Goal: Task Accomplishment & Management: Manage account settings

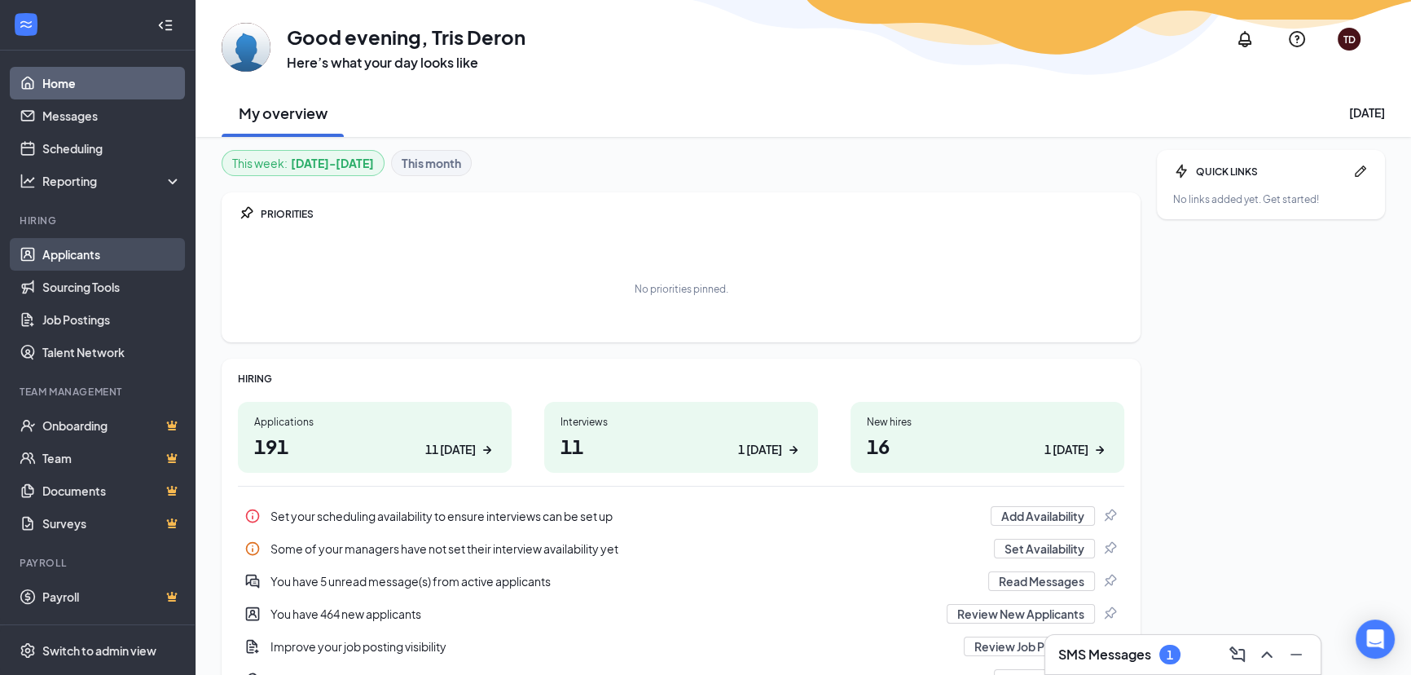
click at [52, 257] on link "Applicants" at bounding box center [111, 254] width 139 height 33
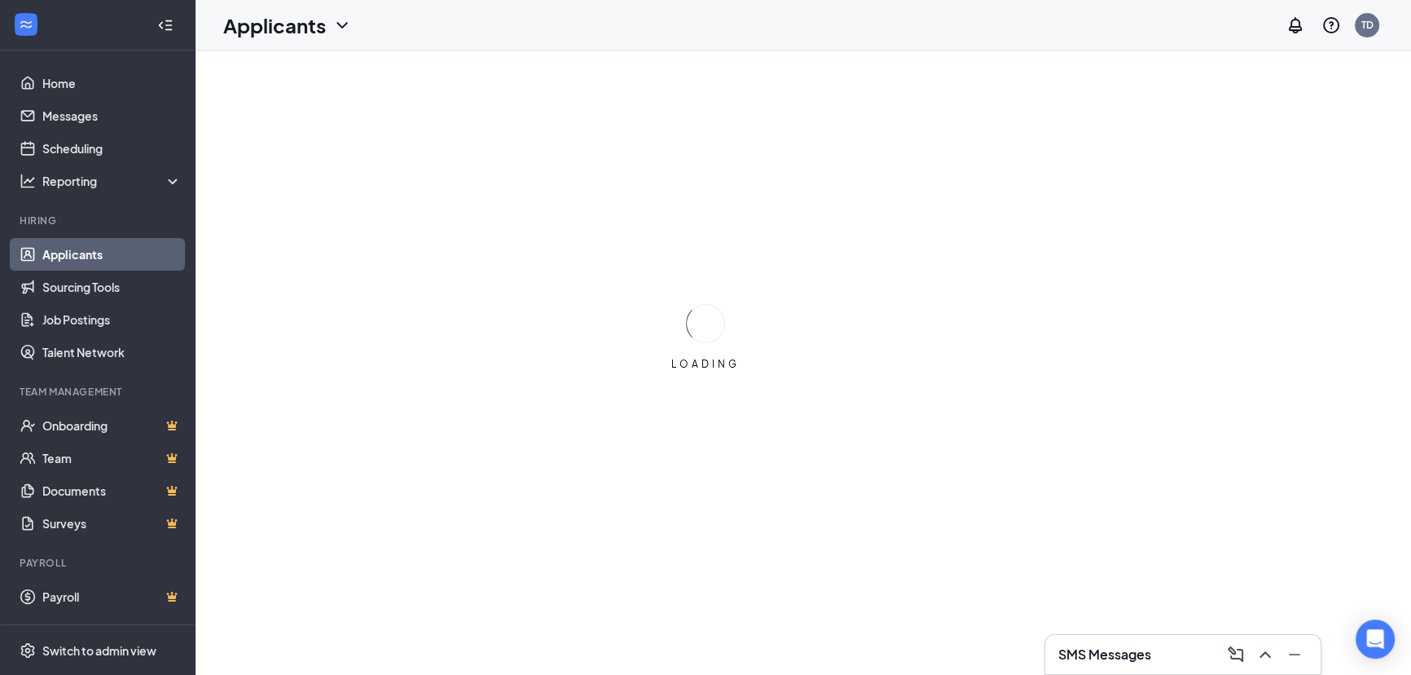
click at [1163, 660] on div "SMS Messages" at bounding box center [1182, 654] width 249 height 26
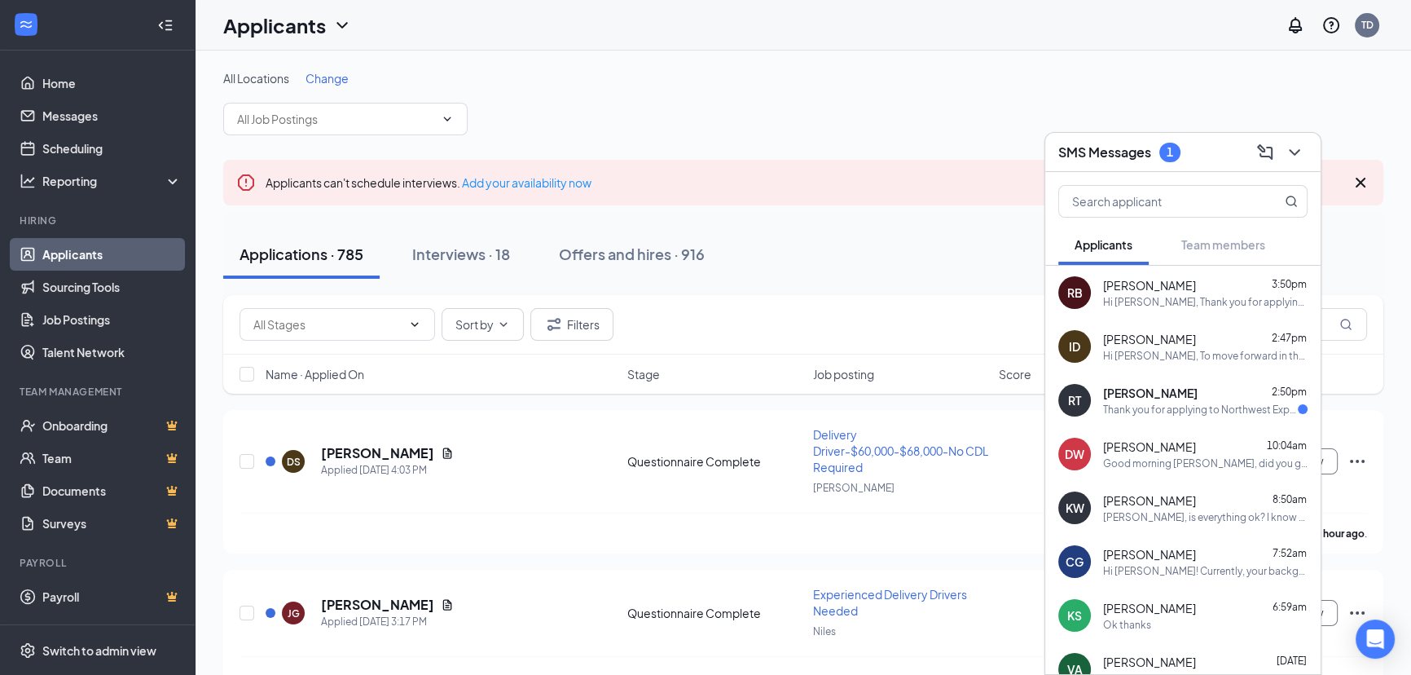
click at [1313, 157] on div "SMS Messages 1" at bounding box center [1182, 152] width 275 height 39
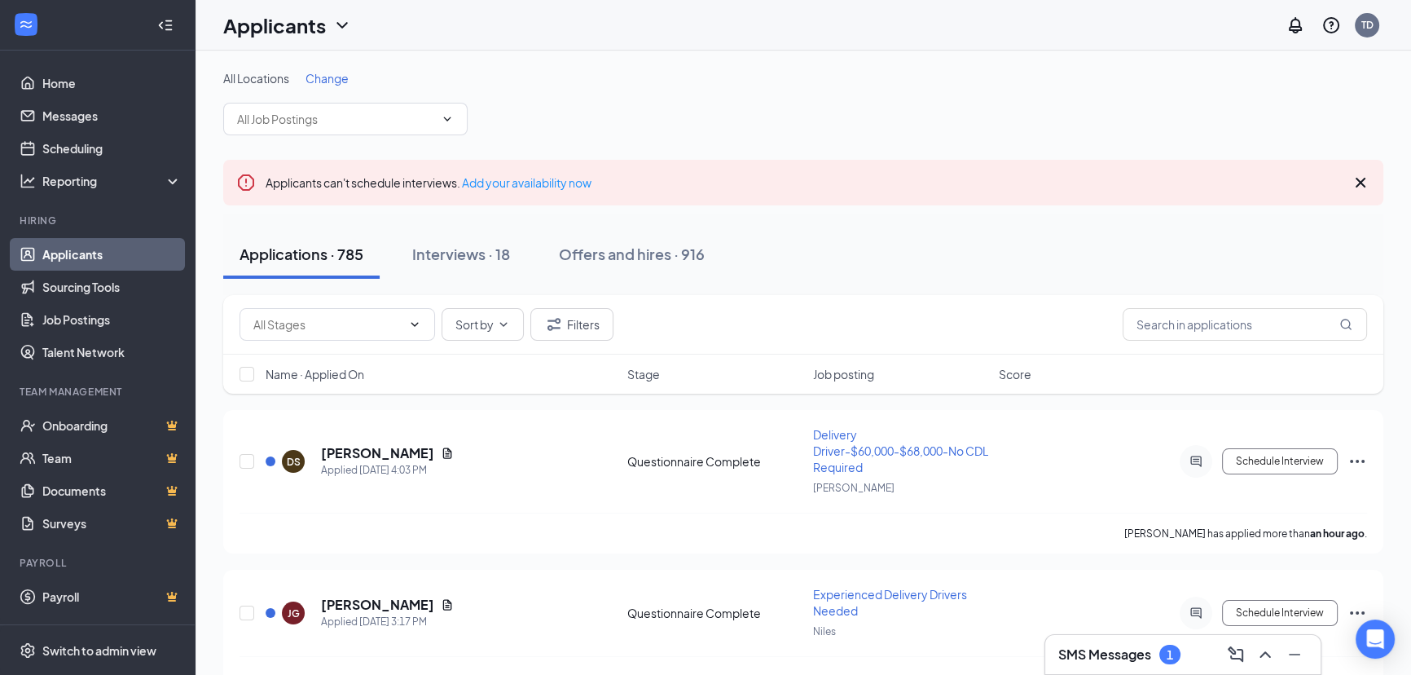
click at [165, 17] on icon "Collapse" at bounding box center [165, 25] width 16 height 16
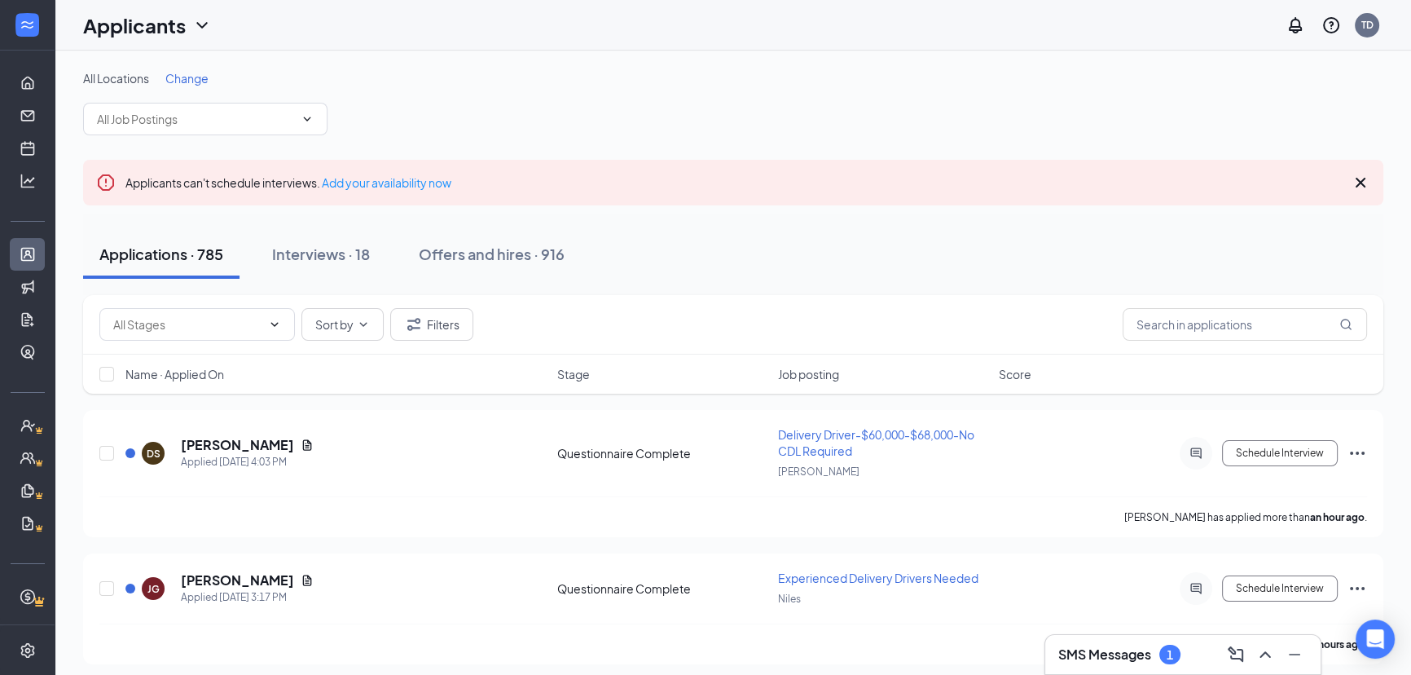
click at [196, 76] on span "Change" at bounding box center [186, 78] width 43 height 15
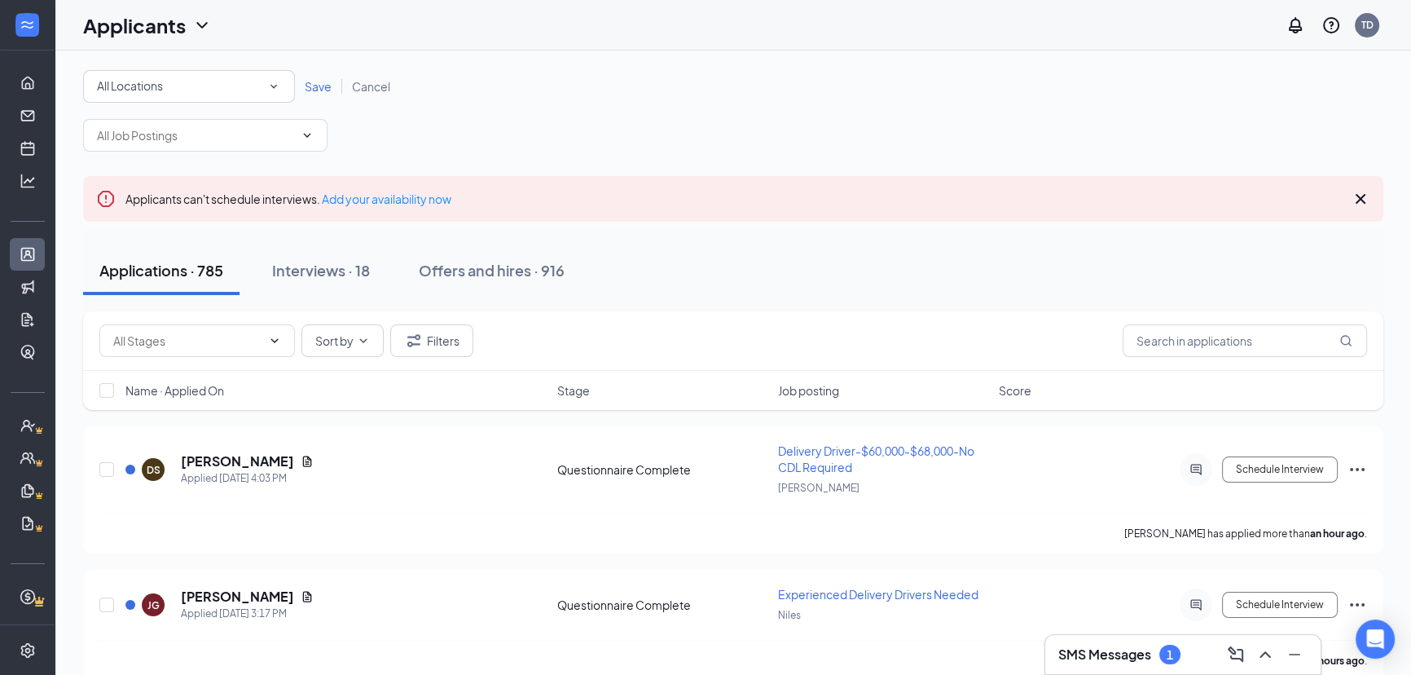
click at [185, 89] on div "All Locations" at bounding box center [189, 87] width 184 height 20
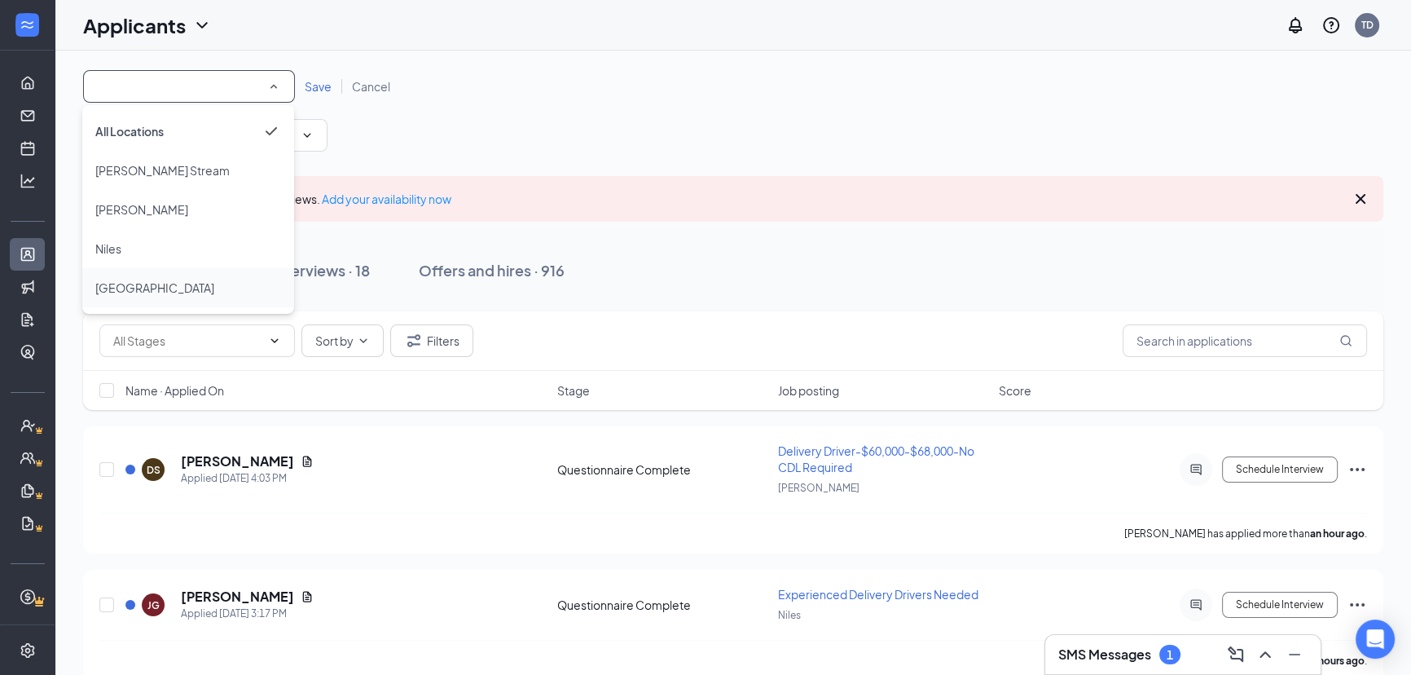
click at [153, 278] on span "[GEOGRAPHIC_DATA]" at bounding box center [154, 288] width 119 height 20
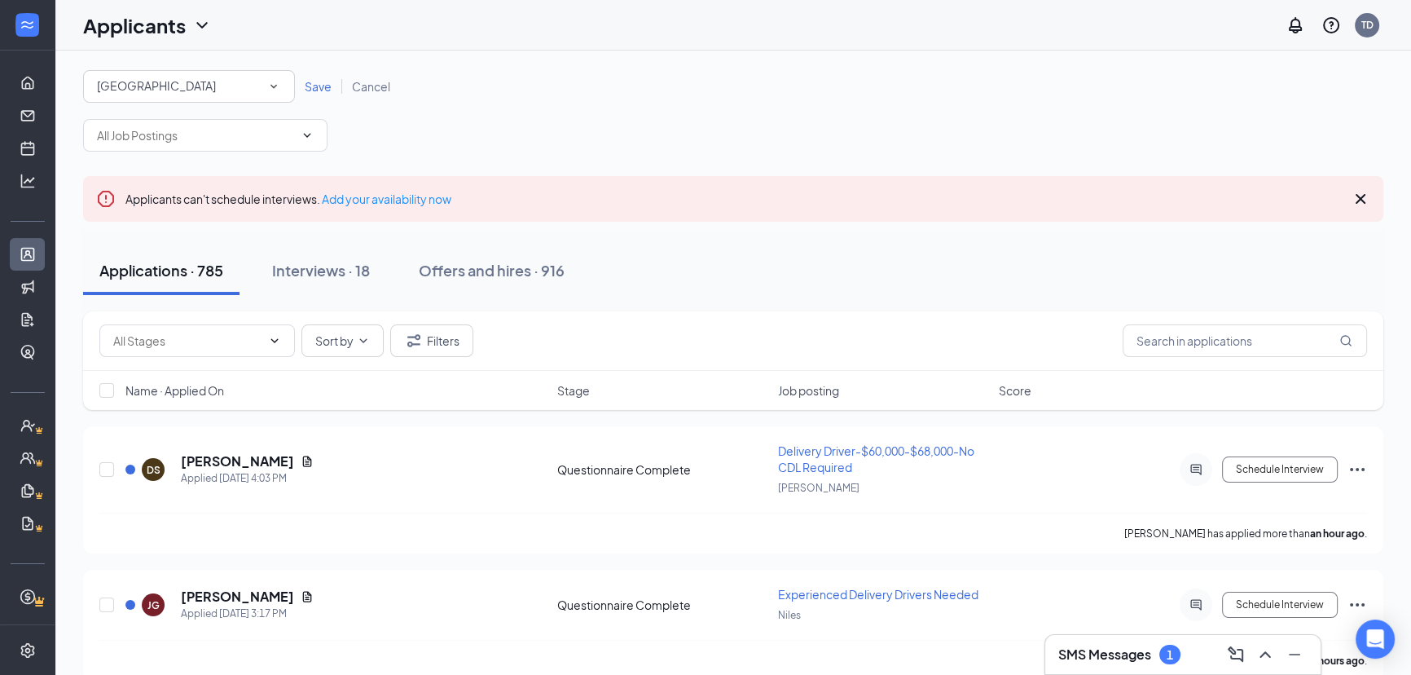
click at [319, 77] on div "All Locations [GEOGRAPHIC_DATA] Save Cancel" at bounding box center [733, 86] width 1300 height 33
click at [316, 82] on span "Save" at bounding box center [318, 86] width 27 height 15
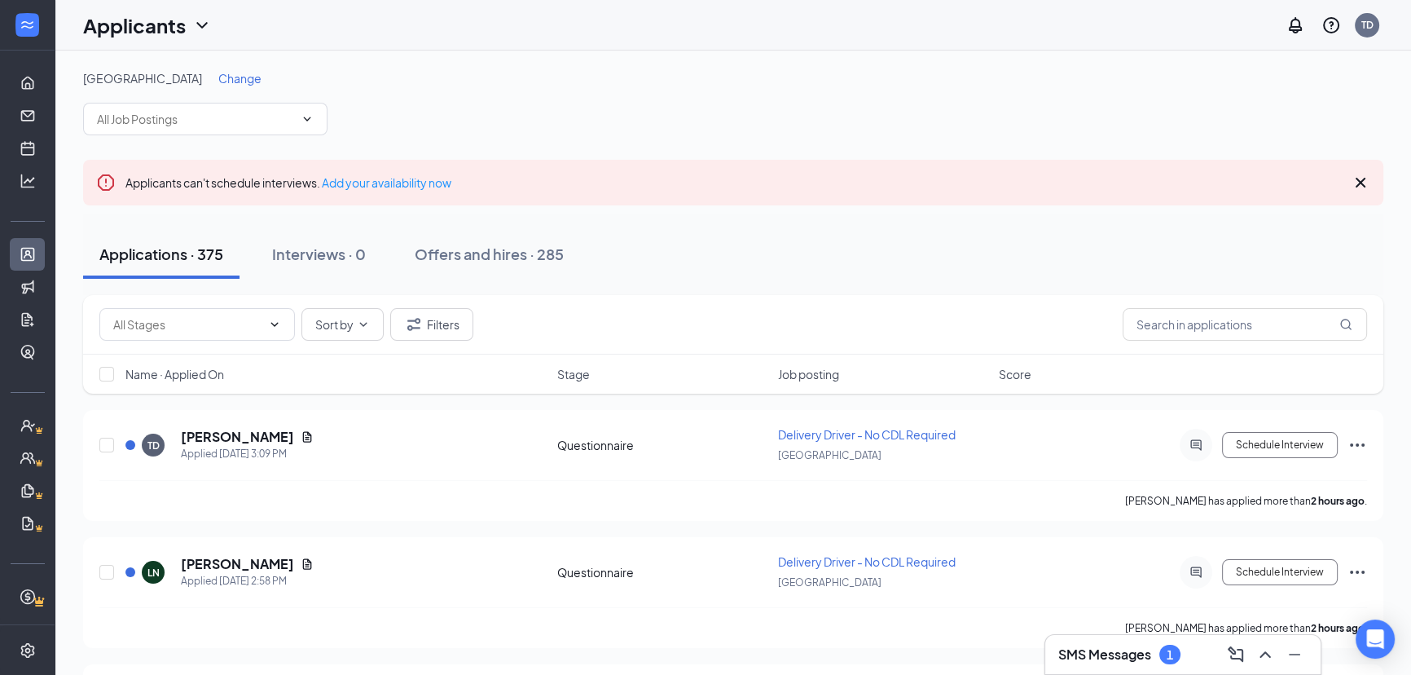
click at [213, 341] on div "Sort by Filters" at bounding box center [733, 324] width 1300 height 59
click at [217, 324] on input "text" at bounding box center [187, 324] width 148 height 18
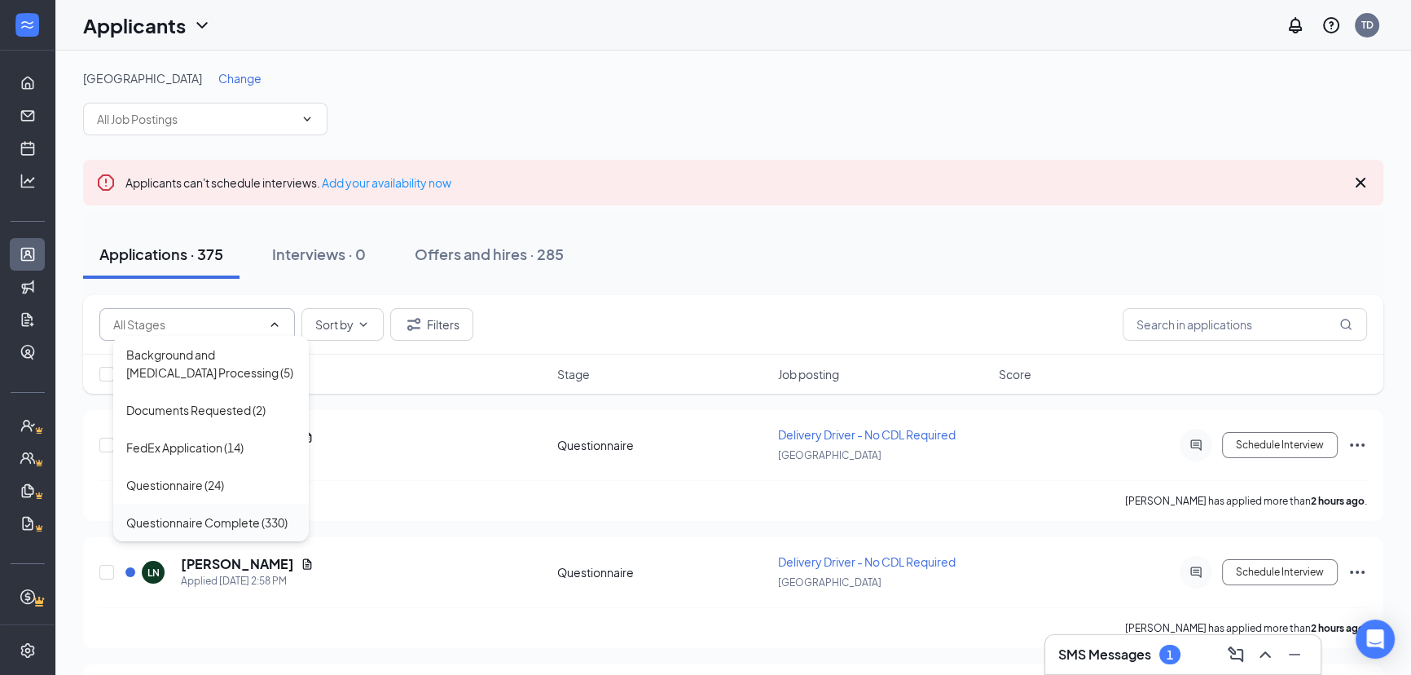
click at [189, 507] on div "Questionnaire Complete (330)" at bounding box center [211, 521] width 196 height 37
type input "Questionnaire Complete (330)"
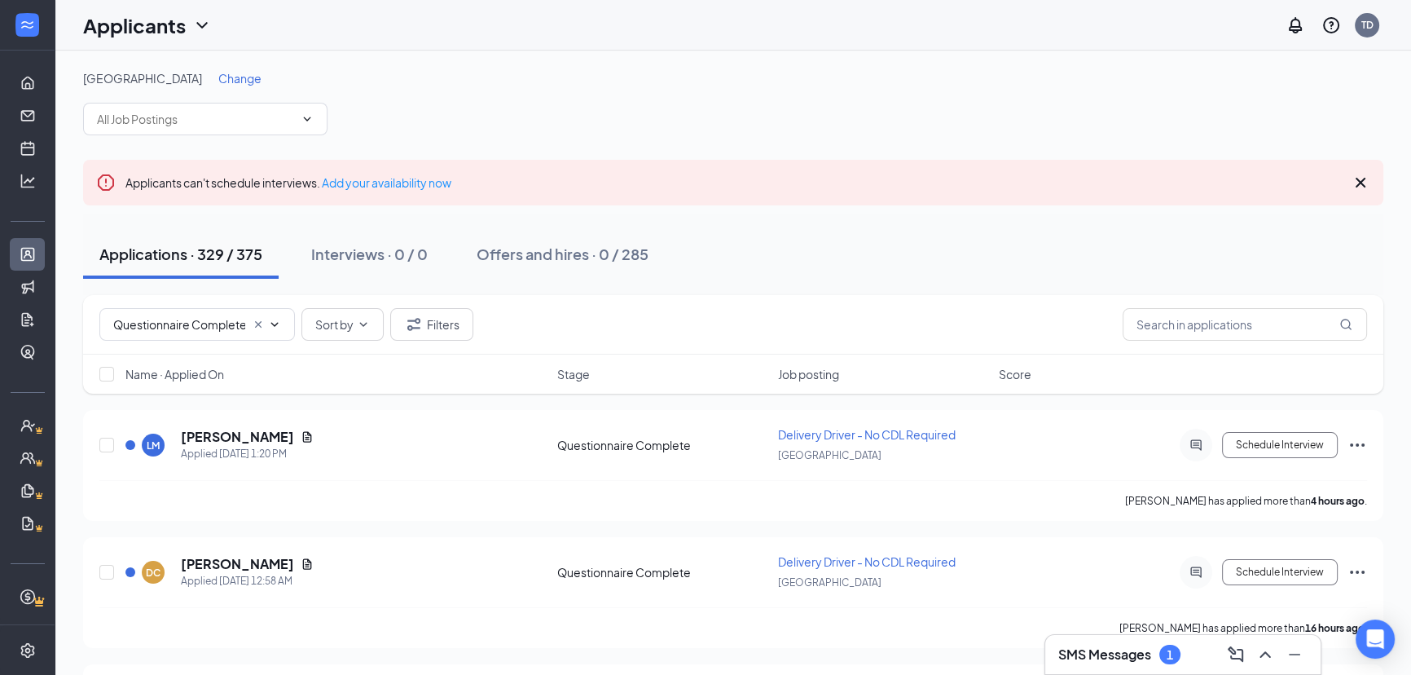
click at [182, 369] on span "Name · Applied On" at bounding box center [174, 374] width 99 height 16
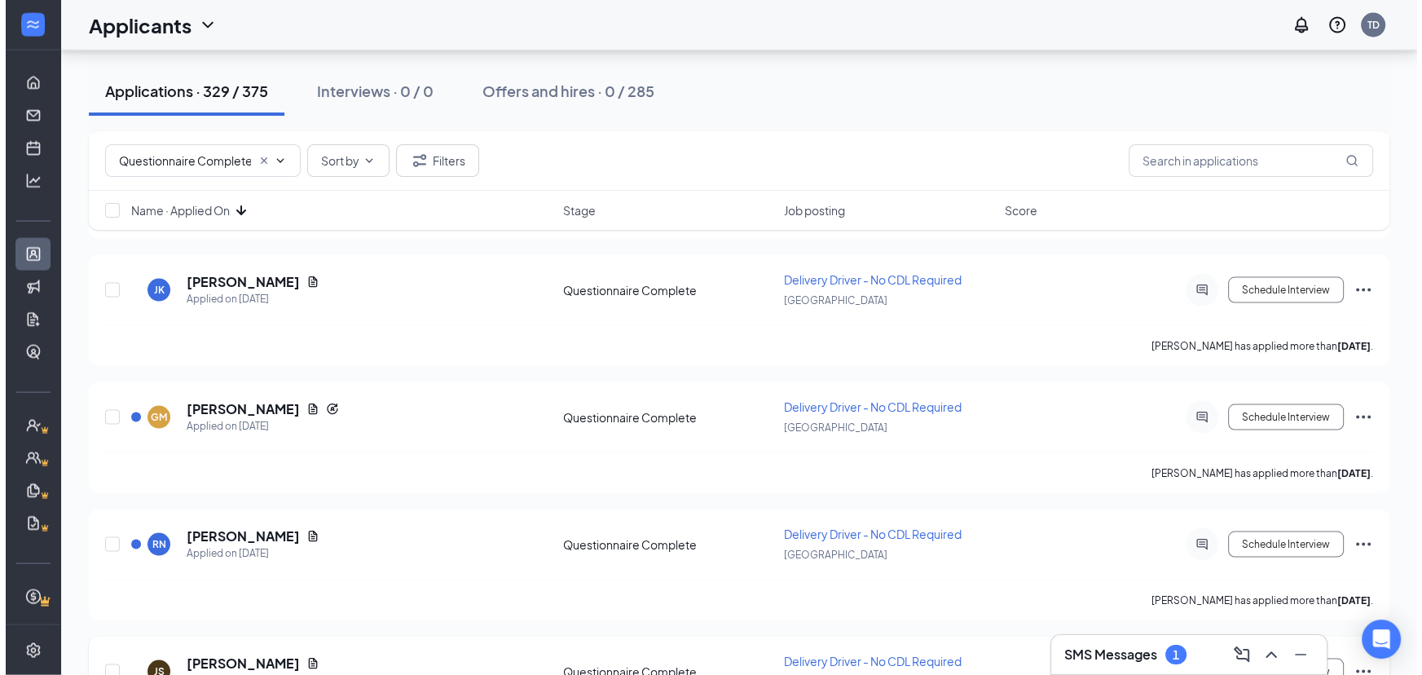
scroll to position [3777, 0]
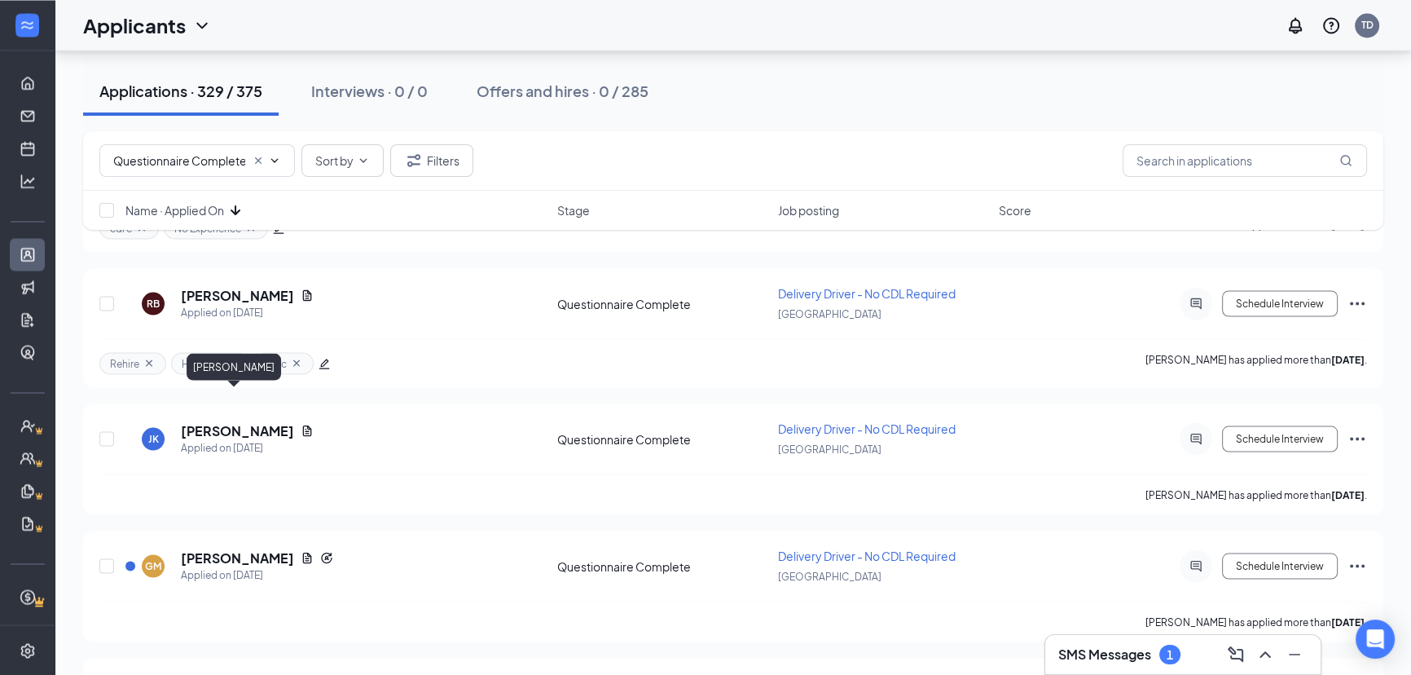
click at [190, 421] on h5 "[PERSON_NAME]" at bounding box center [237, 430] width 113 height 18
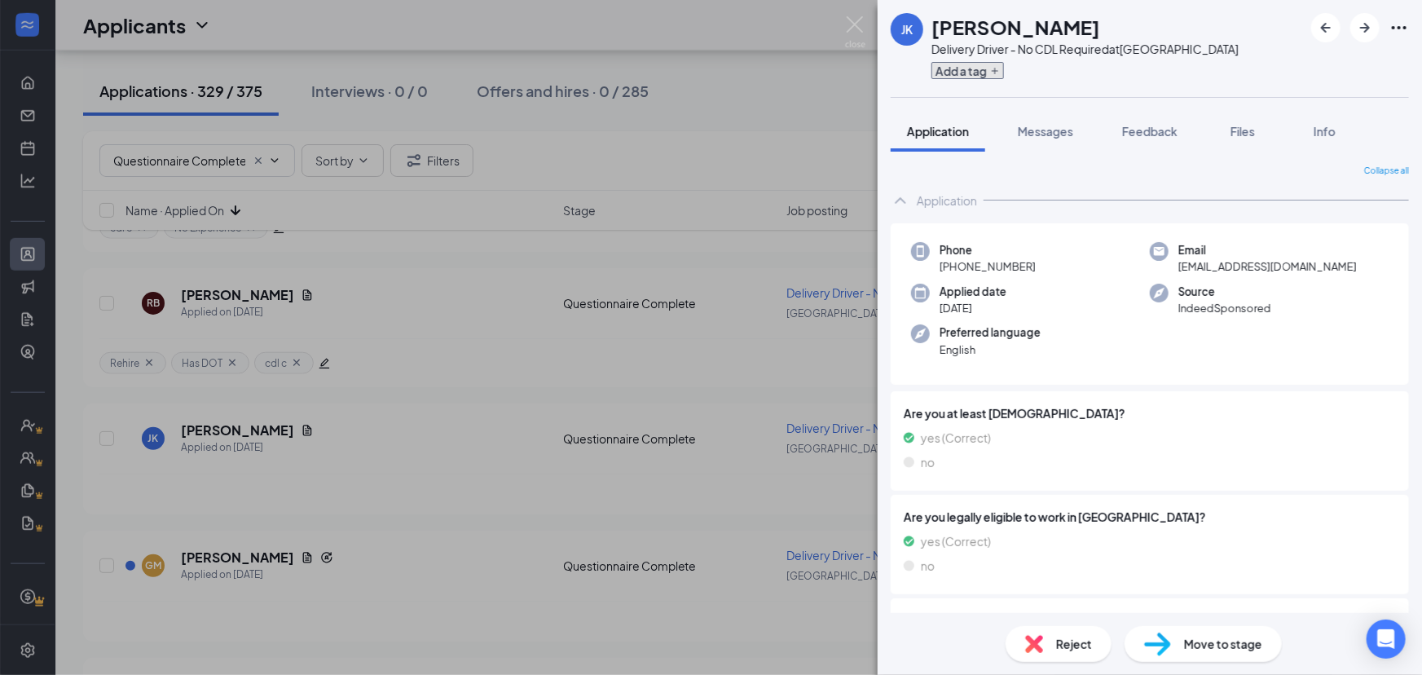
click at [948, 73] on button "Add a tag" at bounding box center [967, 70] width 73 height 17
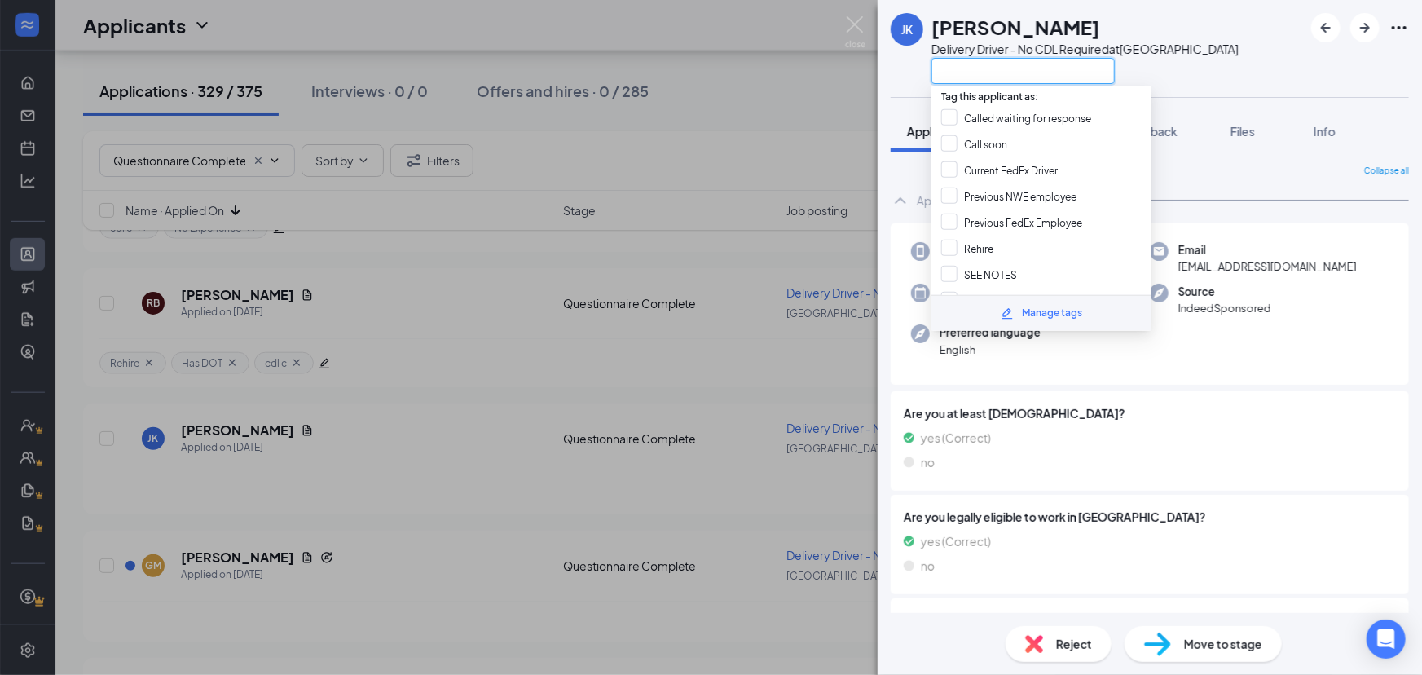
click at [948, 73] on input "text" at bounding box center [1022, 71] width 183 height 26
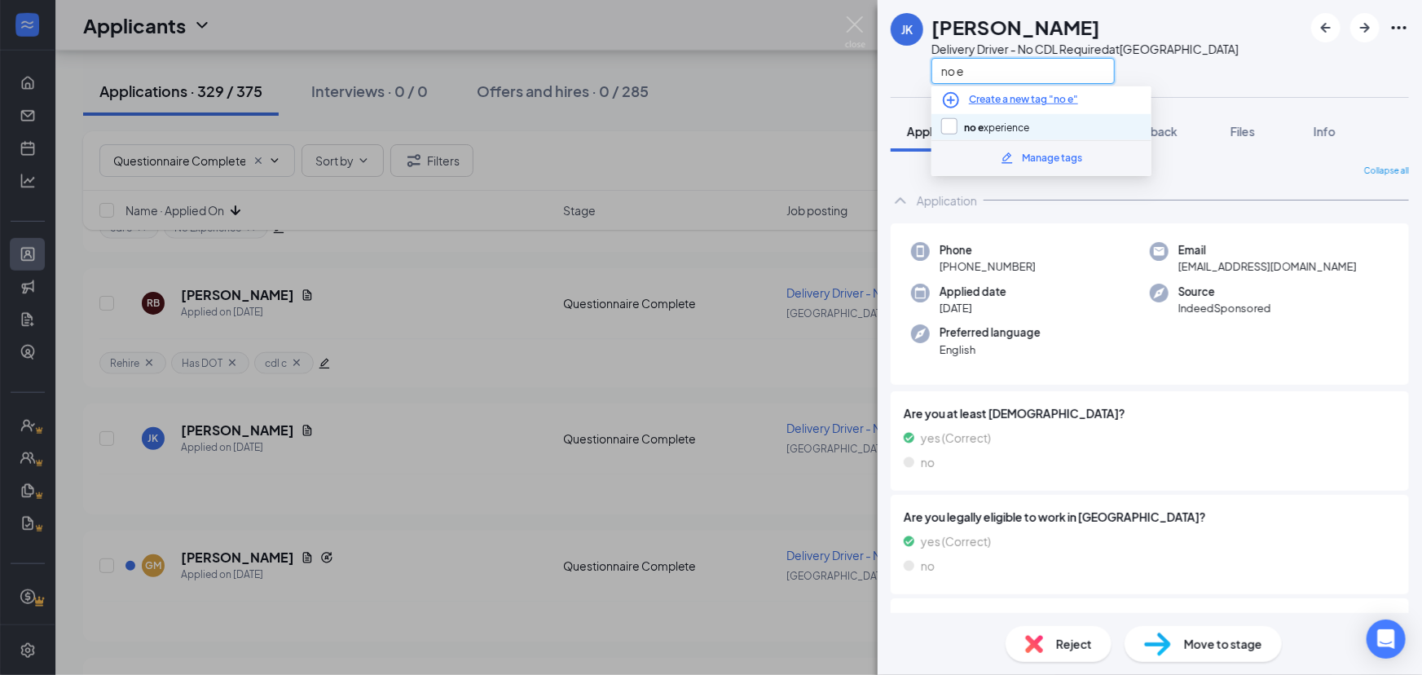
type input "no e"
click at [964, 119] on input "no e xperience" at bounding box center [985, 127] width 88 height 18
checkbox input "true"
click at [1276, 59] on div "JK [PERSON_NAME] Delivery Driver - No CDL Required at [GEOGRAPHIC_DATA] no e" at bounding box center [1149, 48] width 544 height 97
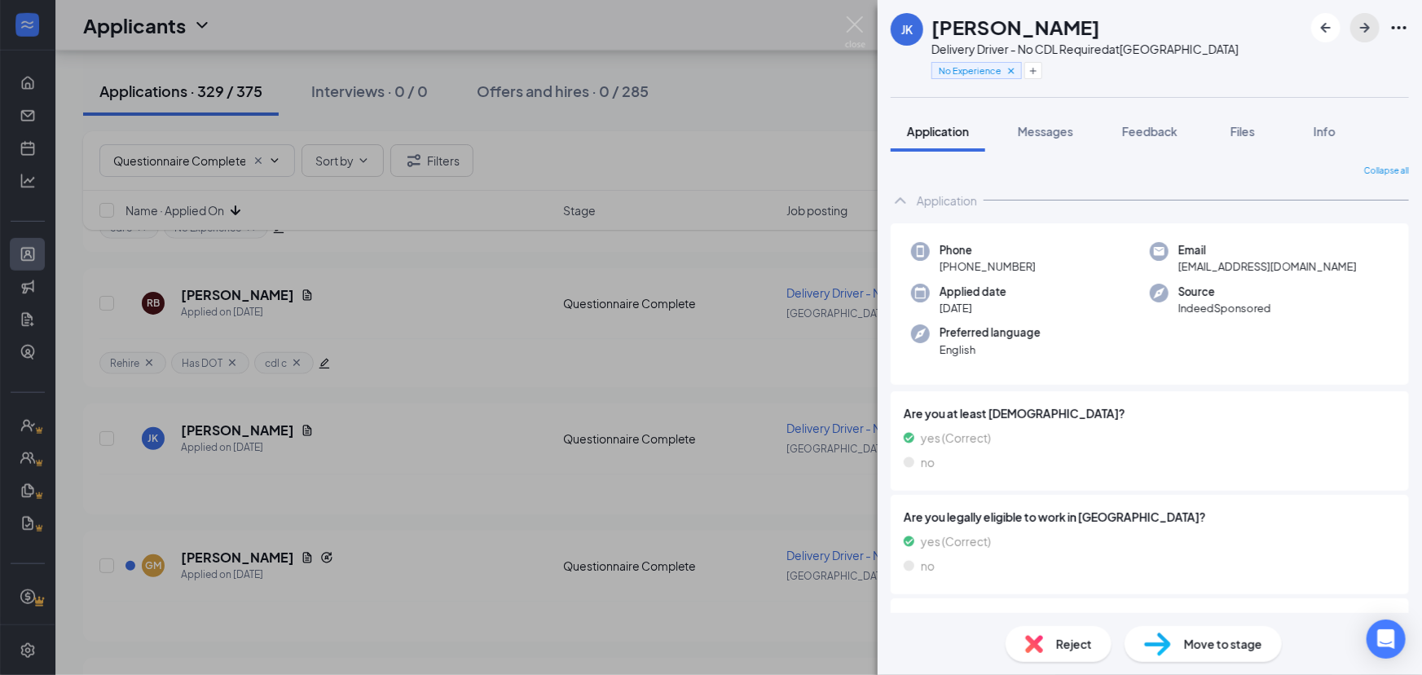
click at [1370, 29] on icon "ArrowRight" at bounding box center [1365, 28] width 20 height 20
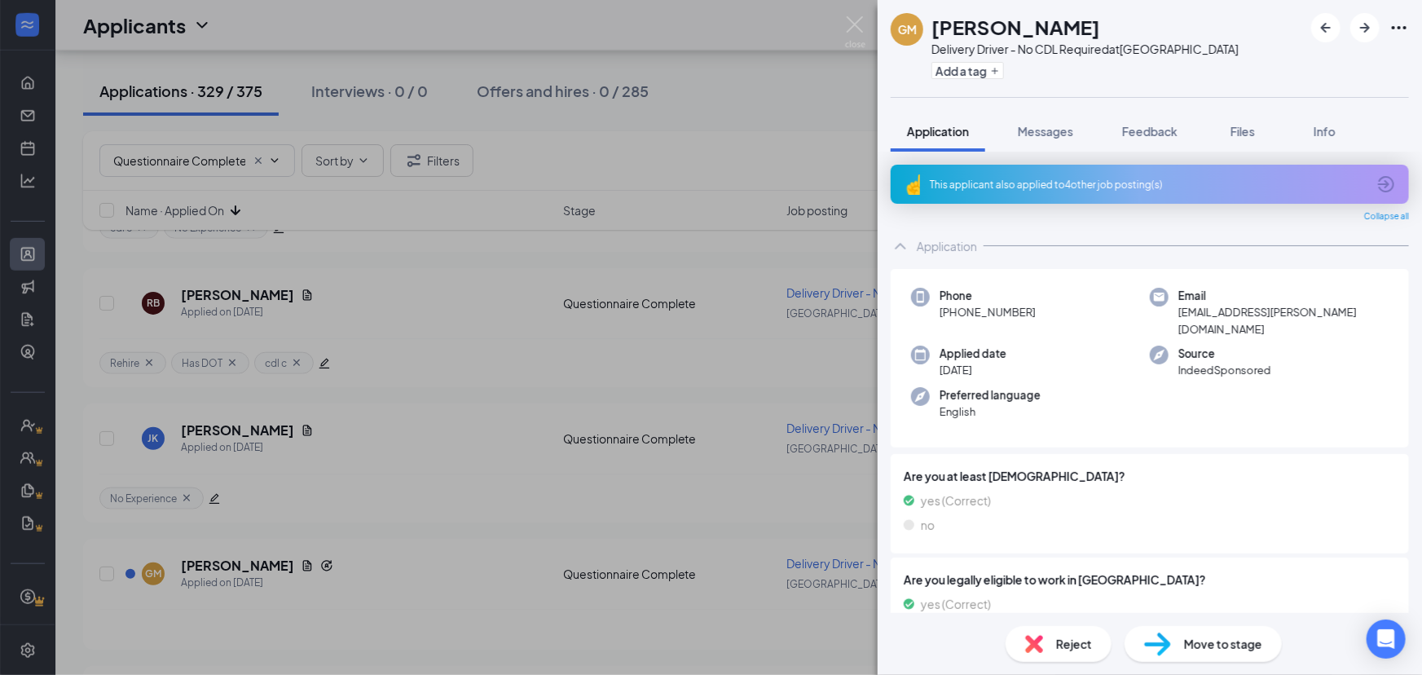
click at [1048, 190] on div "This applicant also applied to 4 other job posting(s)" at bounding box center [1148, 185] width 437 height 14
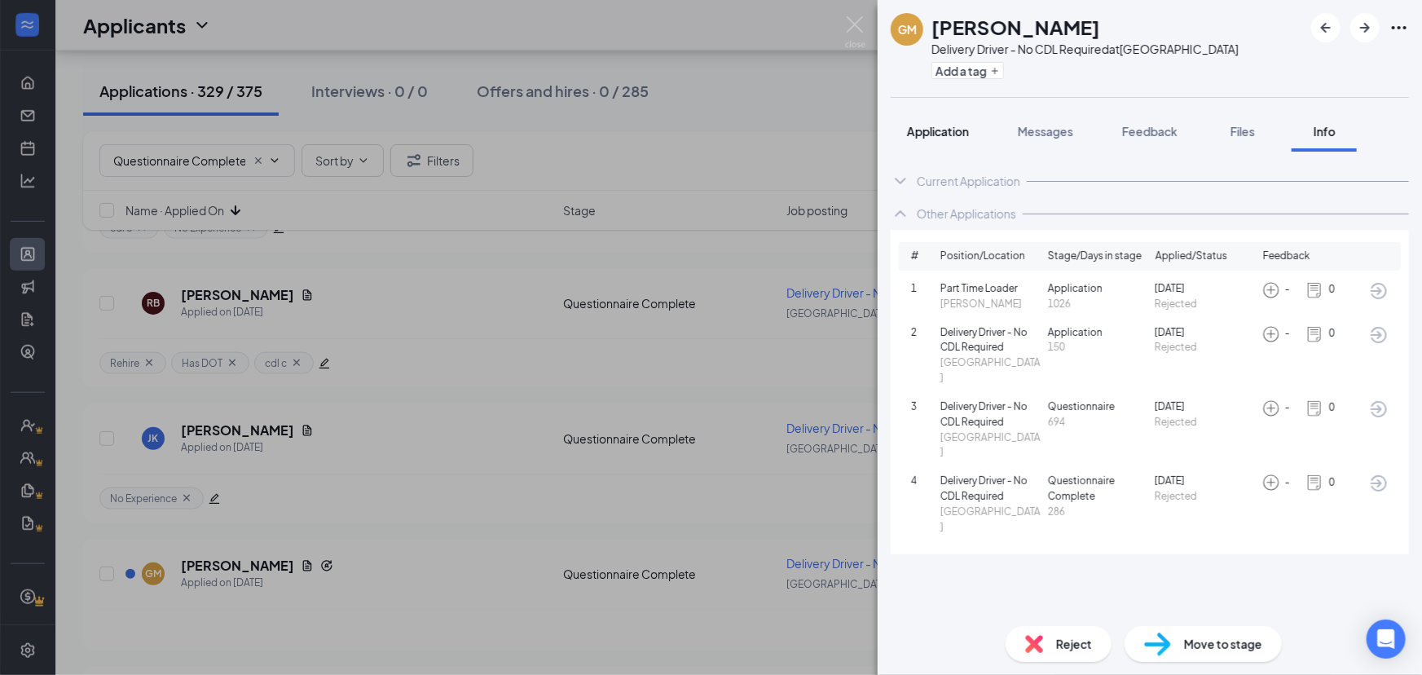
click at [951, 128] on span "Application" at bounding box center [938, 131] width 62 height 15
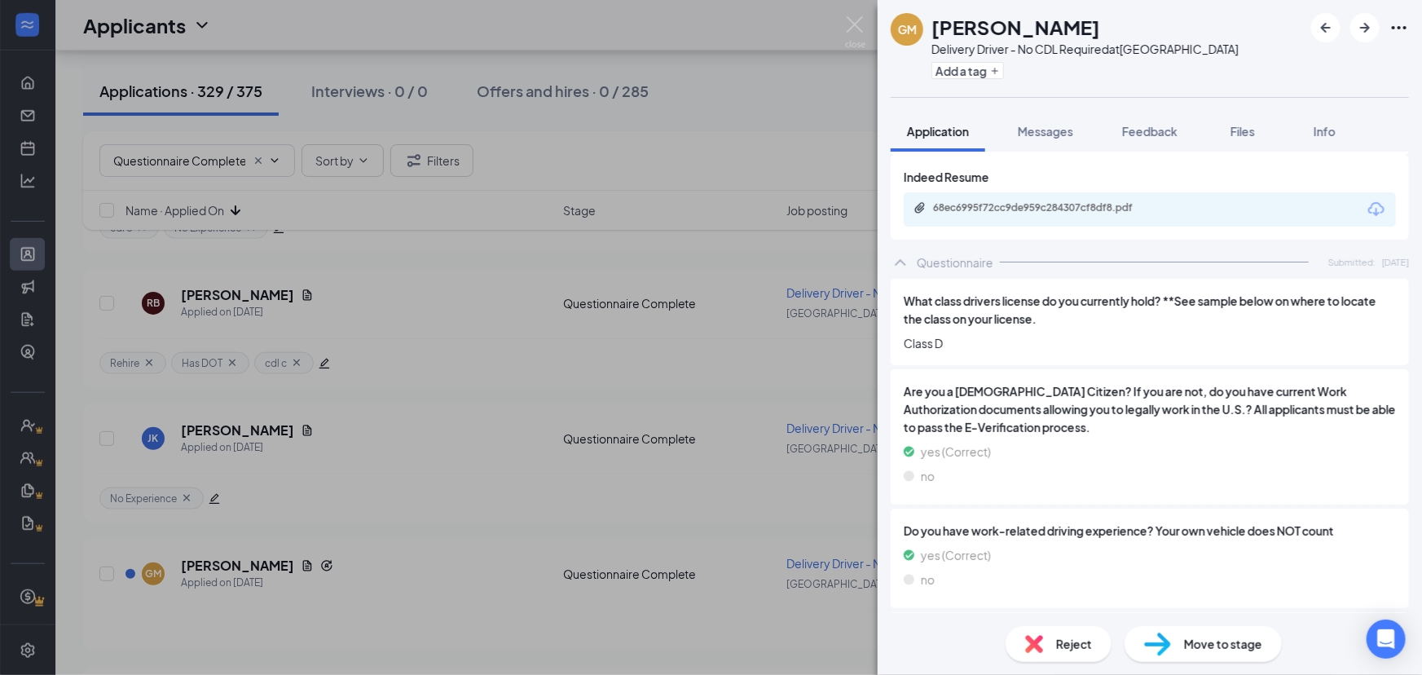
scroll to position [741, 0]
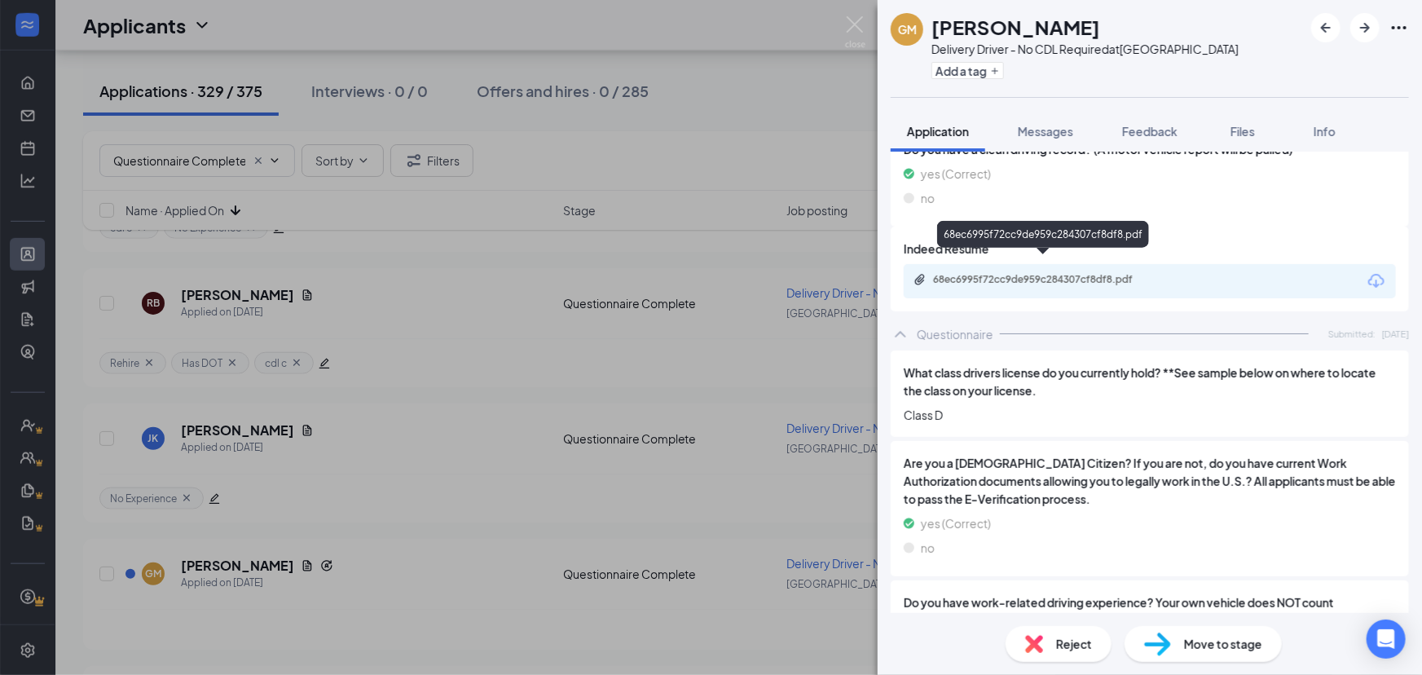
click at [1020, 273] on div "68ec6995f72cc9de959c284307cf8df8.pdf" at bounding box center [1047, 279] width 228 height 13
click at [980, 264] on div "68ec6995f72cc9de959c284307cf8df8.pdf" at bounding box center [1150, 281] width 492 height 34
click at [981, 273] on div "68ec6995f72cc9de959c284307cf8df8.pdf" at bounding box center [1047, 279] width 228 height 13
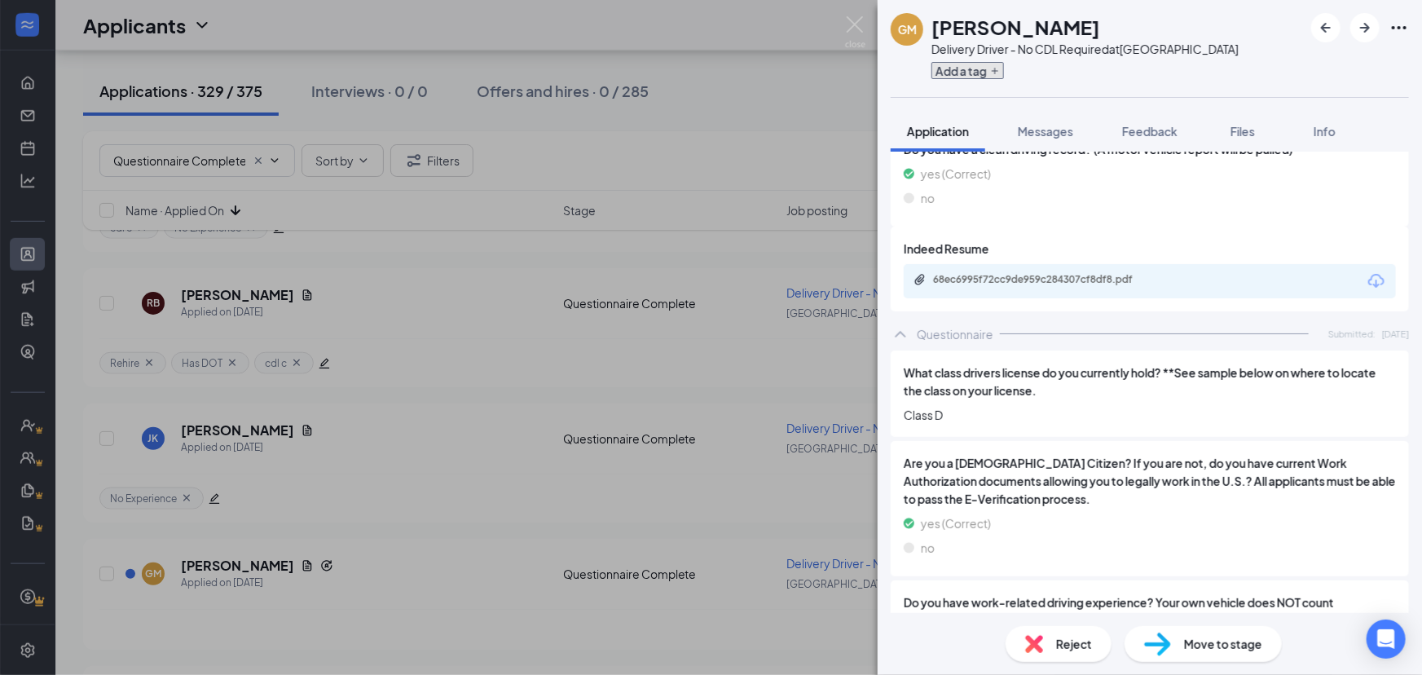
click at [970, 67] on button "Add a tag" at bounding box center [967, 70] width 73 height 17
click at [968, 67] on input "text" at bounding box center [1022, 71] width 183 height 26
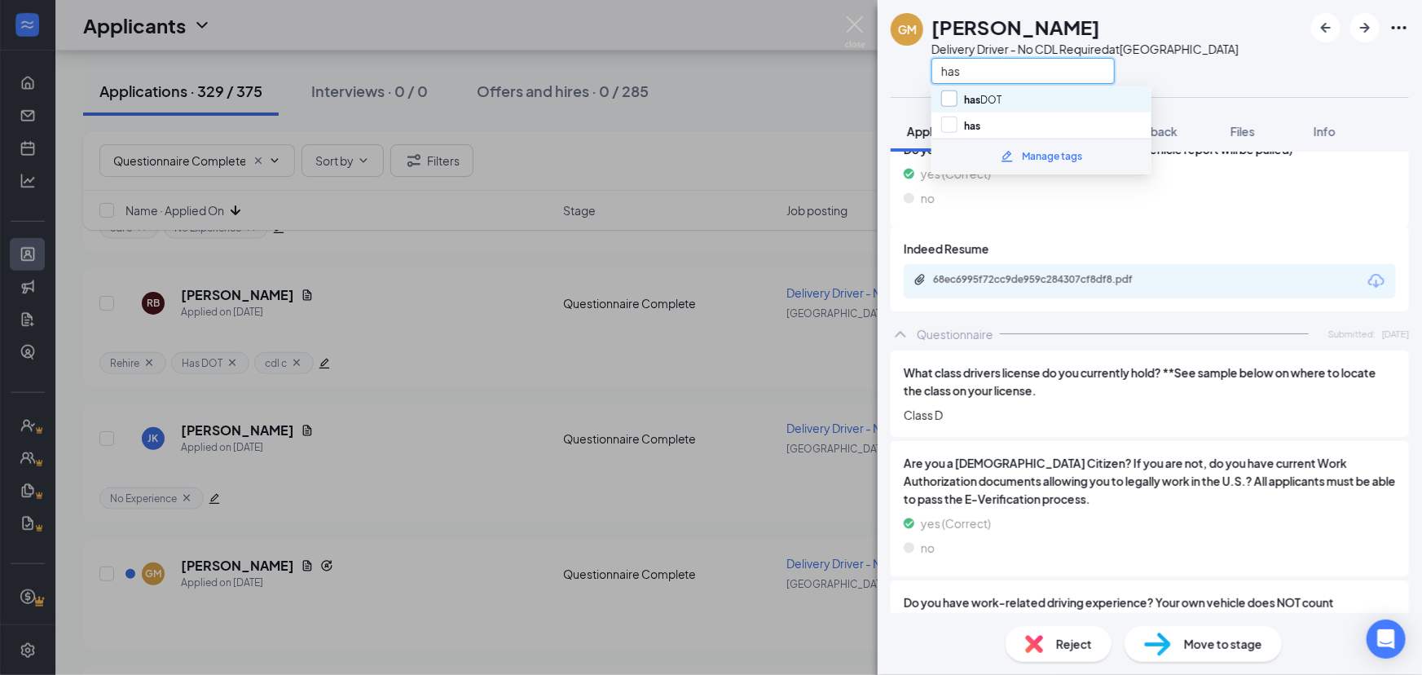
type input "has"
click at [984, 100] on input "has DOT" at bounding box center [971, 99] width 60 height 18
checkbox input "true"
click at [989, 71] on input "has" at bounding box center [1022, 71] width 183 height 26
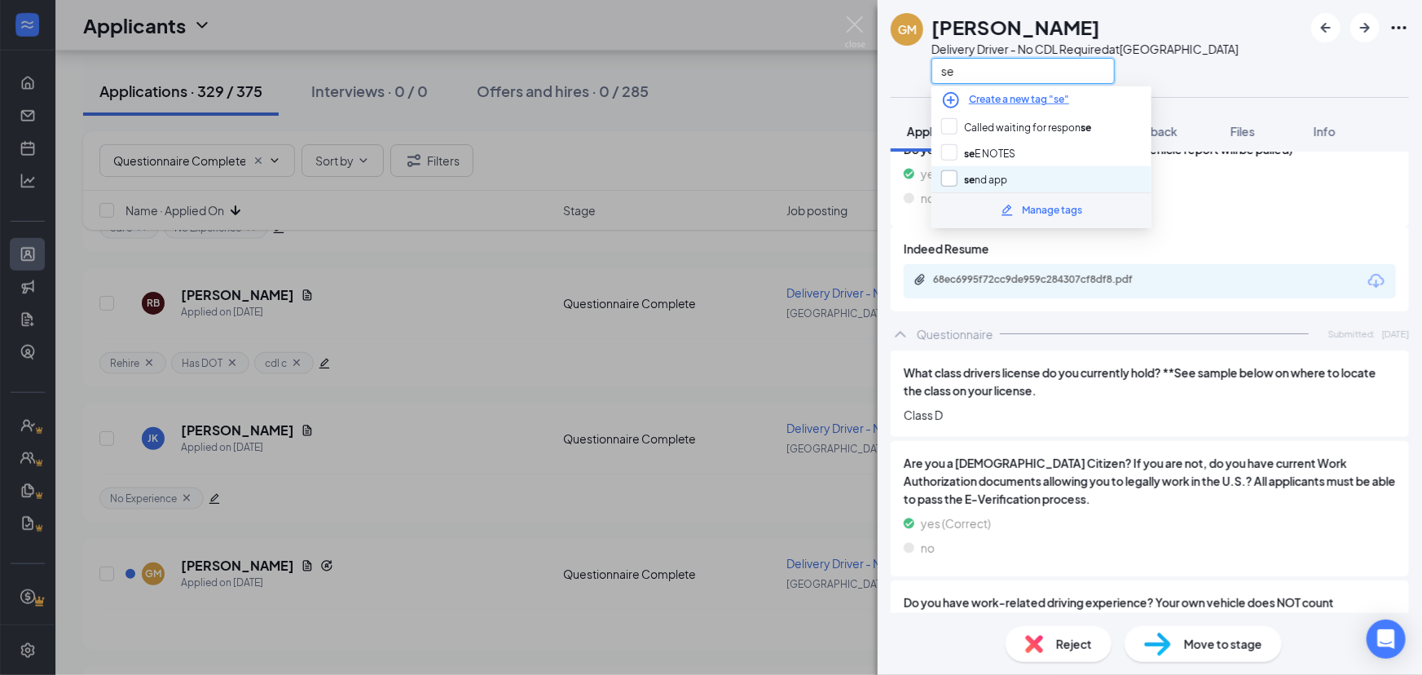
type input "se"
click at [990, 178] on input "se nd app" at bounding box center [974, 179] width 66 height 18
checkbox input "true"
drag, startPoint x: 1252, startPoint y: 66, endPoint x: 1275, endPoint y: 55, distance: 25.2
click at [1253, 66] on div "GM [PERSON_NAME] Delivery Driver - No CDL Required at [GEOGRAPHIC_DATA] se" at bounding box center [1149, 48] width 544 height 97
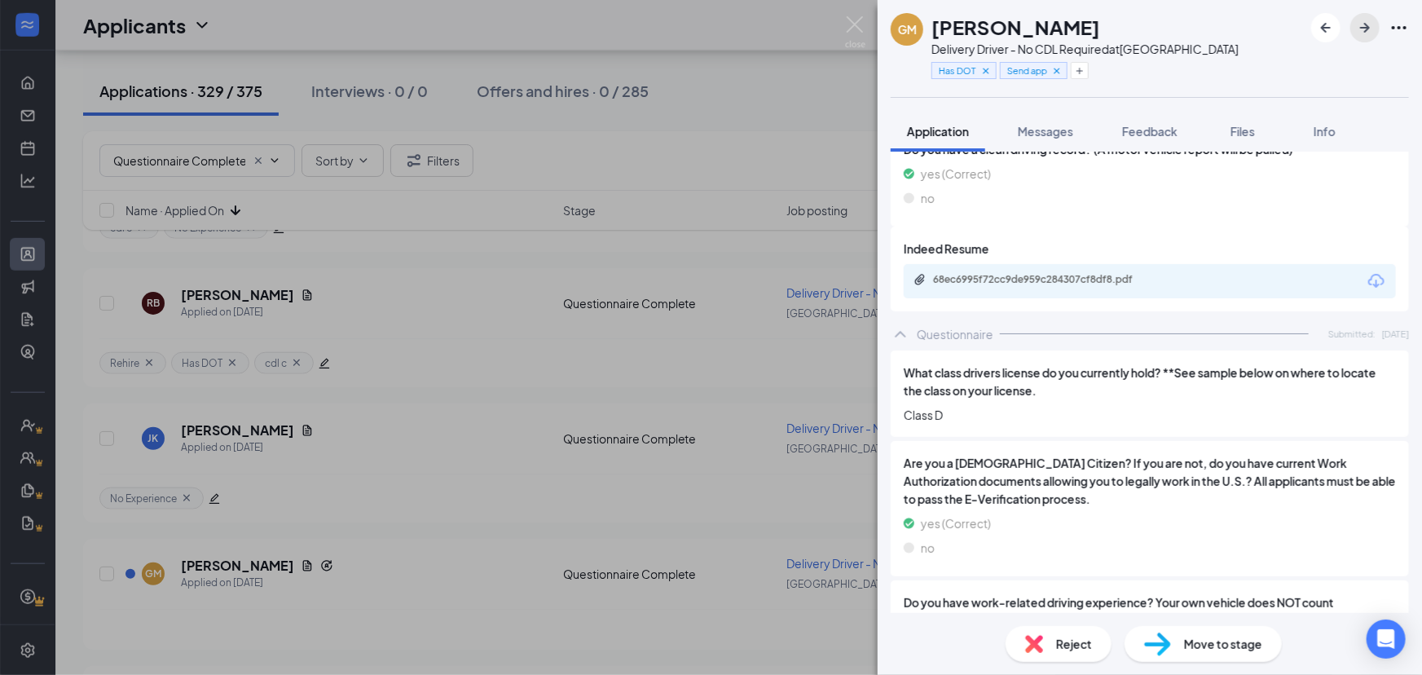
click at [1361, 29] on icon "ArrowRight" at bounding box center [1365, 28] width 20 height 20
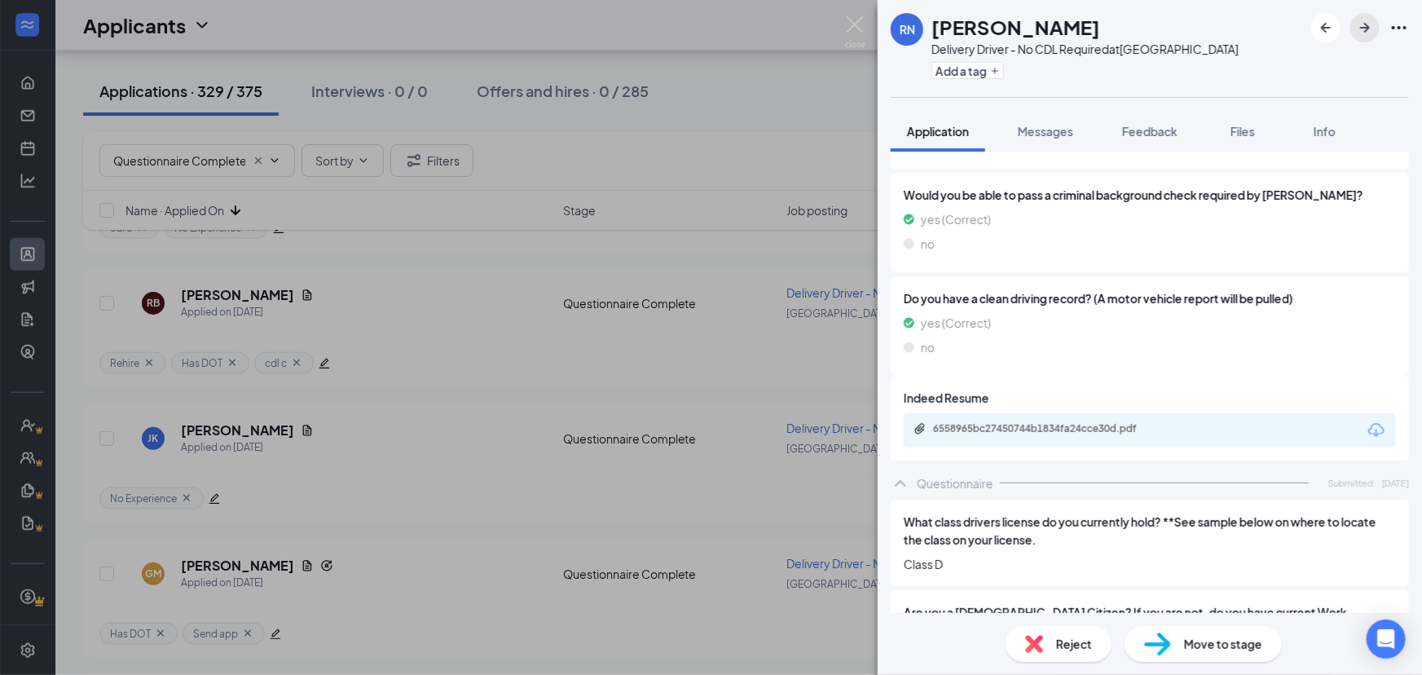
scroll to position [592, 0]
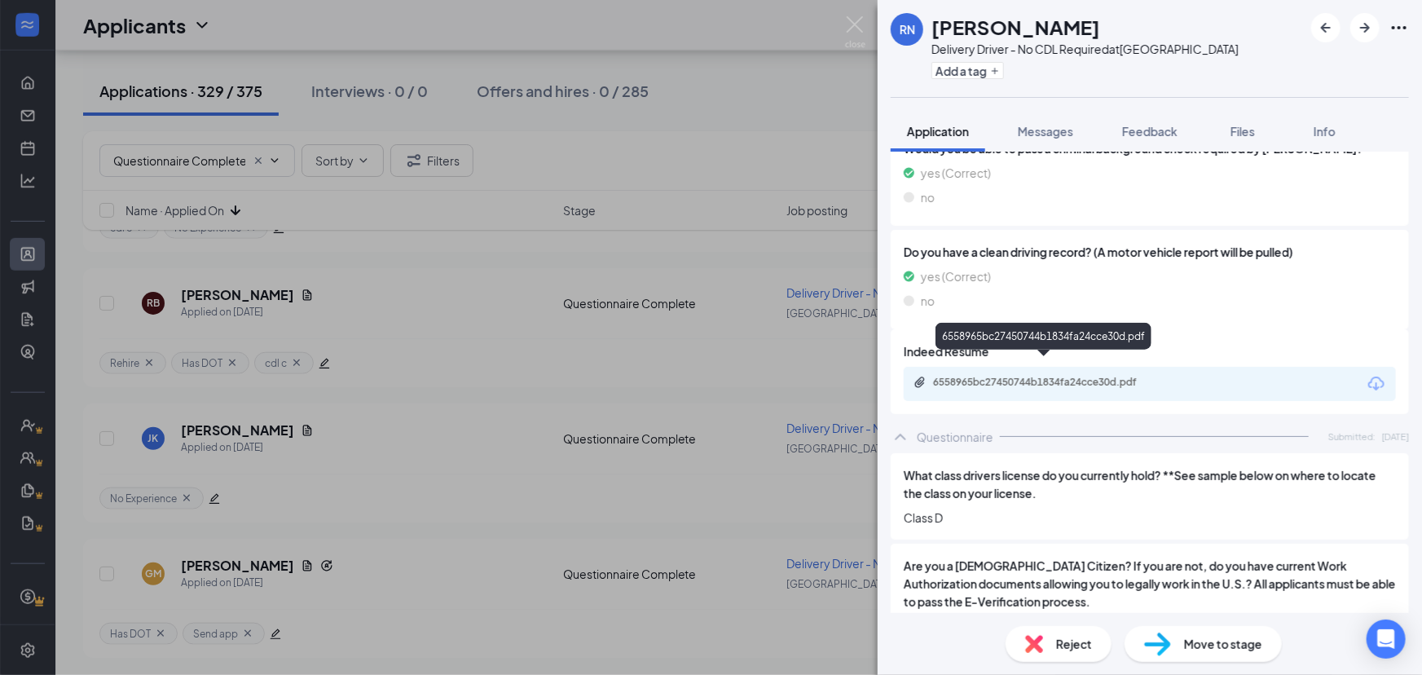
click at [1025, 350] on div "6558965bc27450744b1834fa24cce30d.pdf" at bounding box center [1043, 339] width 216 height 33
click at [1019, 376] on div "6558965bc27450744b1834fa24cce30d.pdf" at bounding box center [1047, 382] width 228 height 13
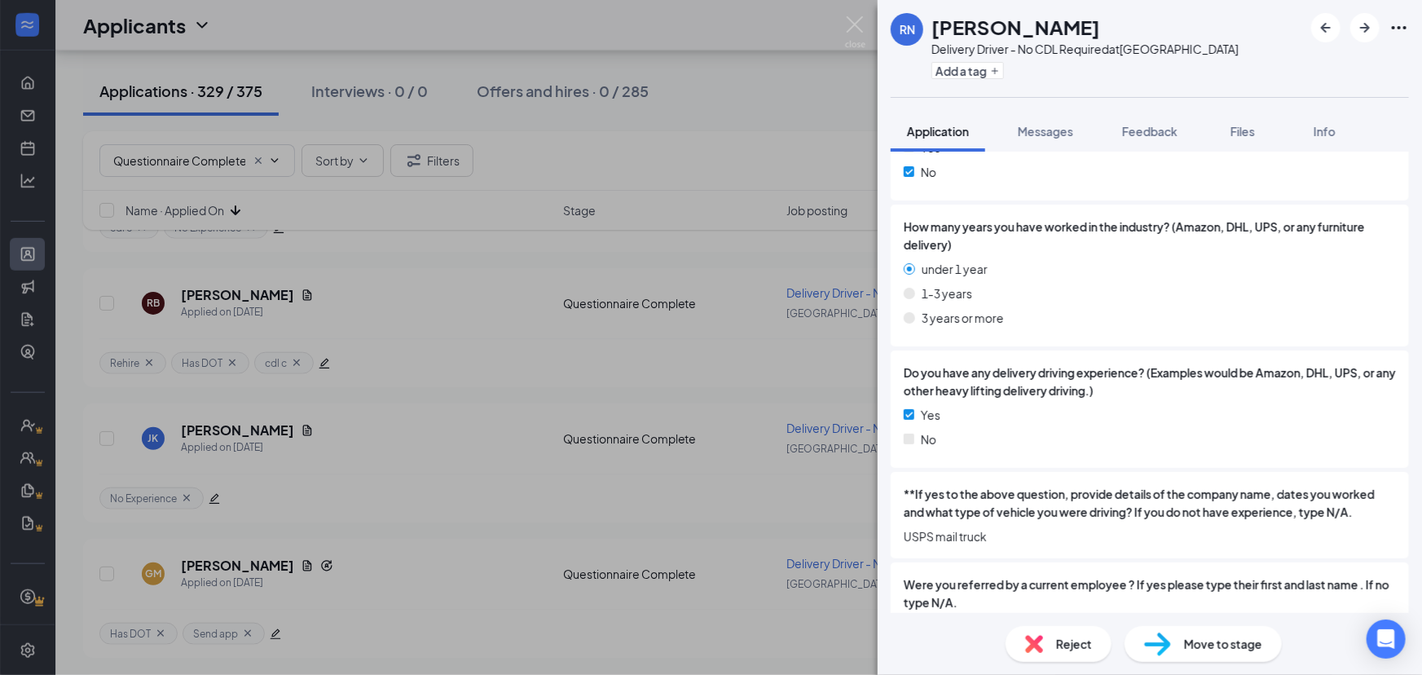
scroll to position [1439, 0]
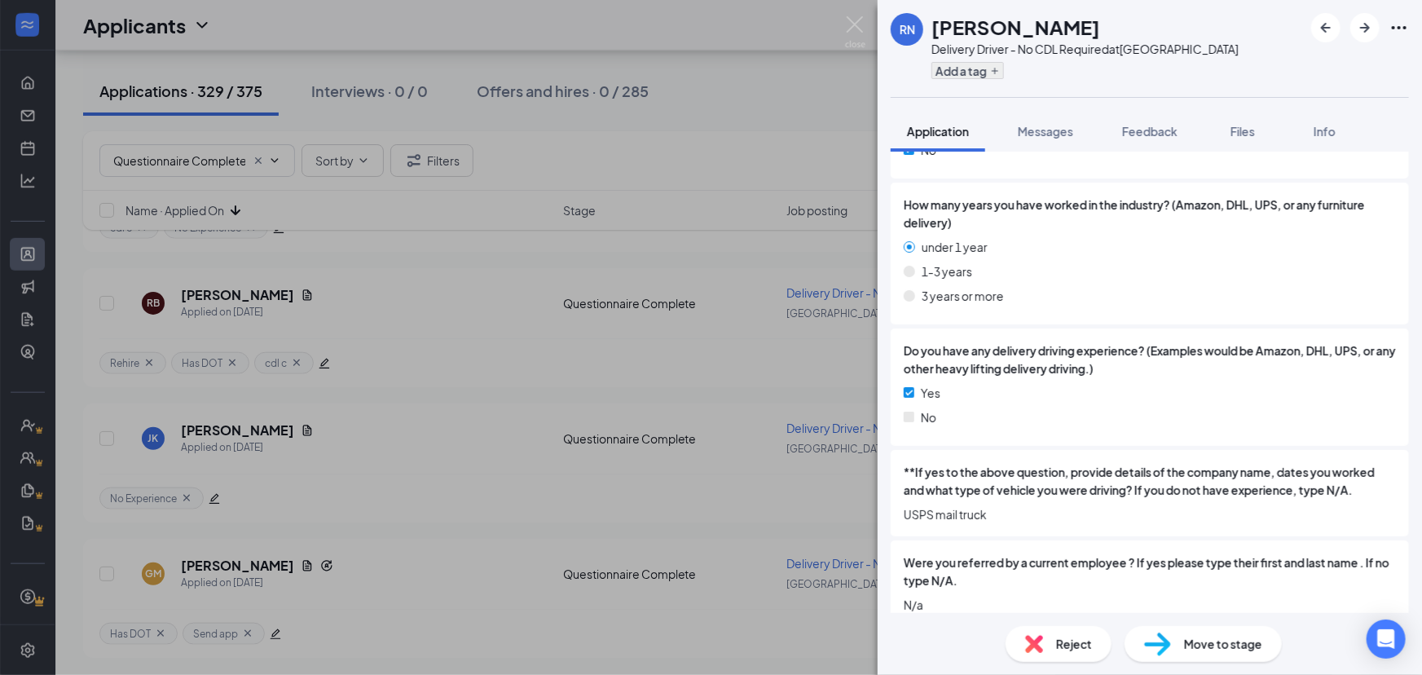
drag, startPoint x: 956, startPoint y: 81, endPoint x: 961, endPoint y: 73, distance: 9.3
click at [961, 77] on div "Add a tag" at bounding box center [1084, 70] width 307 height 27
click at [963, 70] on button "Add a tag" at bounding box center [967, 70] width 73 height 17
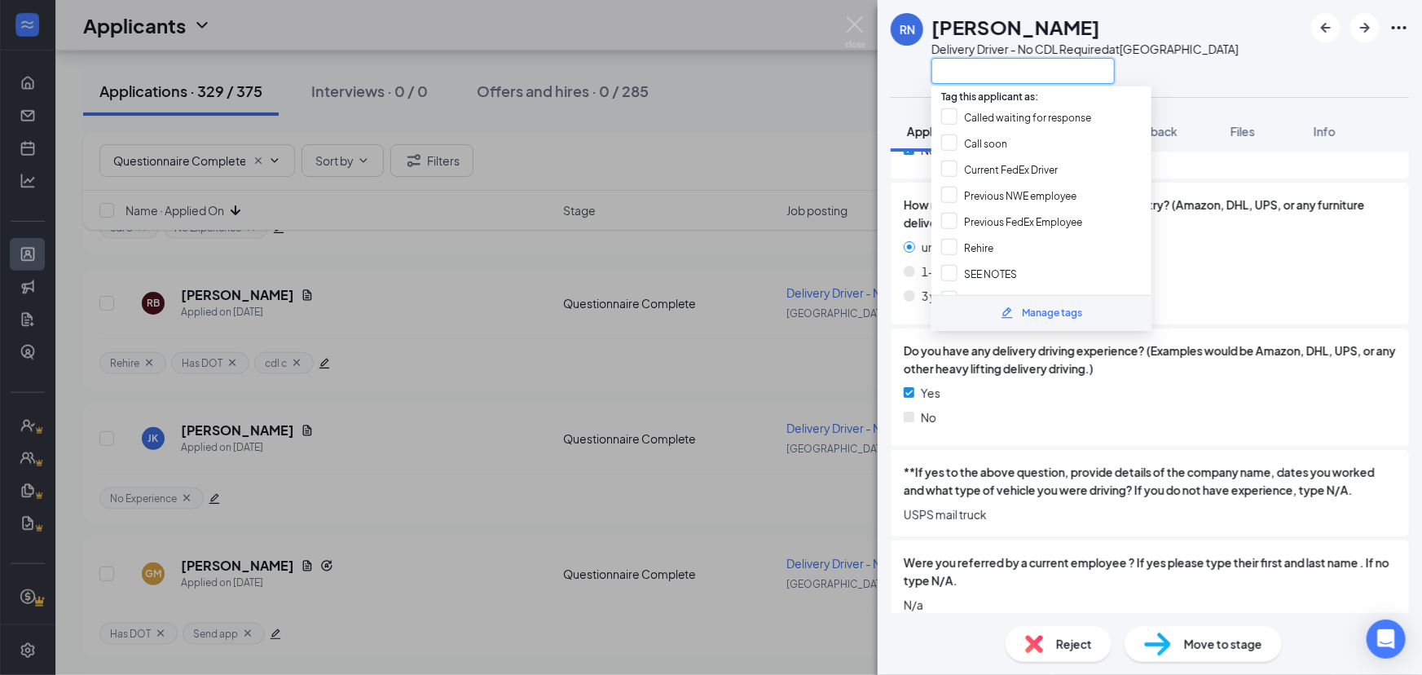
click at [963, 70] on input "text" at bounding box center [1022, 71] width 183 height 26
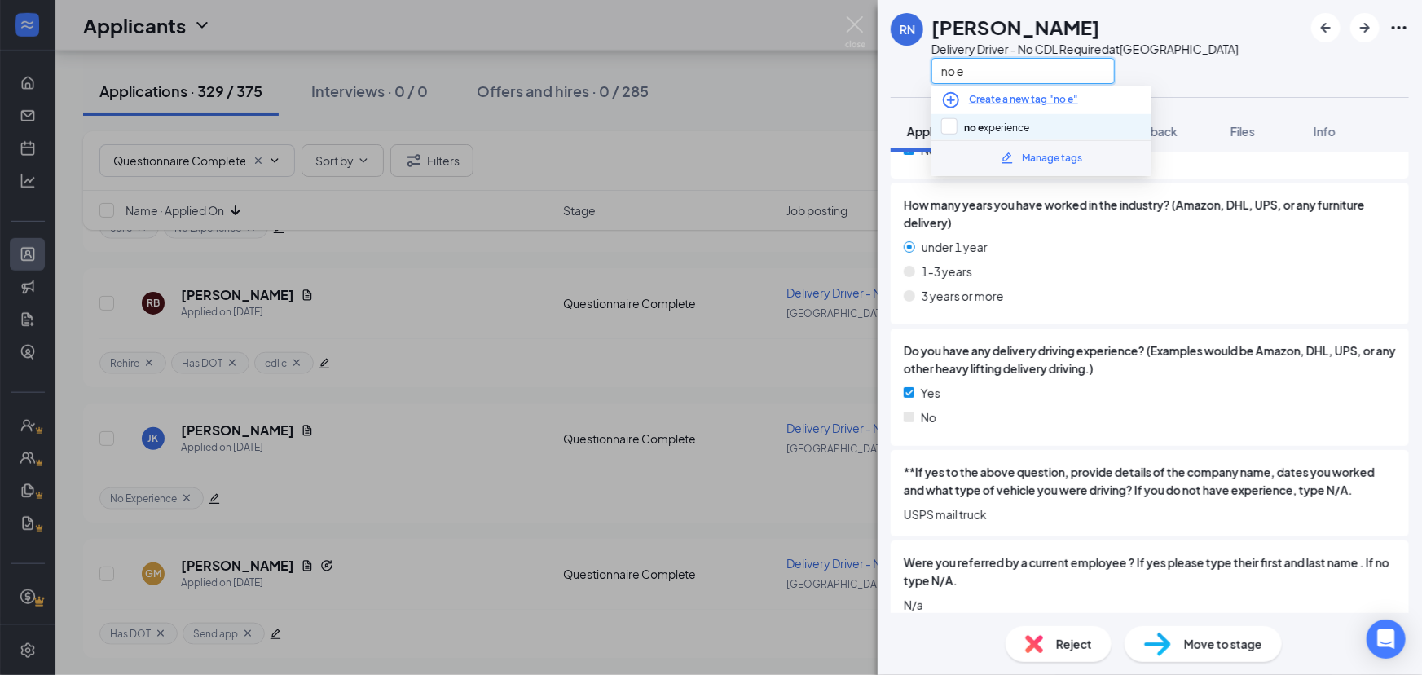
type input "no e"
click at [996, 115] on div "no e xperience" at bounding box center [1041, 127] width 220 height 26
checkbox input "true"
drag, startPoint x: 1269, startPoint y: 65, endPoint x: 1349, endPoint y: 55, distance: 80.5
click at [1276, 64] on div "RN [PERSON_NAME] Delivery Driver - No CDL Required at [GEOGRAPHIC_DATA] no e" at bounding box center [1149, 48] width 544 height 97
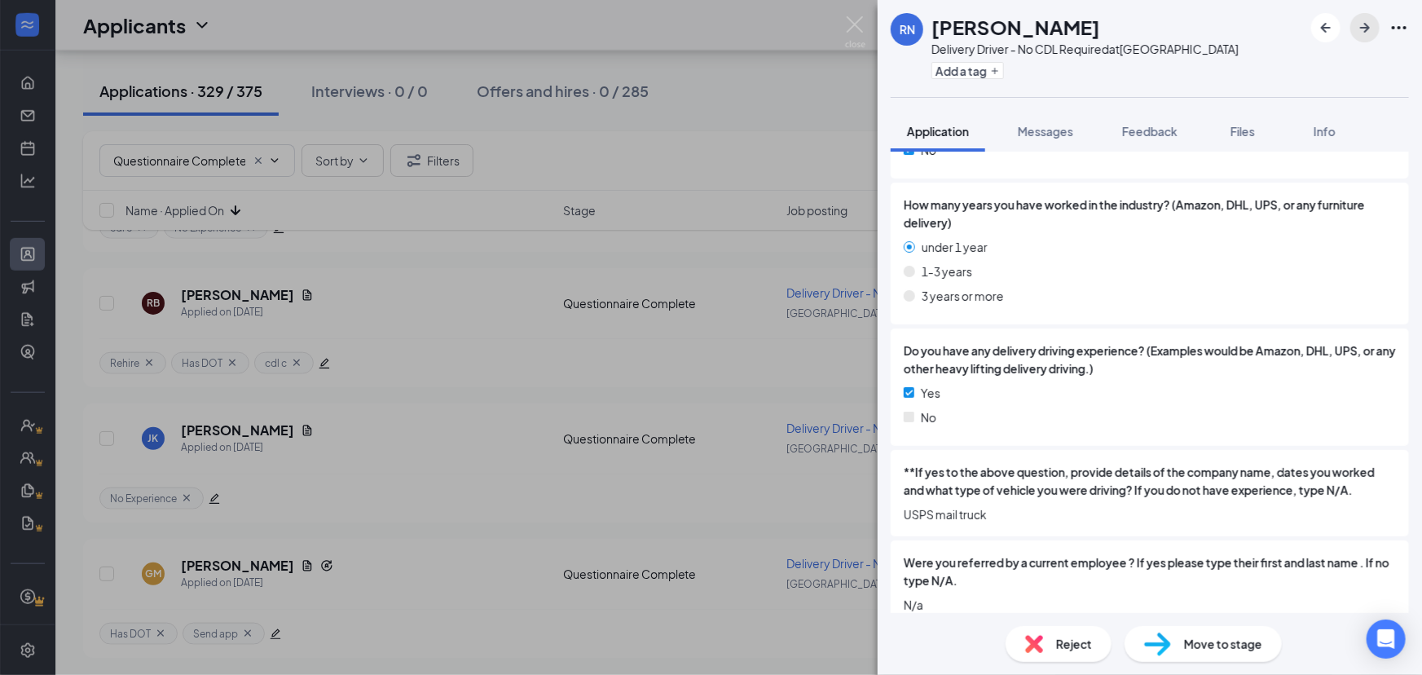
click at [1365, 30] on icon "ArrowRight" at bounding box center [1365, 28] width 20 height 20
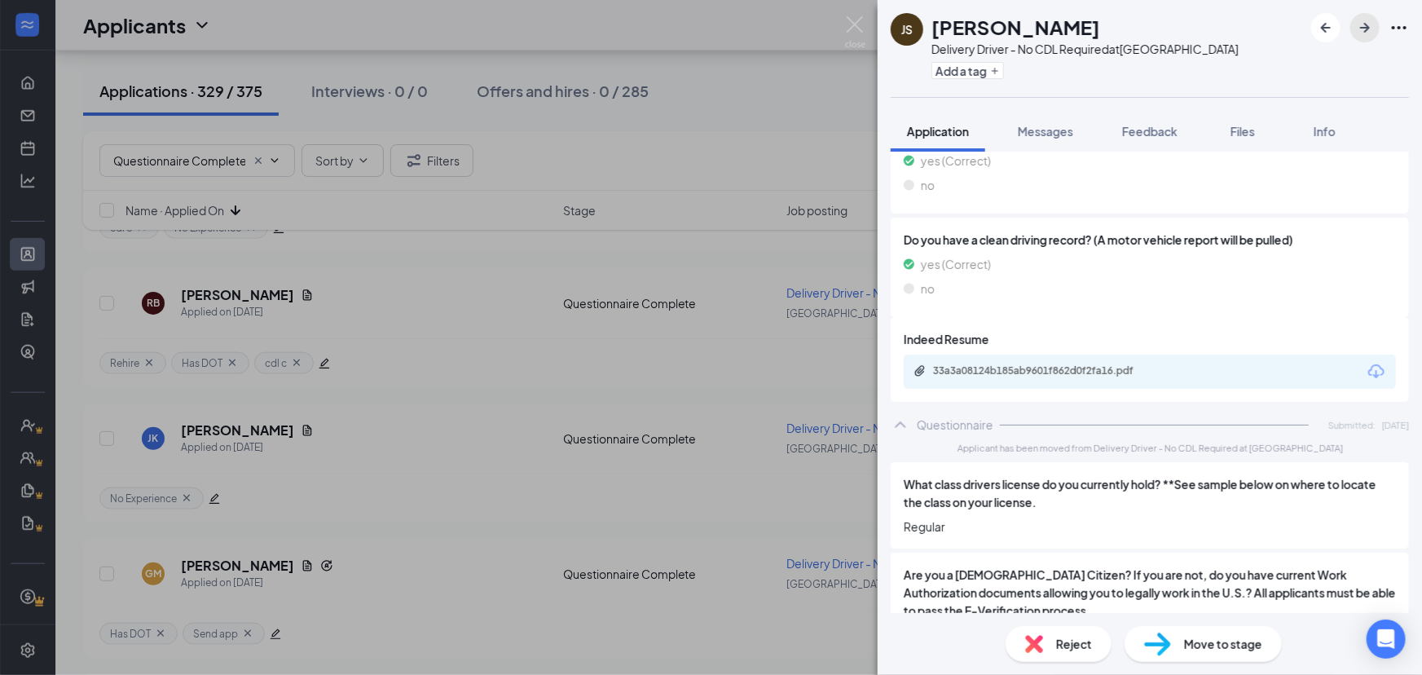
scroll to position [592, 0]
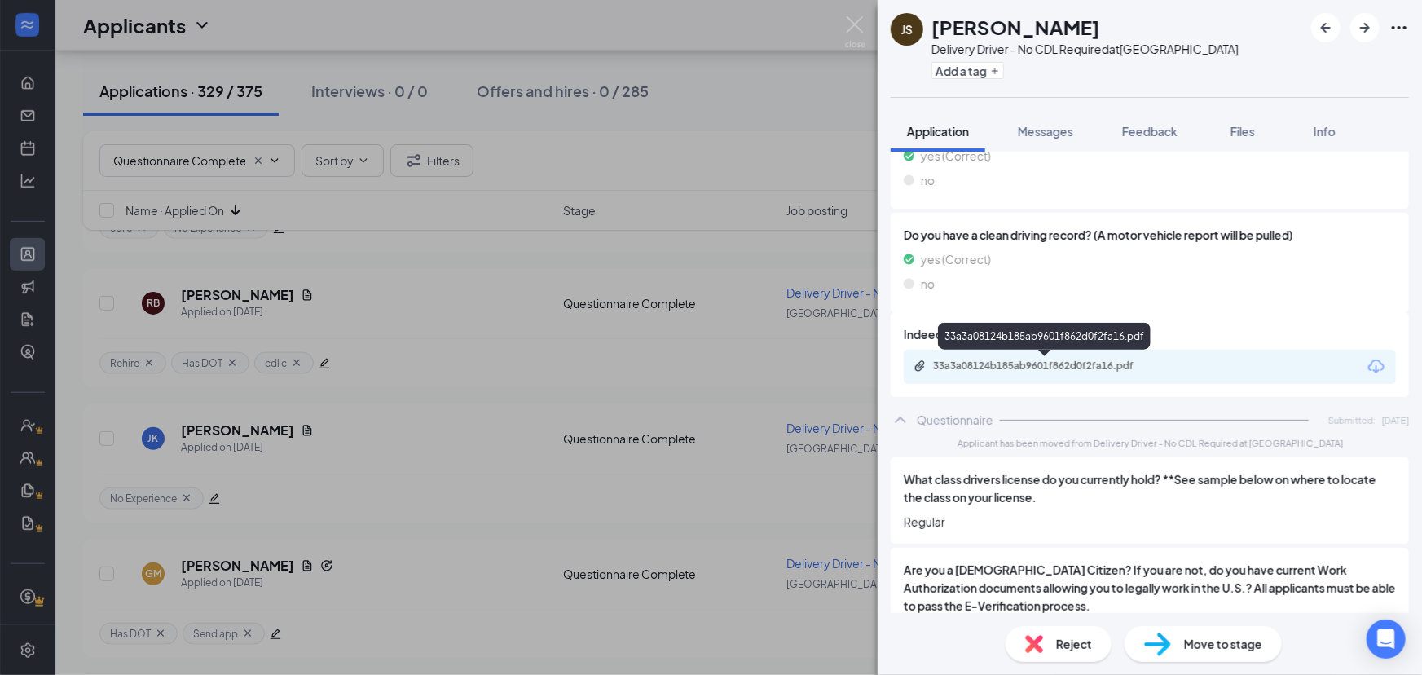
click at [1028, 364] on div "33a3a08124b185ab9601f862d0f2fa16.pdf" at bounding box center [1047, 365] width 228 height 13
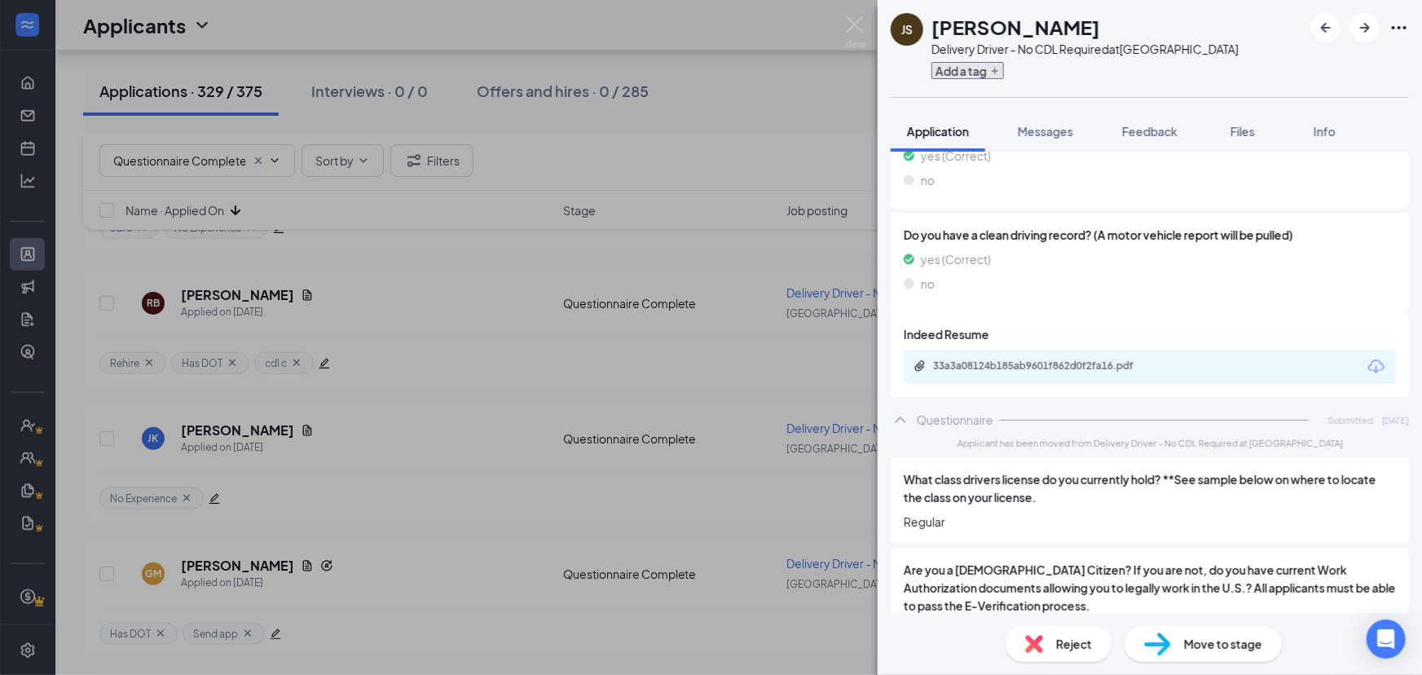
click at [978, 76] on button "Add a tag" at bounding box center [967, 70] width 73 height 17
click at [977, 72] on input "text" at bounding box center [1022, 71] width 183 height 26
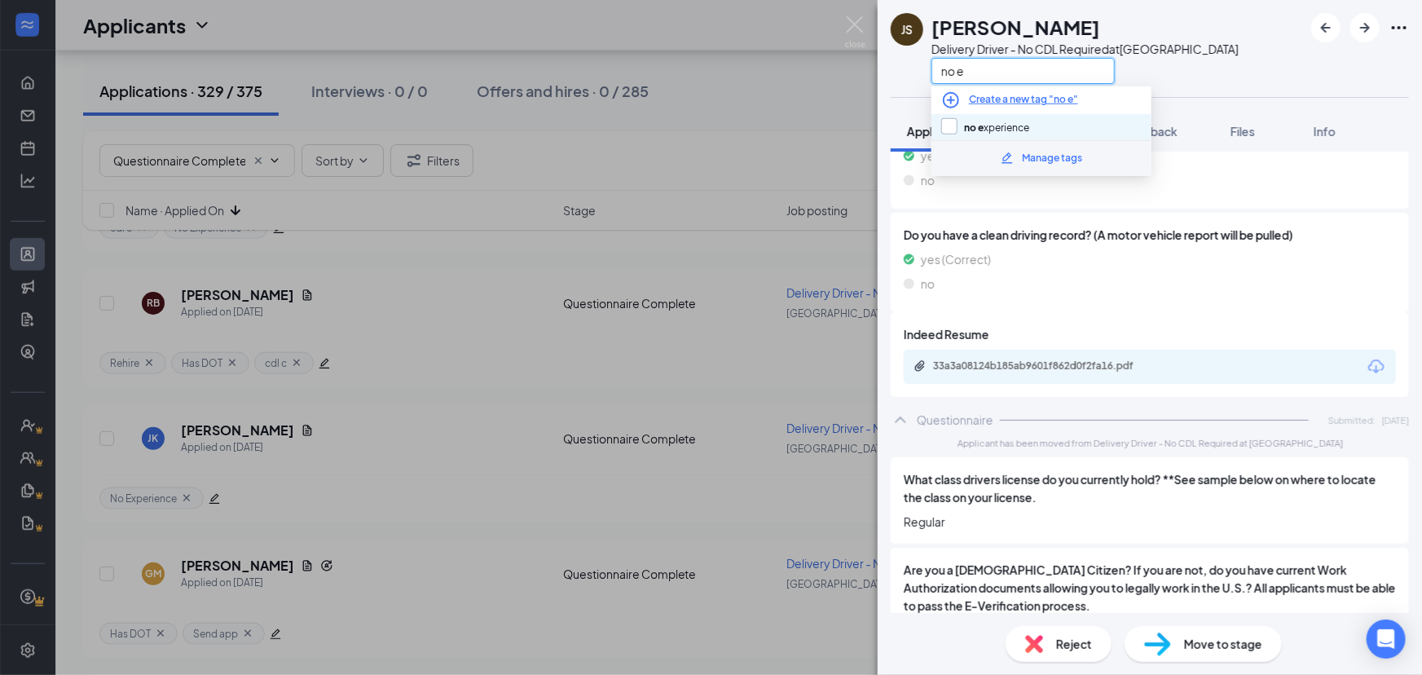
type input "no e"
click at [956, 120] on input "no e xperience" at bounding box center [985, 127] width 88 height 18
checkbox input "true"
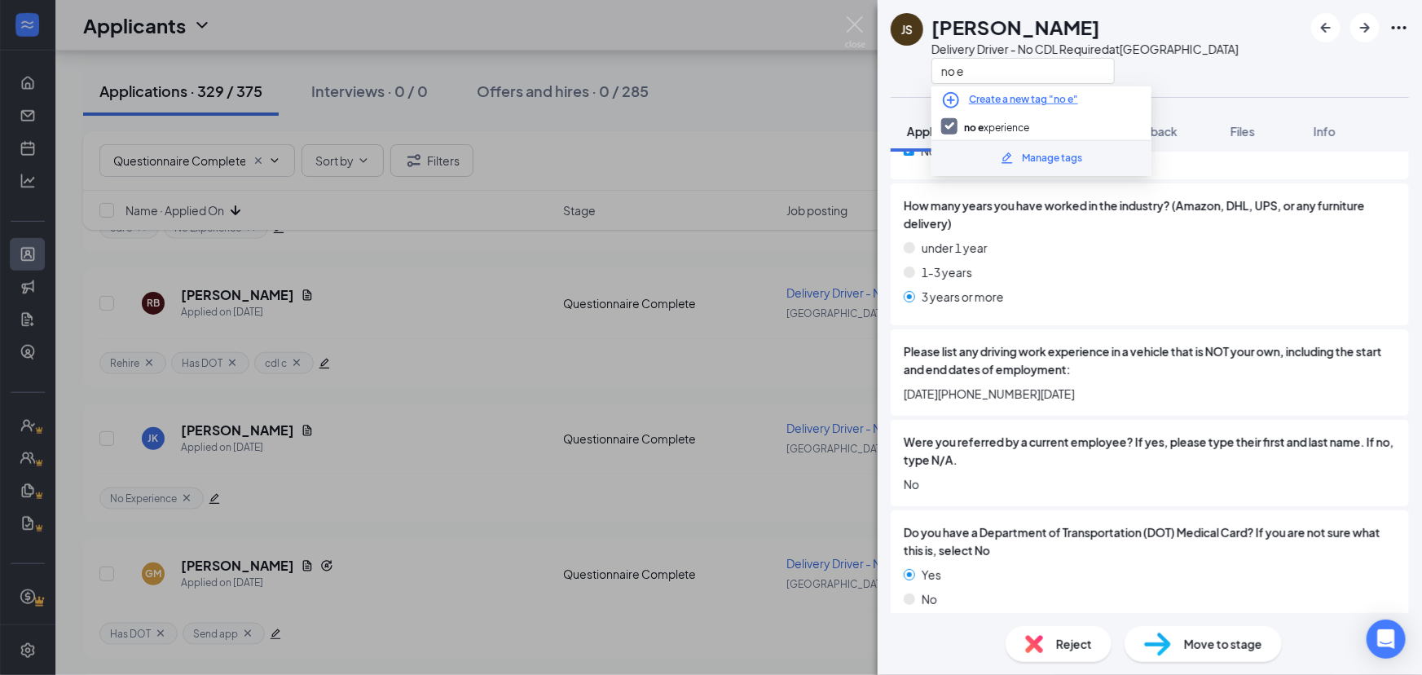
scroll to position [1338, 0]
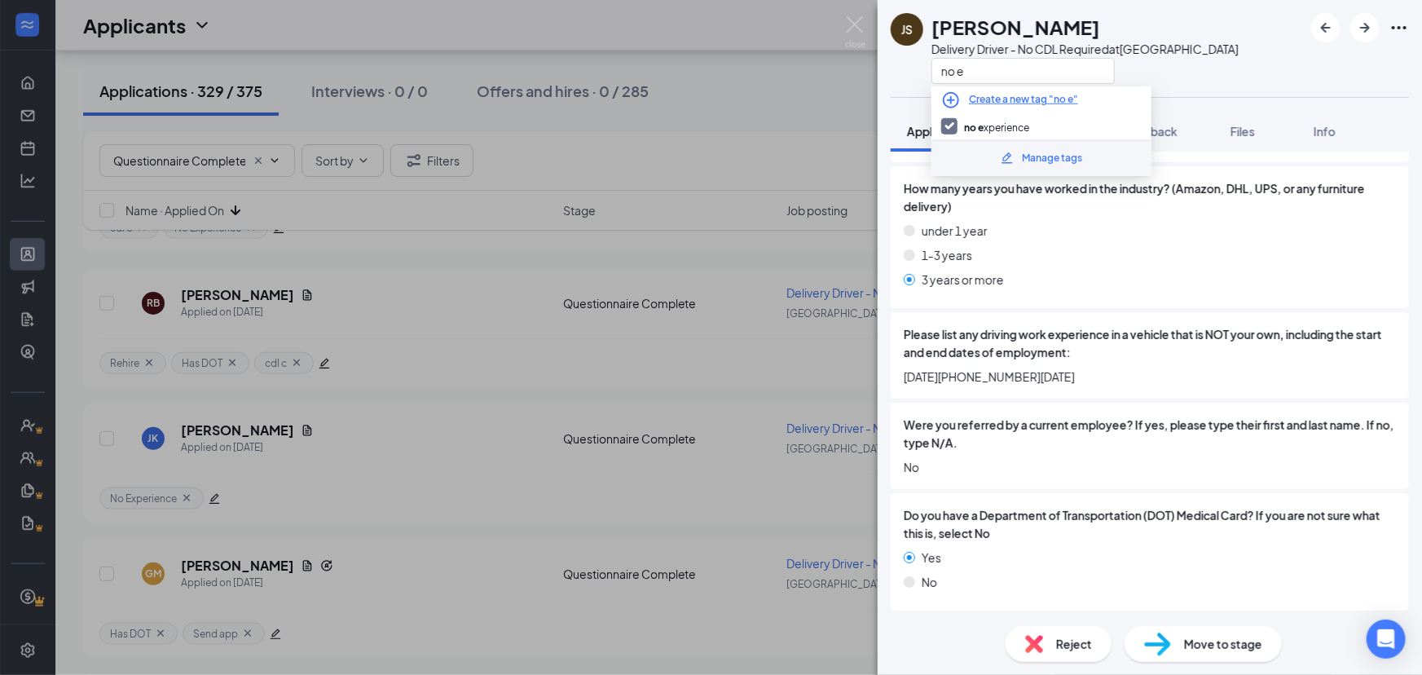
click at [1121, 292] on div "under 1 year 1-3 years 3 years or more" at bounding box center [1150, 258] width 492 height 73
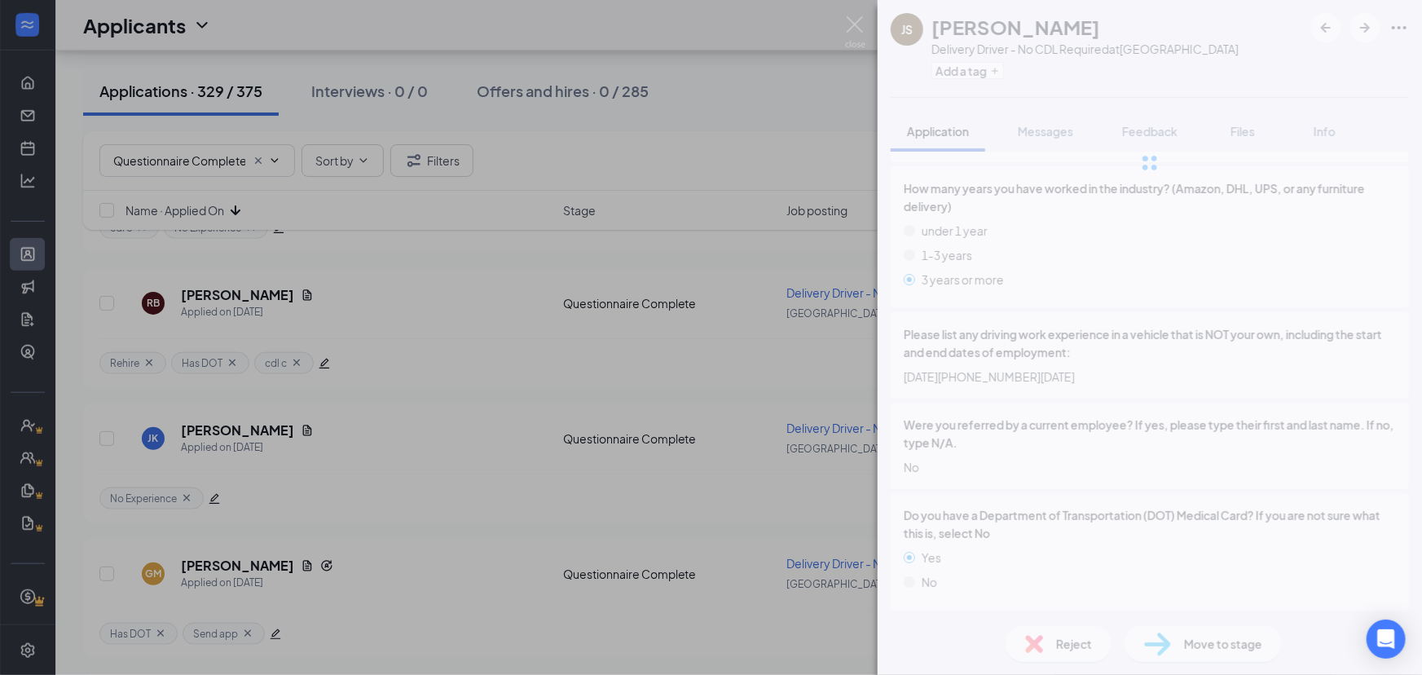
scroll to position [1331, 0]
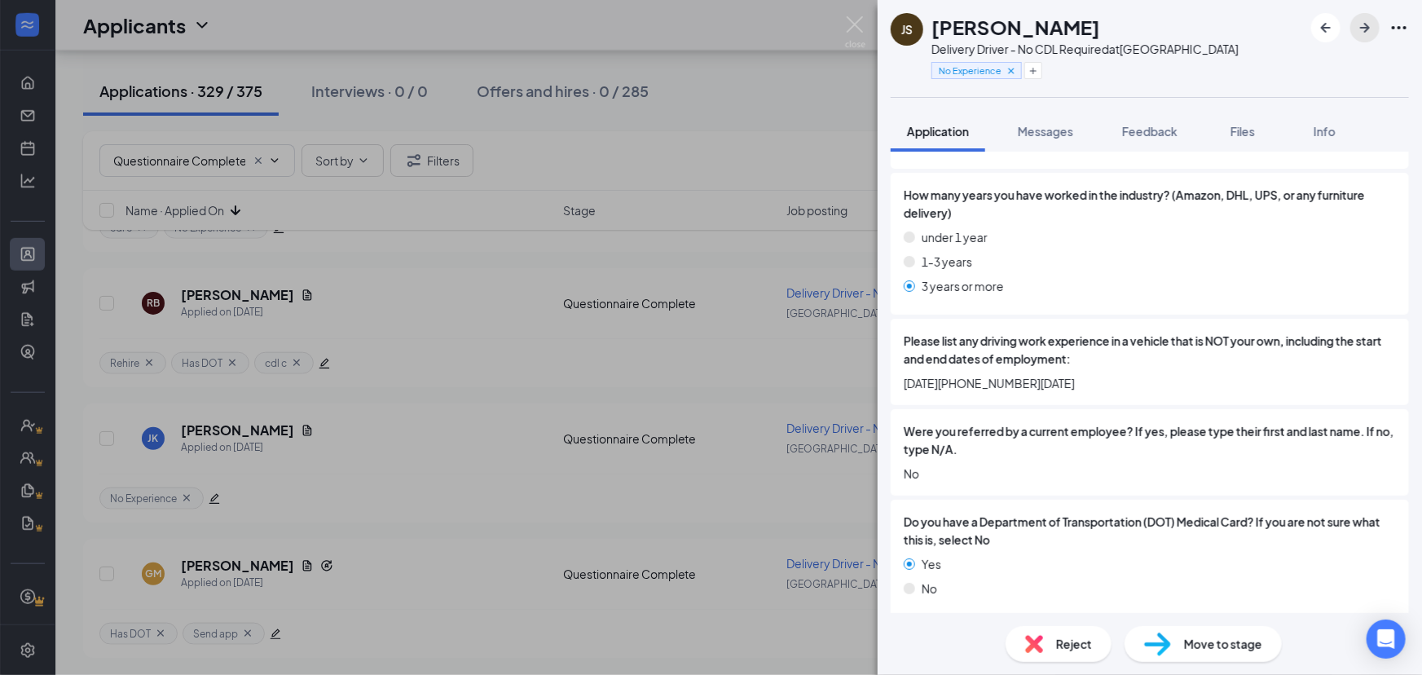
click at [1365, 32] on icon "ArrowRight" at bounding box center [1365, 28] width 10 height 10
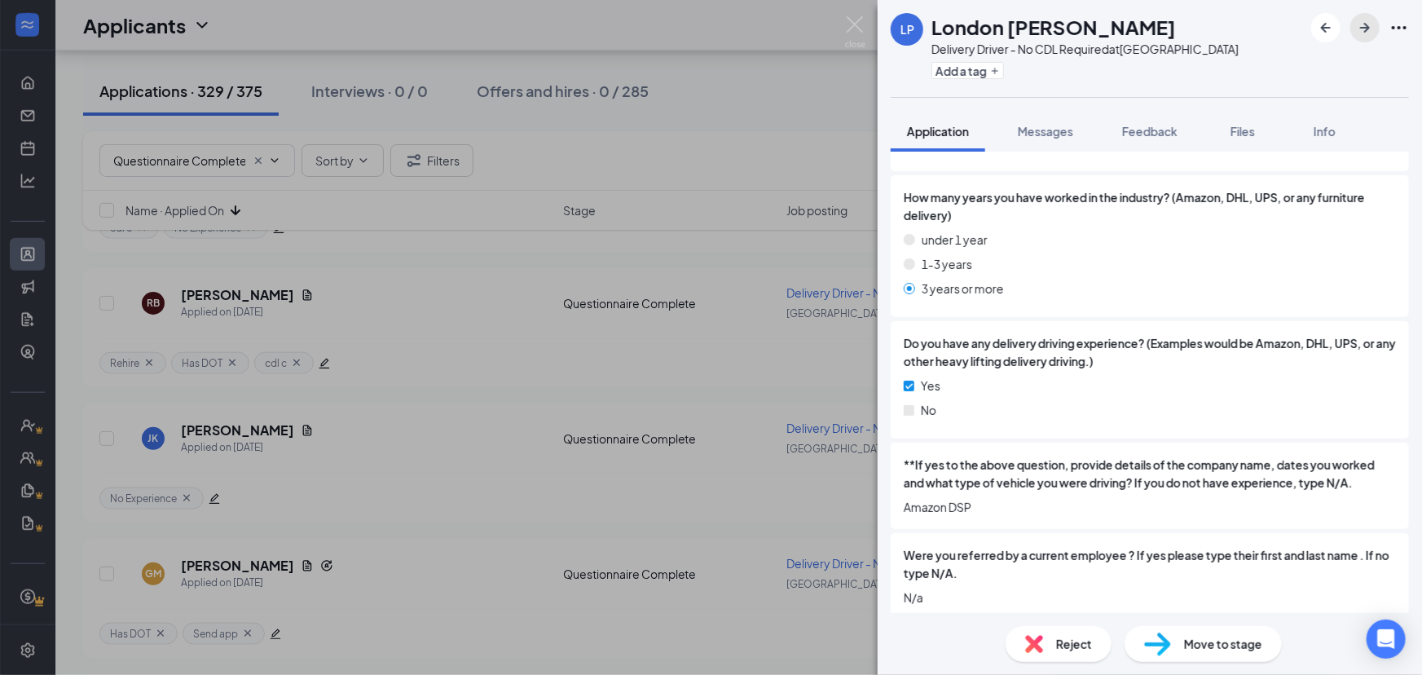
scroll to position [1439, 0]
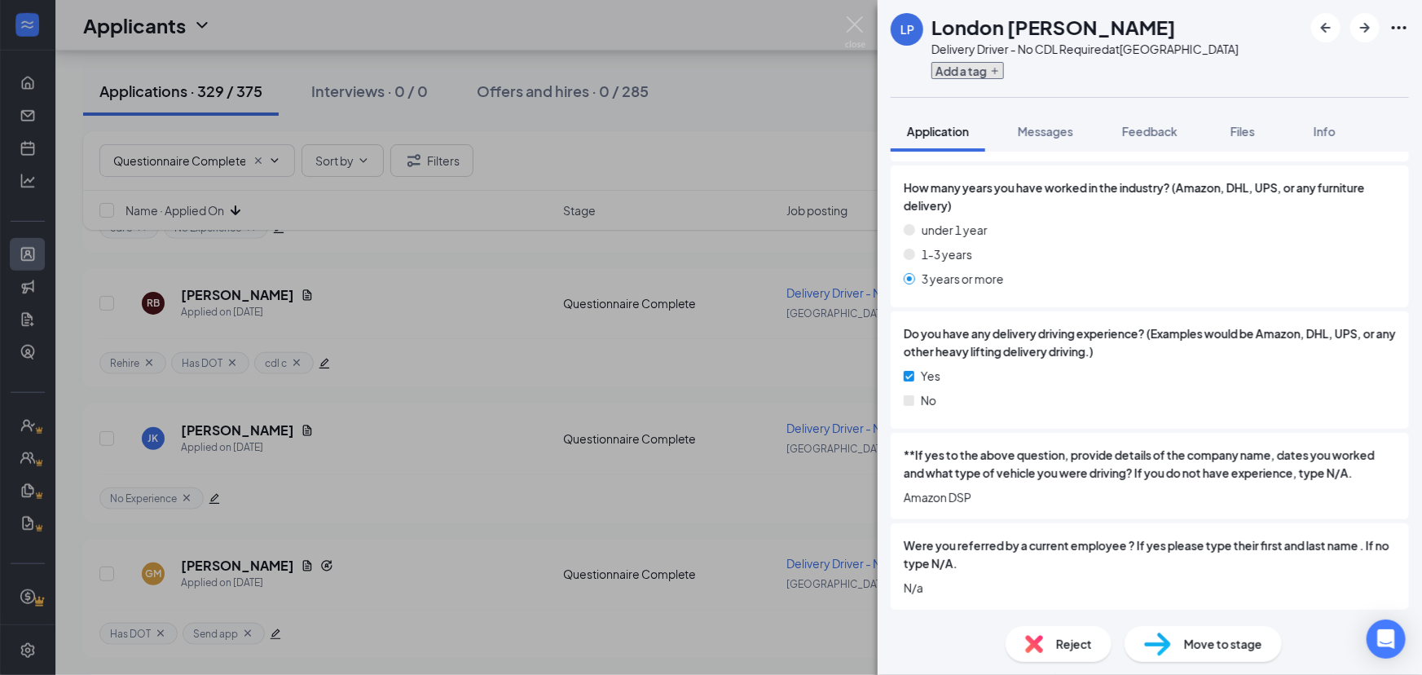
click at [974, 63] on button "Add a tag" at bounding box center [967, 70] width 73 height 17
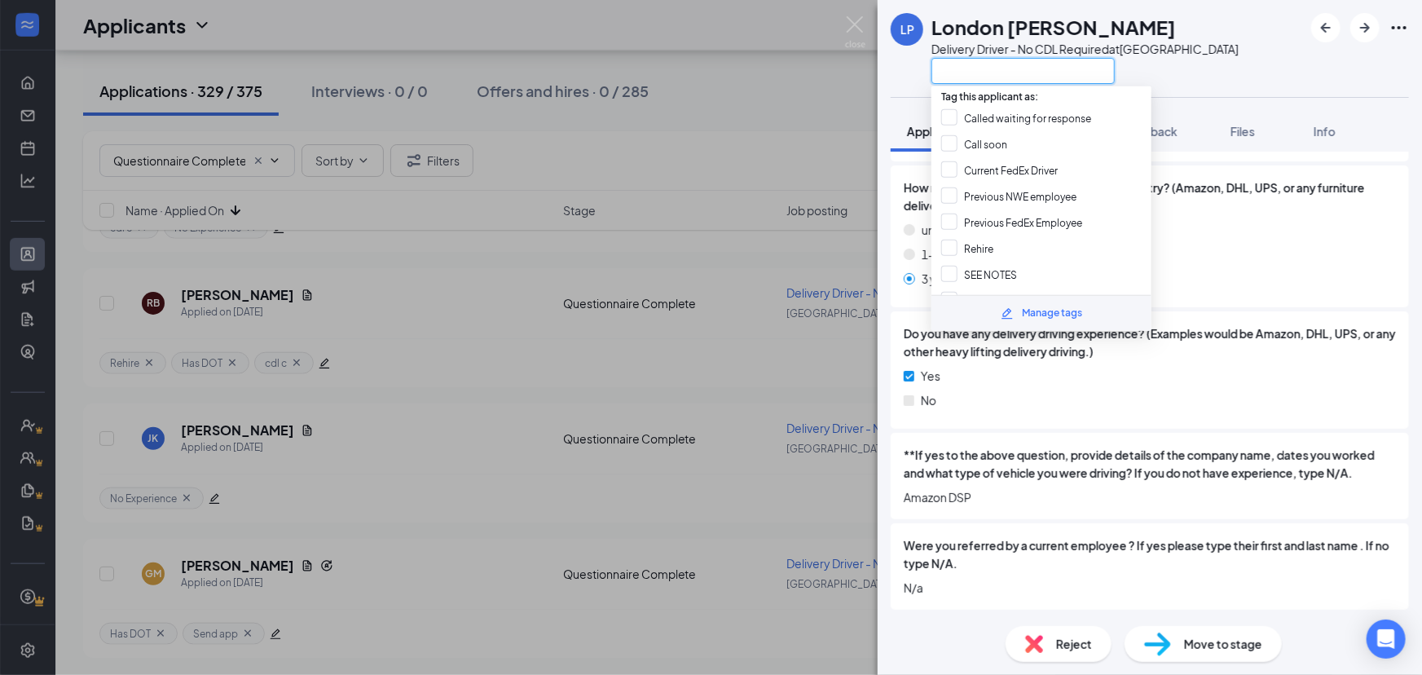
click at [982, 65] on input "text" at bounding box center [1022, 71] width 183 height 26
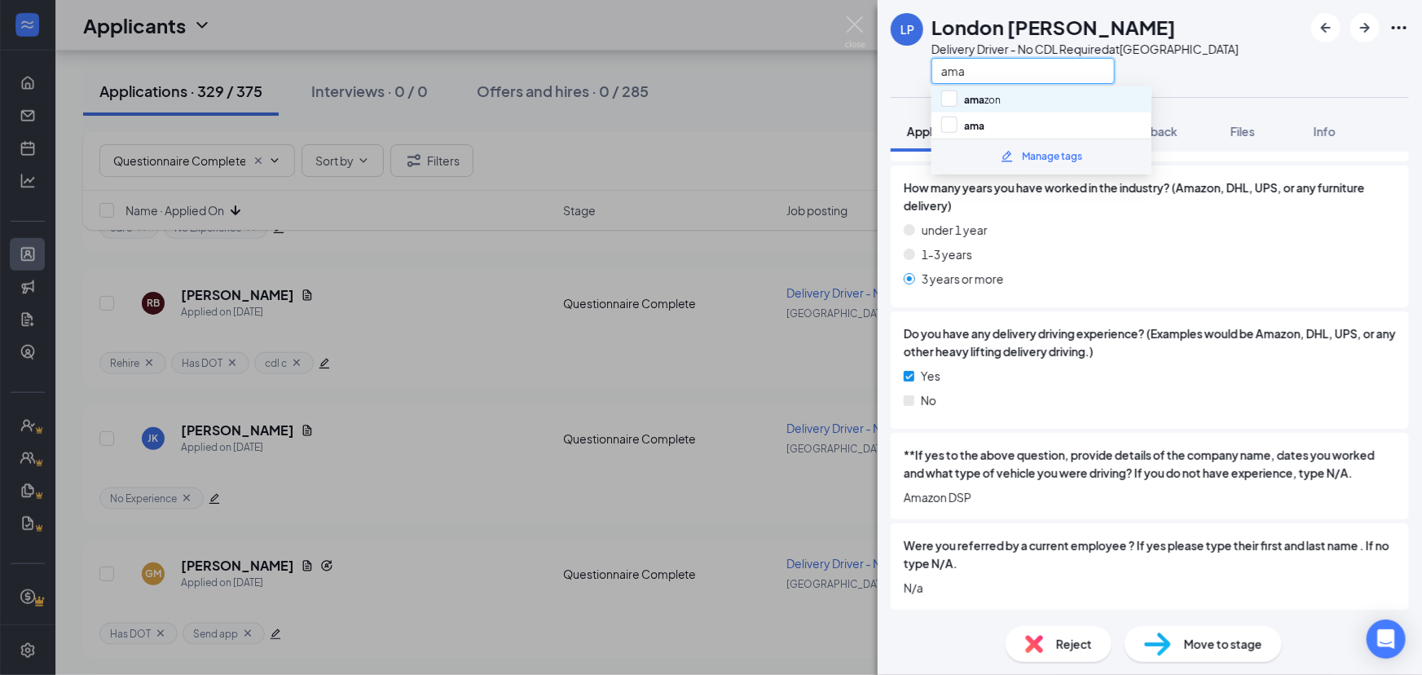
type input "ama"
click at [1035, 97] on div "ama zon" at bounding box center [1041, 99] width 220 height 26
checkbox input "true"
click at [1269, 82] on div "LP London [PERSON_NAME] Delivery Driver - No CDL Required at [GEOGRAPHIC_DATA]" at bounding box center [1149, 48] width 544 height 97
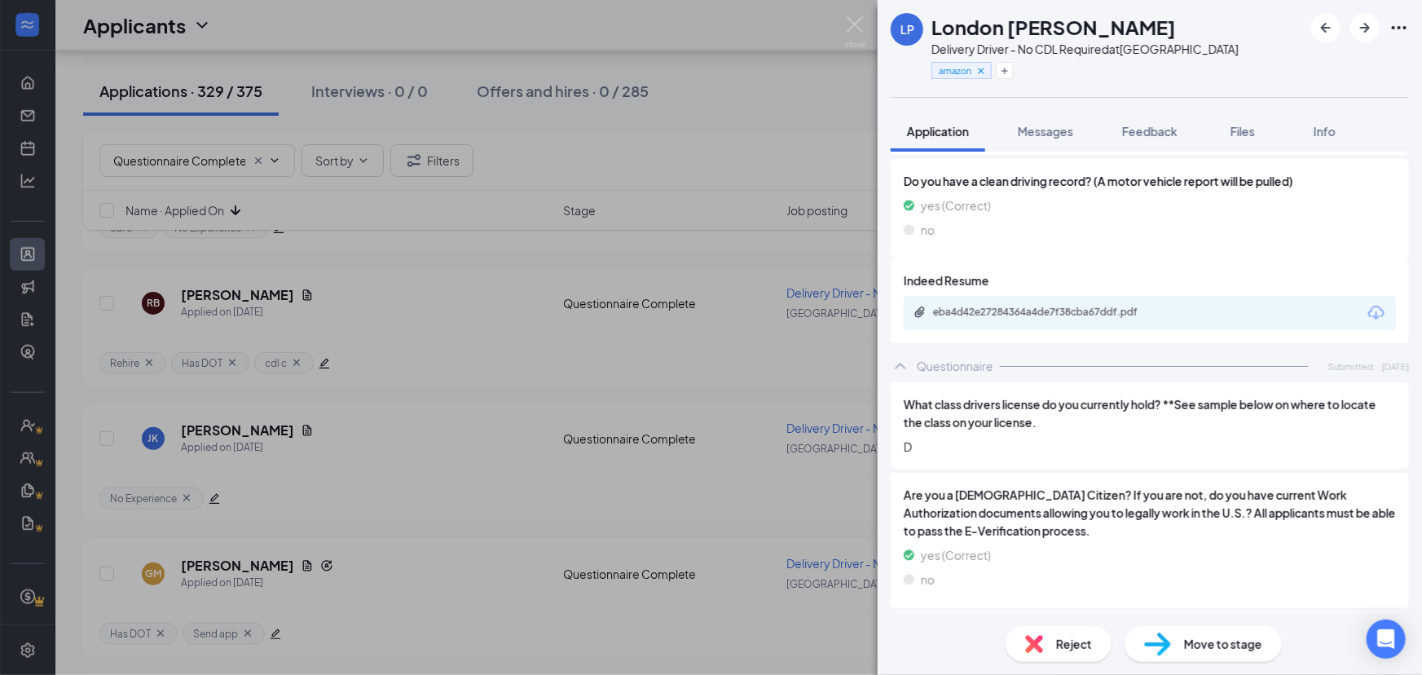
scroll to position [767, 0]
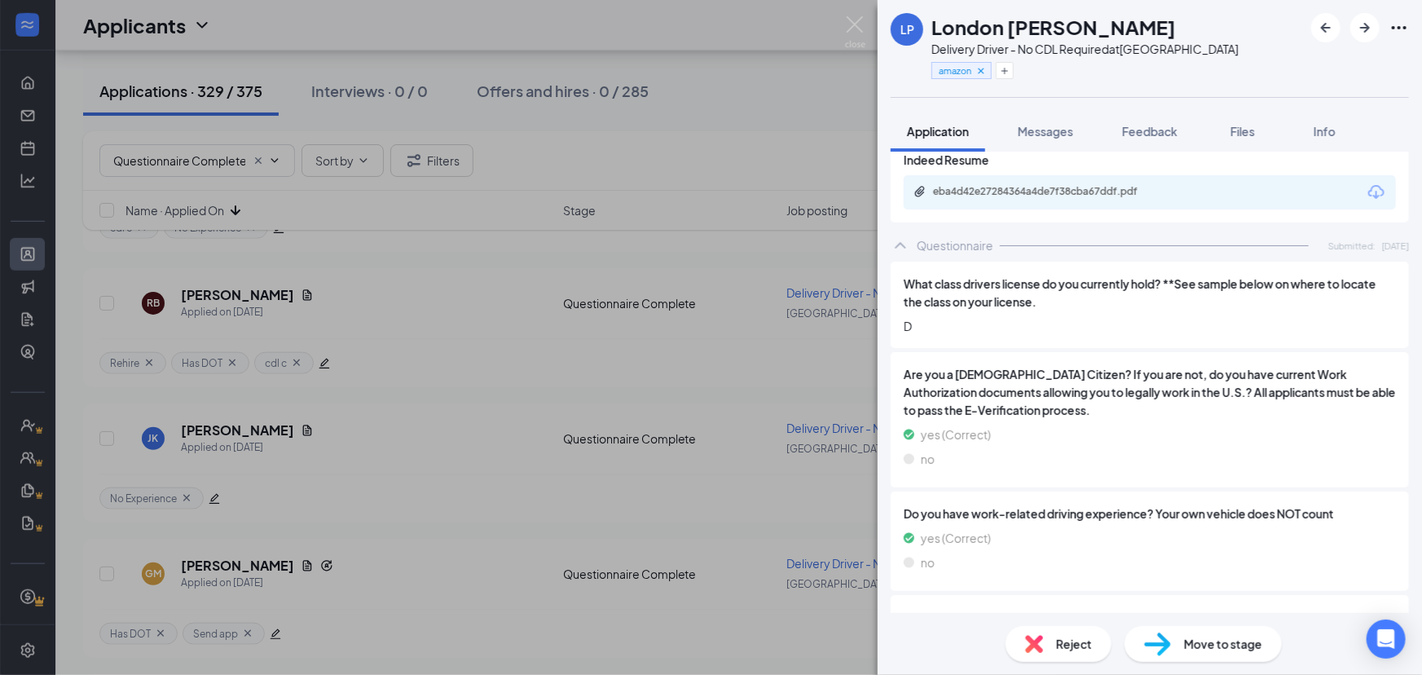
click at [1219, 400] on span "Are you a [DEMOGRAPHIC_DATA] Citizen? If you are not, do you have current Work …" at bounding box center [1150, 392] width 492 height 54
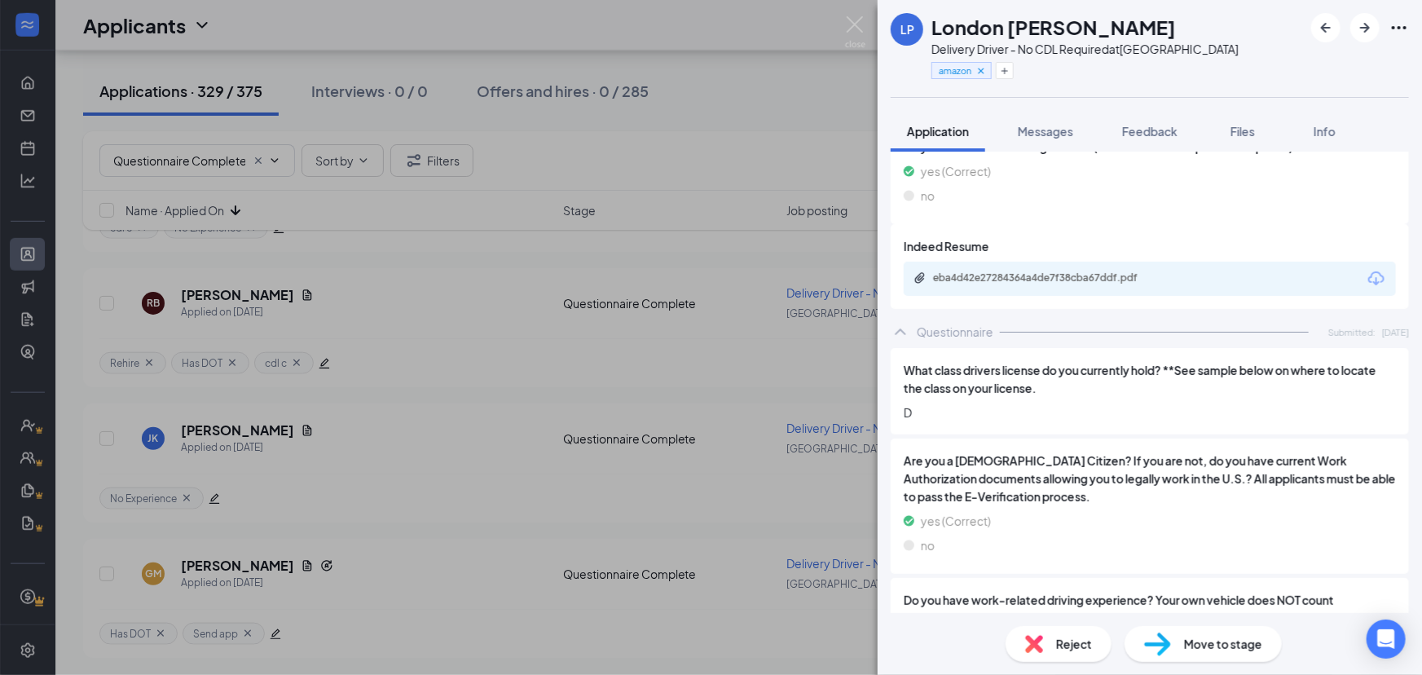
scroll to position [662, 0]
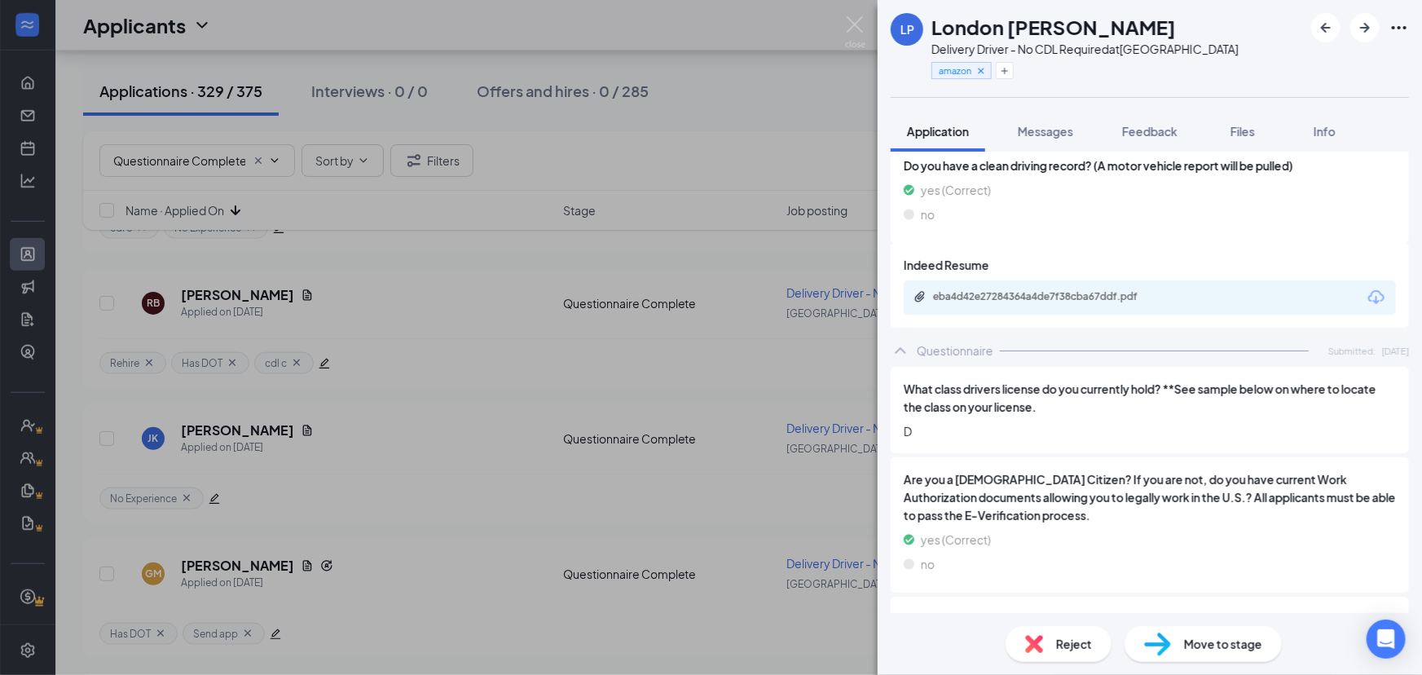
click at [1088, 275] on div "Indeed Resume eba4d42e27284364a4de7f38cba67ddf.pdf" at bounding box center [1150, 285] width 492 height 59
click at [1106, 301] on div "eba4d42e27284364a4de7f38cba67ddf.pdf" at bounding box center [1047, 296] width 228 height 13
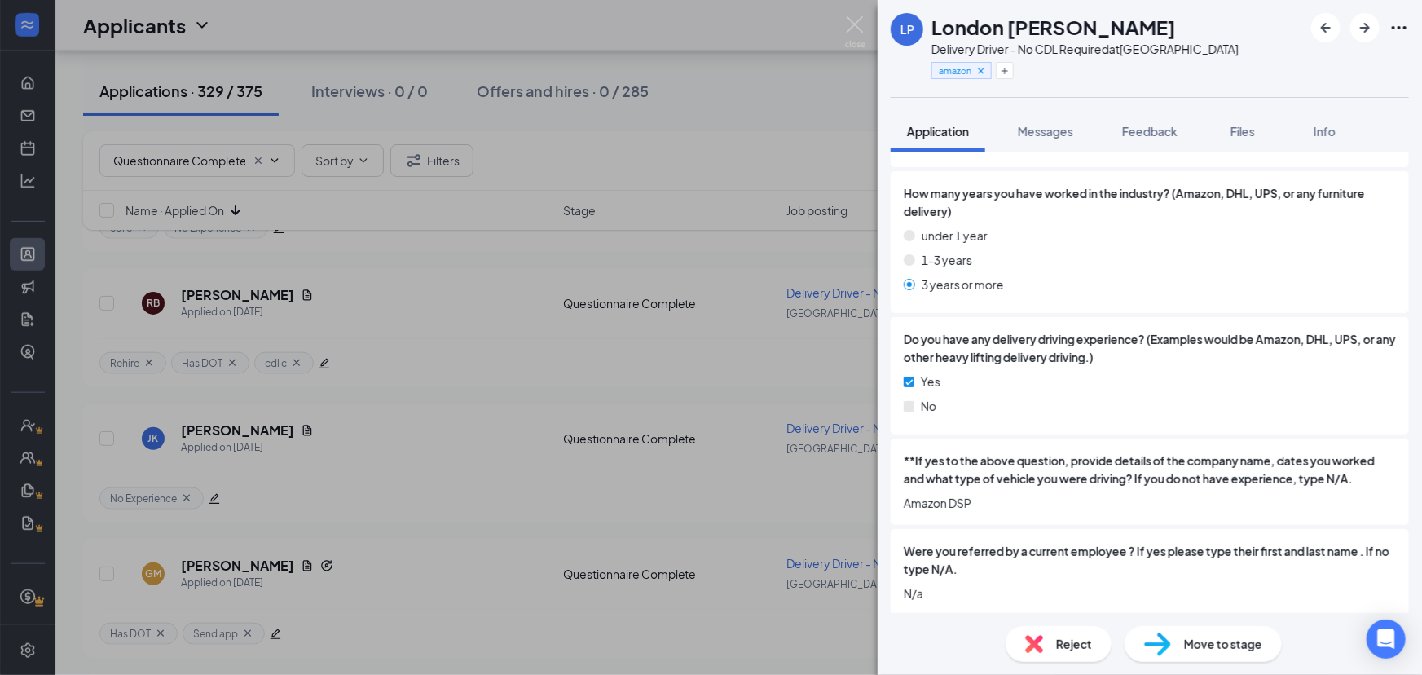
scroll to position [1439, 0]
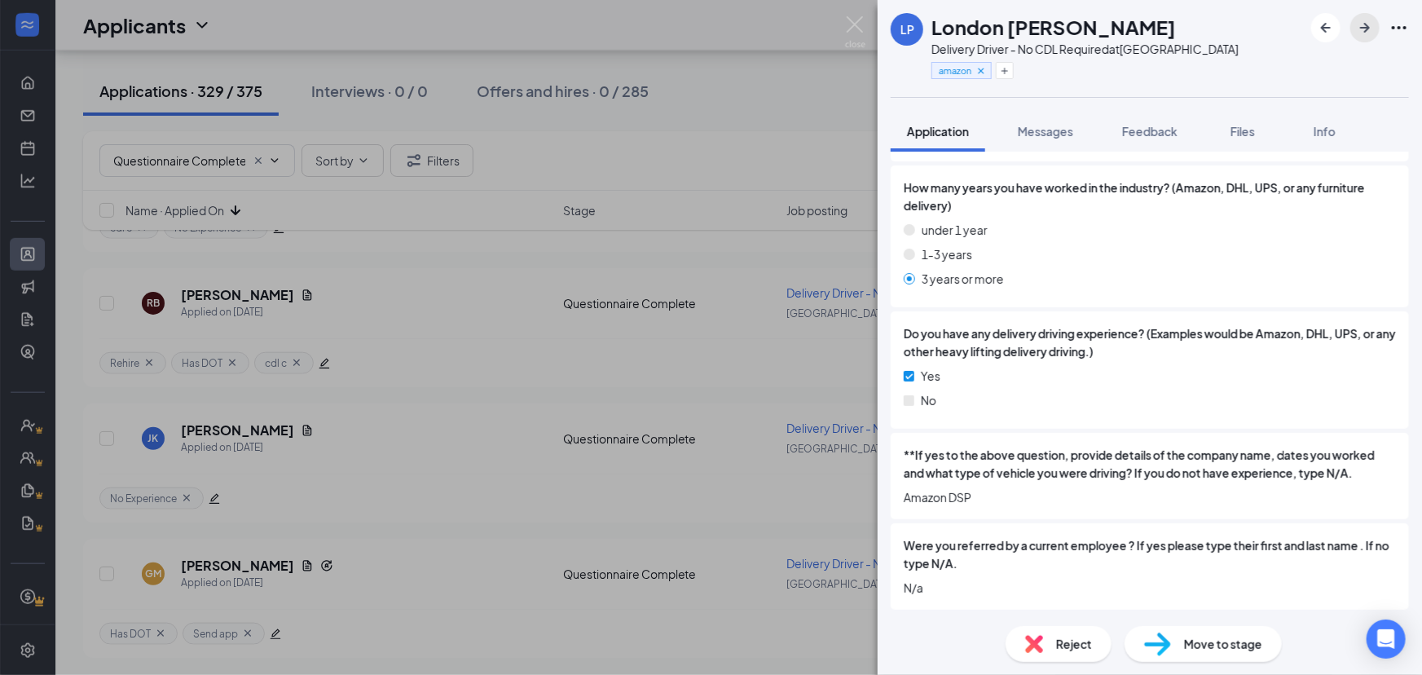
click at [1365, 33] on icon "ArrowRight" at bounding box center [1365, 28] width 20 height 20
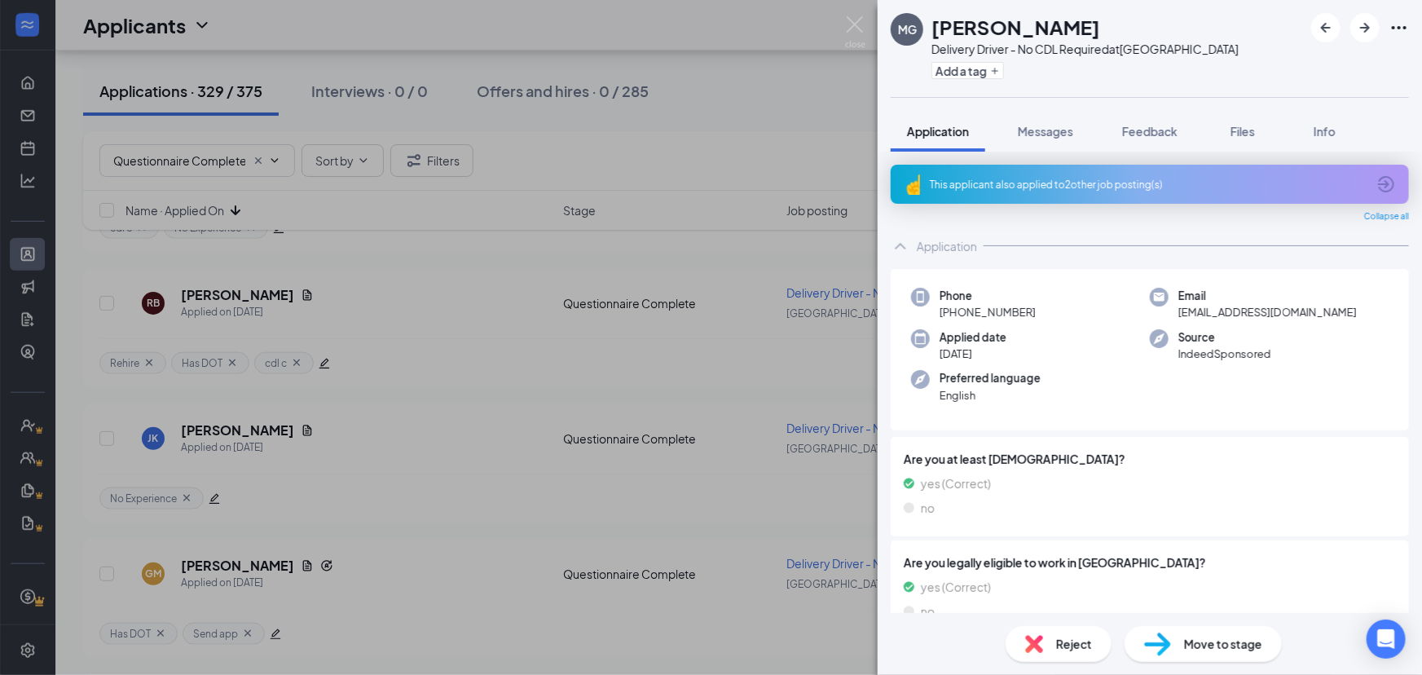
click at [1116, 188] on div "This applicant also applied to 2 other job posting(s)" at bounding box center [1148, 185] width 437 height 14
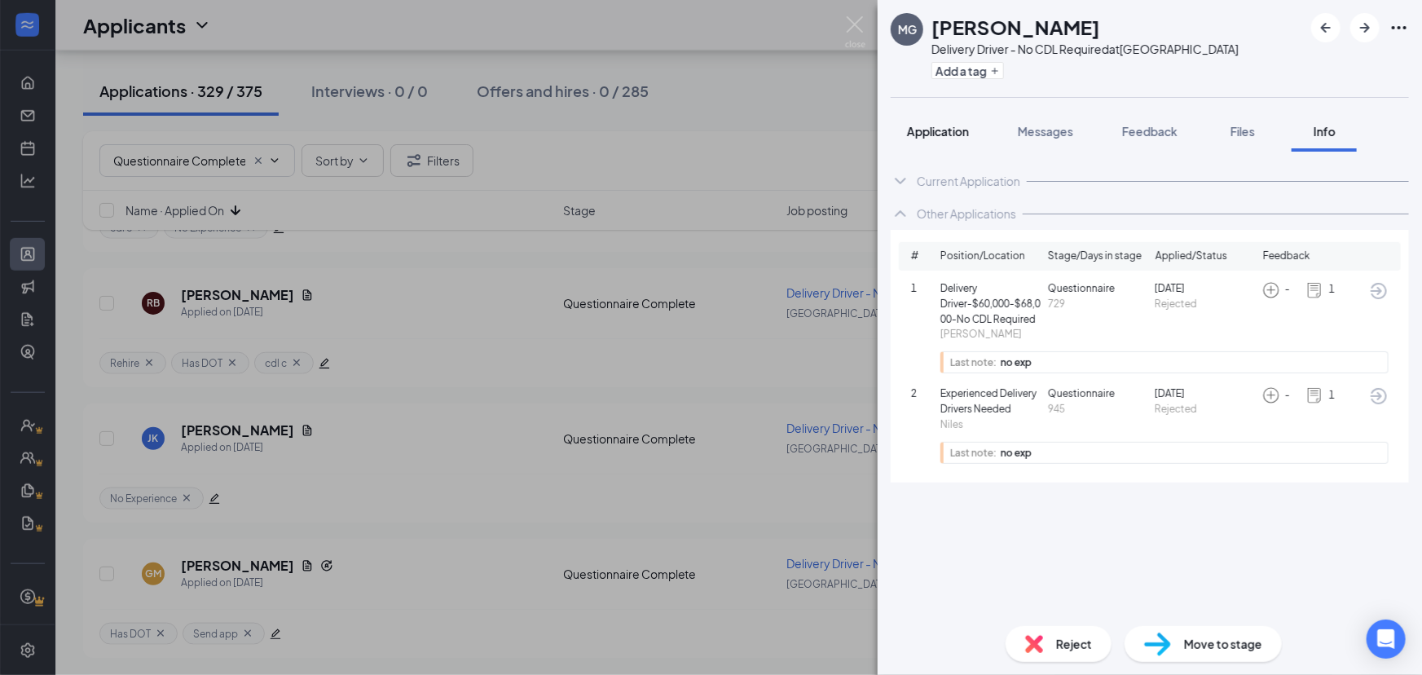
click at [945, 127] on span "Application" at bounding box center [938, 131] width 62 height 15
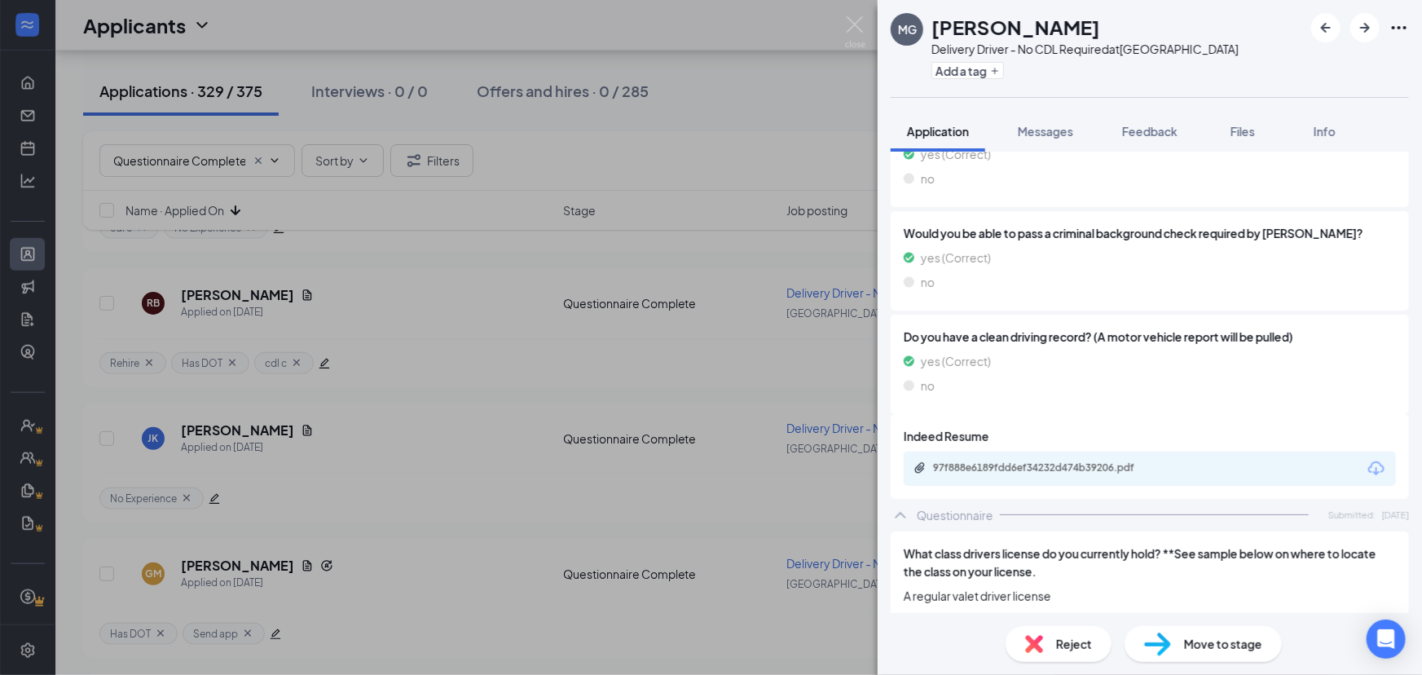
scroll to position [611, 0]
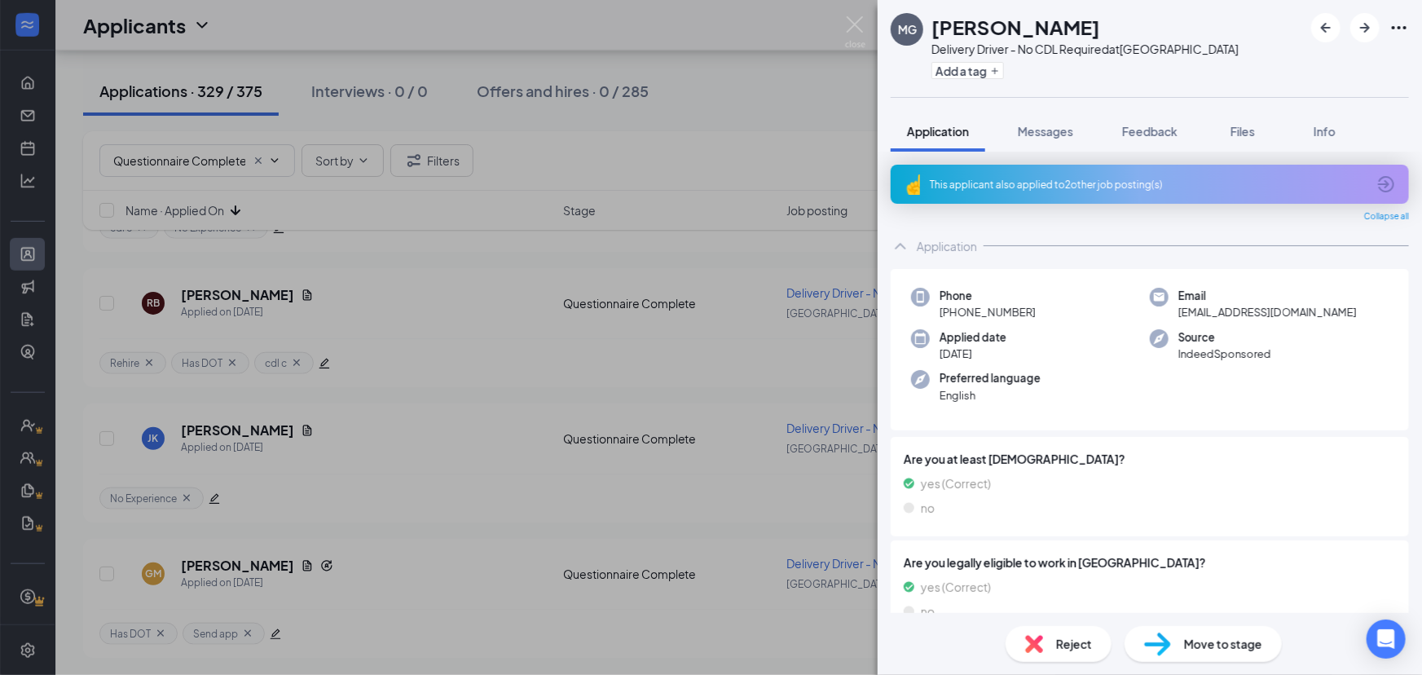
scroll to position [772, 0]
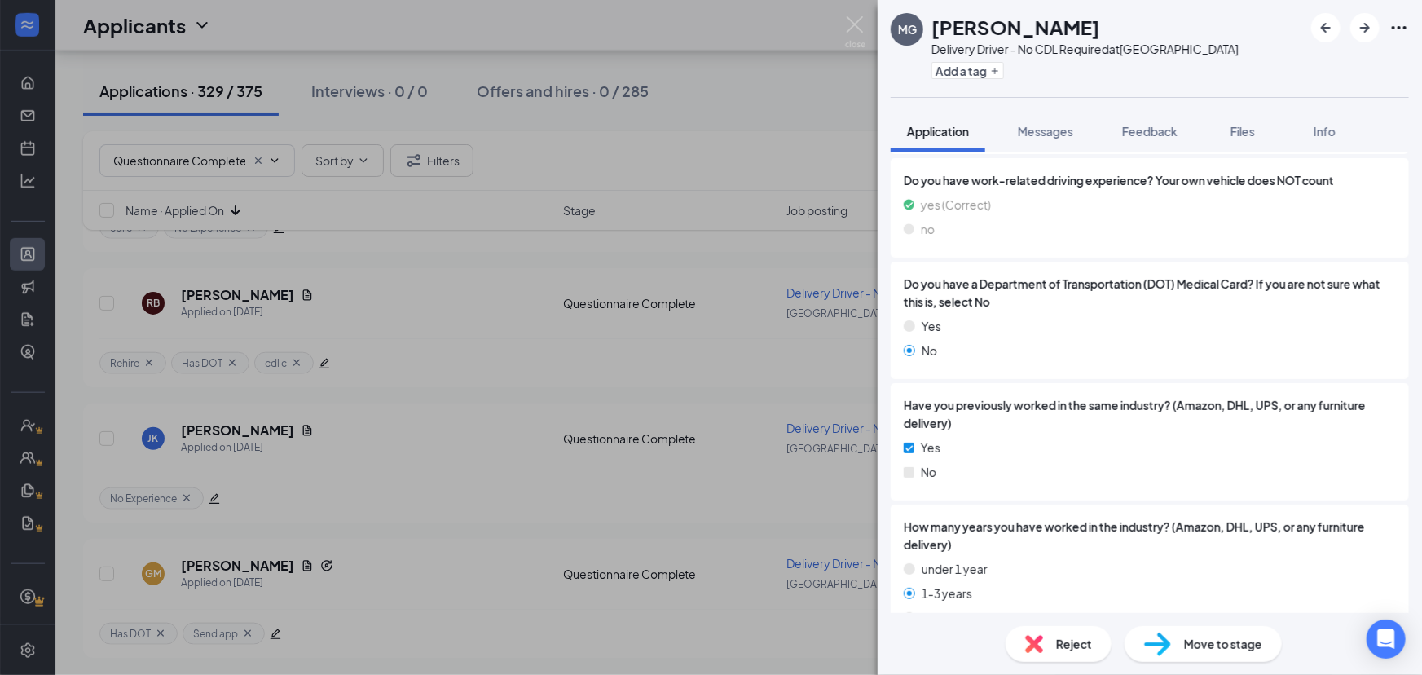
click at [1207, 490] on div "Have you previously worked in the same industry? (Amazon, DHL, UPS, or any furn…" at bounding box center [1149, 441] width 518 height 117
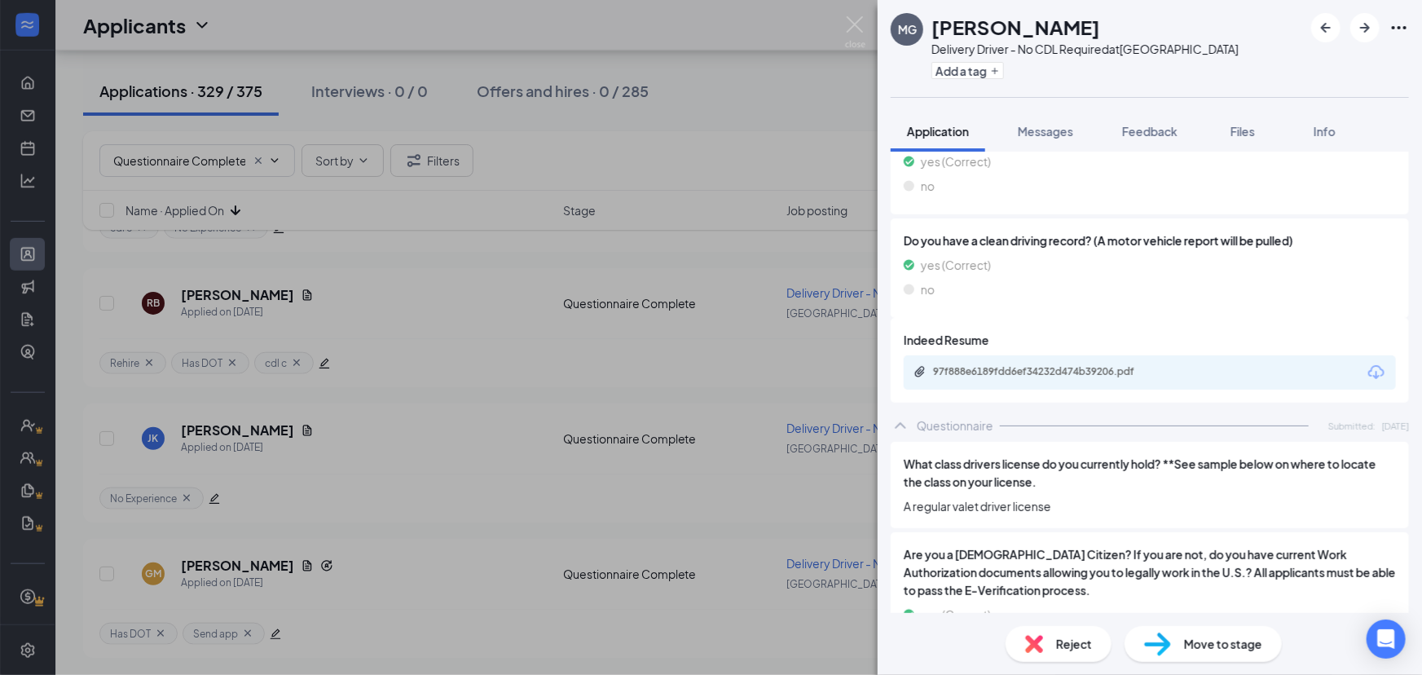
scroll to position [624, 0]
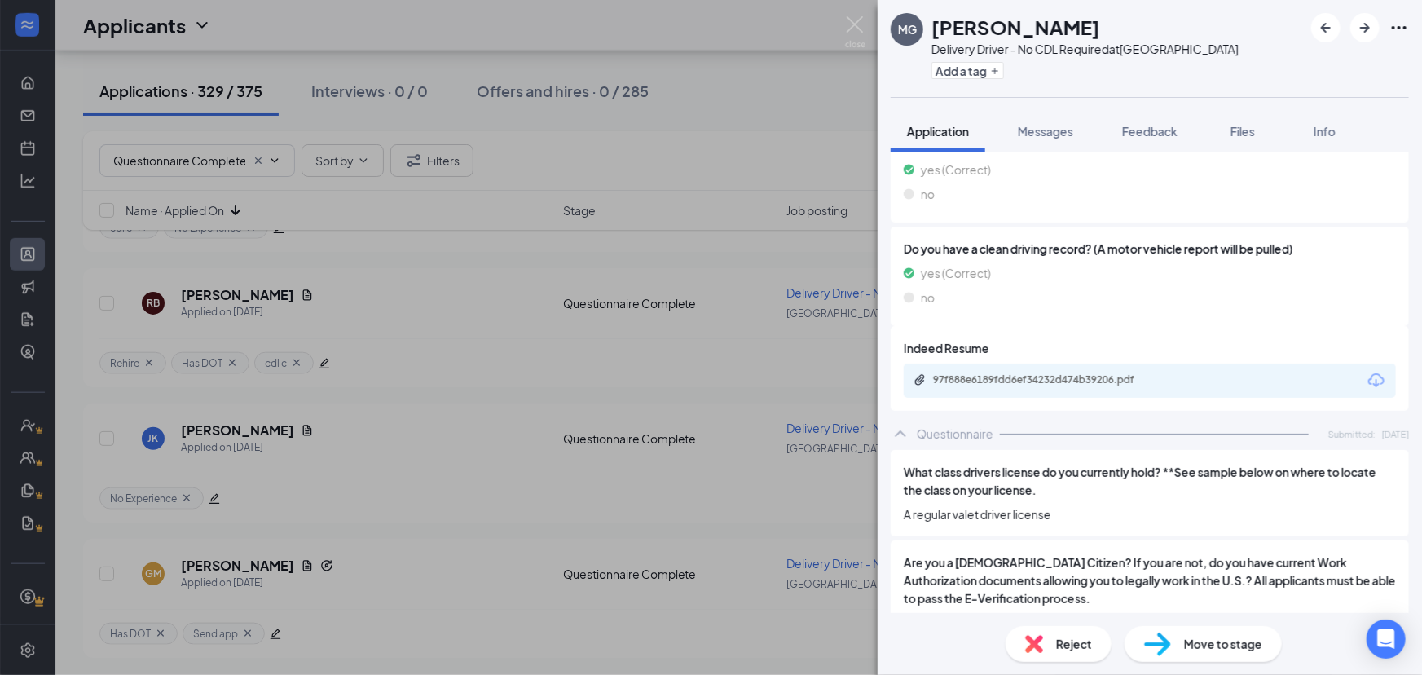
click at [1095, 385] on div "97f888e6189fdd6ef34232d474b39206.pdf" at bounding box center [1045, 380] width 264 height 15
click at [970, 73] on button "Add a tag" at bounding box center [967, 70] width 73 height 17
click at [1008, 69] on input "text" at bounding box center [1022, 71] width 183 height 26
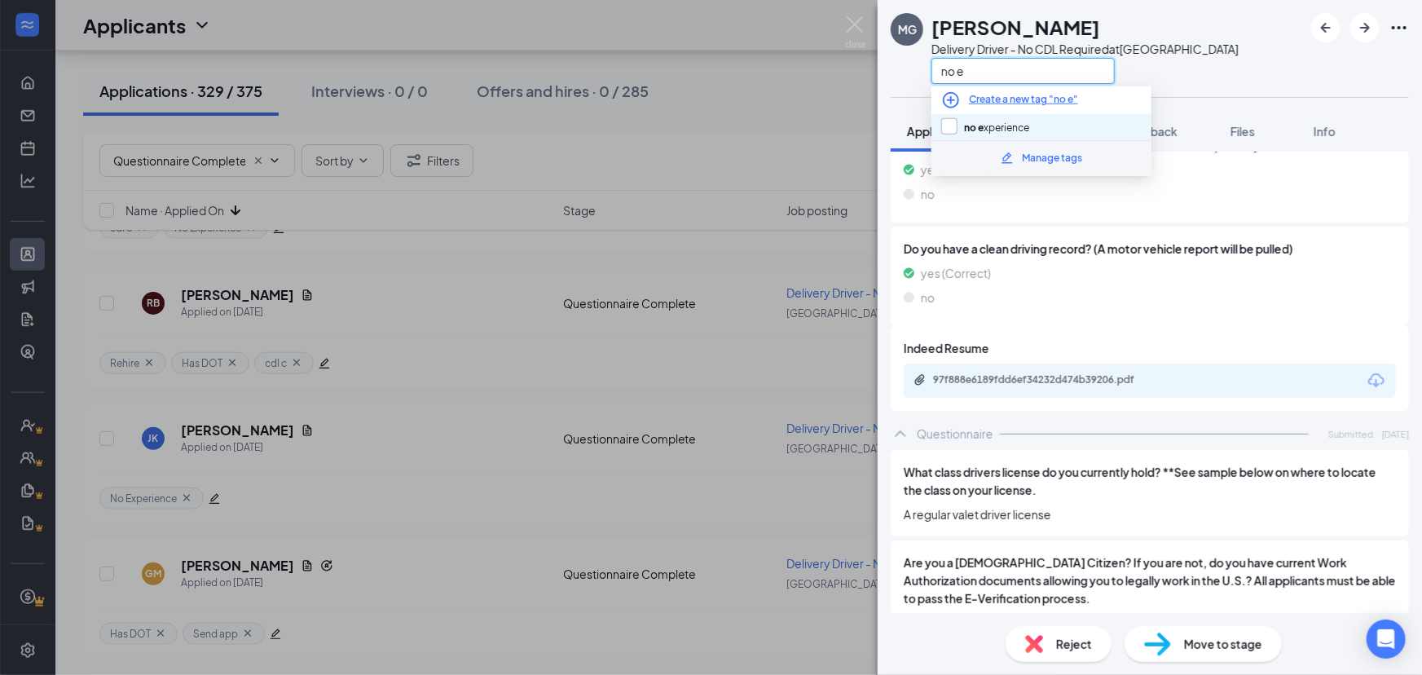
type input "no e"
click at [966, 121] on input "no e xperience" at bounding box center [985, 127] width 88 height 18
checkbox input "true"
click at [1271, 68] on div "MG Melvin Gaines Delivery Driver - No CDL Required at South Loop no e" at bounding box center [1149, 48] width 544 height 97
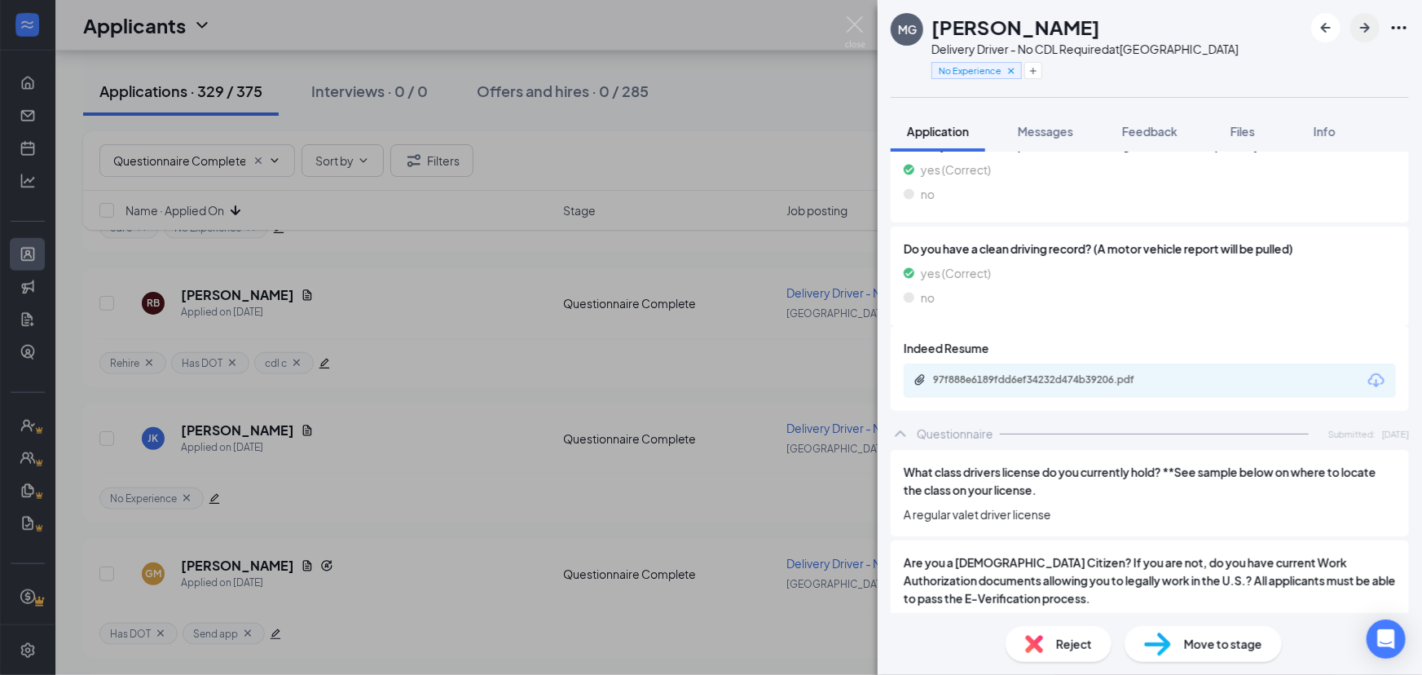
click at [1365, 37] on icon "ArrowRight" at bounding box center [1365, 28] width 20 height 20
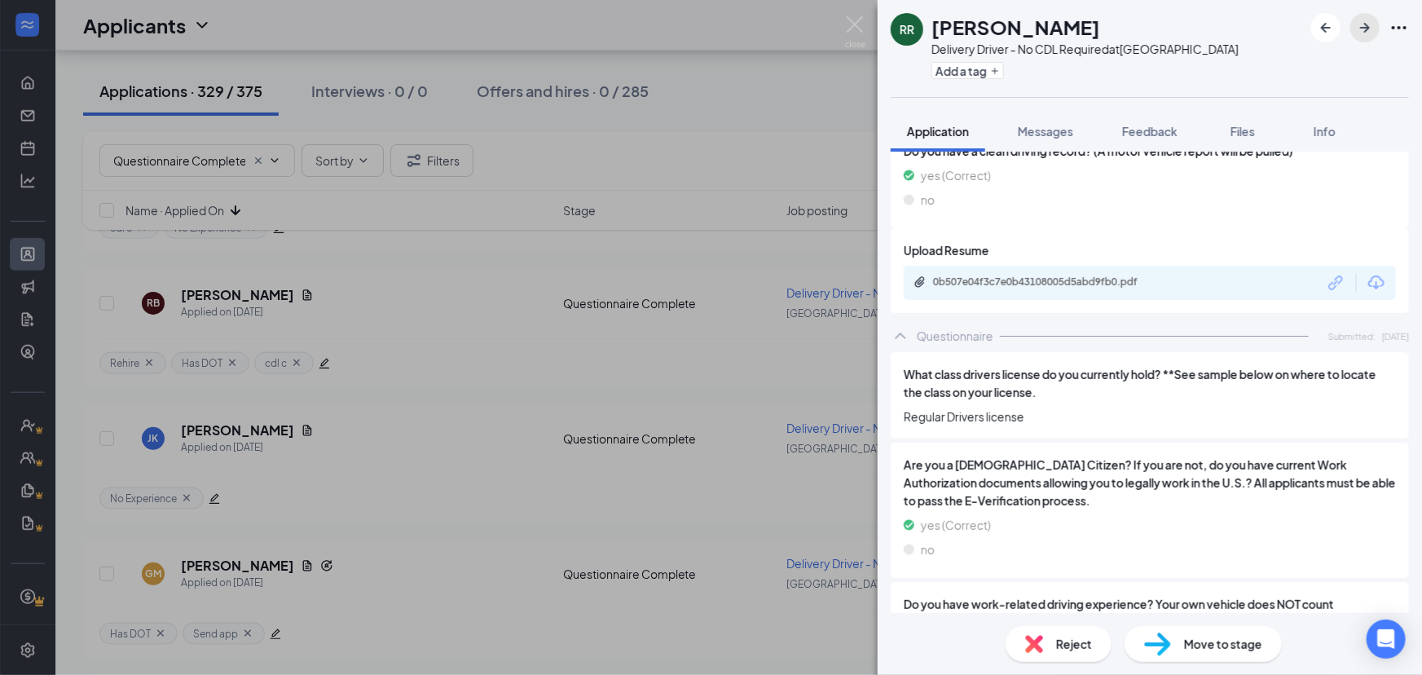
scroll to position [677, 0]
click at [1107, 277] on div "0b507e04f3c7e0b43108005d5abd9fb0.pdf" at bounding box center [1047, 281] width 228 height 13
click at [969, 73] on button "Add a tag" at bounding box center [967, 70] width 73 height 17
click at [1030, 69] on input "text" at bounding box center [1022, 71] width 183 height 26
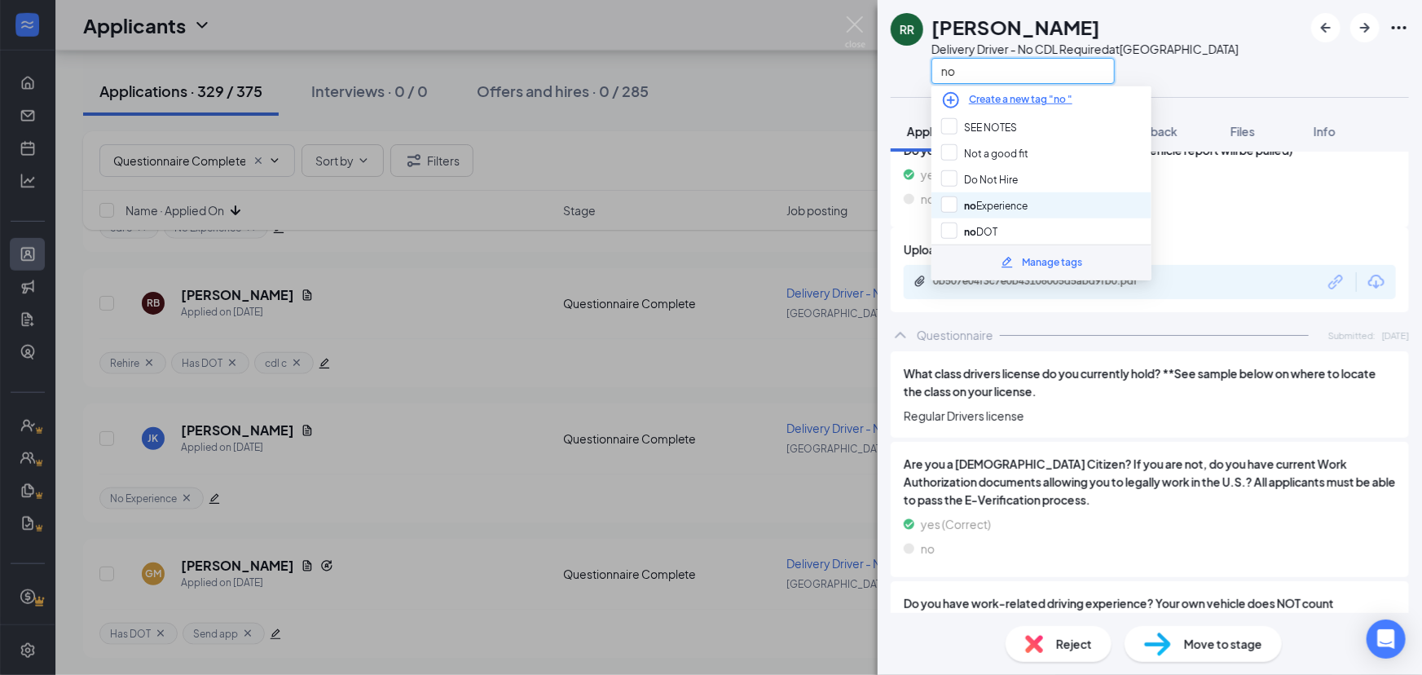
type input "no"
click at [1058, 204] on div "no Experience" at bounding box center [1041, 205] width 220 height 26
checkbox input "true"
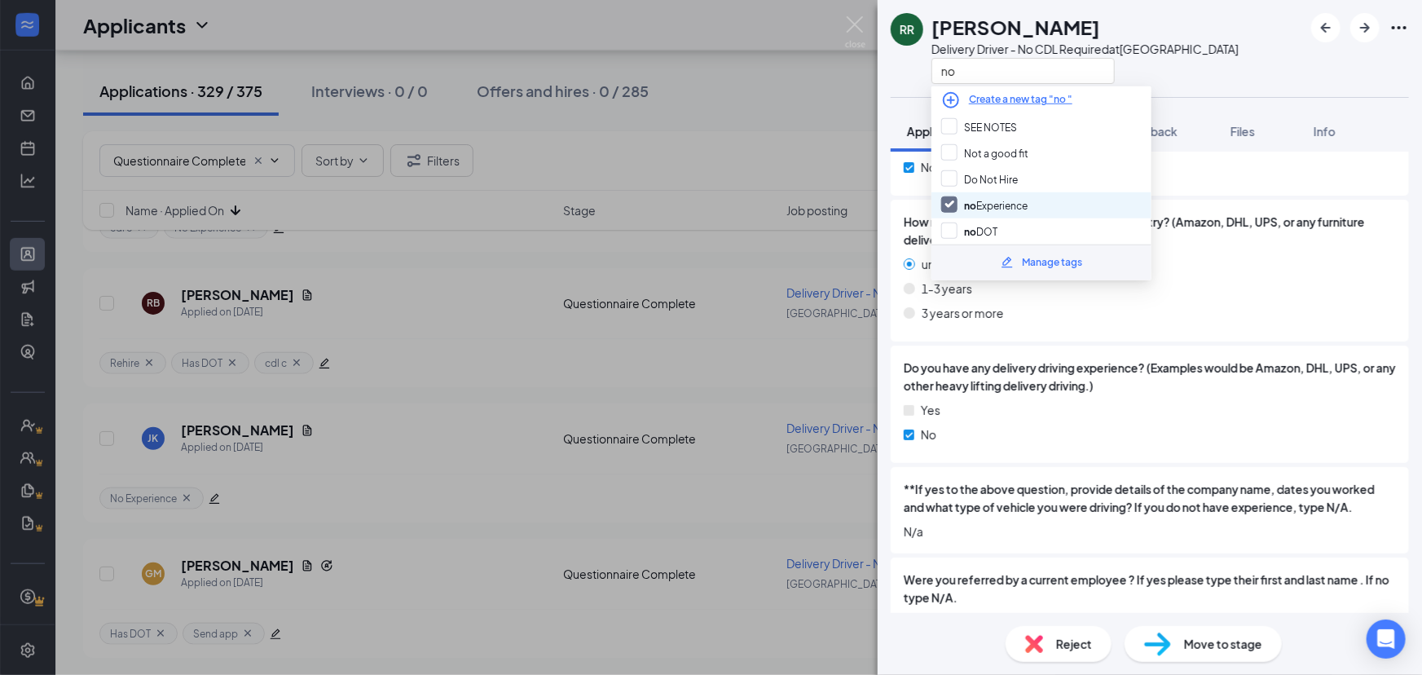
scroll to position [1439, 0]
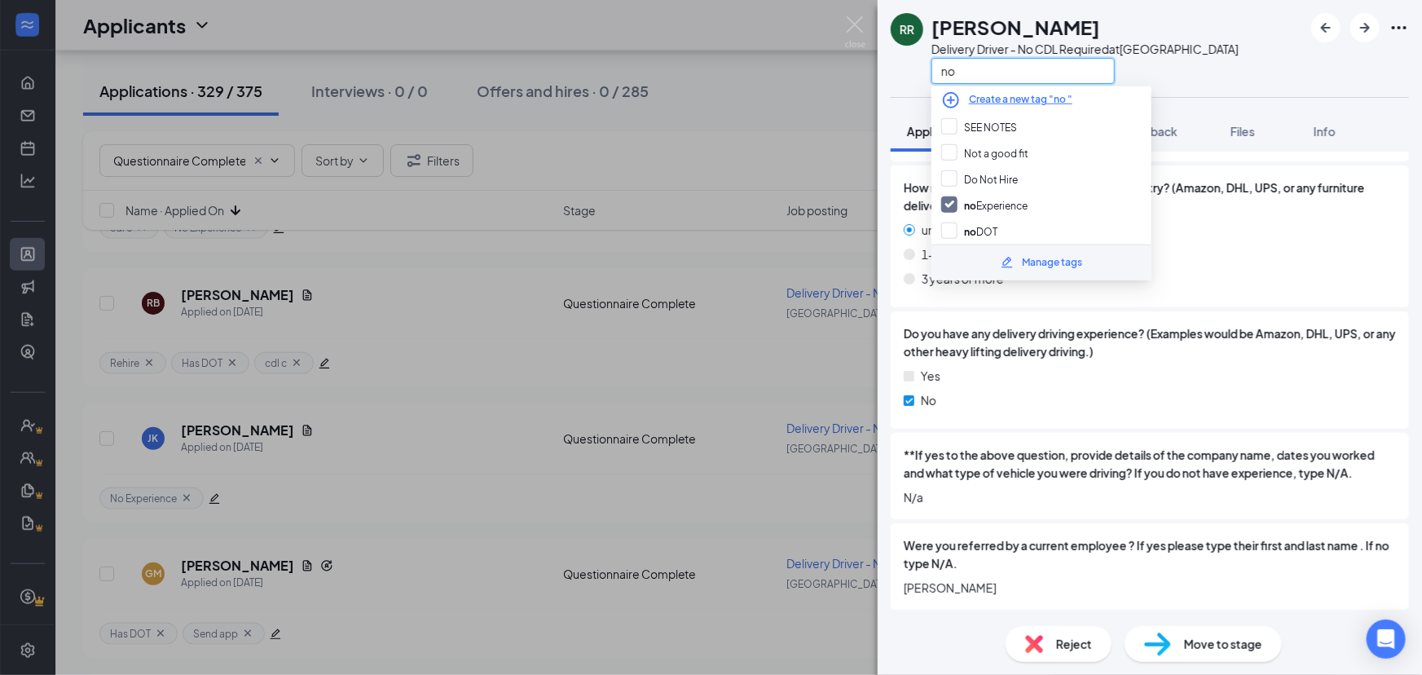
click at [1084, 73] on input "no" at bounding box center [1022, 71] width 183 height 26
type input "n"
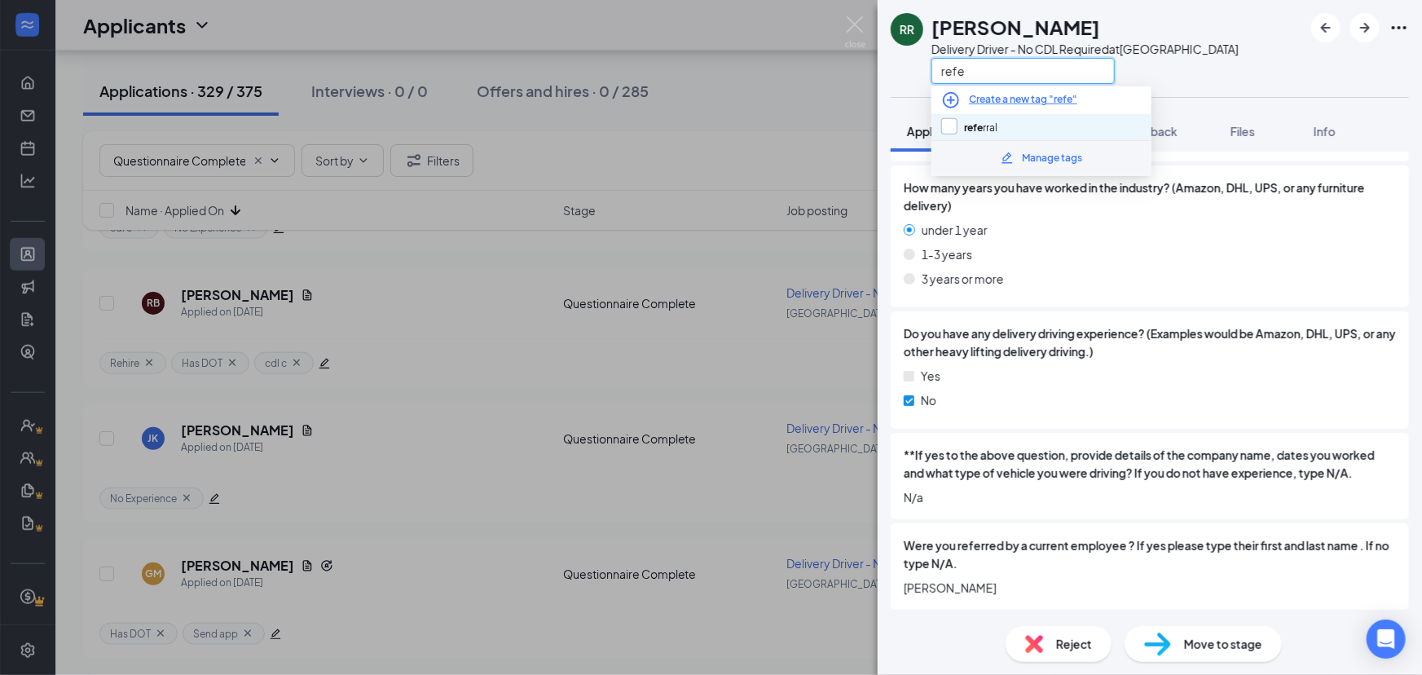
type input "refe"
click at [949, 129] on input "refe rral" at bounding box center [969, 127] width 56 height 18
checkbox input "true"
click at [1258, 78] on div "RR Raushan Richardson Delivery Driver - No CDL Required at South Loop refe" at bounding box center [1149, 48] width 544 height 97
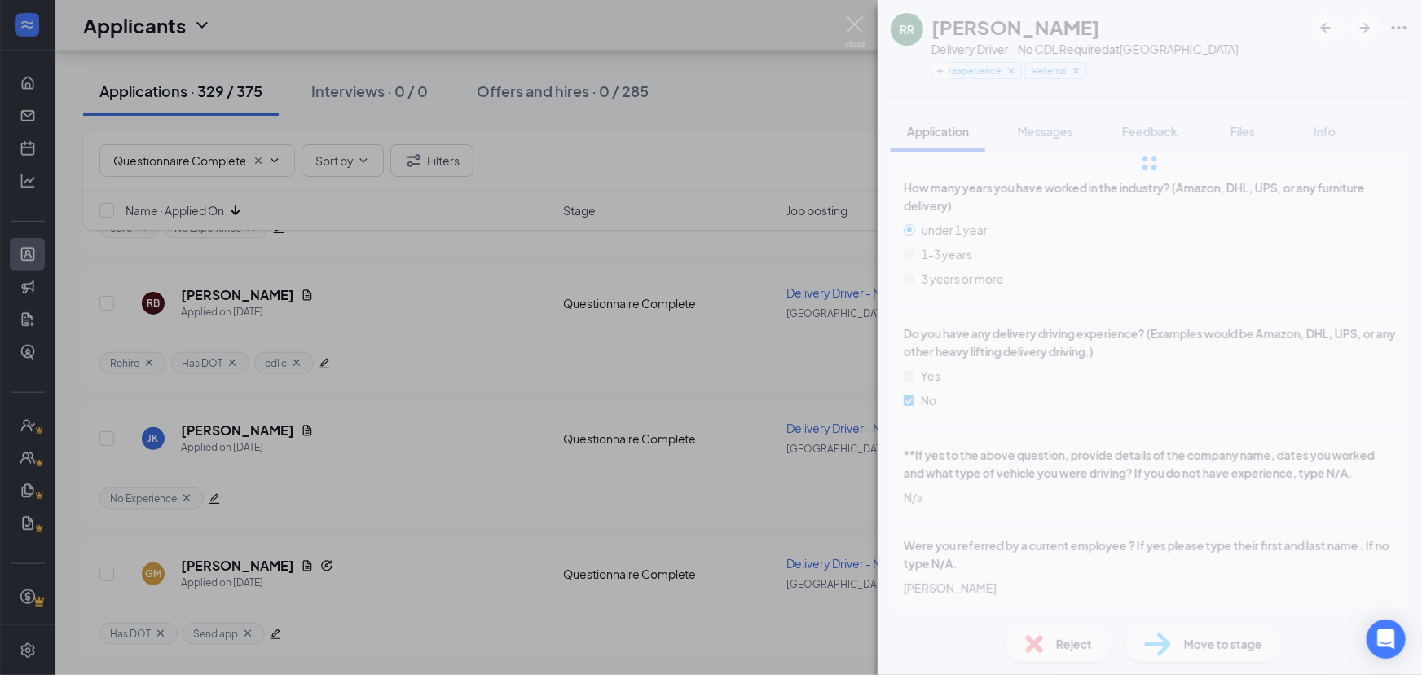
scroll to position [1432, 0]
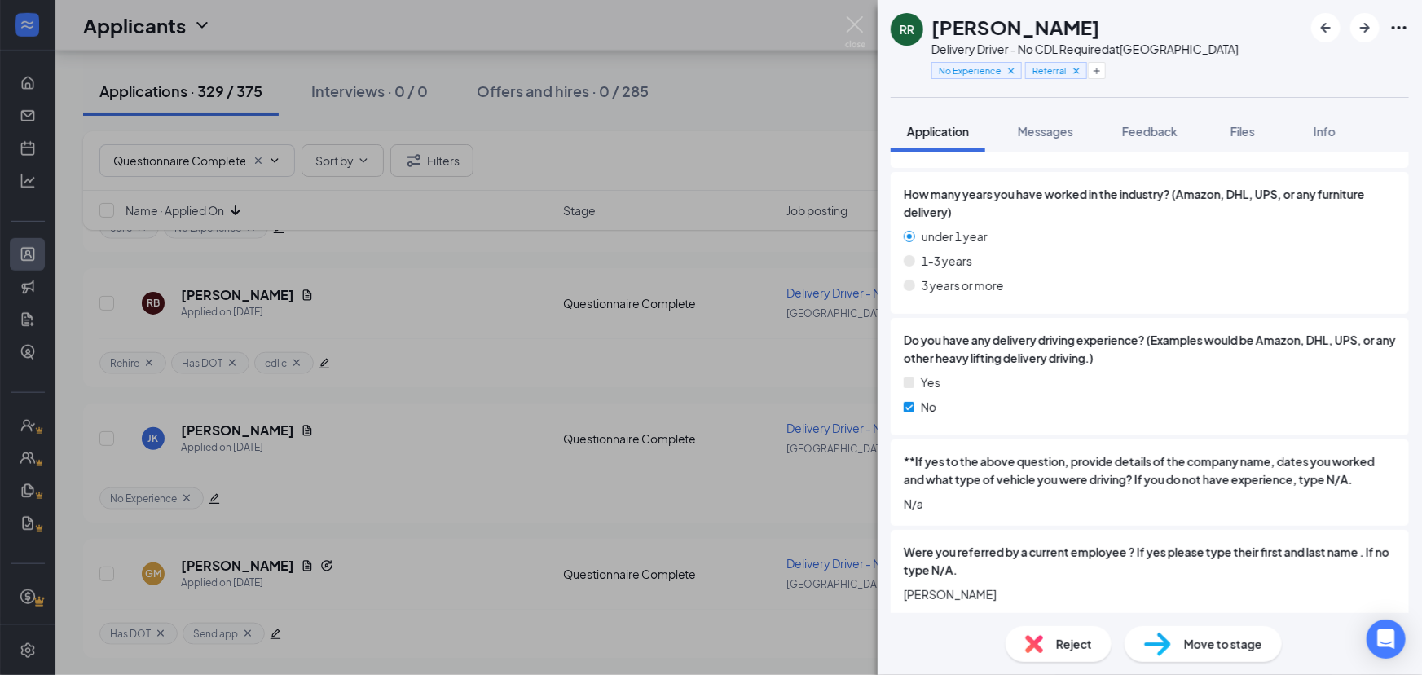
click at [1009, 68] on icon "Cross" at bounding box center [1011, 71] width 6 height 6
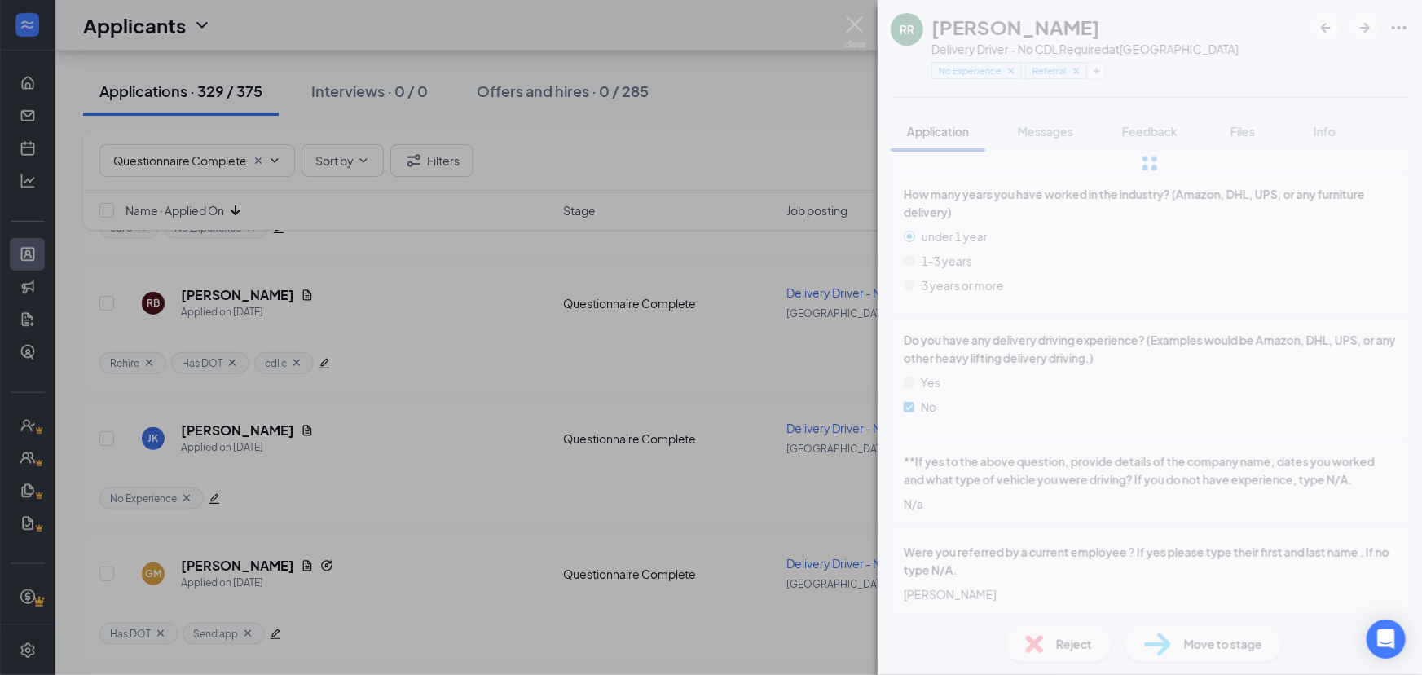
click at [1012, 69] on div at bounding box center [1149, 163] width 544 height 326
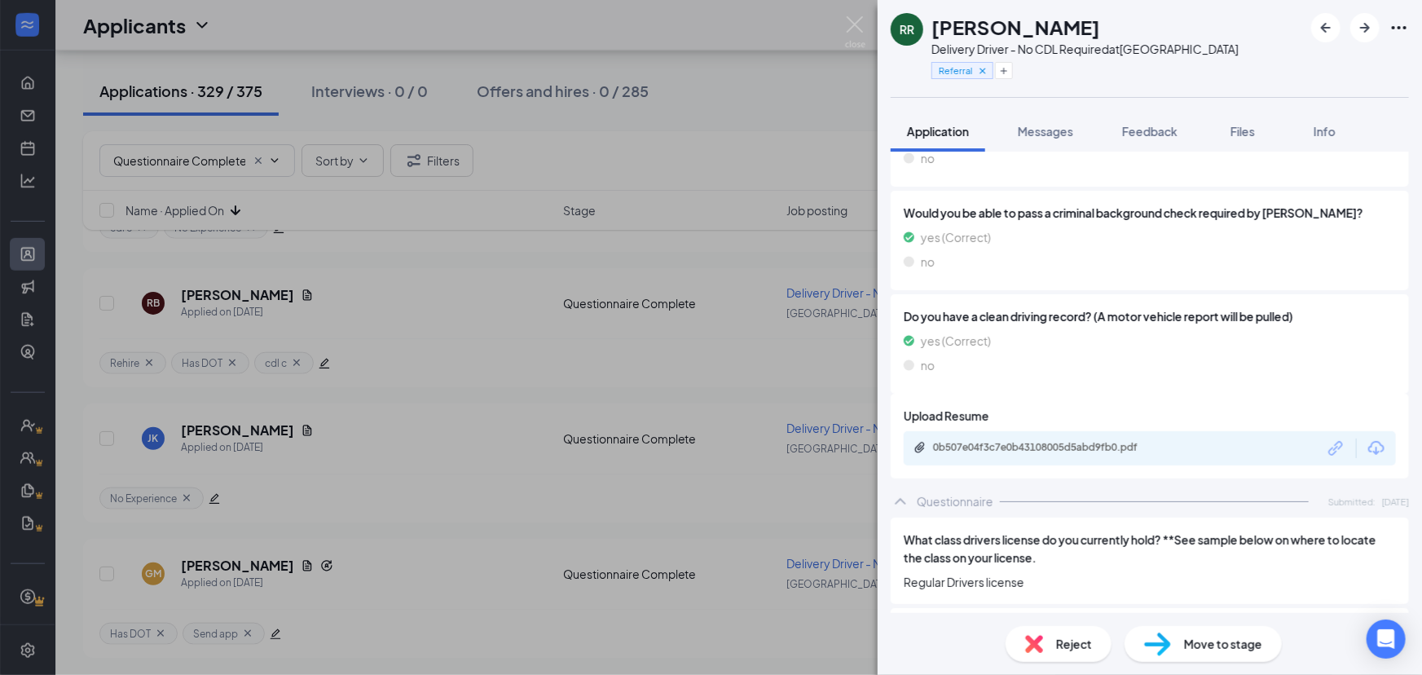
scroll to position [507, 0]
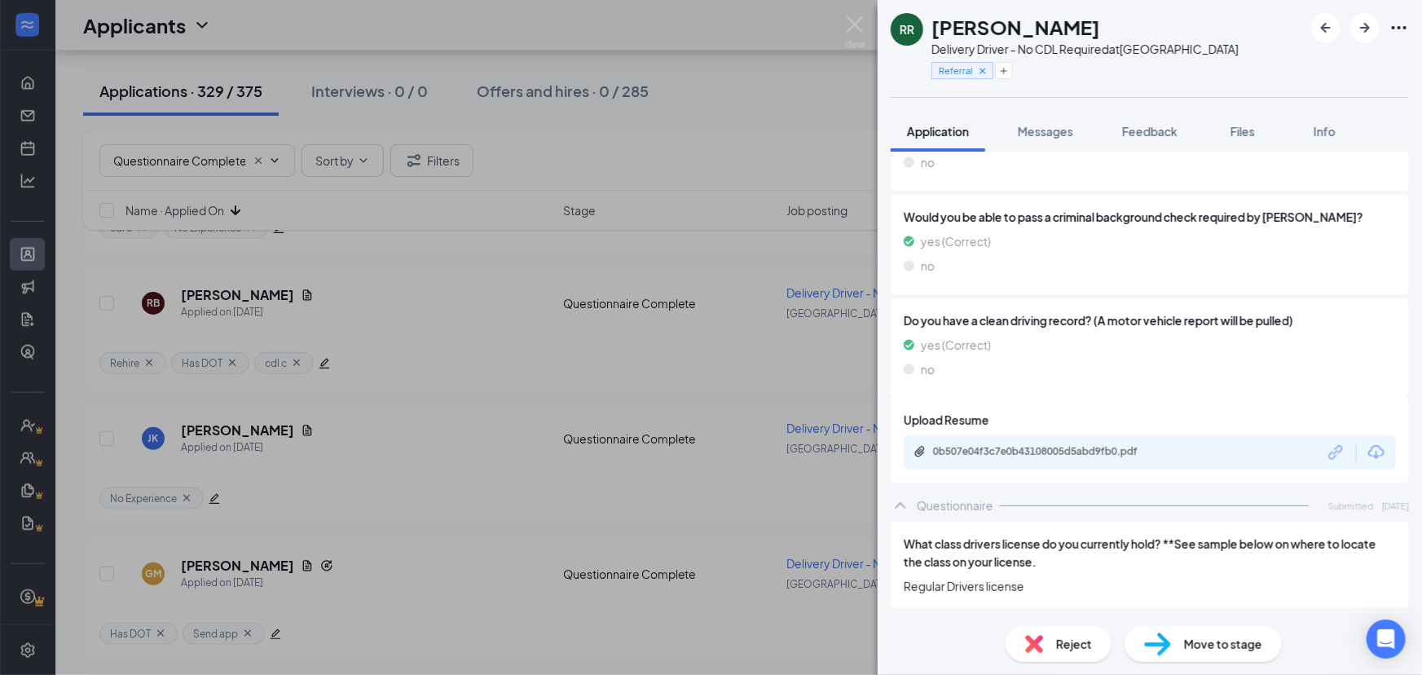
click at [1085, 458] on div "0b507e04f3c7e0b43108005d5abd9fb0.pdf" at bounding box center [1045, 452] width 264 height 15
click at [1363, 27] on icon "ArrowRight" at bounding box center [1365, 28] width 10 height 10
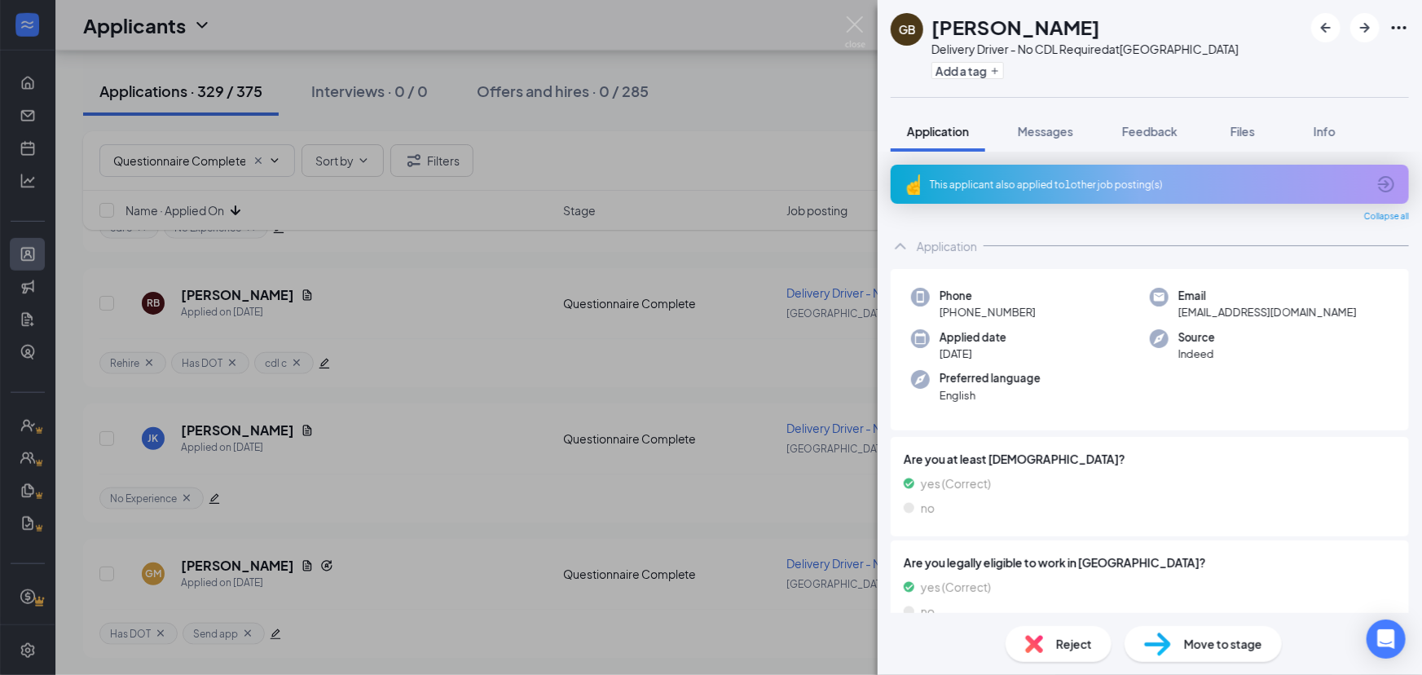
click at [1107, 187] on div "This applicant also applied to 1 other job posting(s)" at bounding box center [1148, 185] width 437 height 14
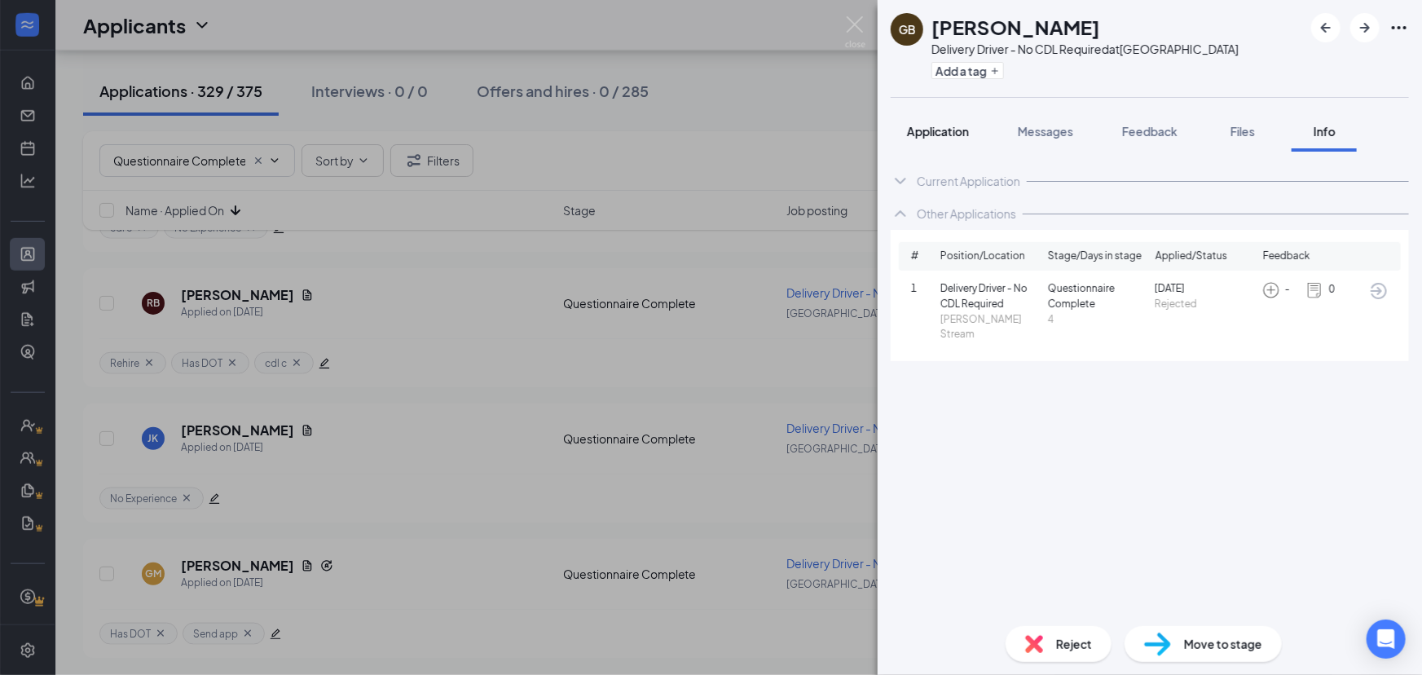
click at [938, 137] on span "Application" at bounding box center [938, 131] width 62 height 15
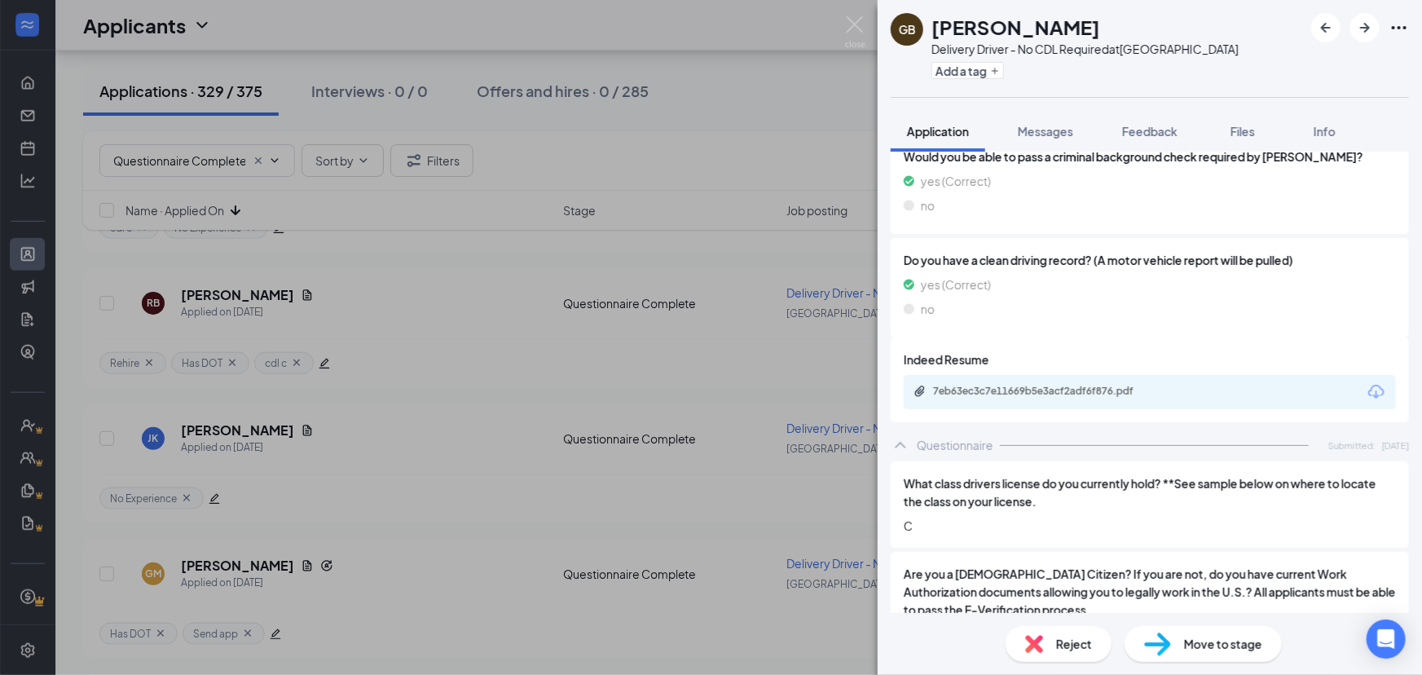
click at [1206, 523] on span "C" at bounding box center [1150, 526] width 492 height 18
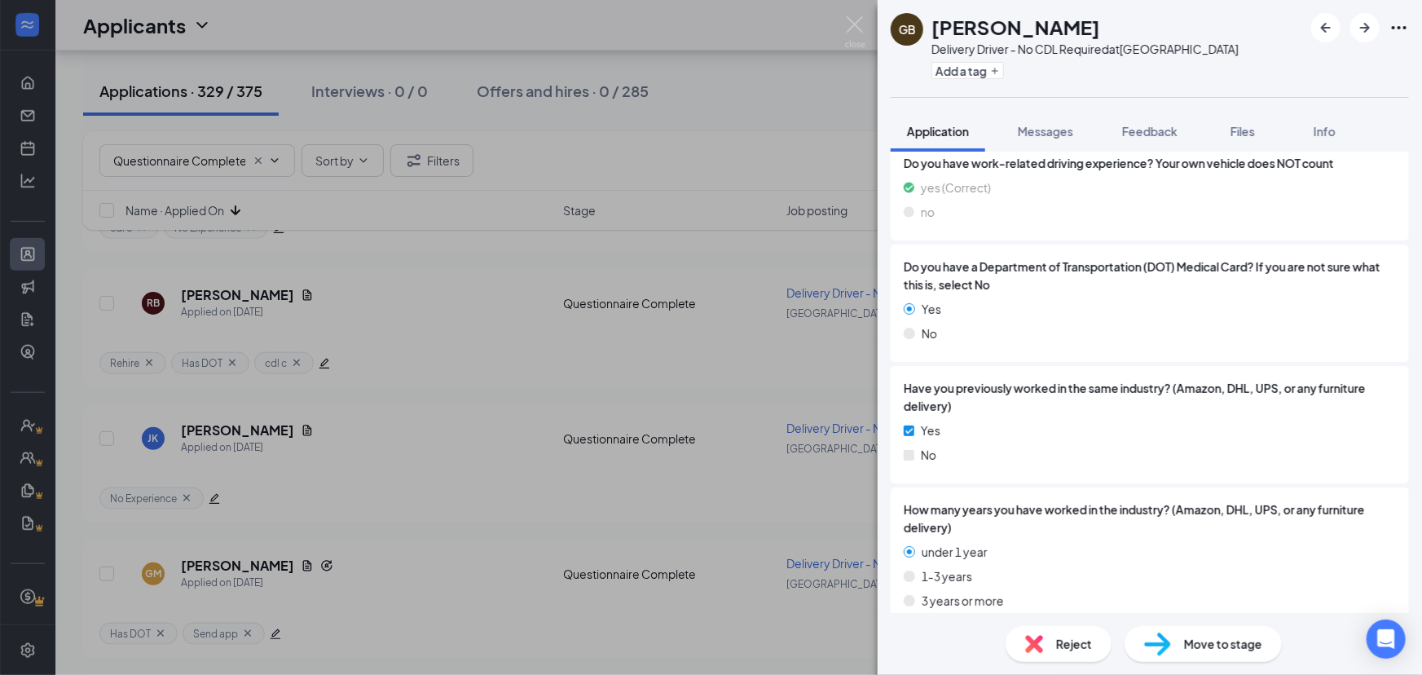
scroll to position [1157, 0]
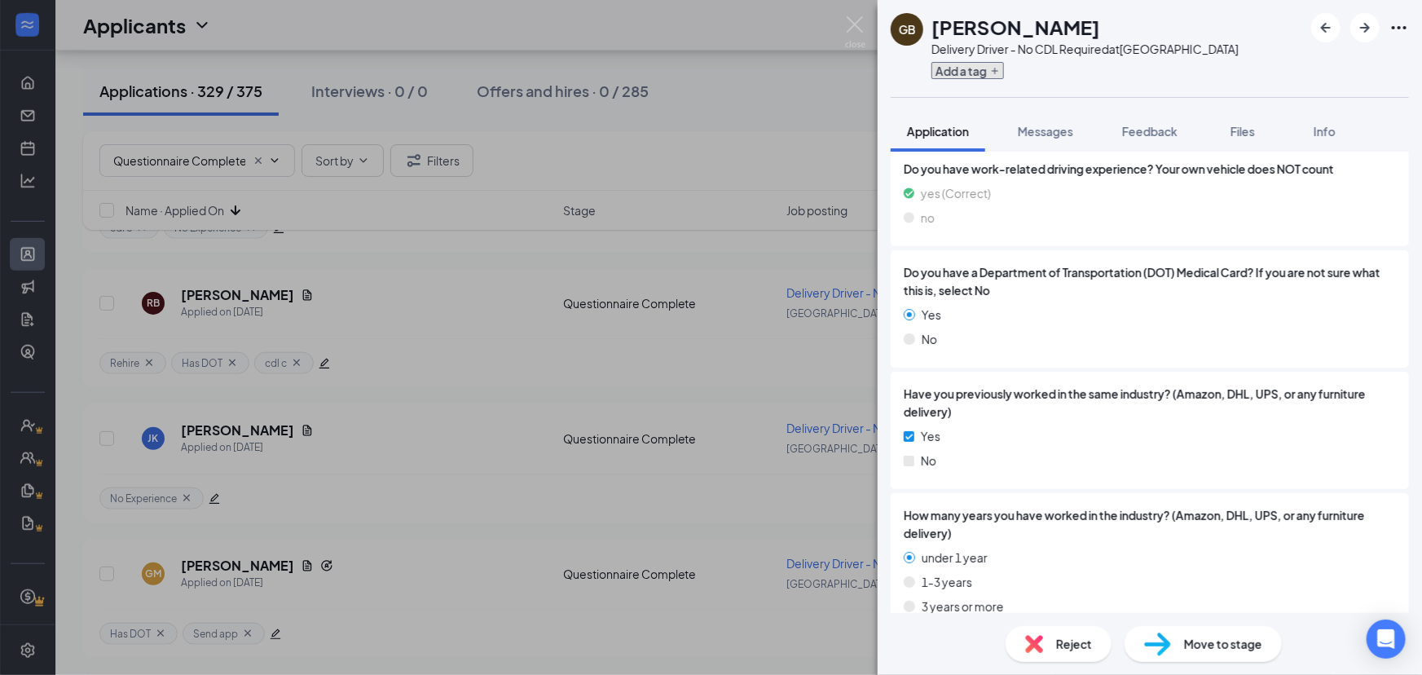
click at [987, 73] on button "Add a tag" at bounding box center [967, 70] width 73 height 17
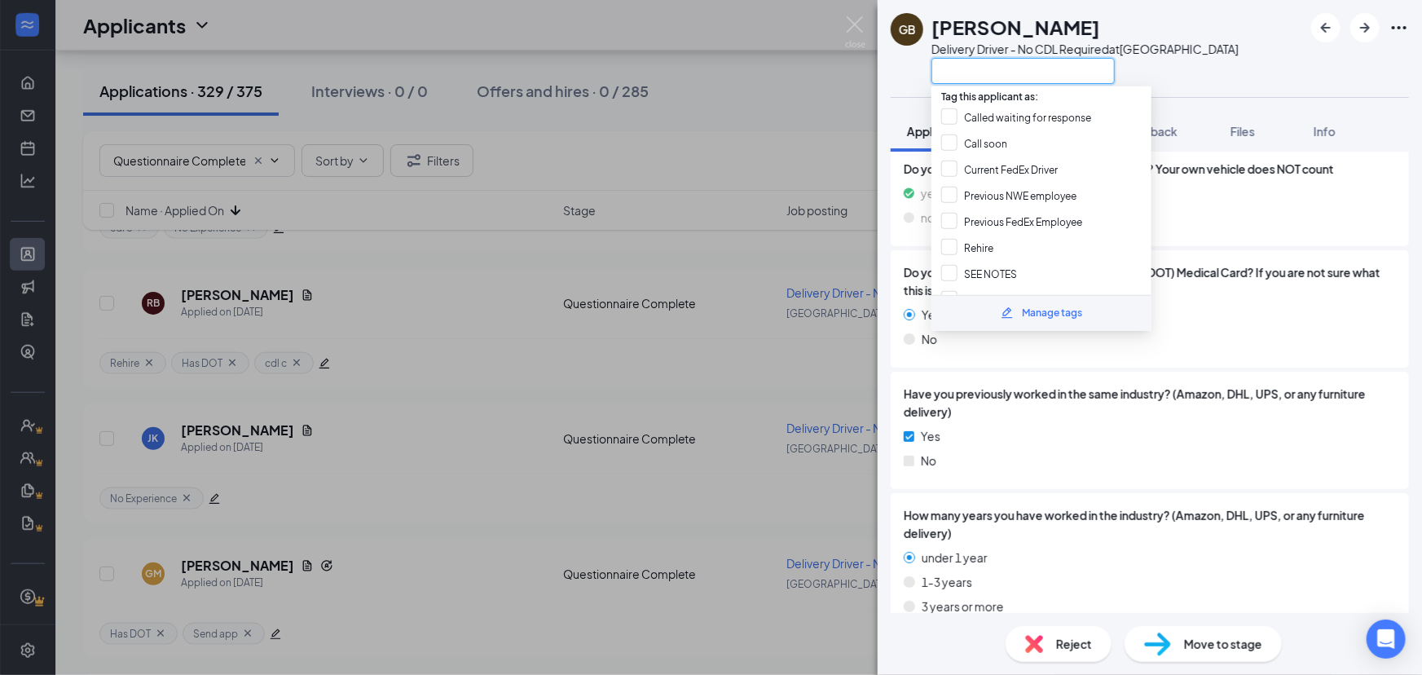
click at [990, 73] on input "text" at bounding box center [1022, 71] width 183 height 26
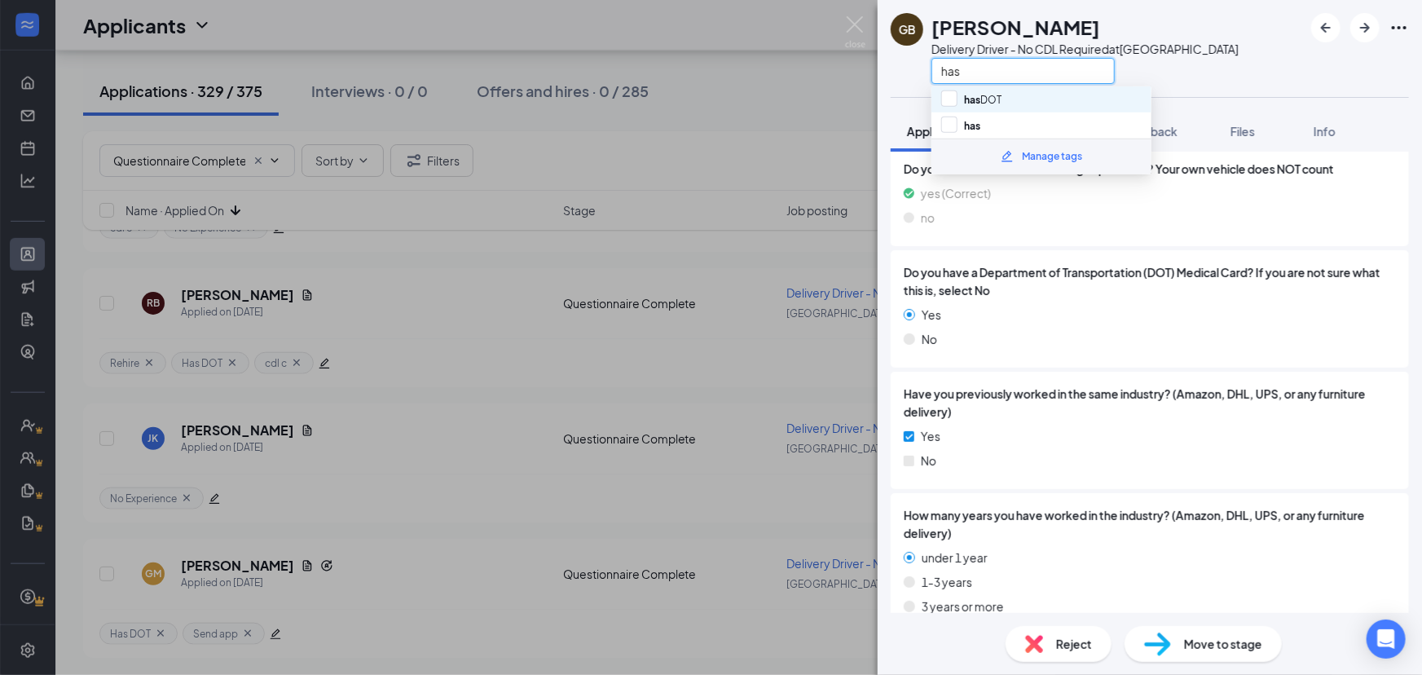
type input "has"
click at [1018, 95] on div "has DOT" at bounding box center [1041, 99] width 220 height 26
checkbox input "true"
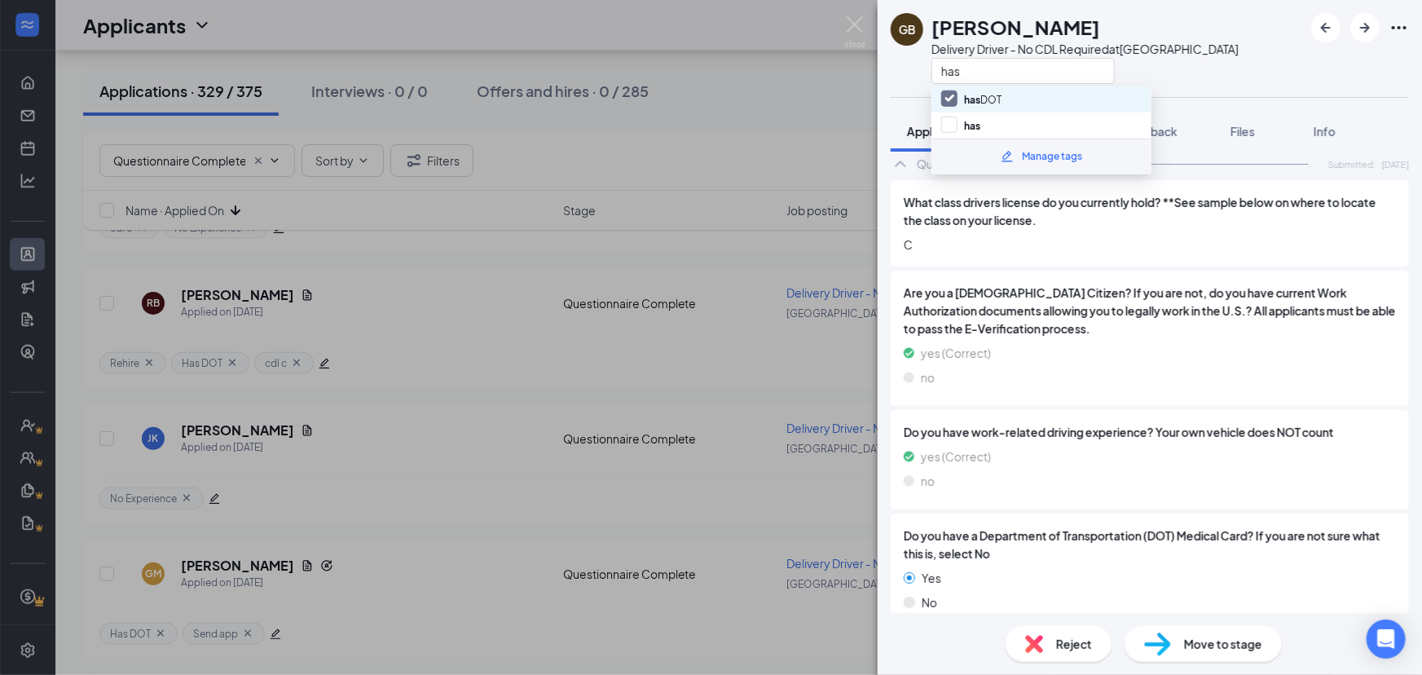
scroll to position [850, 0]
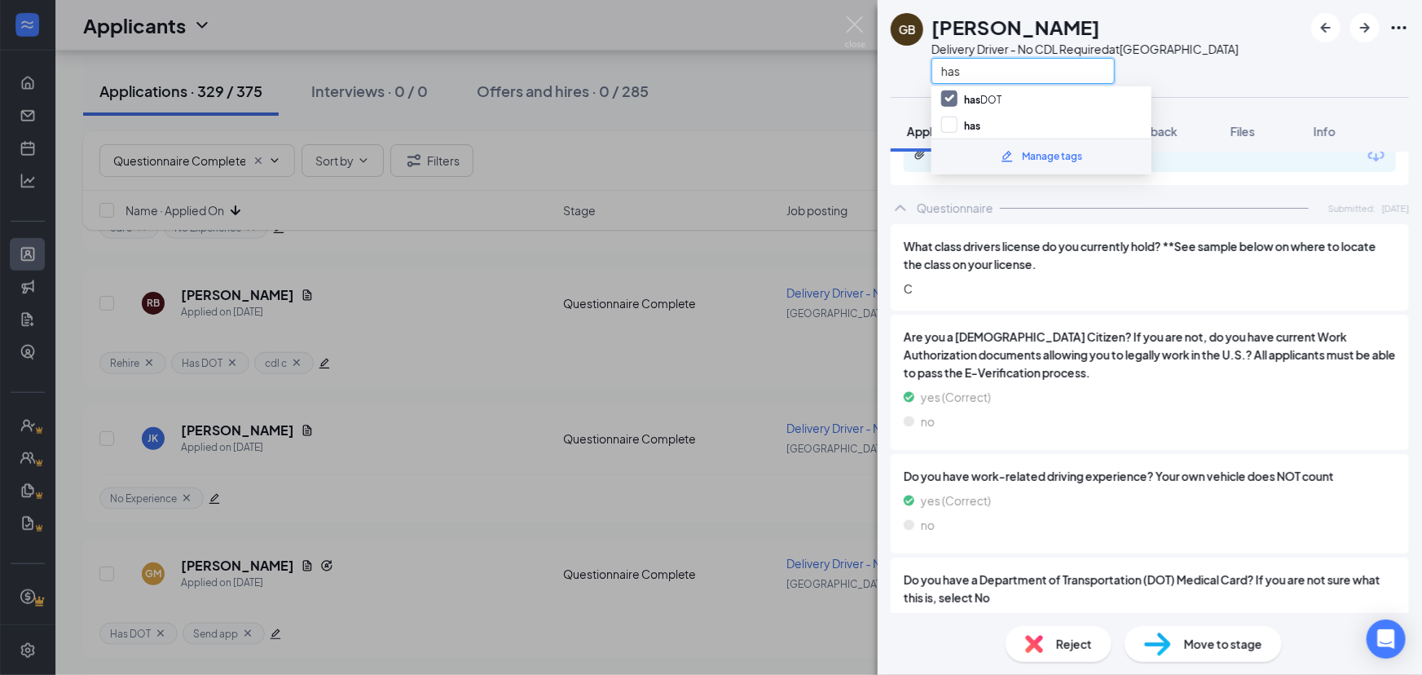
click at [1089, 75] on input "has" at bounding box center [1022, 71] width 183 height 26
type input "h"
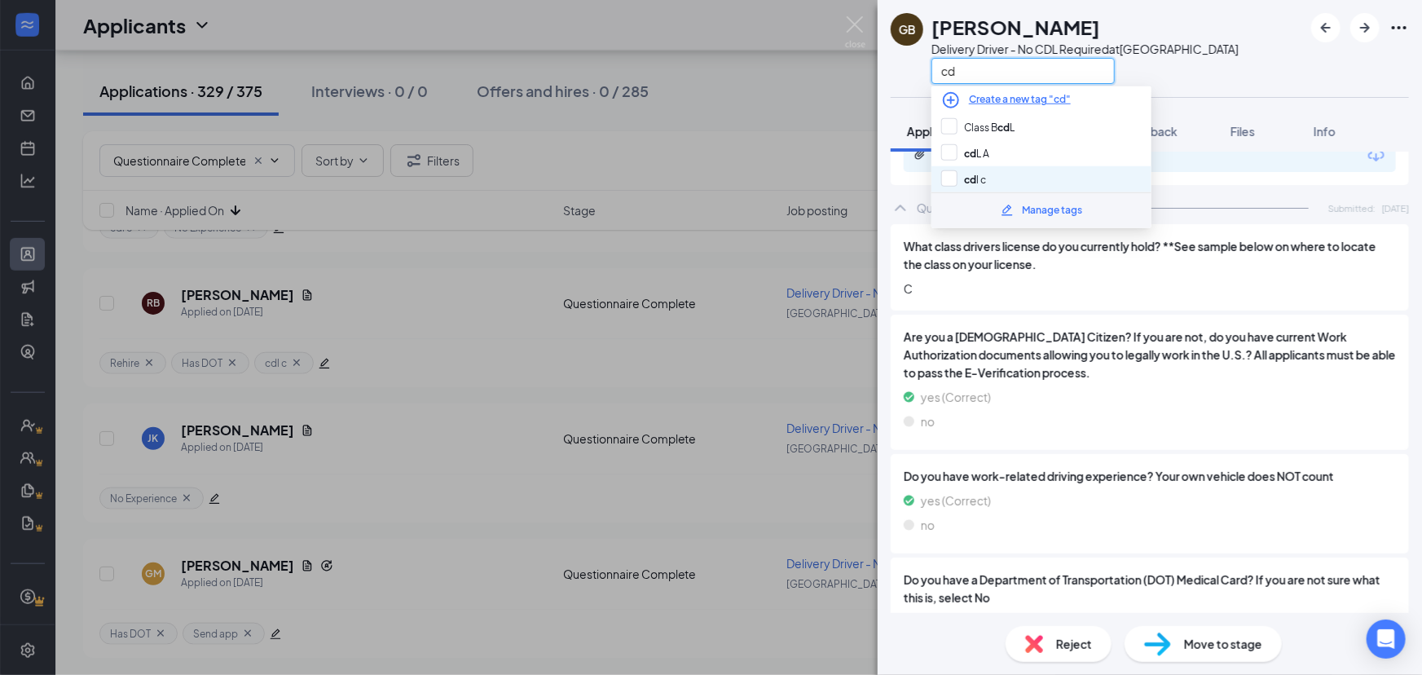
type input "cd"
click at [1043, 174] on div "cd l c" at bounding box center [1041, 179] width 220 height 26
checkbox input "true"
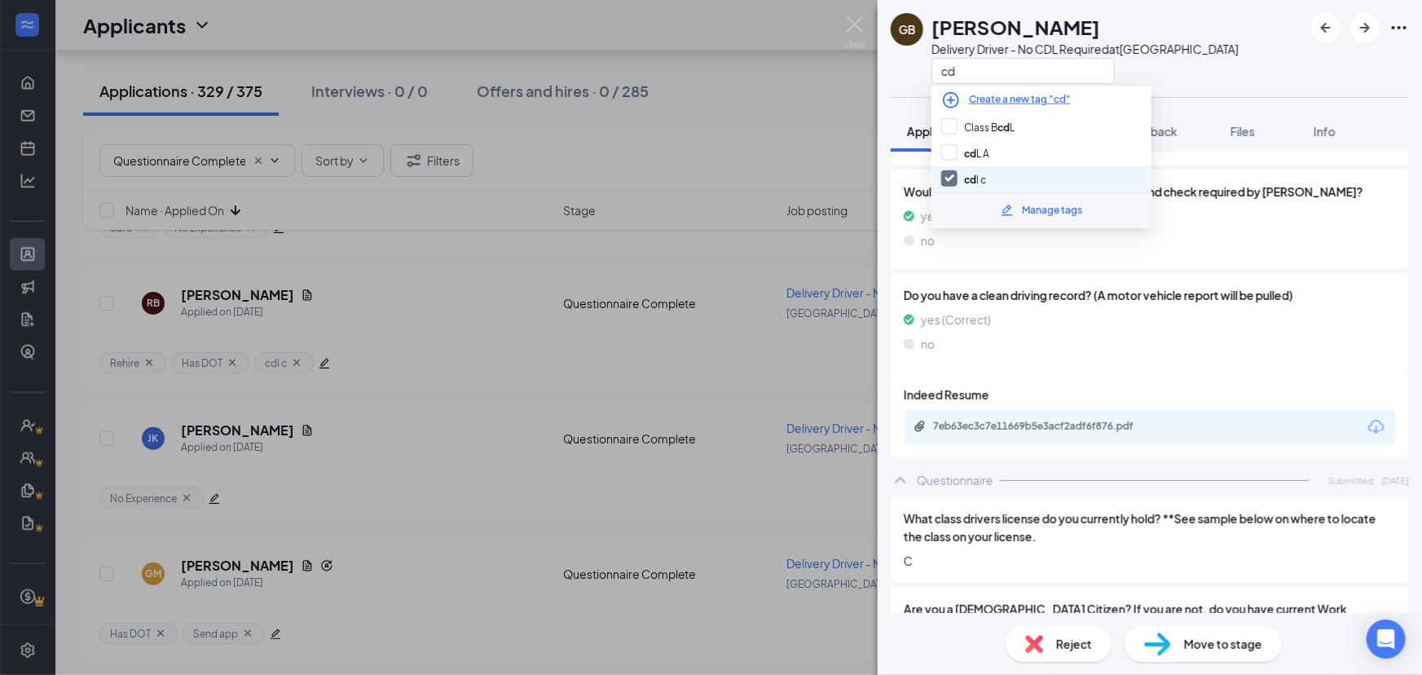
scroll to position [575, 0]
click at [1123, 435] on div "7eb63ec3c7e11669b5e3acf2adf6f876.pdf" at bounding box center [1045, 429] width 264 height 15
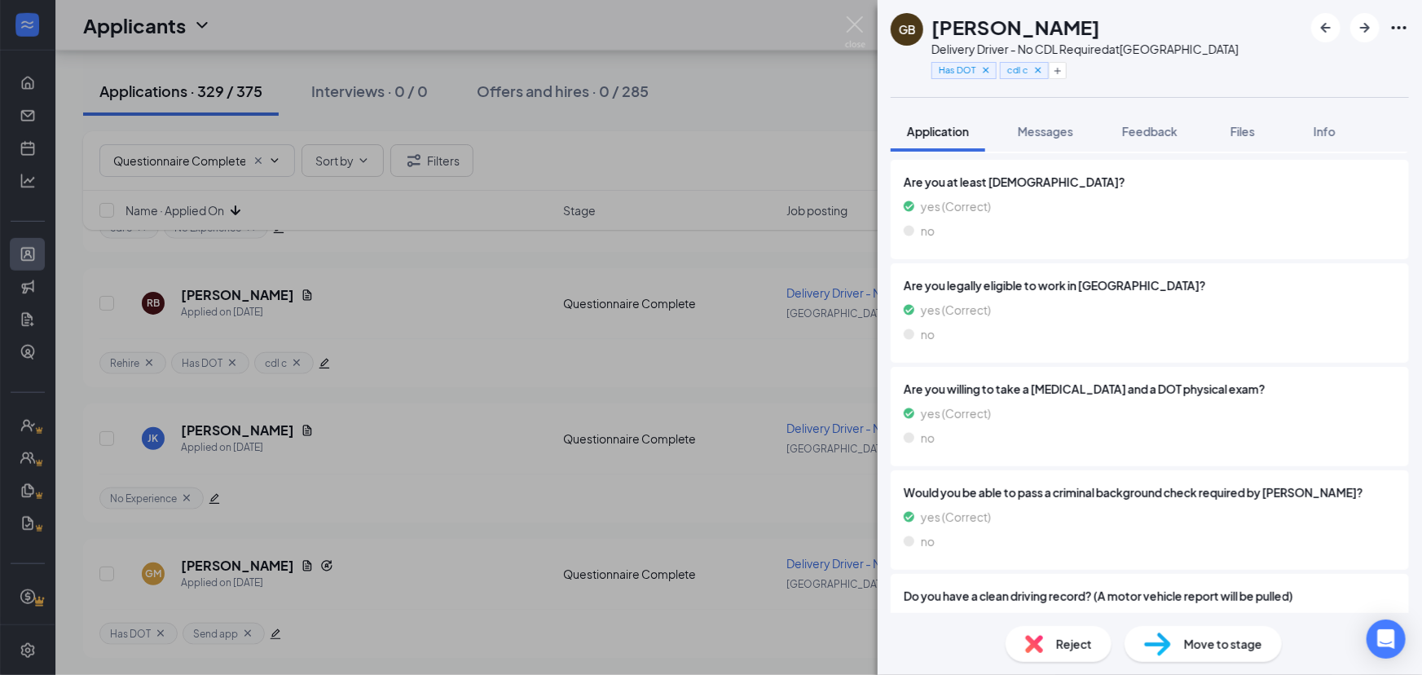
click at [1221, 376] on div "Are you willing to take a drug test and a DOT physical exam? yes (Correct) no" at bounding box center [1149, 416] width 518 height 99
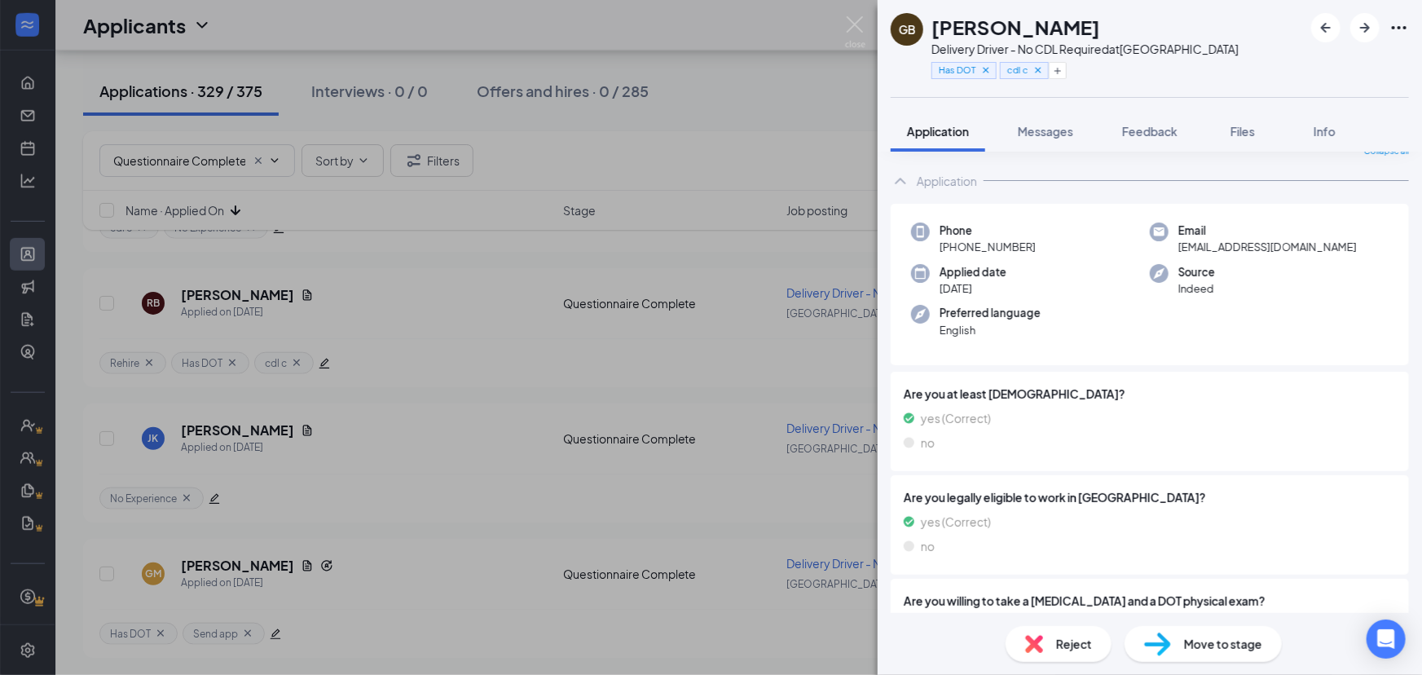
scroll to position [0, 0]
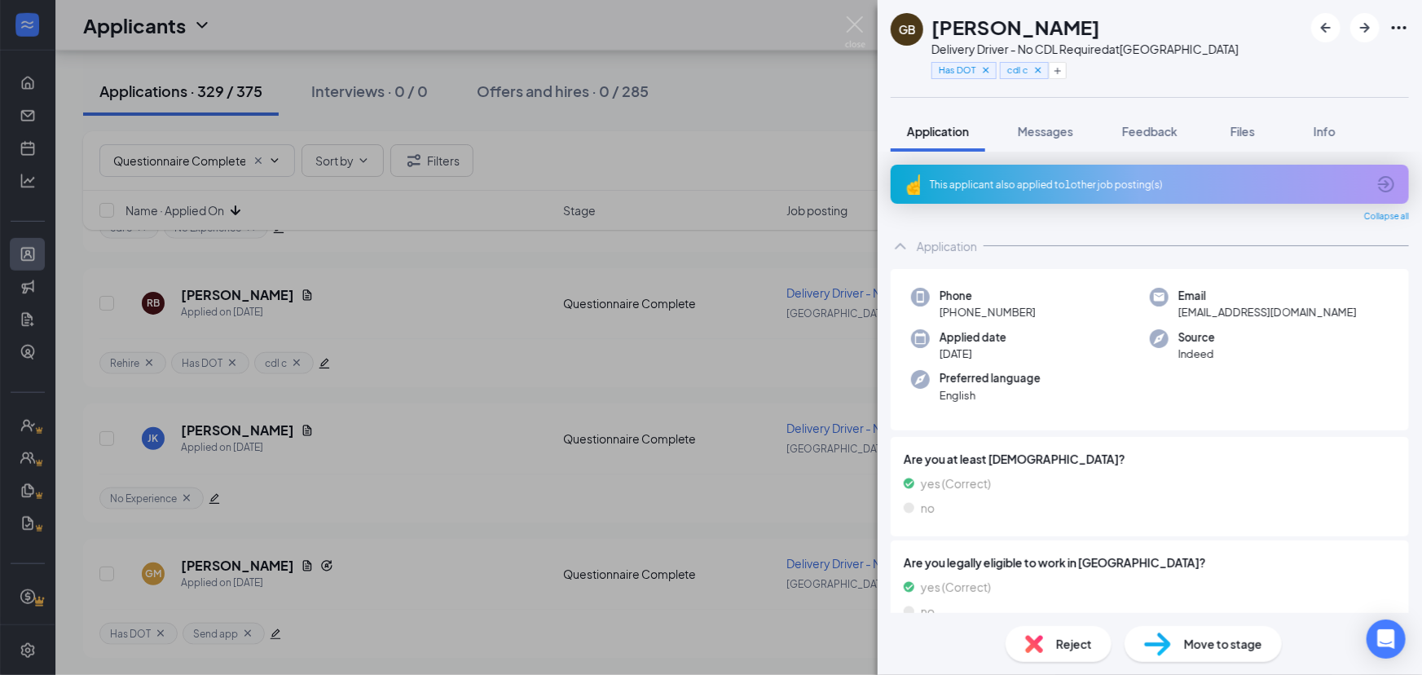
click at [1075, 68] on div "Has DOT cdl c" at bounding box center [1084, 70] width 307 height 27
click at [1059, 73] on icon "Plus" at bounding box center [1058, 71] width 10 height 10
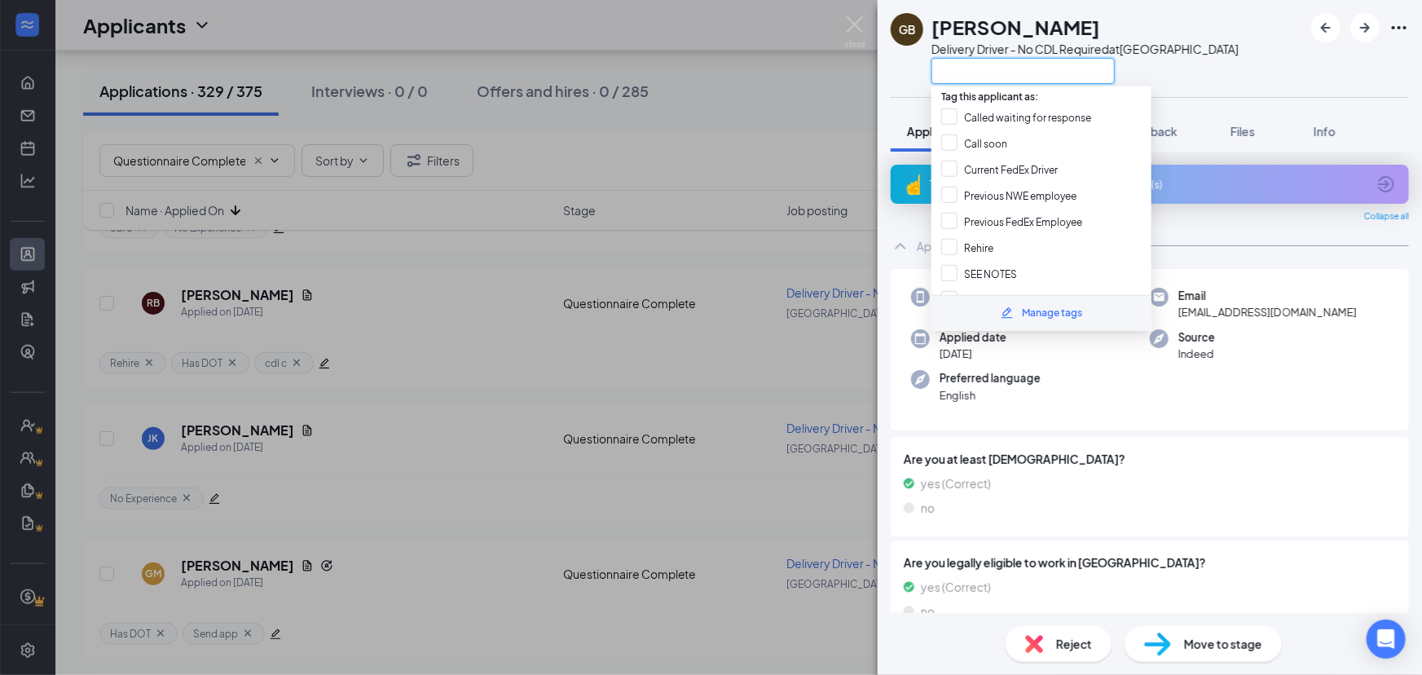
click at [1068, 72] on input "text" at bounding box center [1022, 71] width 183 height 26
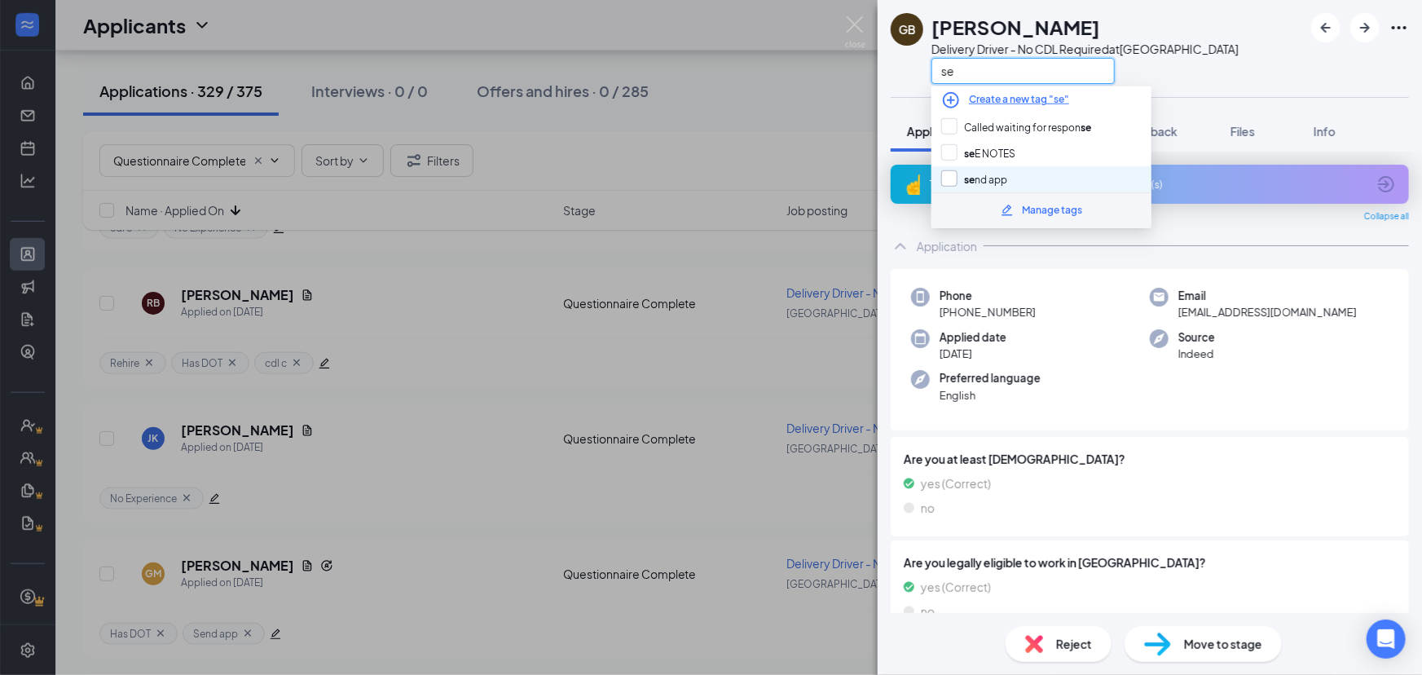
type input "se"
click at [953, 172] on input "se nd app" at bounding box center [974, 179] width 66 height 18
checkbox input "true"
click at [1097, 360] on div "Applied date Oct 10" at bounding box center [1030, 345] width 239 height 33
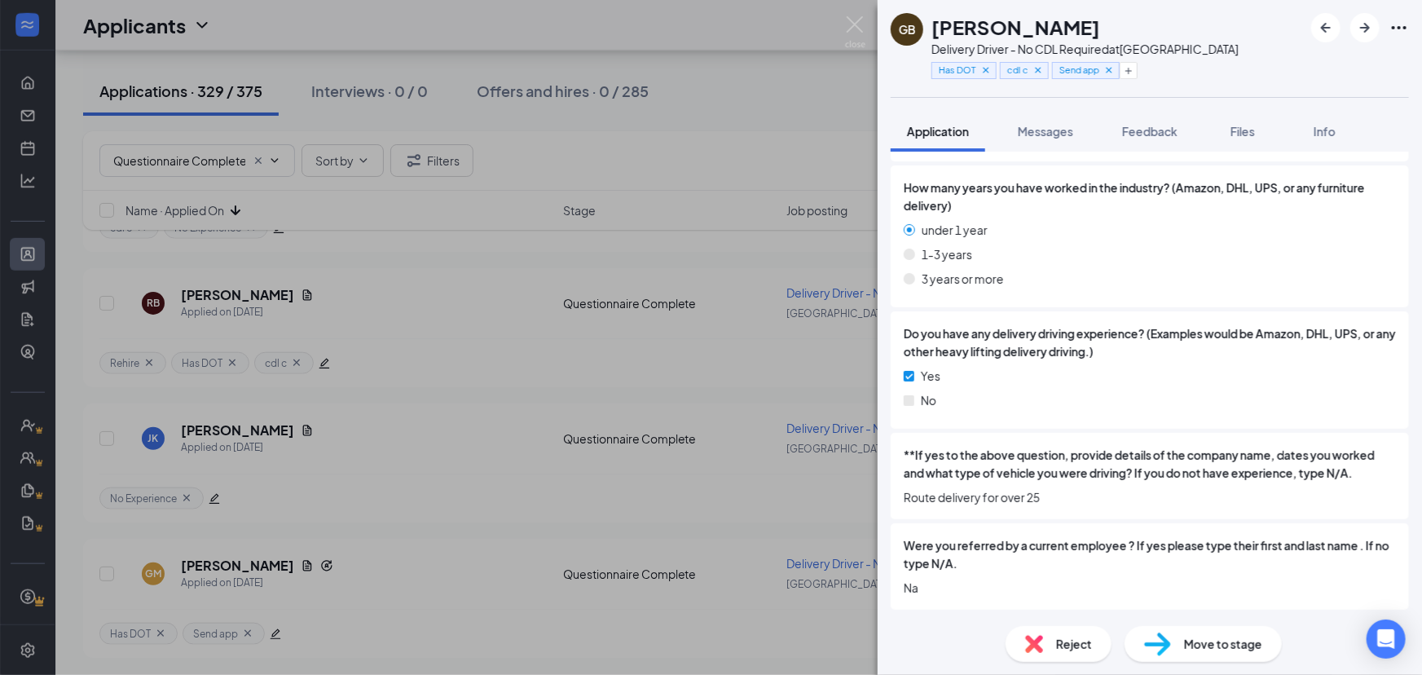
scroll to position [1478, 0]
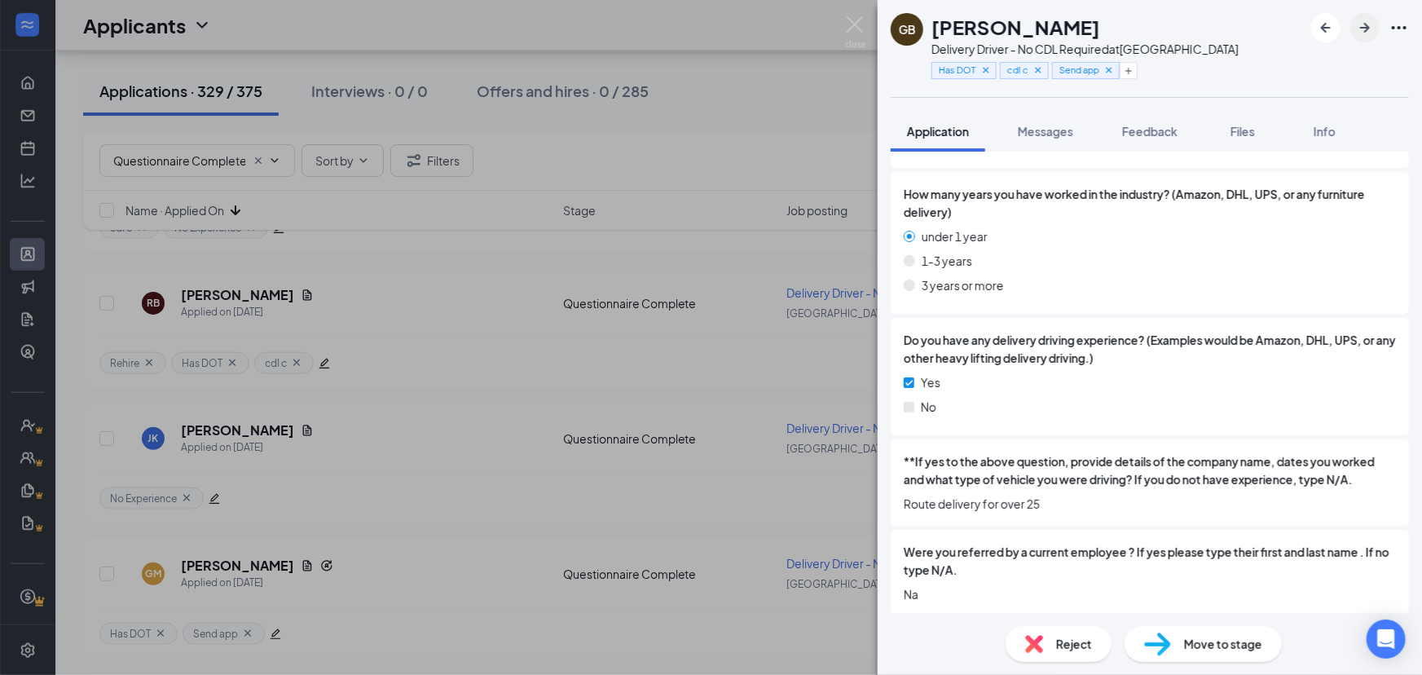
click at [1361, 40] on button "button" at bounding box center [1364, 27] width 29 height 29
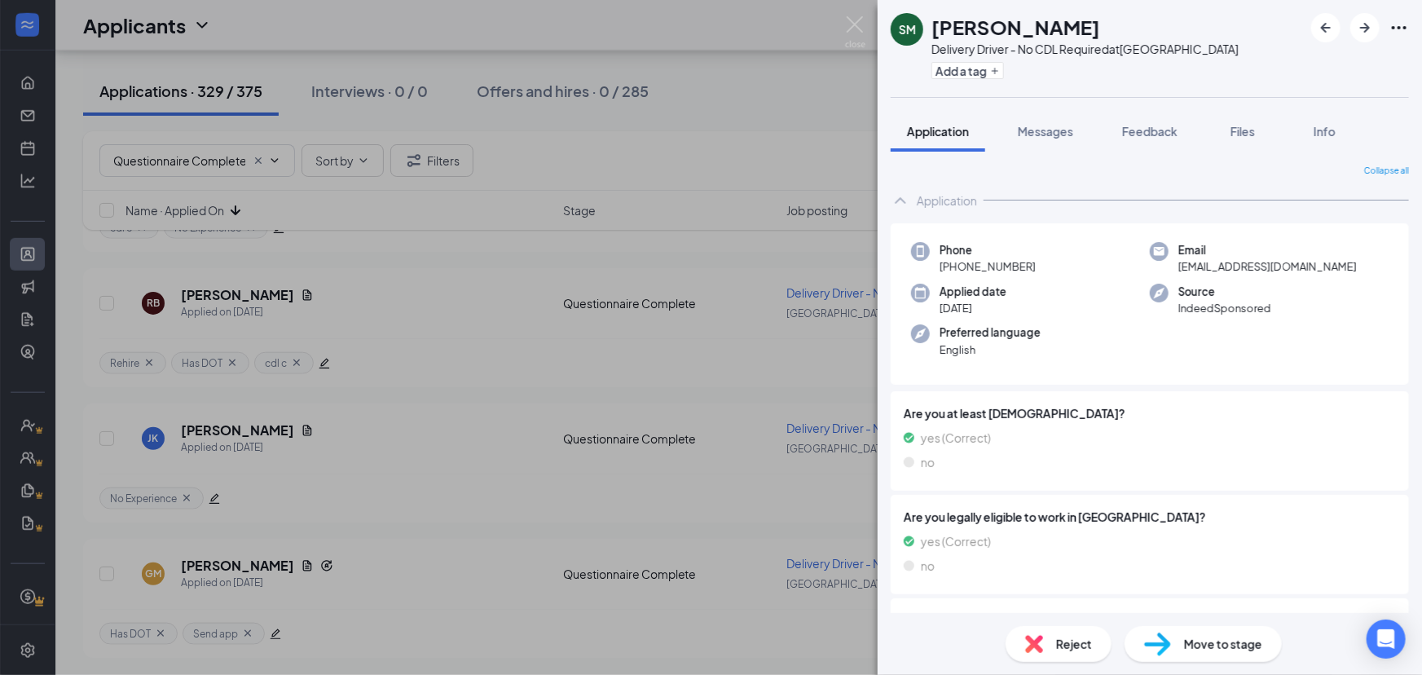
click at [1210, 540] on div "yes (Correct)" at bounding box center [1150, 541] width 492 height 18
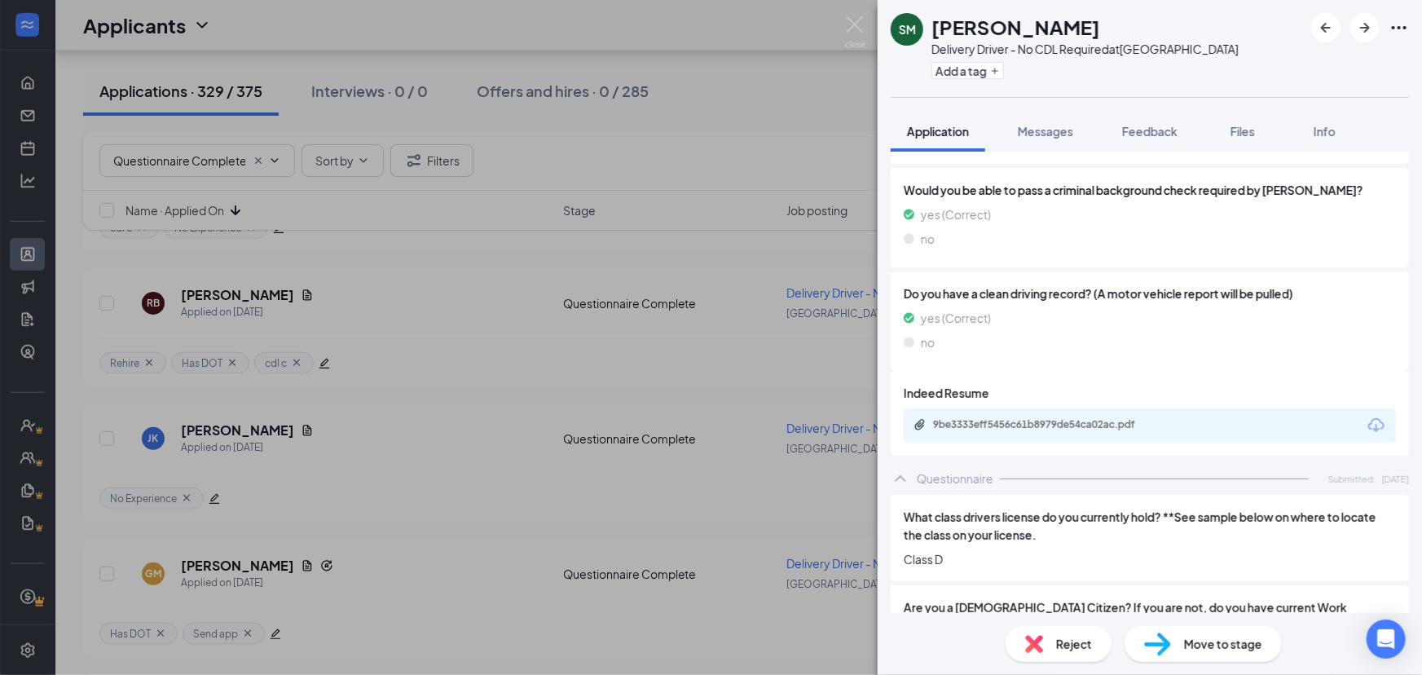
scroll to position [514, 0]
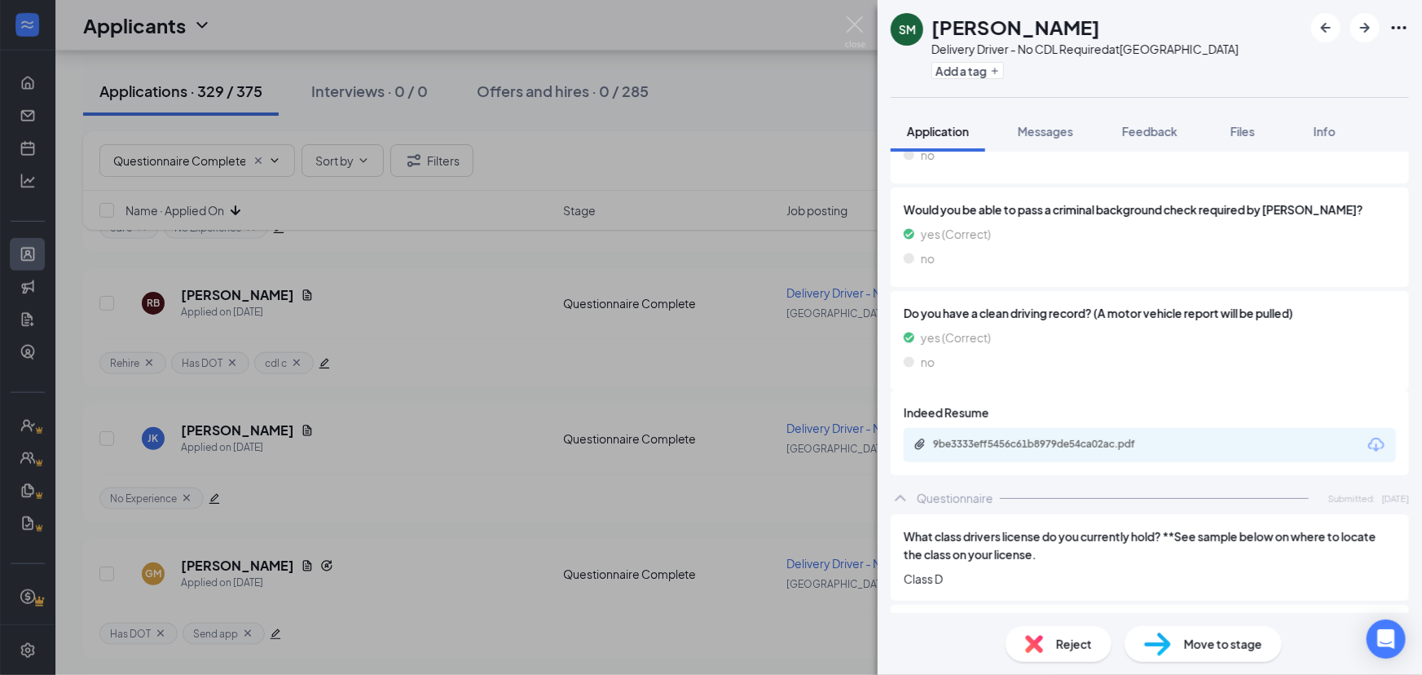
click at [1189, 436] on div "9be3333eff5456c61b8979de54ca02ac.pdf" at bounding box center [1150, 445] width 492 height 34
click at [1126, 445] on div "9be3333eff5456c61b8979de54ca02ac.pdf" at bounding box center [1047, 443] width 228 height 13
click at [989, 73] on button "Add a tag" at bounding box center [967, 70] width 73 height 17
click at [1027, 66] on input "text" at bounding box center [1022, 71] width 183 height 26
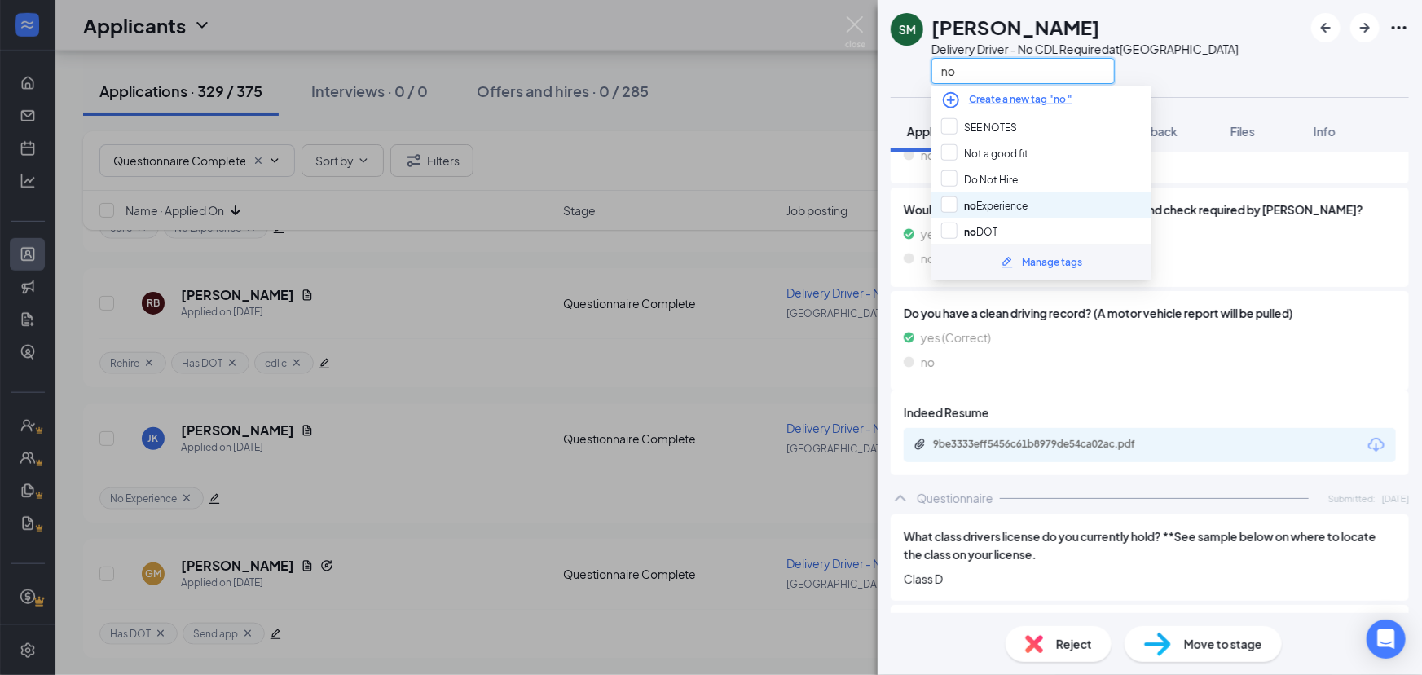
type input "no"
click at [1041, 205] on div "no Experience" at bounding box center [1041, 205] width 220 height 26
checkbox input "true"
click at [1258, 61] on div "SM Stephanie Meredith Delivery Driver - No CDL Required at South Loop no" at bounding box center [1149, 48] width 544 height 97
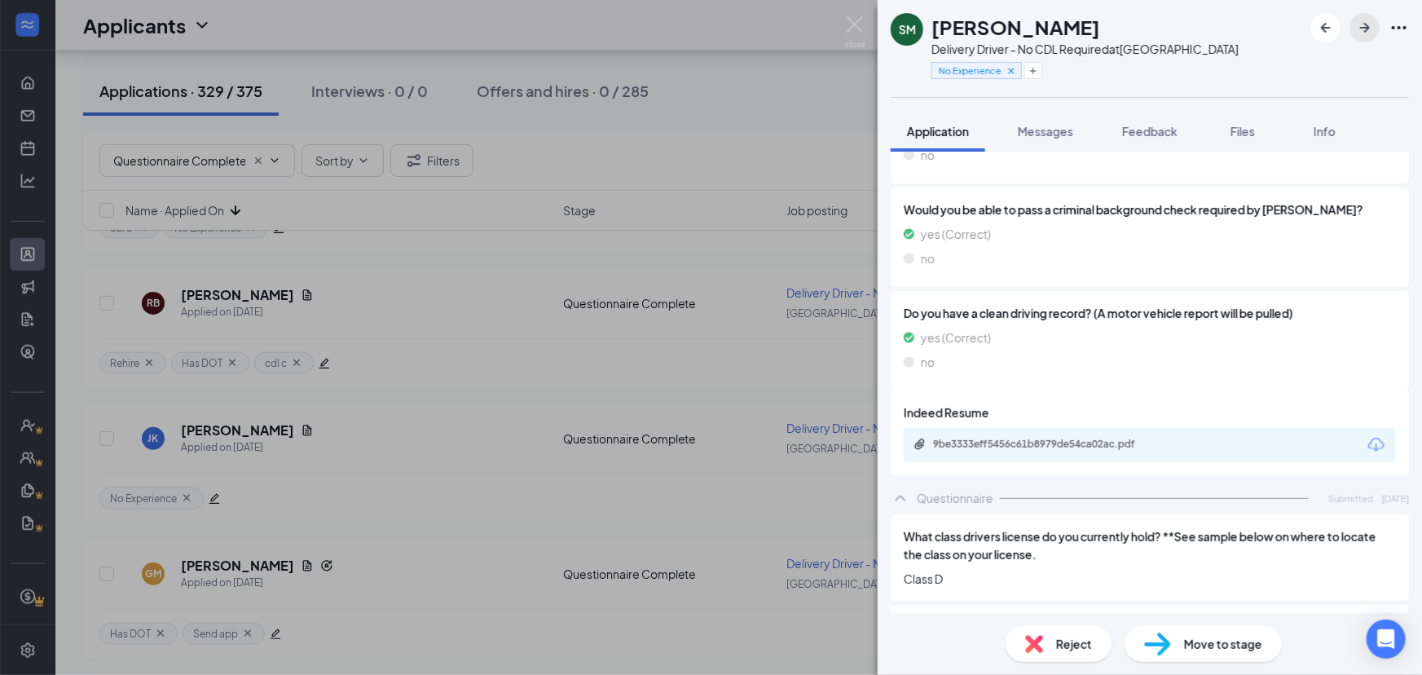
click at [1369, 35] on icon "ArrowRight" at bounding box center [1365, 28] width 20 height 20
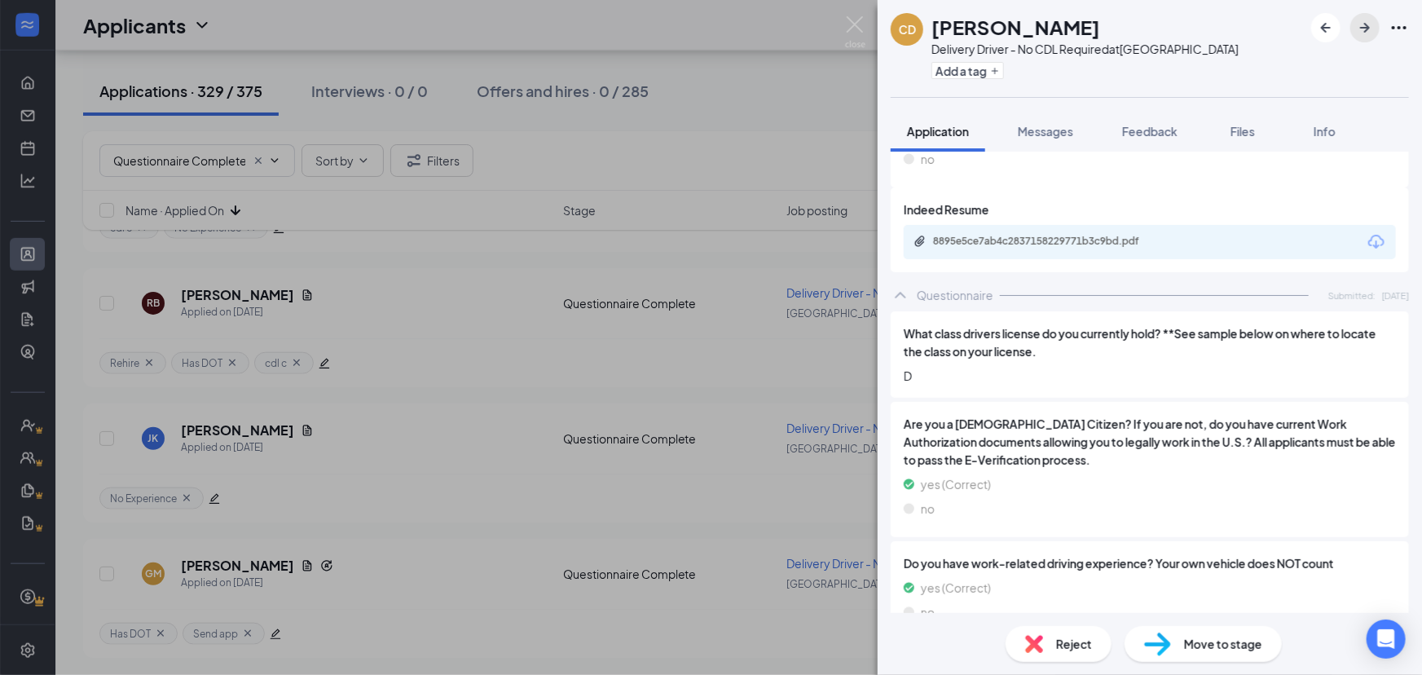
scroll to position [681, 0]
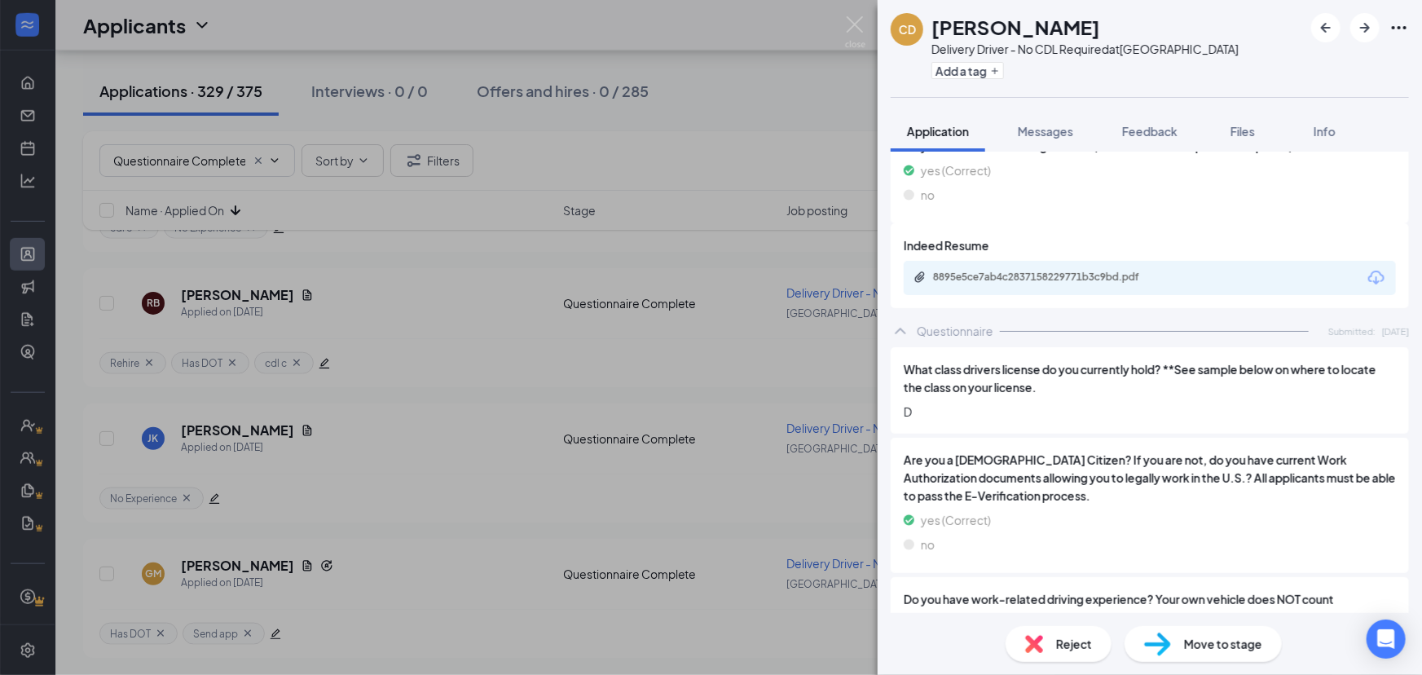
click at [1105, 283] on div "8895e5ce7ab4c2837158229771b3c9bd.pdf" at bounding box center [1045, 277] width 264 height 15
click at [985, 64] on button "Add a tag" at bounding box center [967, 70] width 73 height 17
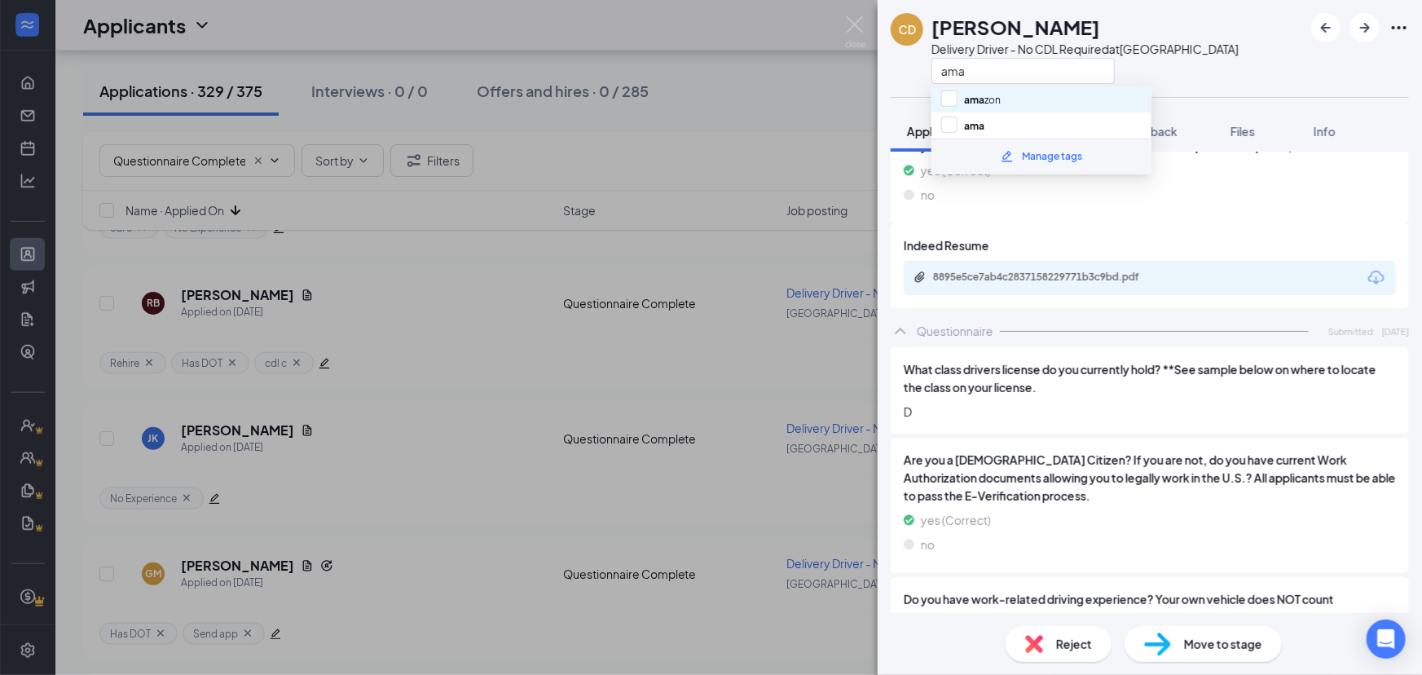
type input "ama"
click at [1039, 105] on div "ama zon" at bounding box center [1041, 99] width 220 height 26
checkbox input "true"
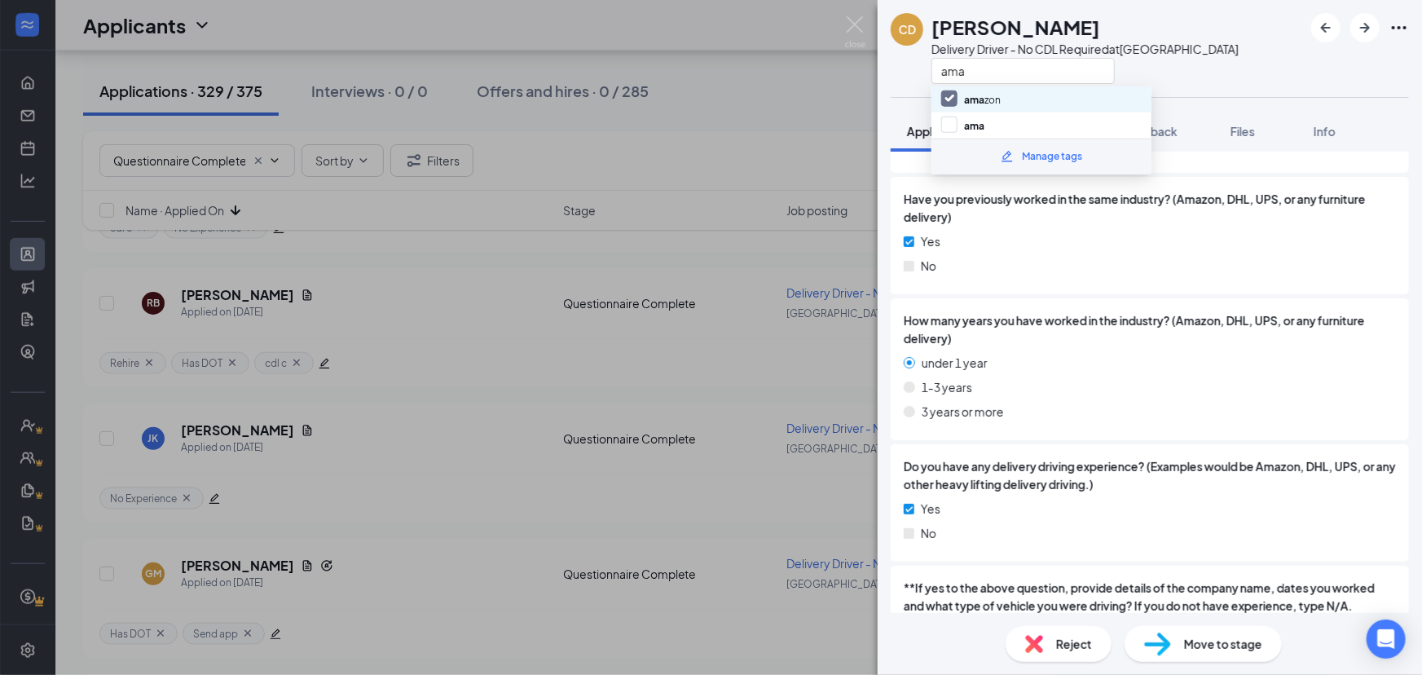
scroll to position [1439, 0]
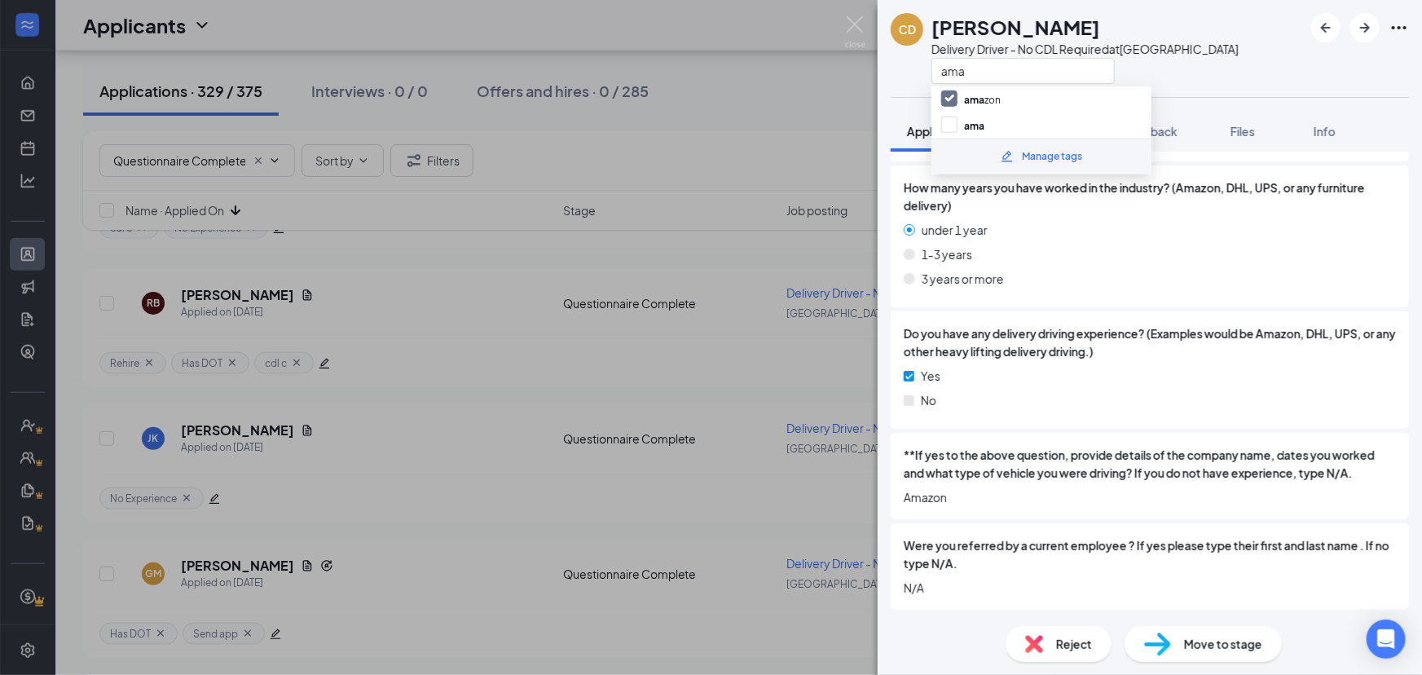
click at [1193, 422] on div "Do you have any delivery driving experience? (Examples would be Amazon, DHL, UP…" at bounding box center [1149, 369] width 518 height 117
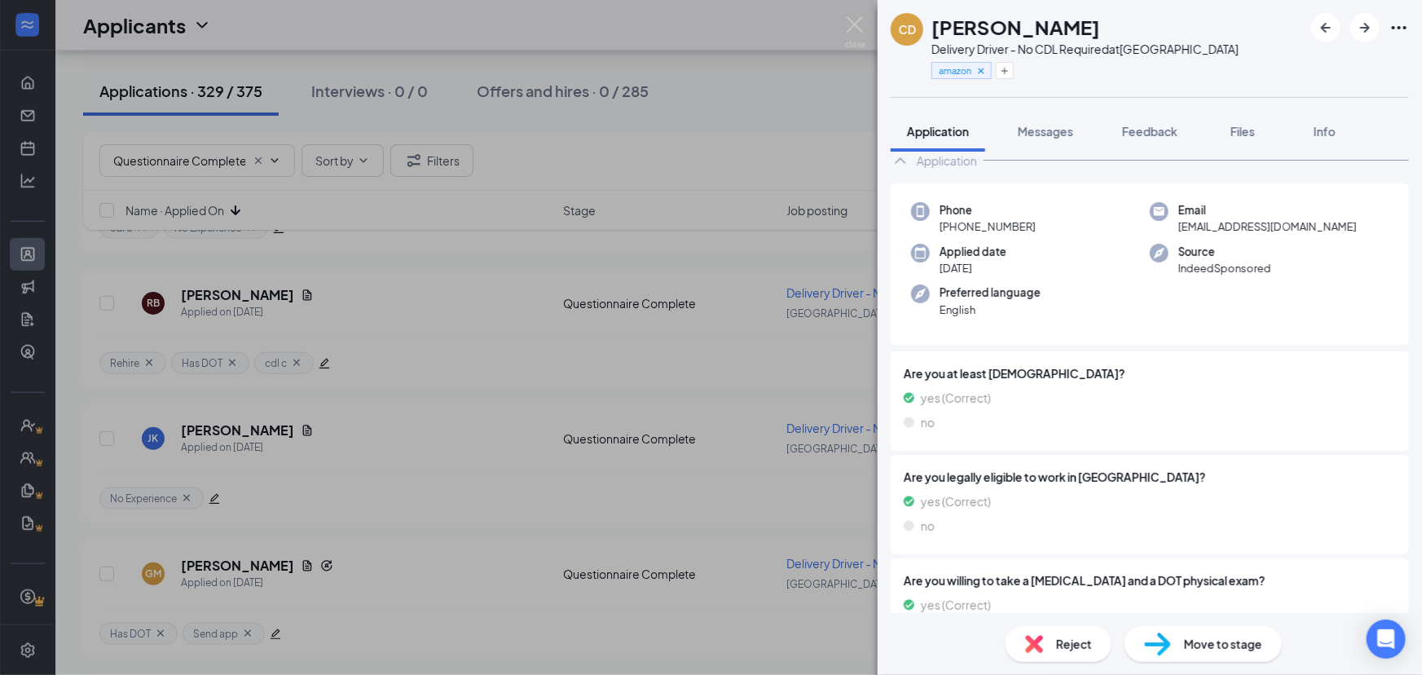
scroll to position [0, 0]
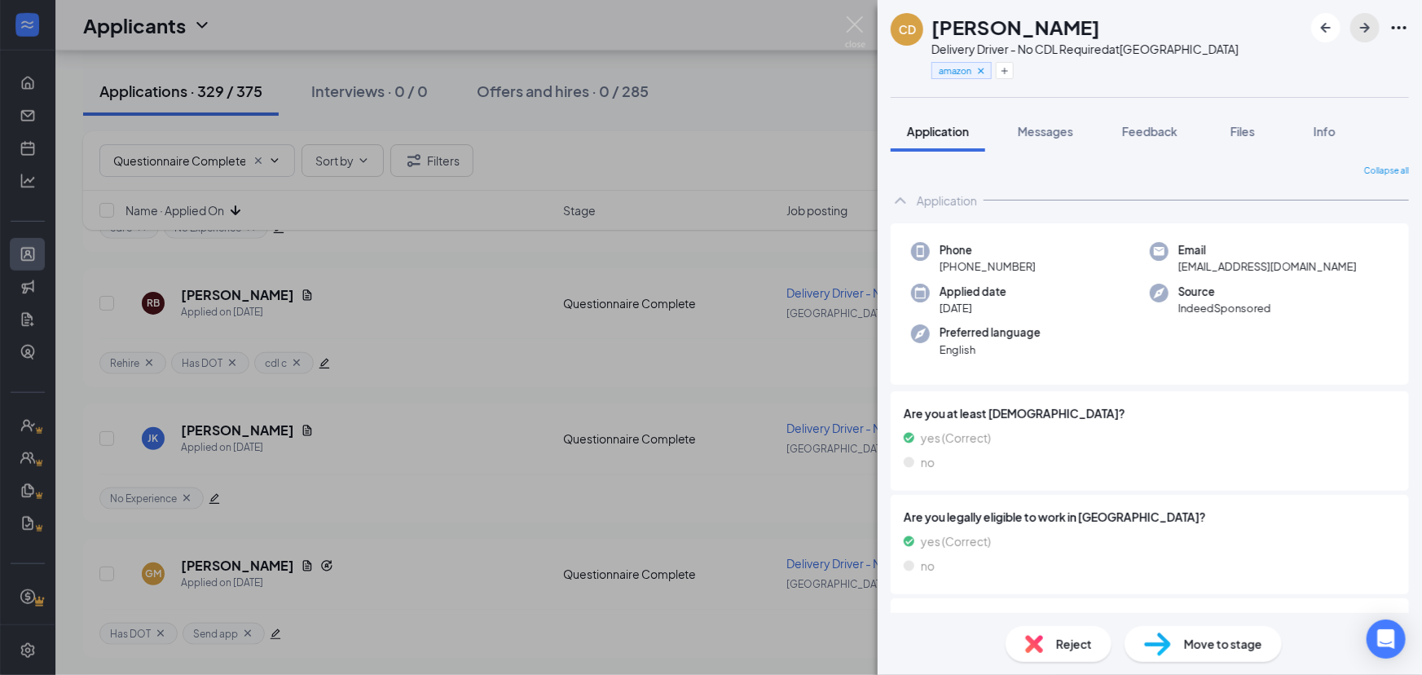
click at [1365, 37] on button "button" at bounding box center [1364, 27] width 29 height 29
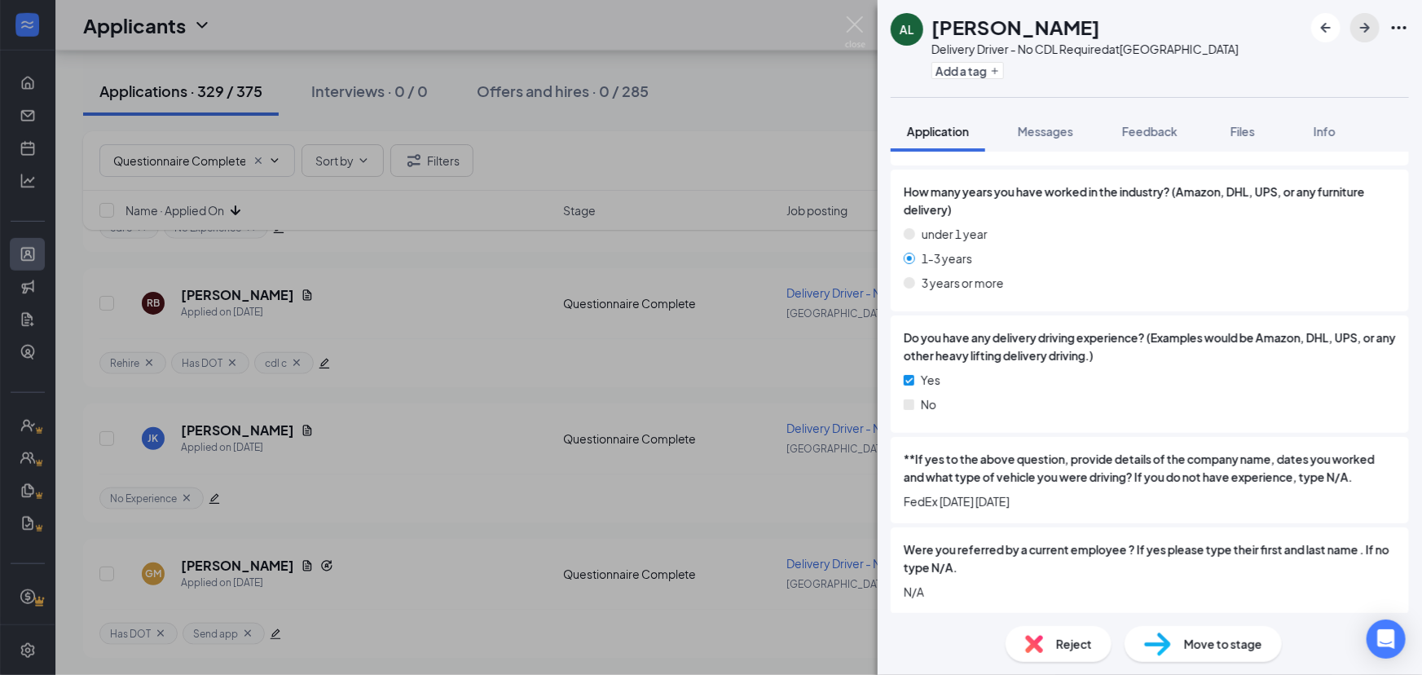
scroll to position [1439, 0]
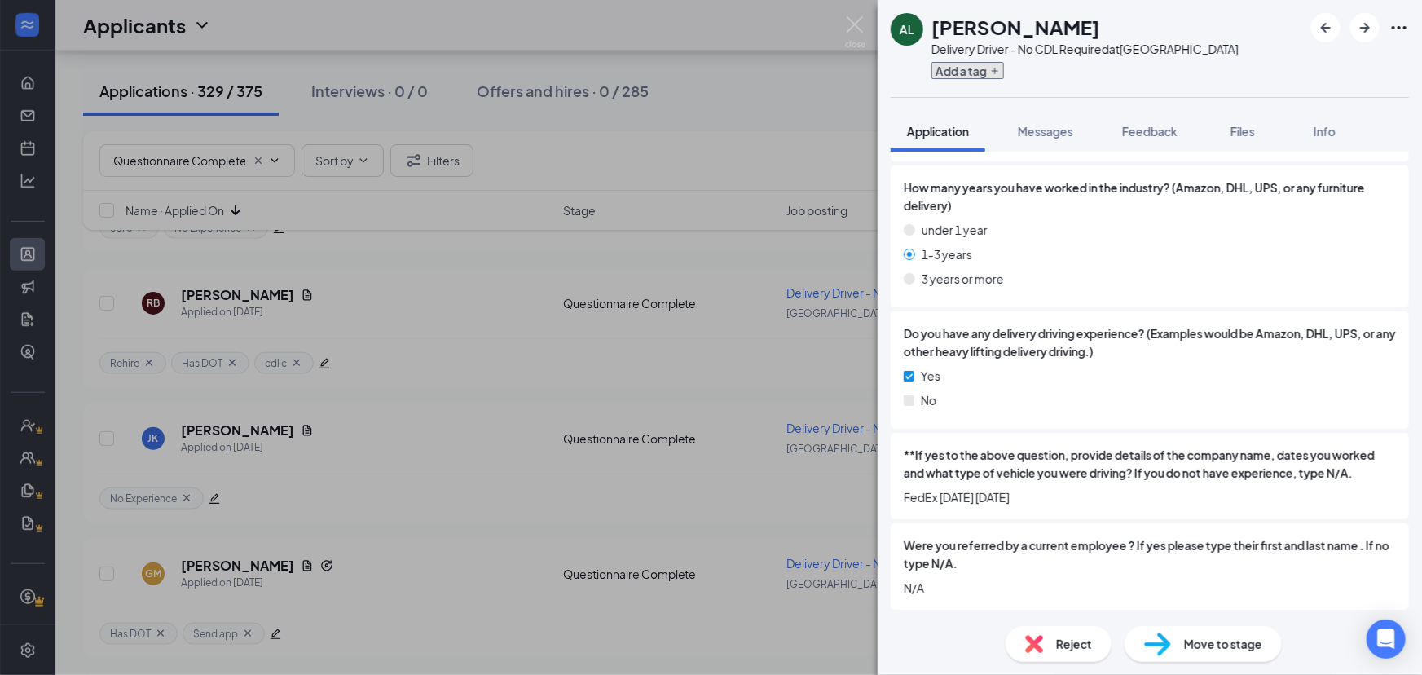
click at [979, 72] on button "Add a tag" at bounding box center [967, 70] width 73 height 17
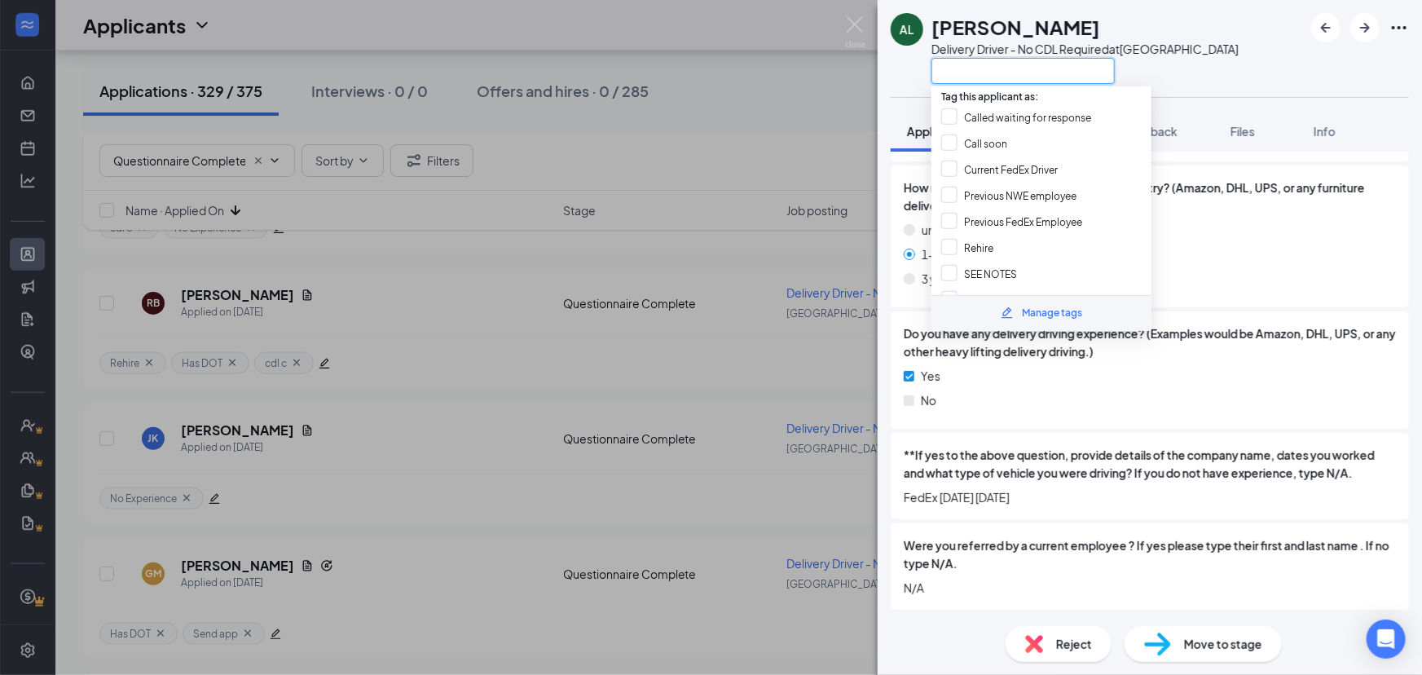
click at [1000, 64] on input "text" at bounding box center [1022, 71] width 183 height 26
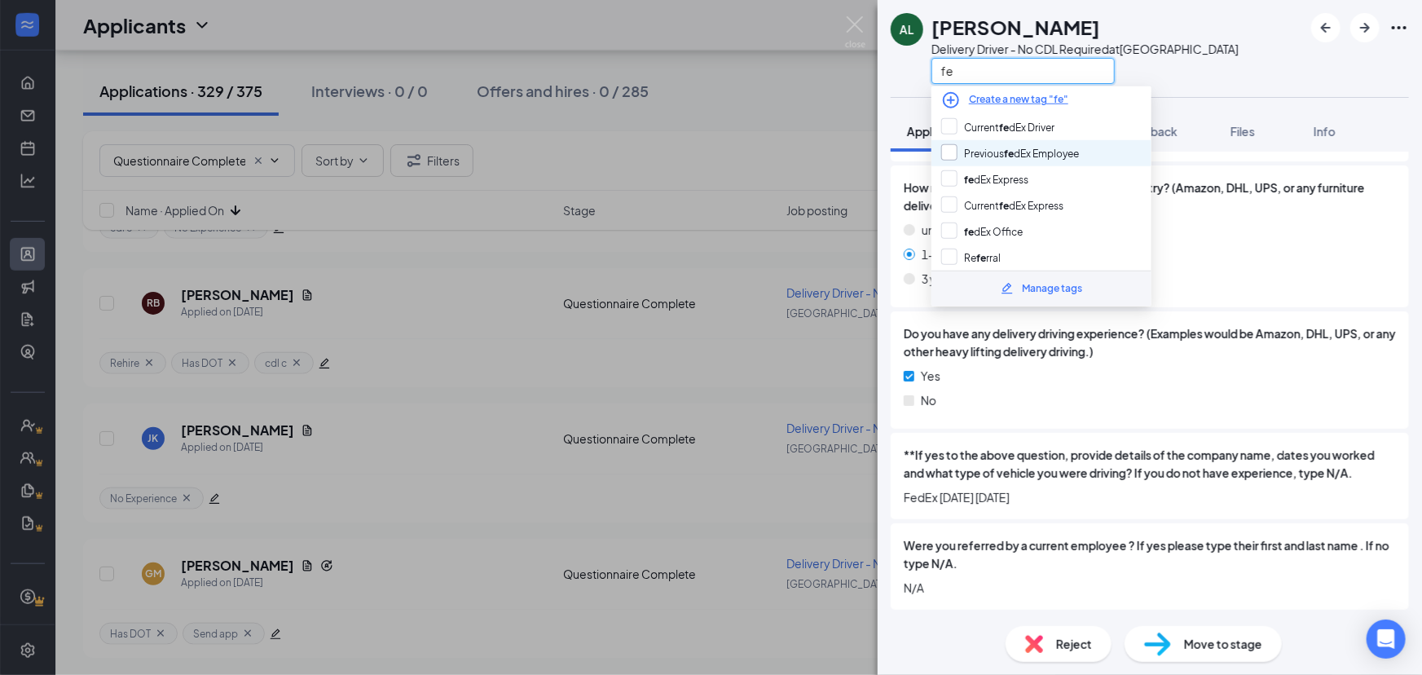
type input "fe"
click at [1079, 153] on input "Previous fe dEx Employee" at bounding box center [1010, 153] width 138 height 18
checkbox input "true"
click at [1238, 419] on div "Do you have any delivery driving experience? (Examples would be Amazon, DHL, UP…" at bounding box center [1149, 369] width 518 height 117
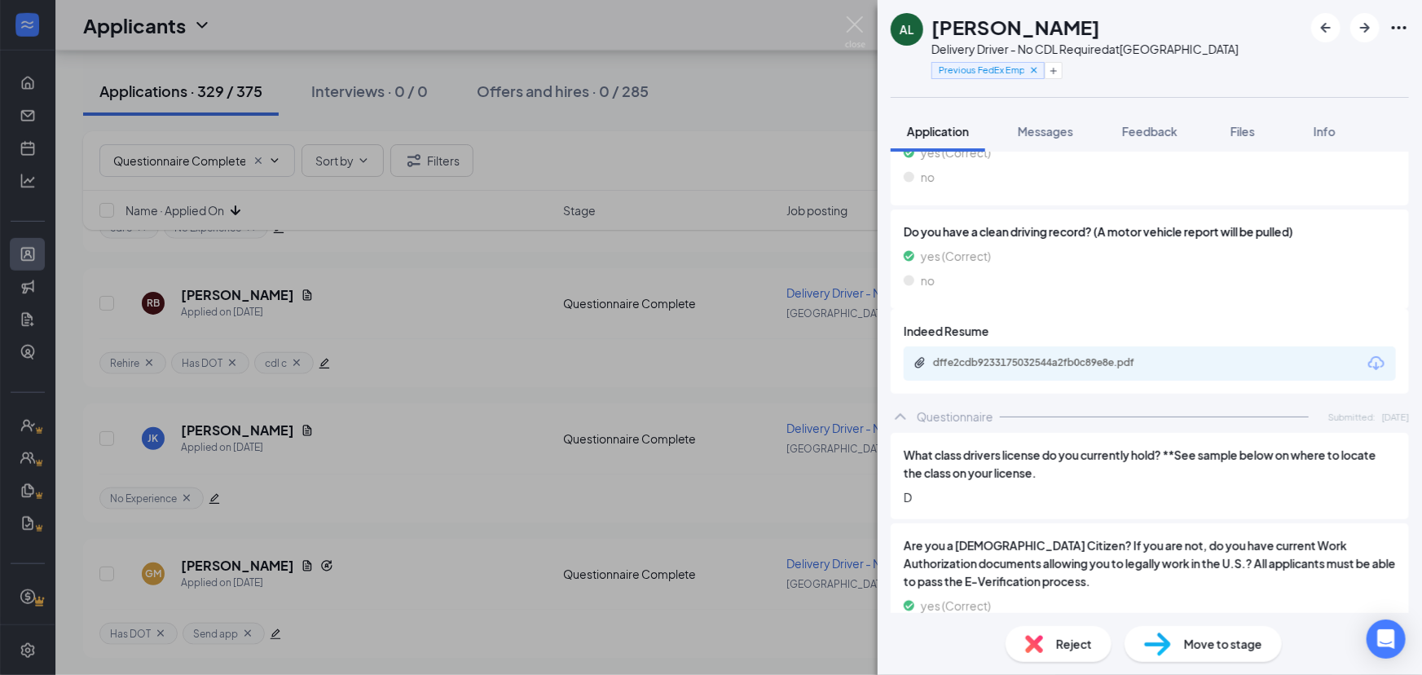
scroll to position [648, 0]
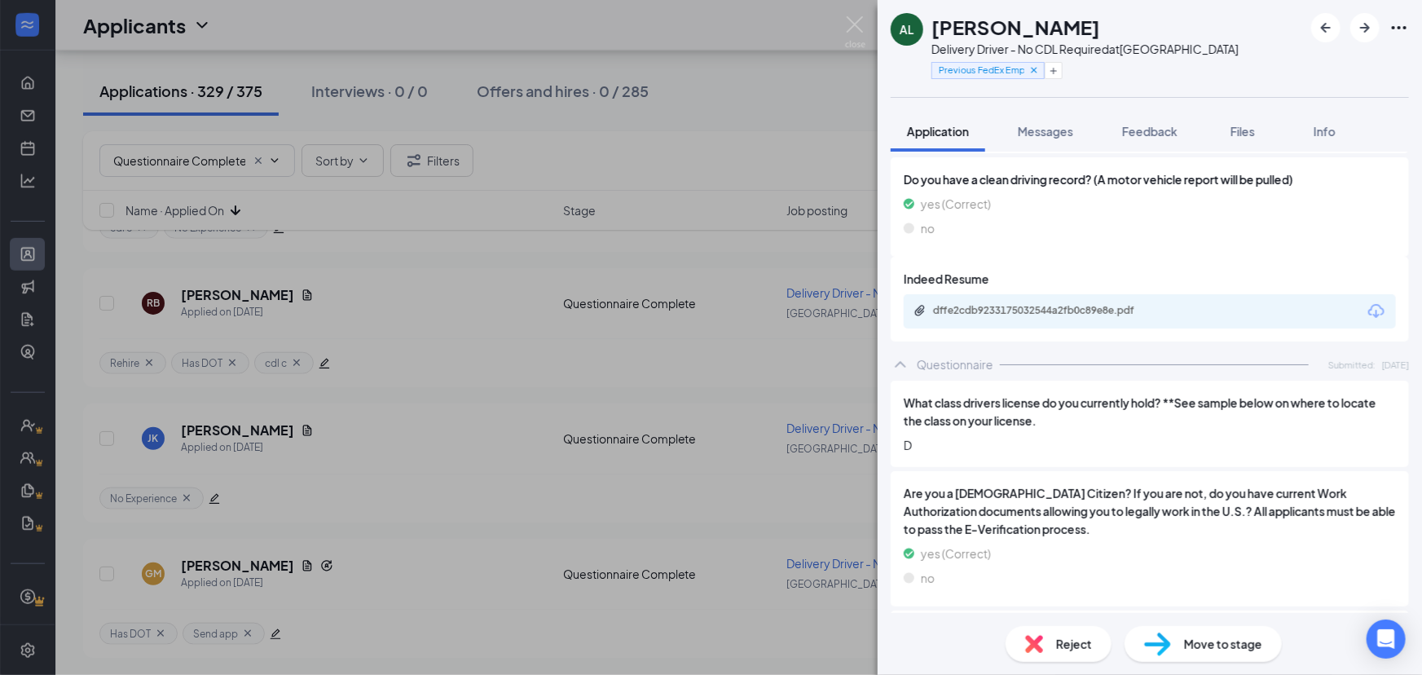
click at [1107, 406] on span "What class drivers license do you currently hold? **See sample below on where t…" at bounding box center [1150, 412] width 492 height 36
click at [1118, 317] on div "dffe2cdb9233175032544a2fb0c89e8e.pdf" at bounding box center [1045, 311] width 264 height 15
click at [1037, 70] on icon "Cross" at bounding box center [1033, 69] width 11 height 11
click at [1034, 70] on icon "Cross" at bounding box center [1034, 70] width 6 height 6
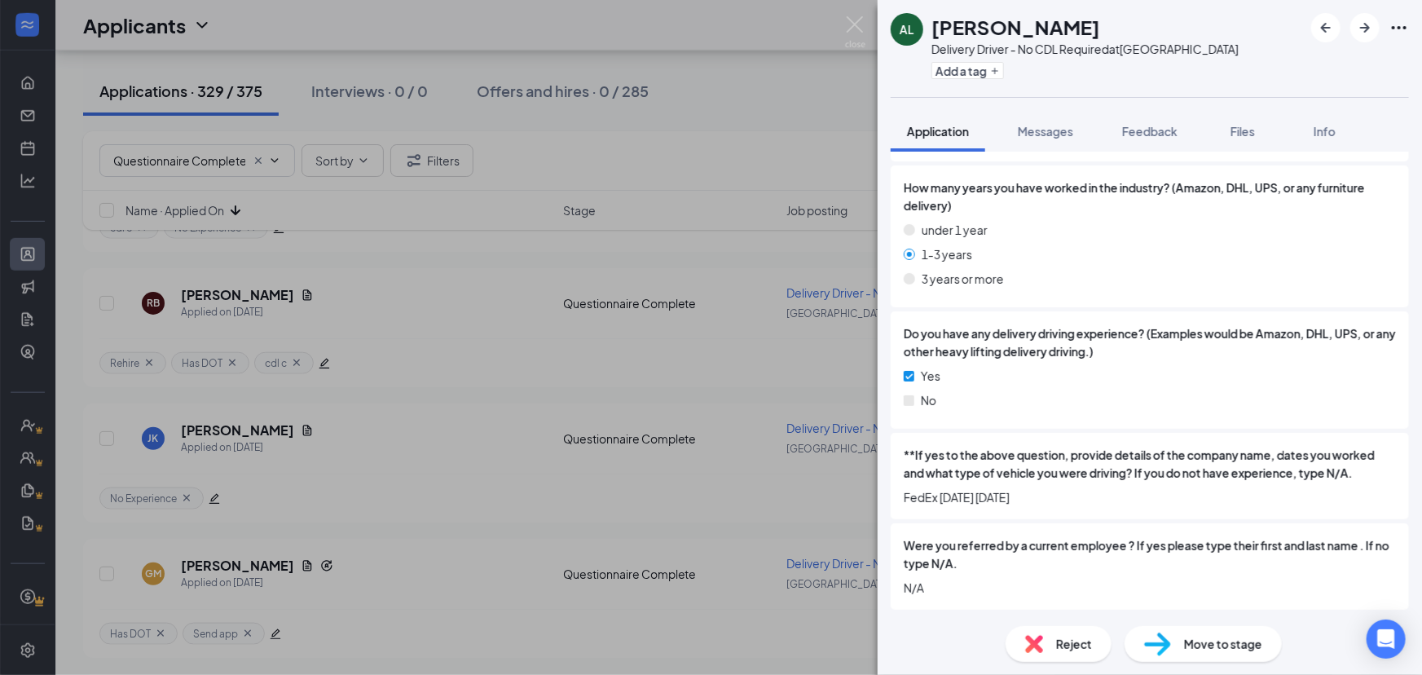
scroll to position [1432, 0]
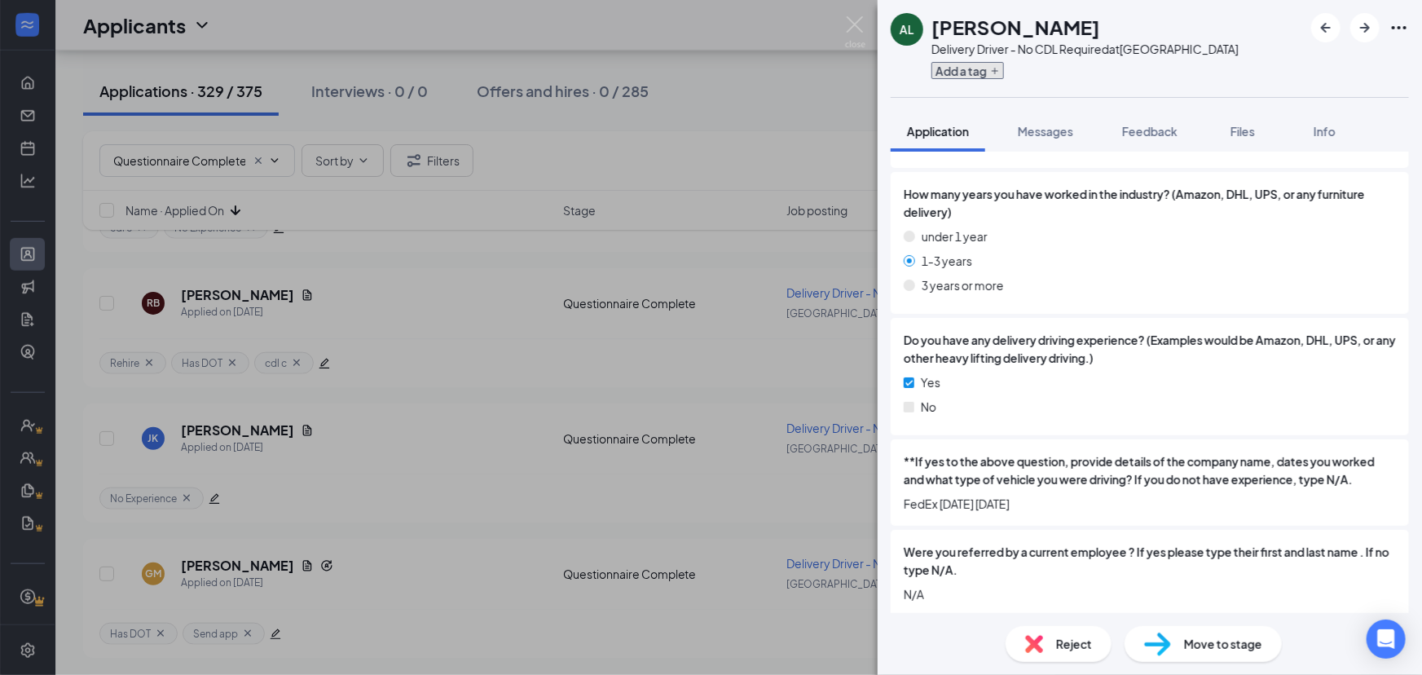
click at [991, 77] on button "Add a tag" at bounding box center [967, 70] width 73 height 17
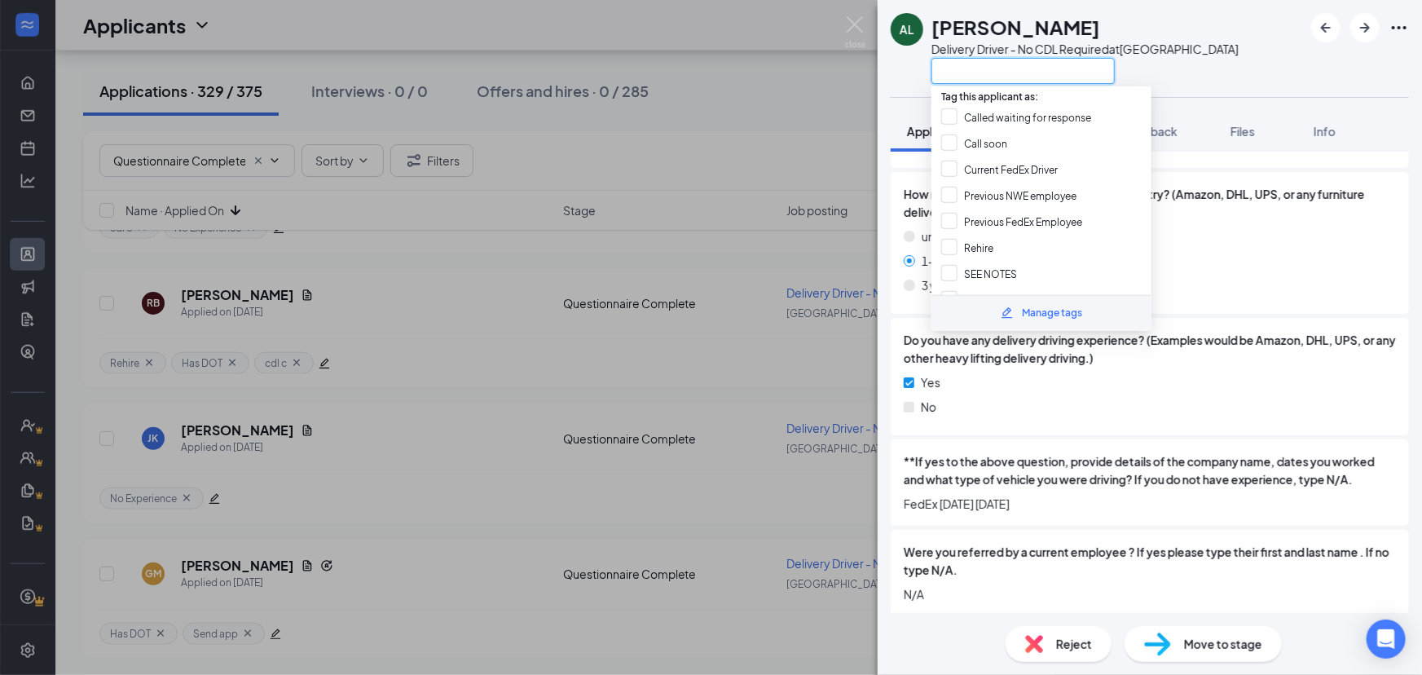
click at [1009, 71] on input "text" at bounding box center [1022, 71] width 183 height 26
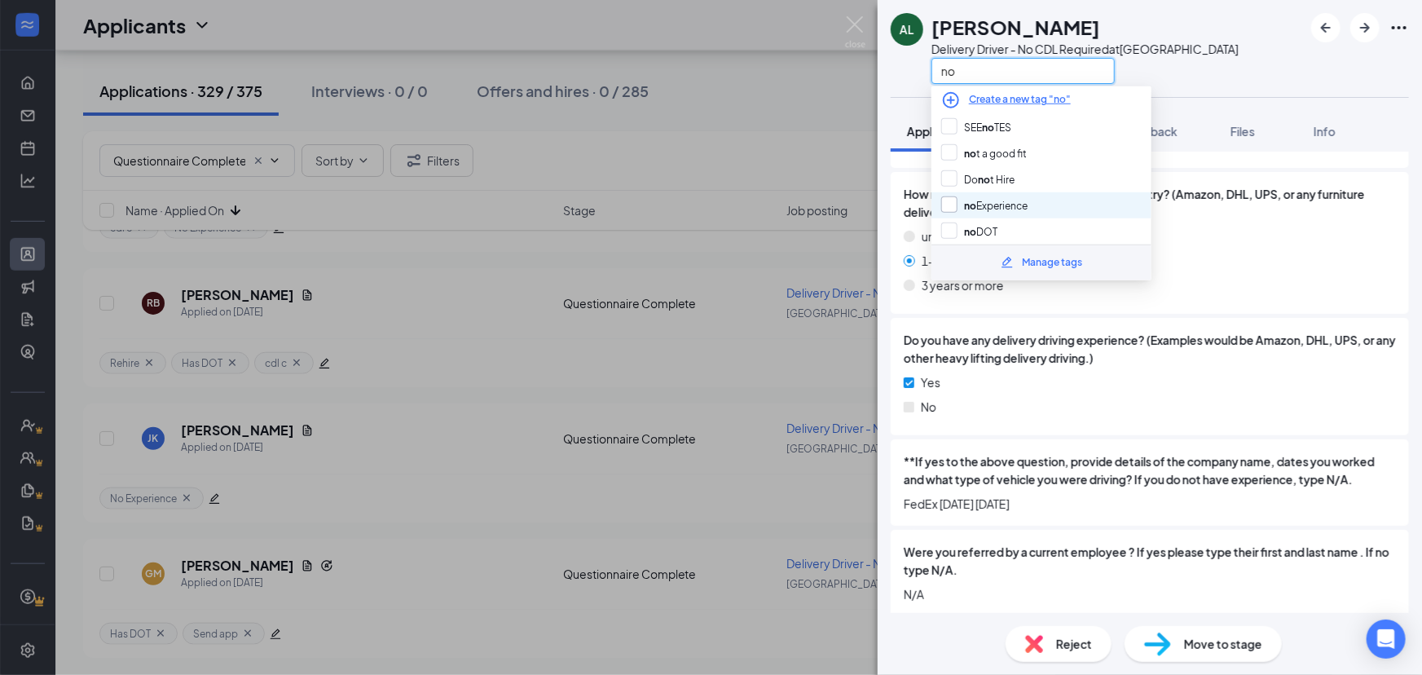
type input "no"
click at [1027, 204] on input "no Experience" at bounding box center [984, 205] width 86 height 18
checkbox input "true"
click at [1238, 57] on div "AL Aaron Lewis Delivery Driver - No CDL Required at South Loop no" at bounding box center [1149, 48] width 544 height 97
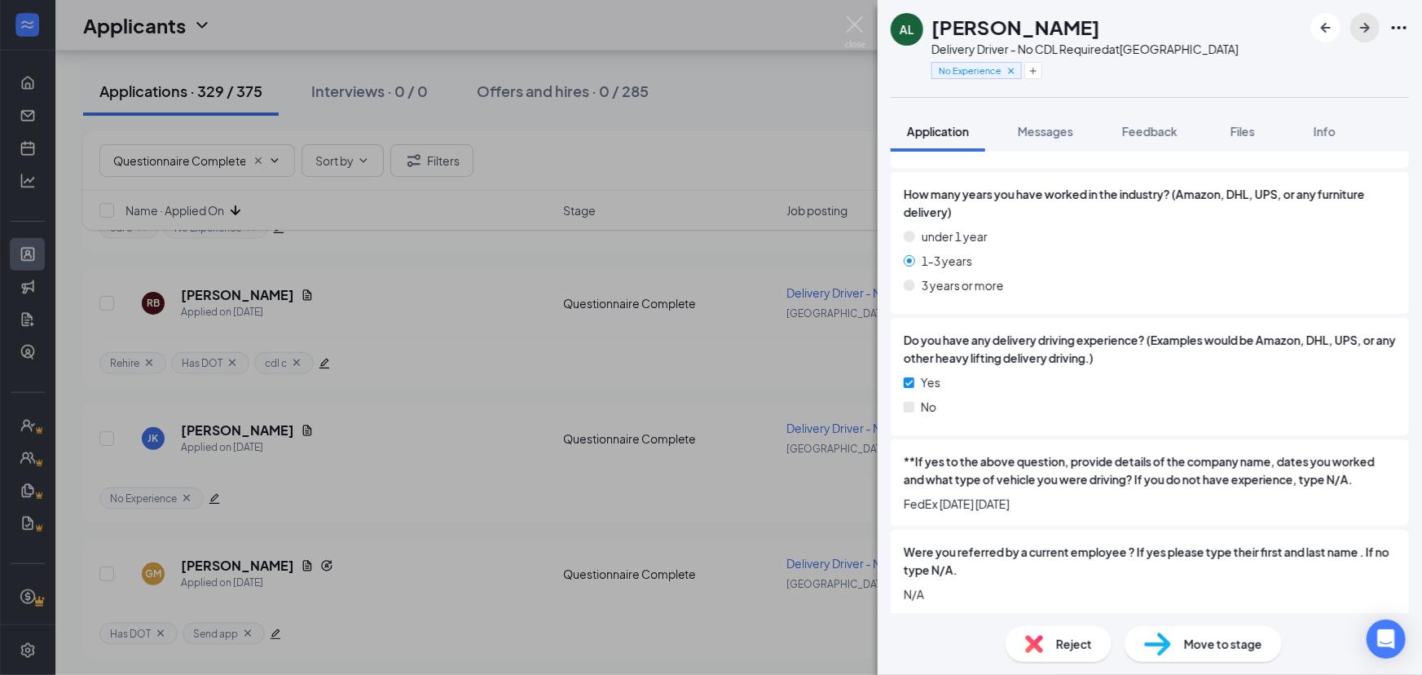
click at [1364, 30] on icon "ArrowRight" at bounding box center [1365, 28] width 20 height 20
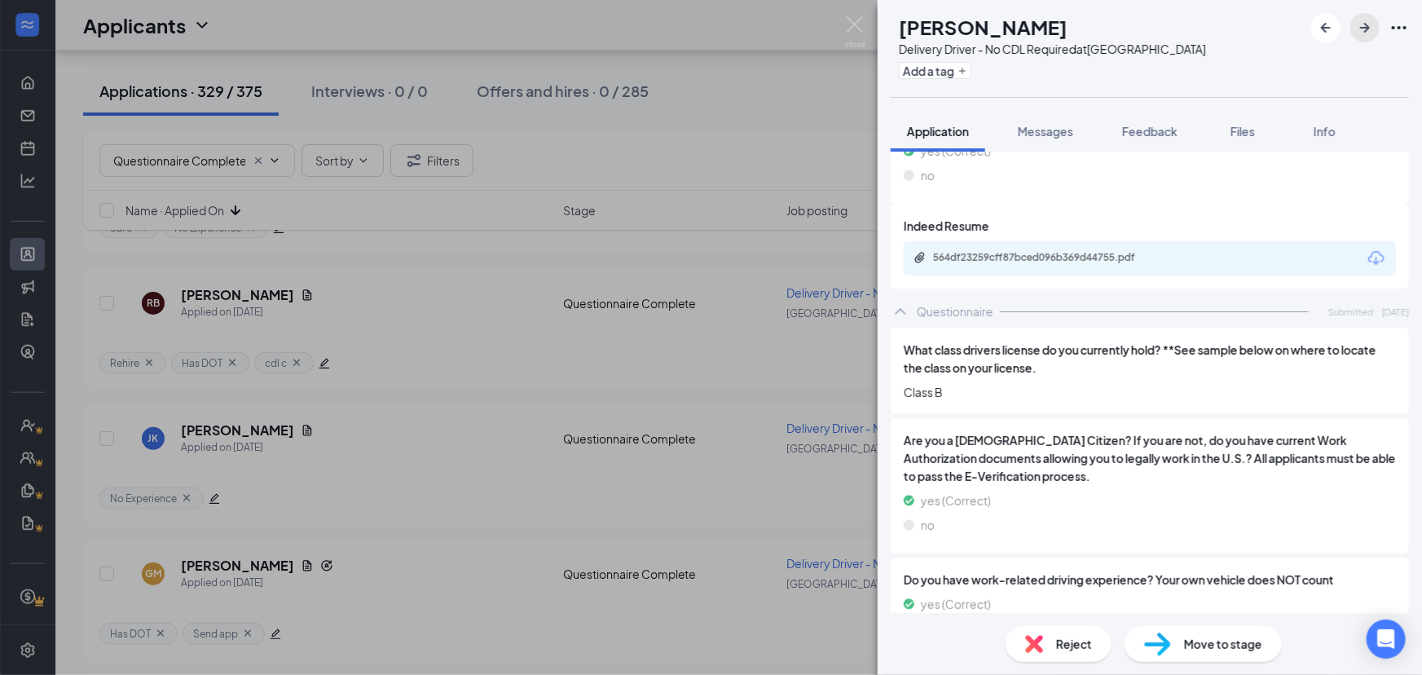
scroll to position [710, 0]
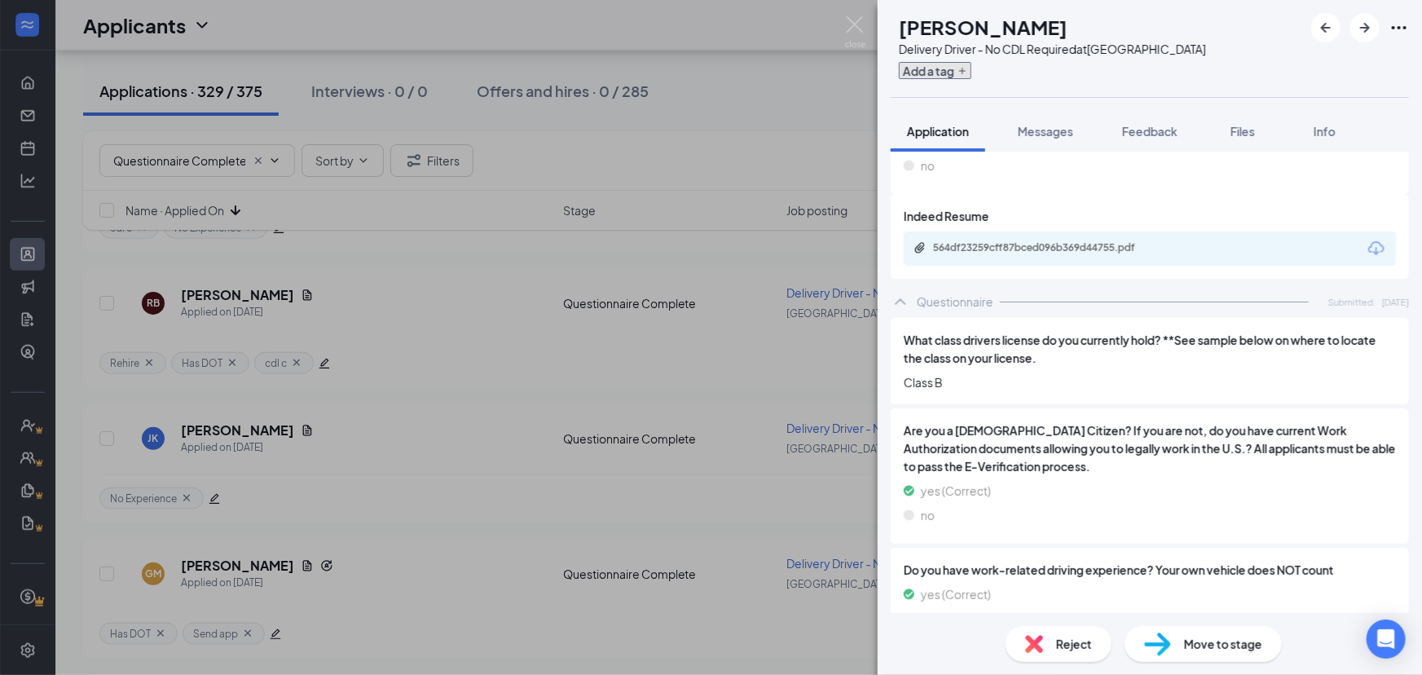
click at [971, 69] on button "Add a tag" at bounding box center [935, 70] width 73 height 17
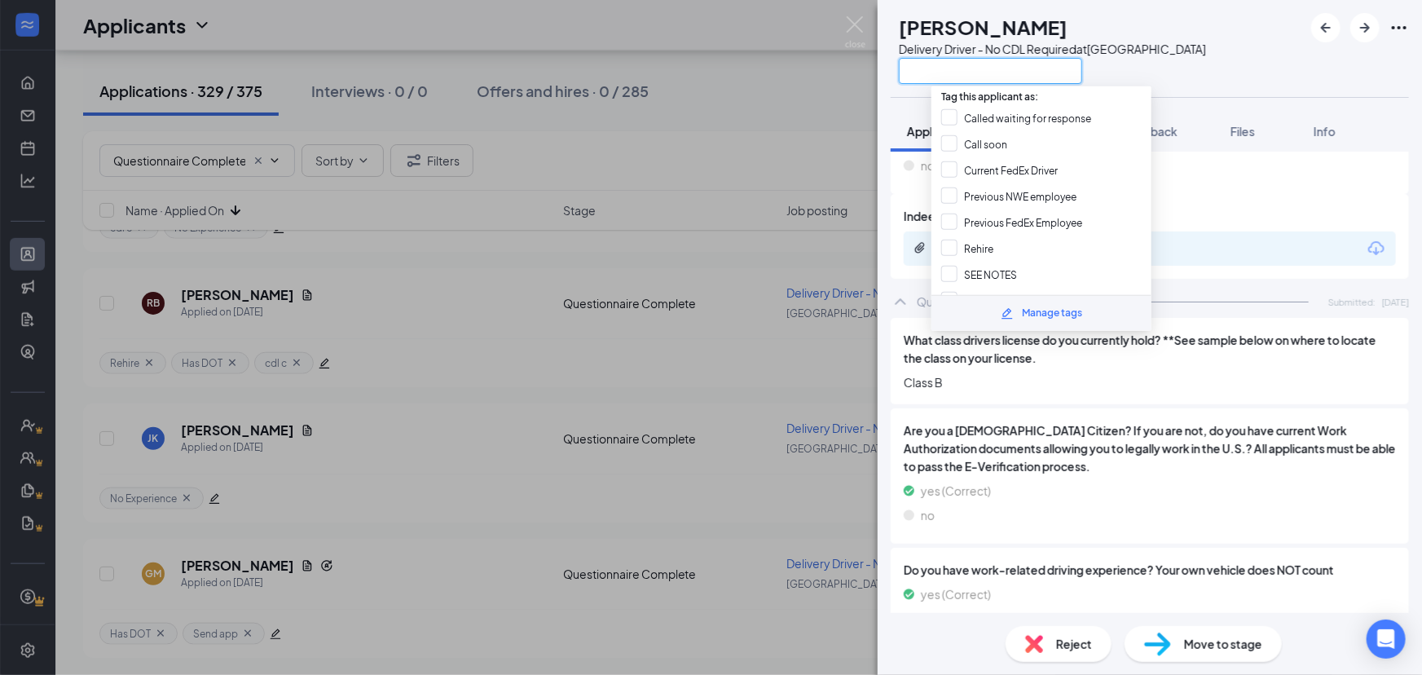
click at [987, 73] on input "text" at bounding box center [990, 71] width 183 height 26
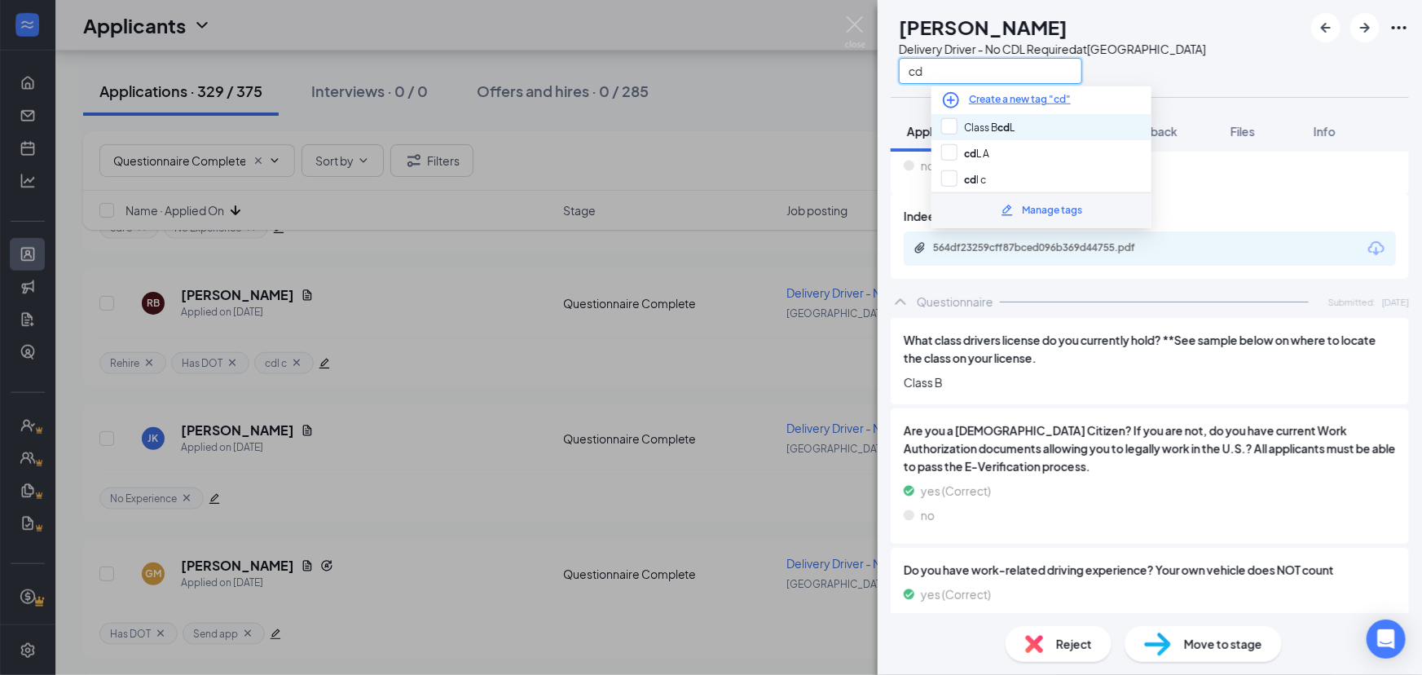
type input "cd"
click at [1068, 132] on div "Class B cd L" at bounding box center [1041, 127] width 220 height 26
checkbox input "true"
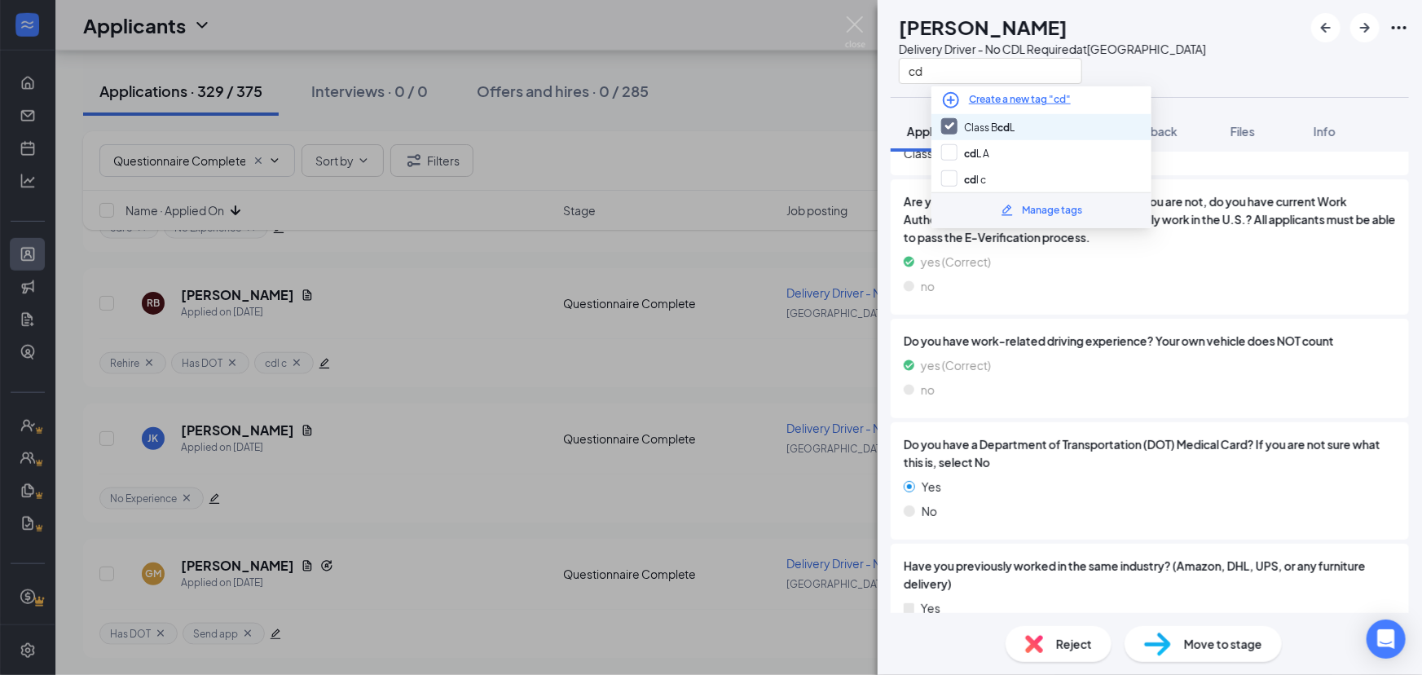
scroll to position [941, 0]
click at [1075, 64] on input "cd" at bounding box center [990, 71] width 183 height 26
type input "c"
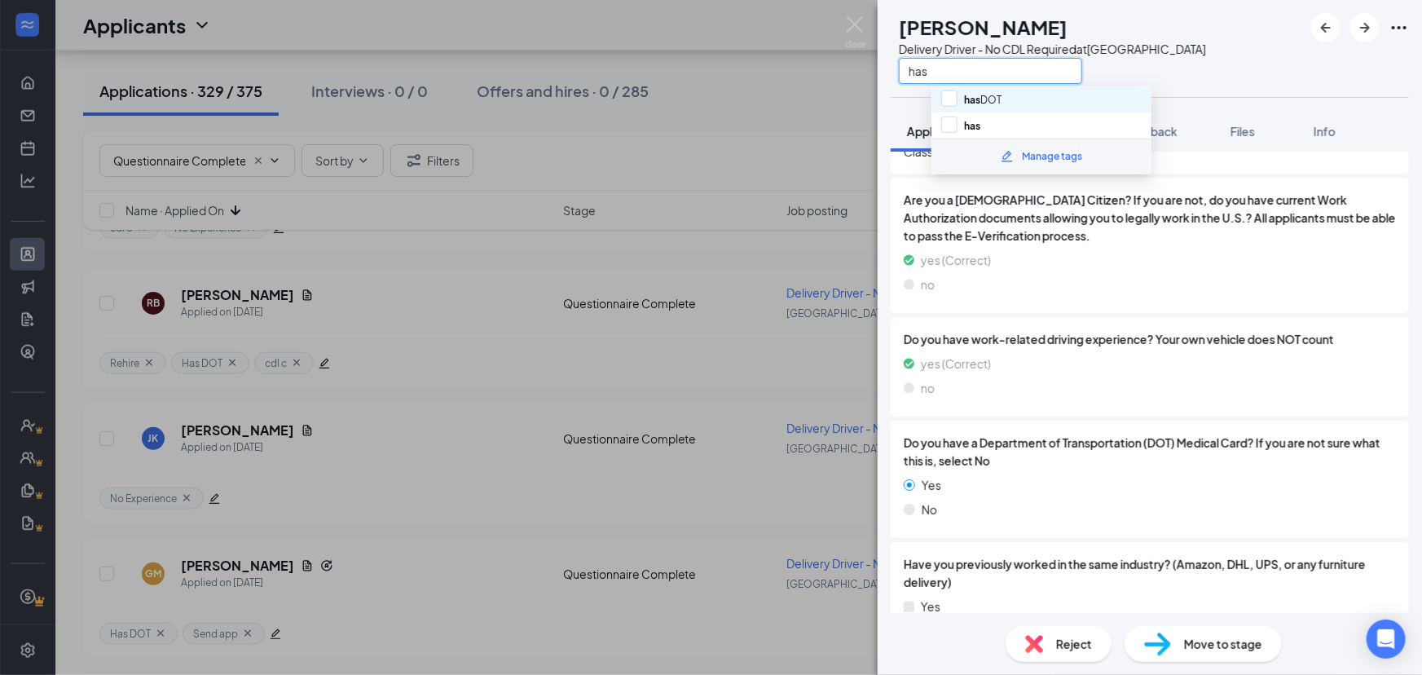
type input "has"
click at [1046, 109] on div "has DOT" at bounding box center [1041, 99] width 220 height 26
checkbox input "true"
click at [1261, 73] on div "AC Andrew Coughlin Delivery Driver - No CDL Required at South Loop has" at bounding box center [1149, 48] width 544 height 97
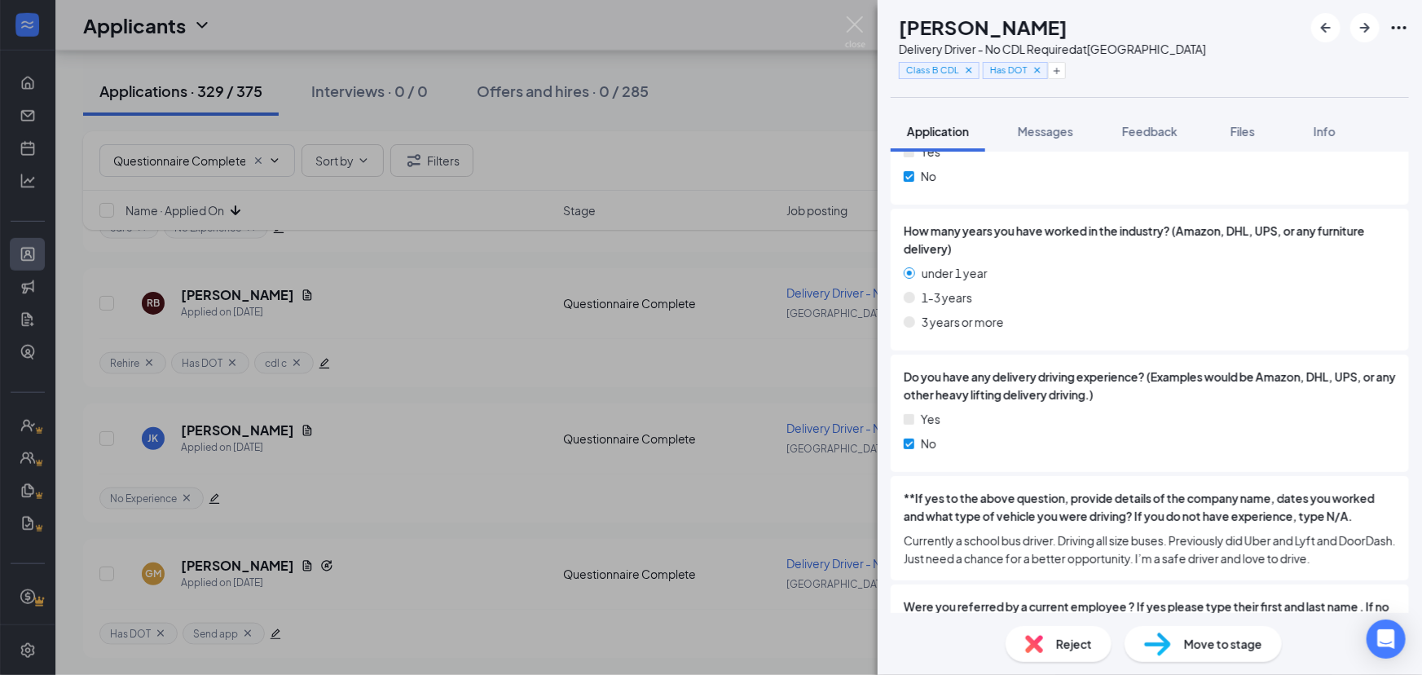
scroll to position [1457, 0]
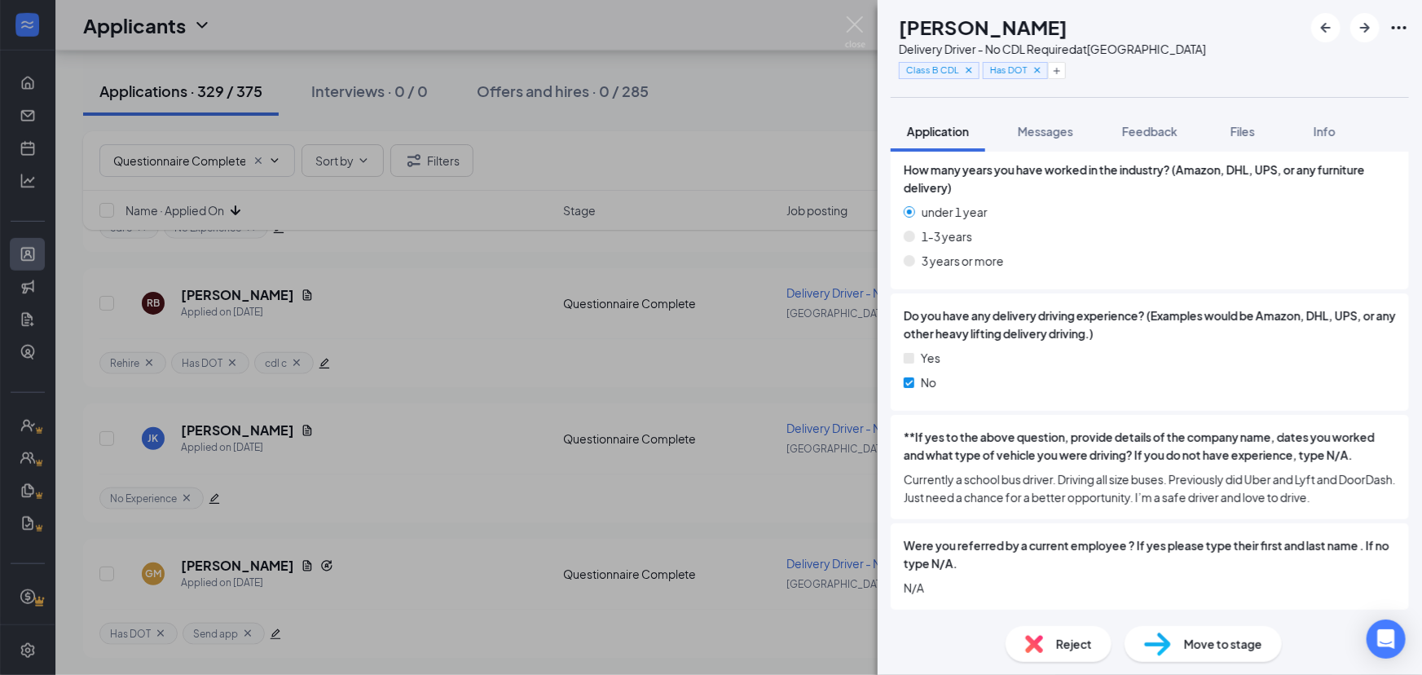
click at [1326, 396] on div "Yes No" at bounding box center [1150, 373] width 492 height 49
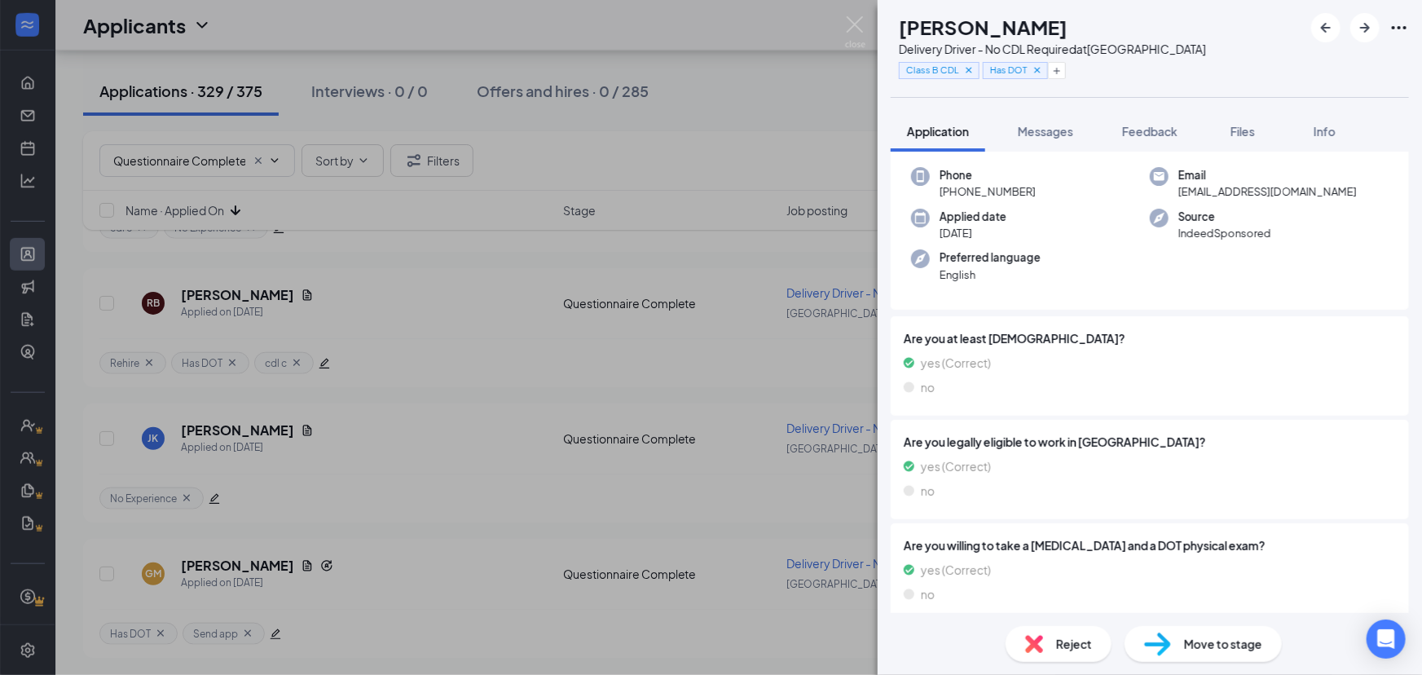
scroll to position [0, 0]
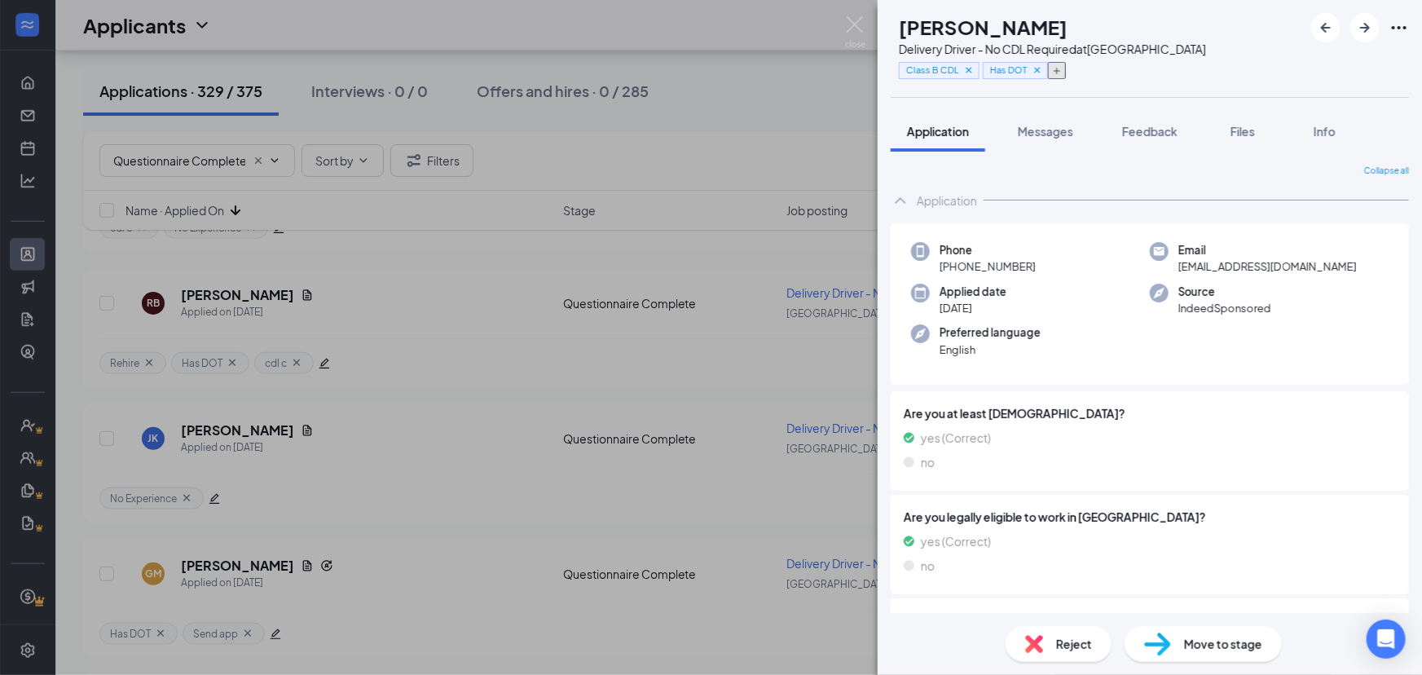
click at [1066, 65] on button "button" at bounding box center [1057, 70] width 18 height 17
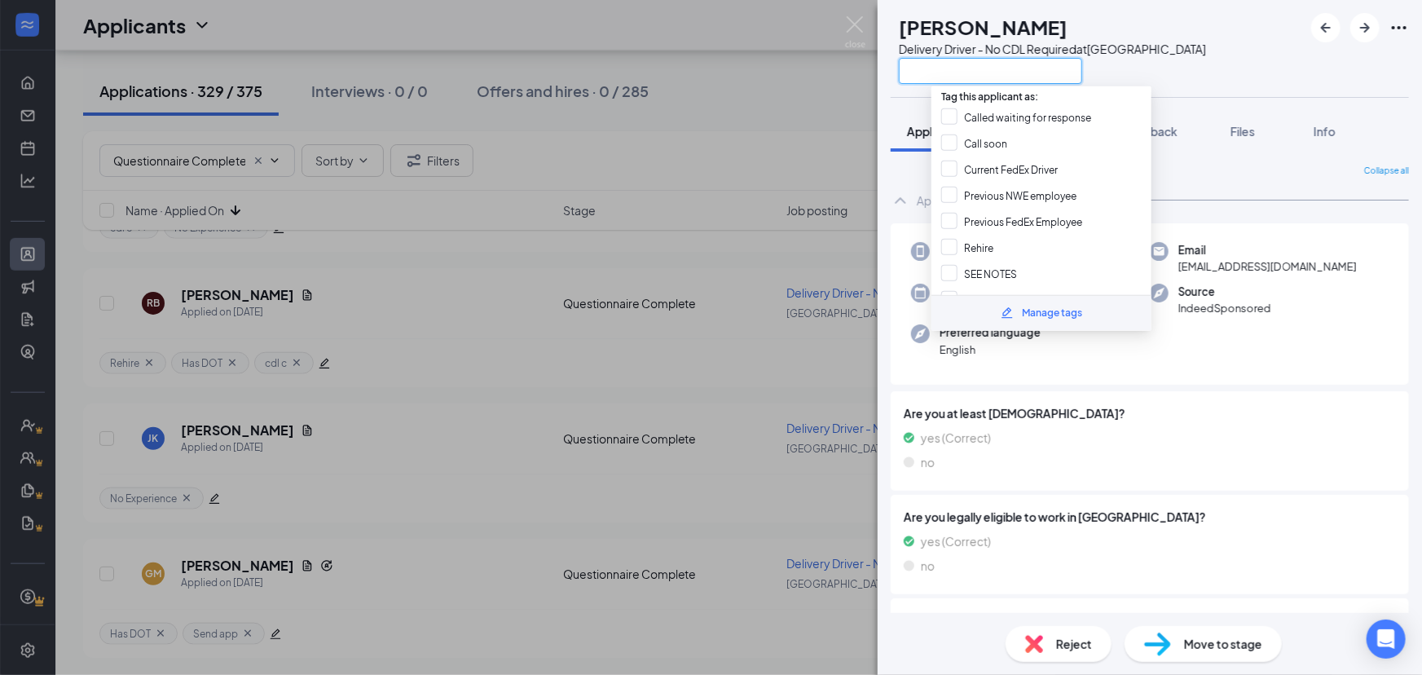
click at [953, 68] on input "text" at bounding box center [990, 71] width 183 height 26
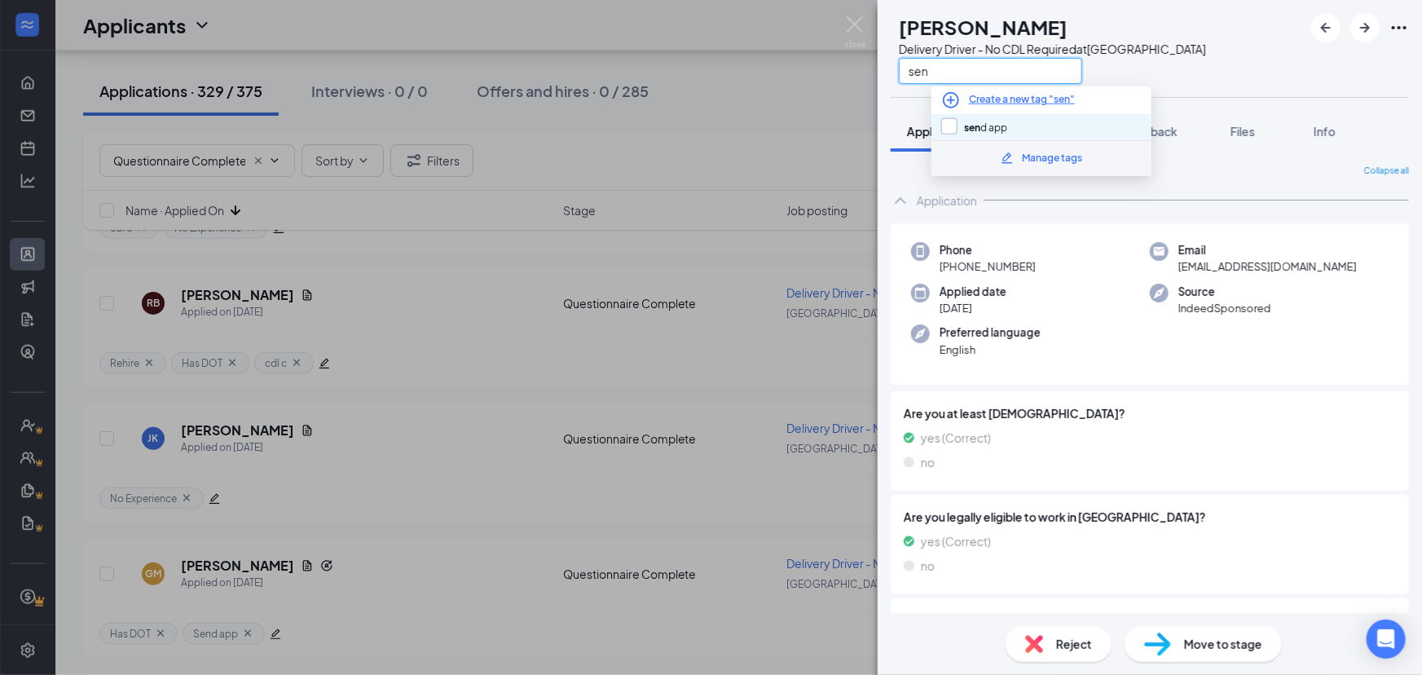
type input "sen"
click at [961, 121] on input "sen d app" at bounding box center [974, 127] width 66 height 18
checkbox input "true"
click at [1292, 55] on div "AC Andrew Coughlin Delivery Driver - No CDL Required at South Loop sen" at bounding box center [1149, 48] width 544 height 97
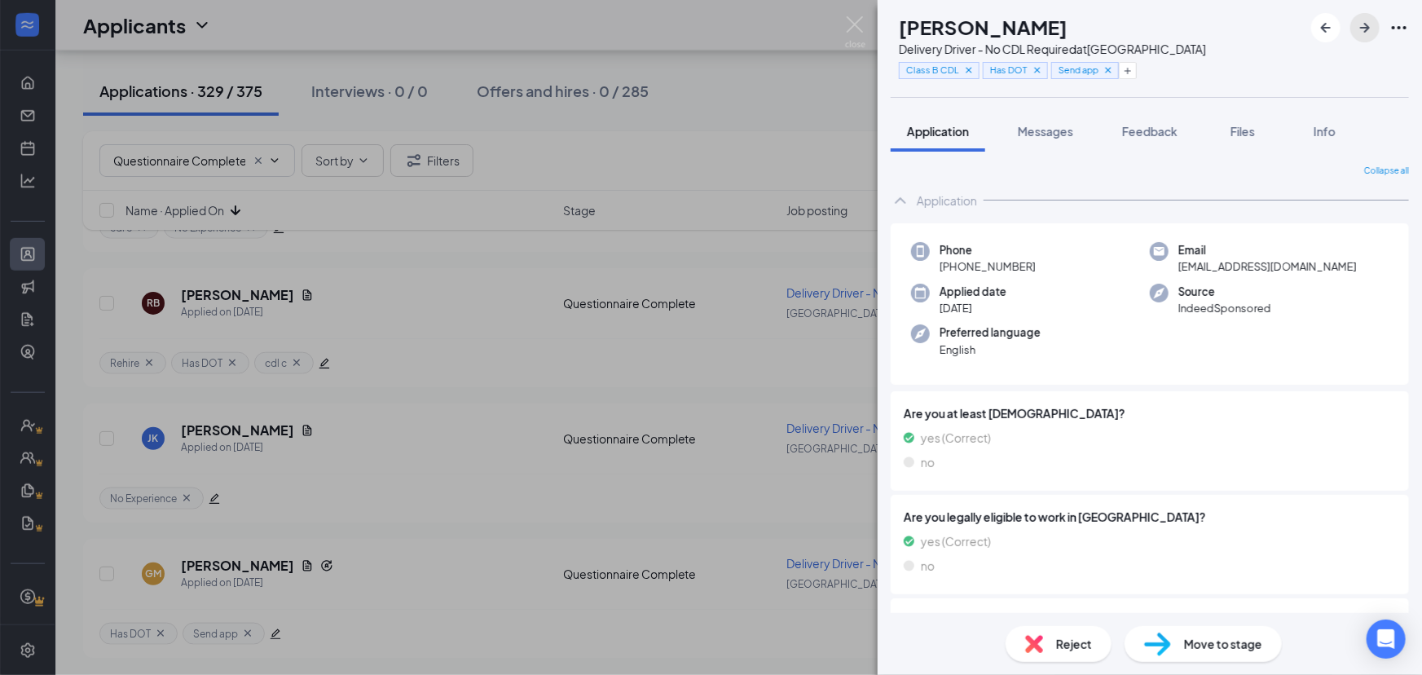
click at [1369, 28] on icon "ArrowRight" at bounding box center [1365, 28] width 10 height 10
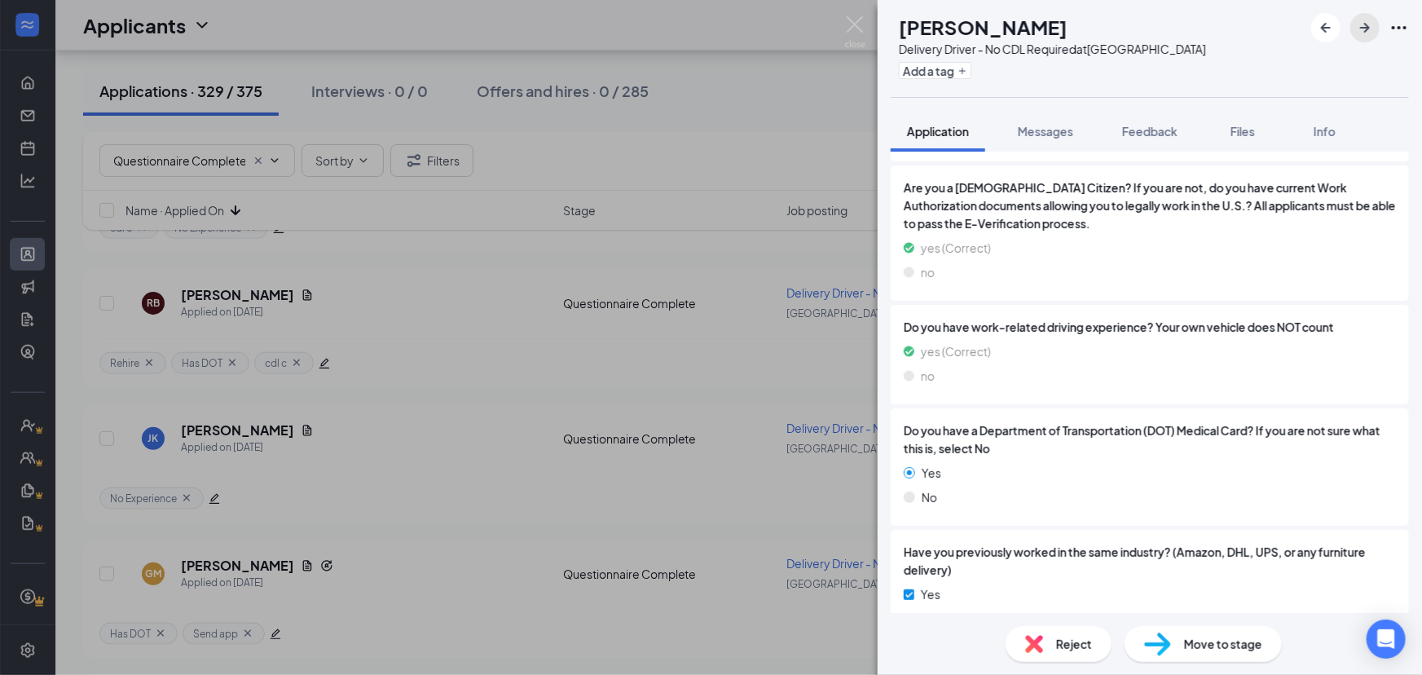
scroll to position [954, 0]
click at [971, 75] on button "Add a tag" at bounding box center [935, 70] width 73 height 17
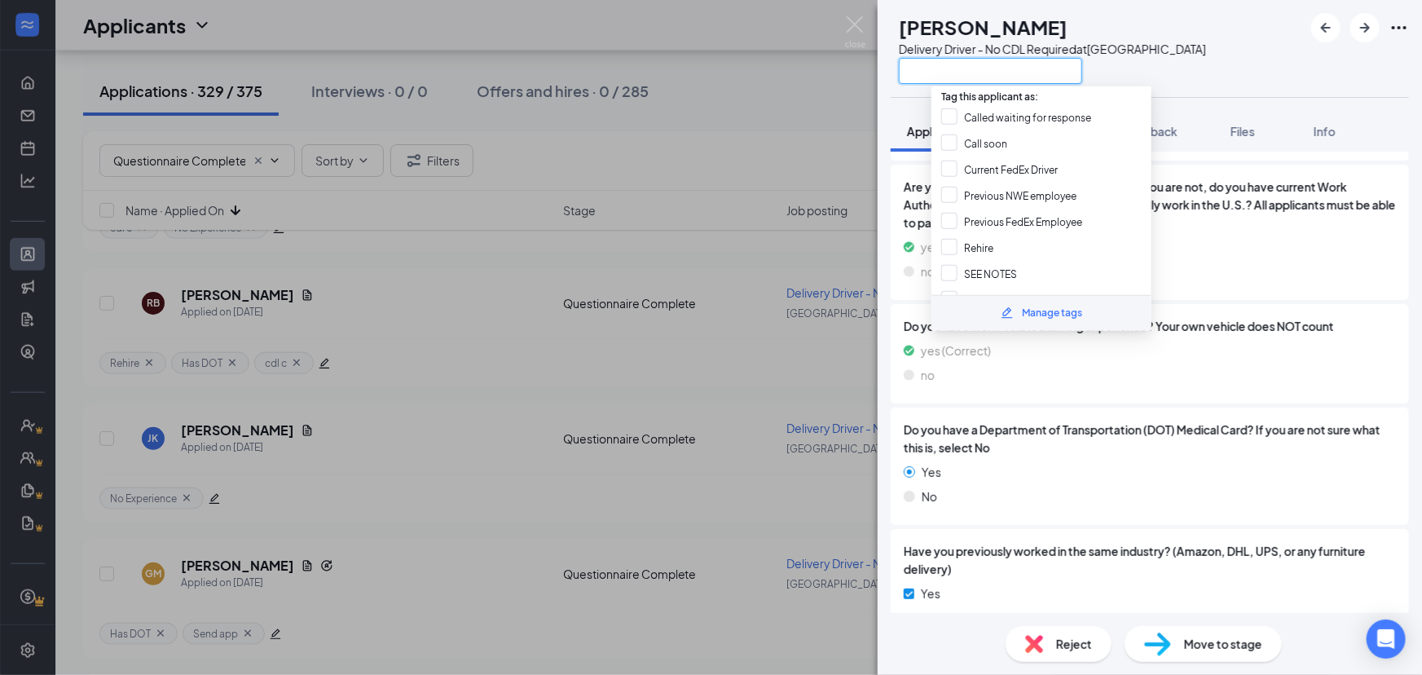
click at [1001, 71] on input "text" at bounding box center [990, 71] width 183 height 26
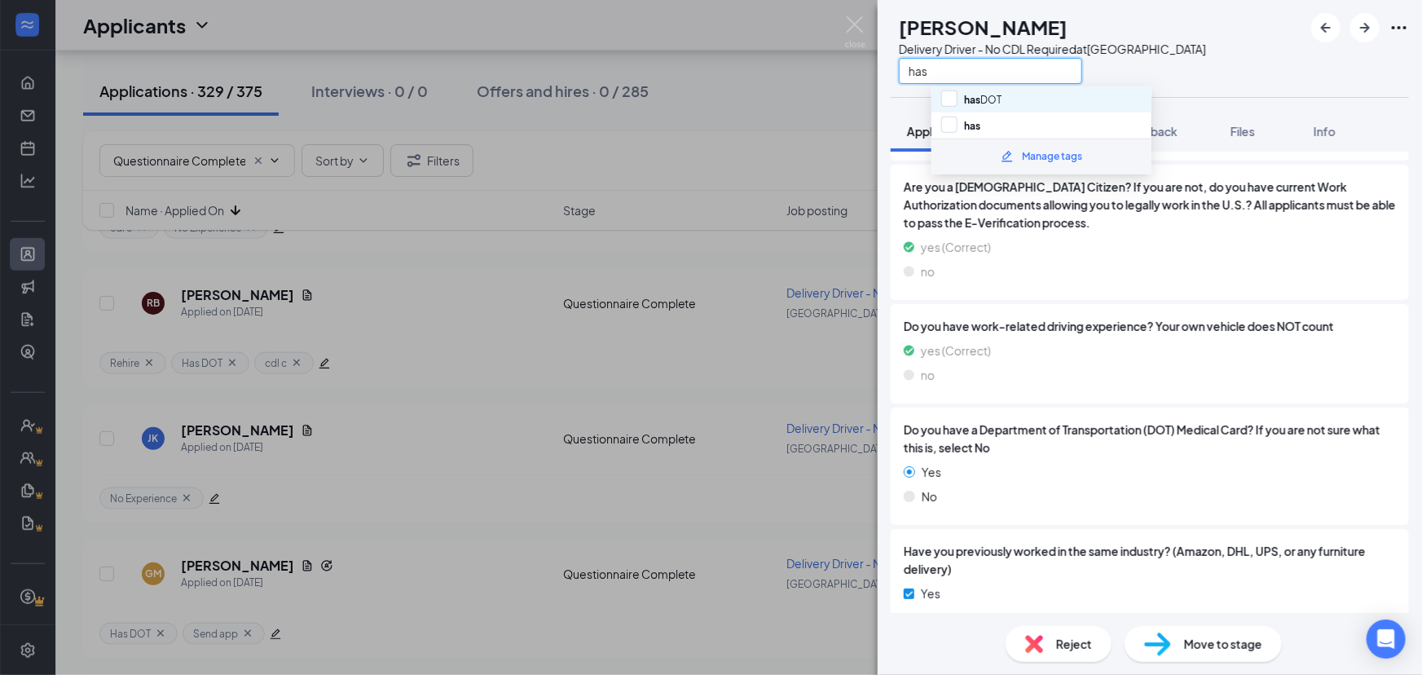
type input "has"
click at [1042, 106] on div "has DOT" at bounding box center [1041, 99] width 220 height 26
click at [1052, 88] on div "has DOT" at bounding box center [1041, 99] width 220 height 26
click at [1035, 108] on div "has DOT" at bounding box center [1041, 99] width 220 height 26
checkbox input "true"
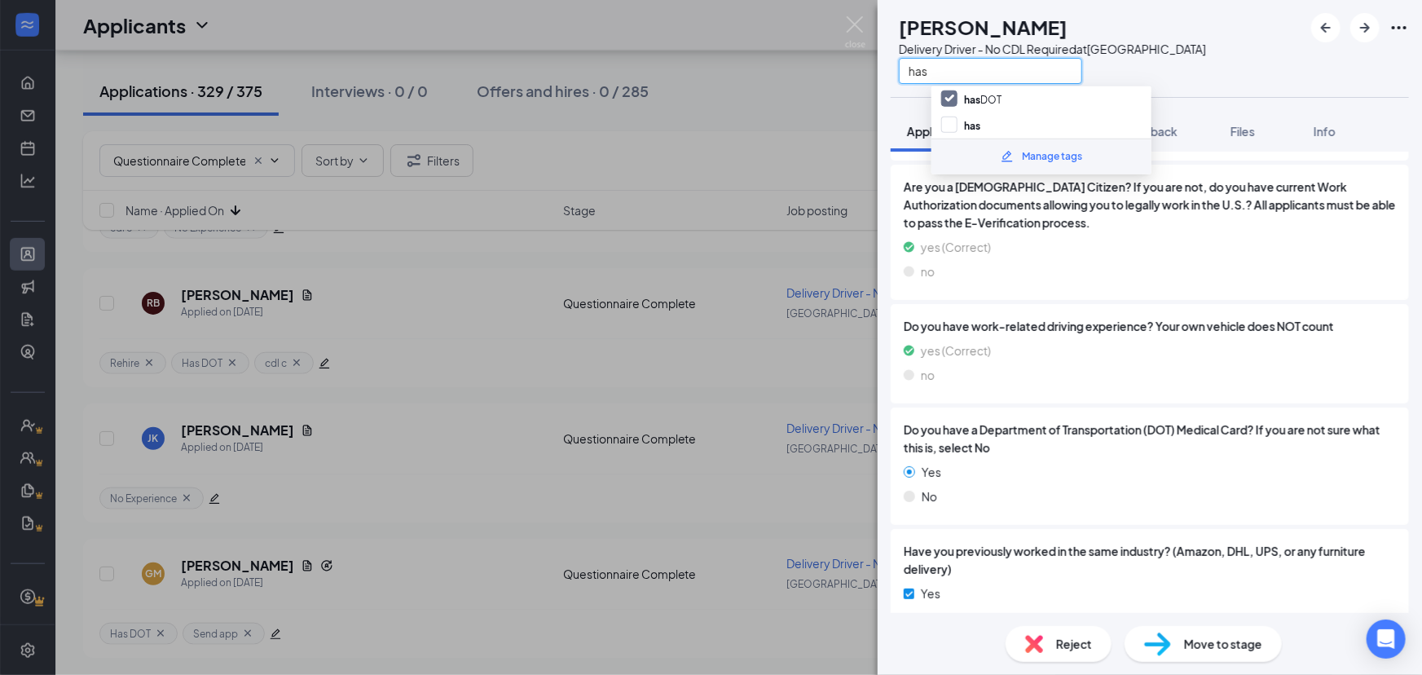
click at [1065, 77] on input "has" at bounding box center [990, 71] width 183 height 26
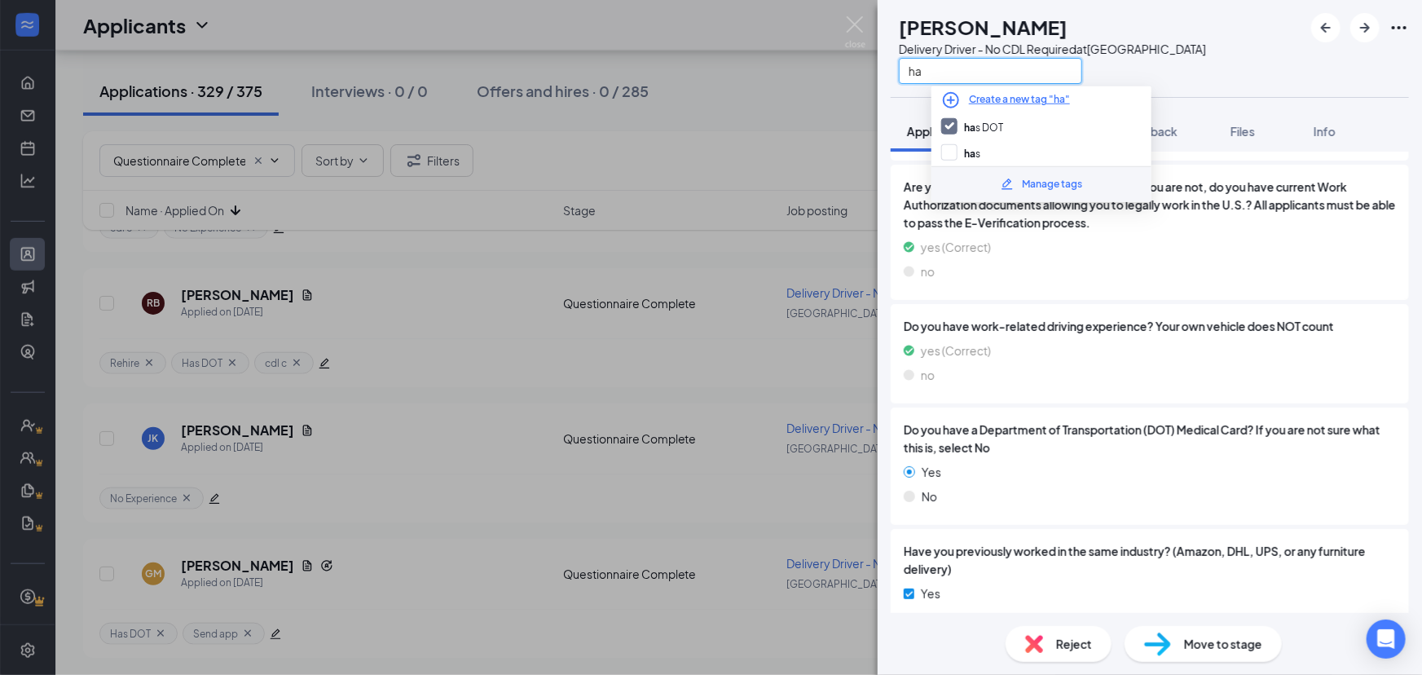
type input "h"
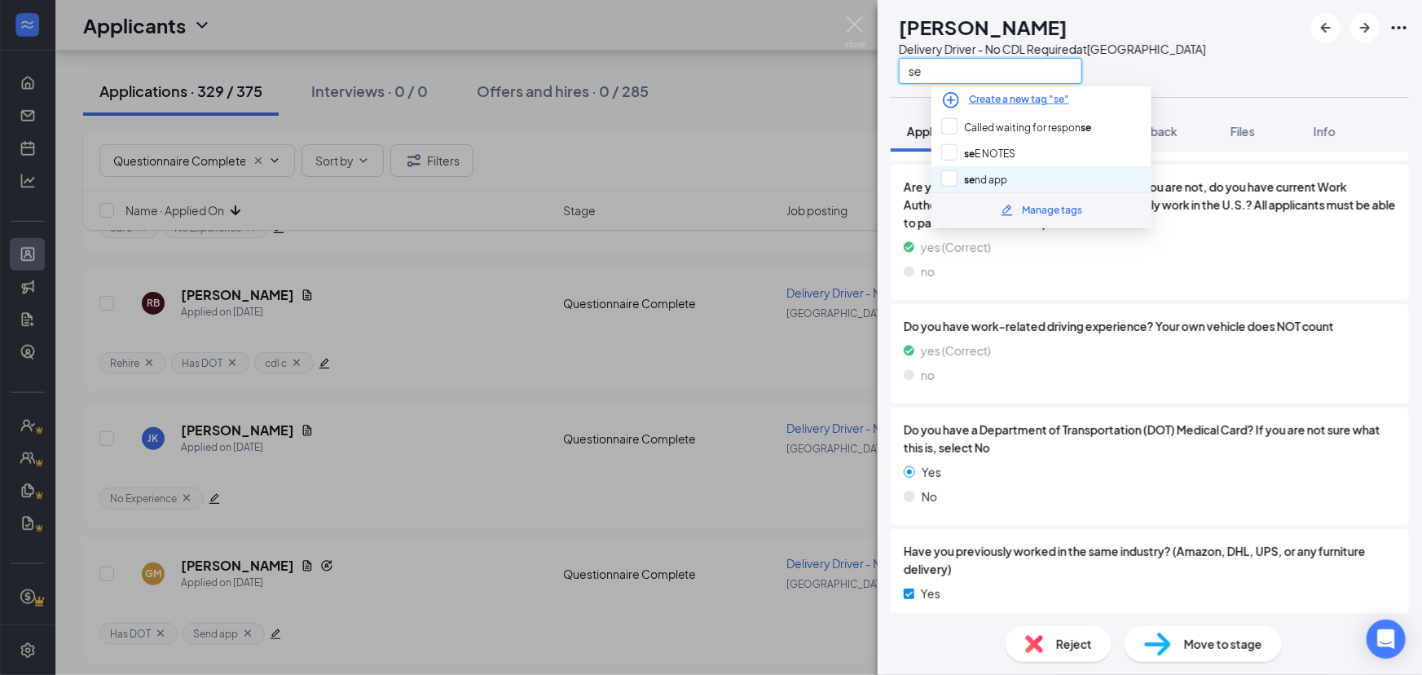
type input "se"
click at [1053, 177] on div "se nd app" at bounding box center [1041, 179] width 220 height 26
checkbox input "true"
click at [1319, 76] on div "ML Marcus LaRue Delivery Driver - No CDL Required at South Loop se" at bounding box center [1149, 48] width 544 height 97
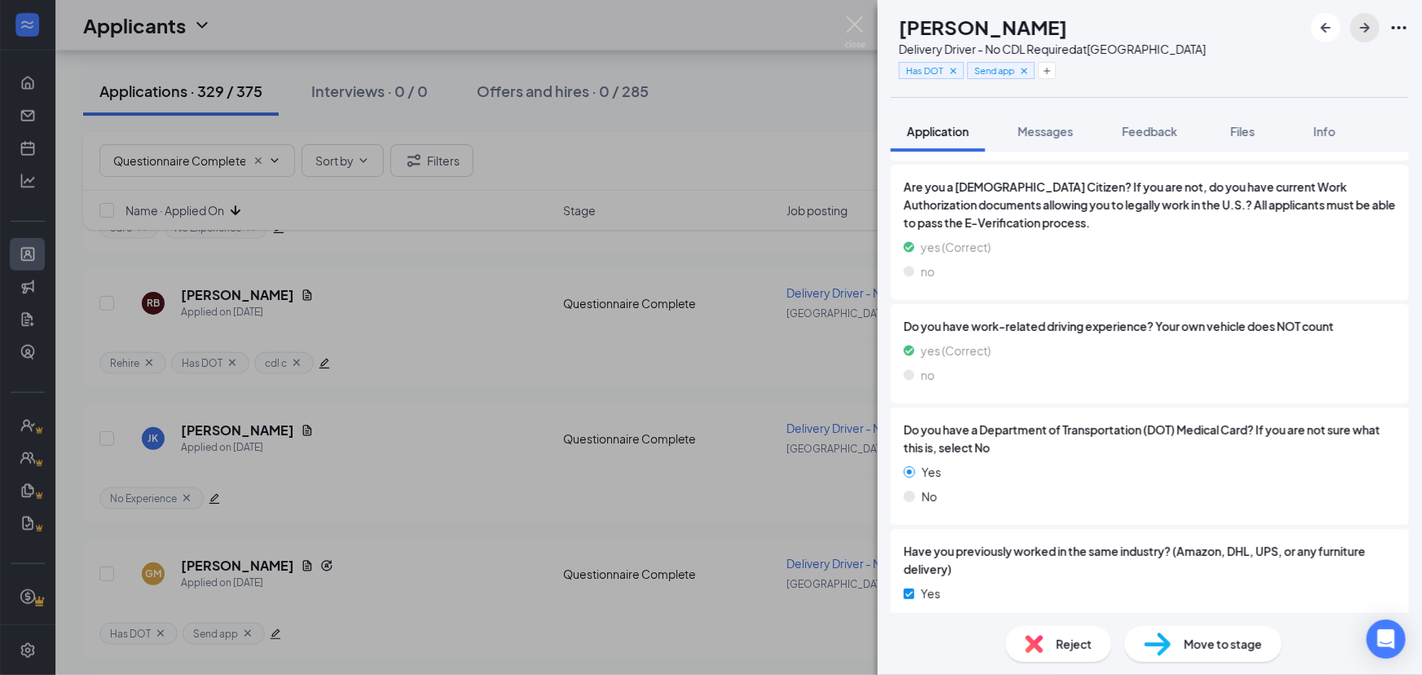
click at [1364, 42] on button "button" at bounding box center [1364, 27] width 29 height 29
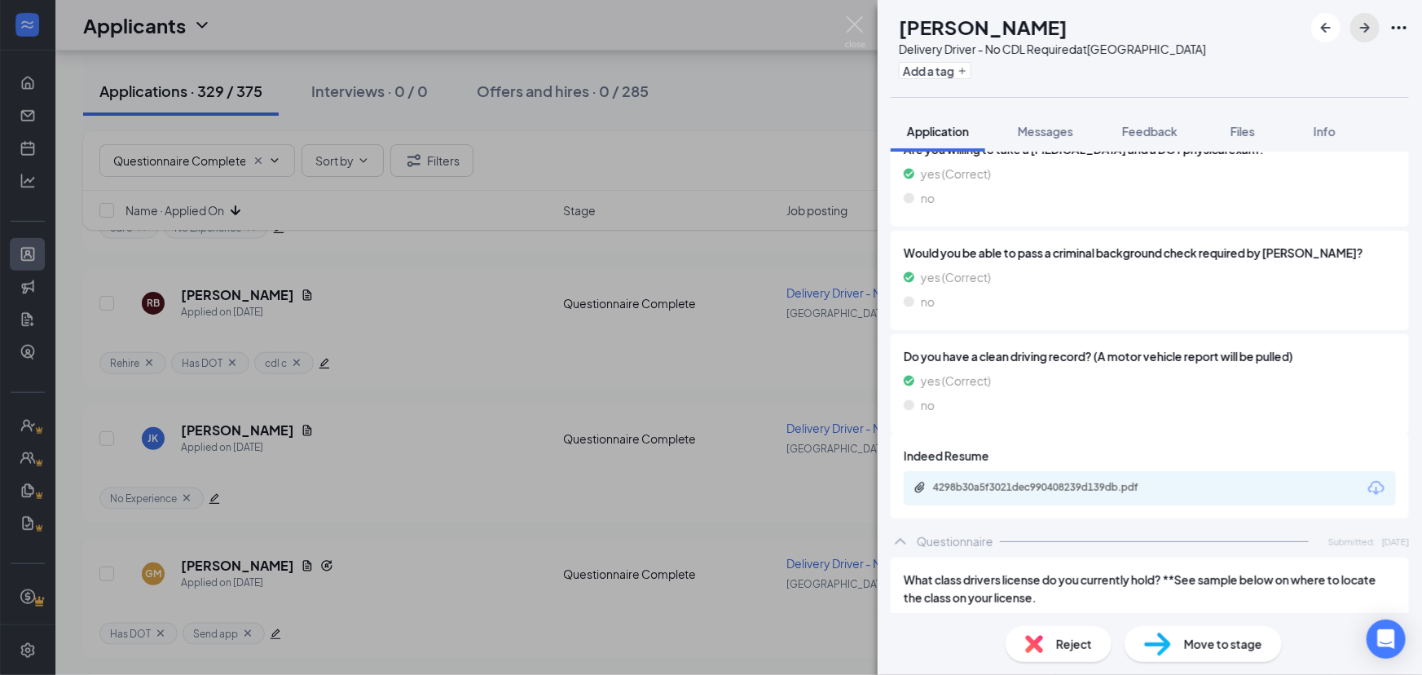
scroll to position [457, 0]
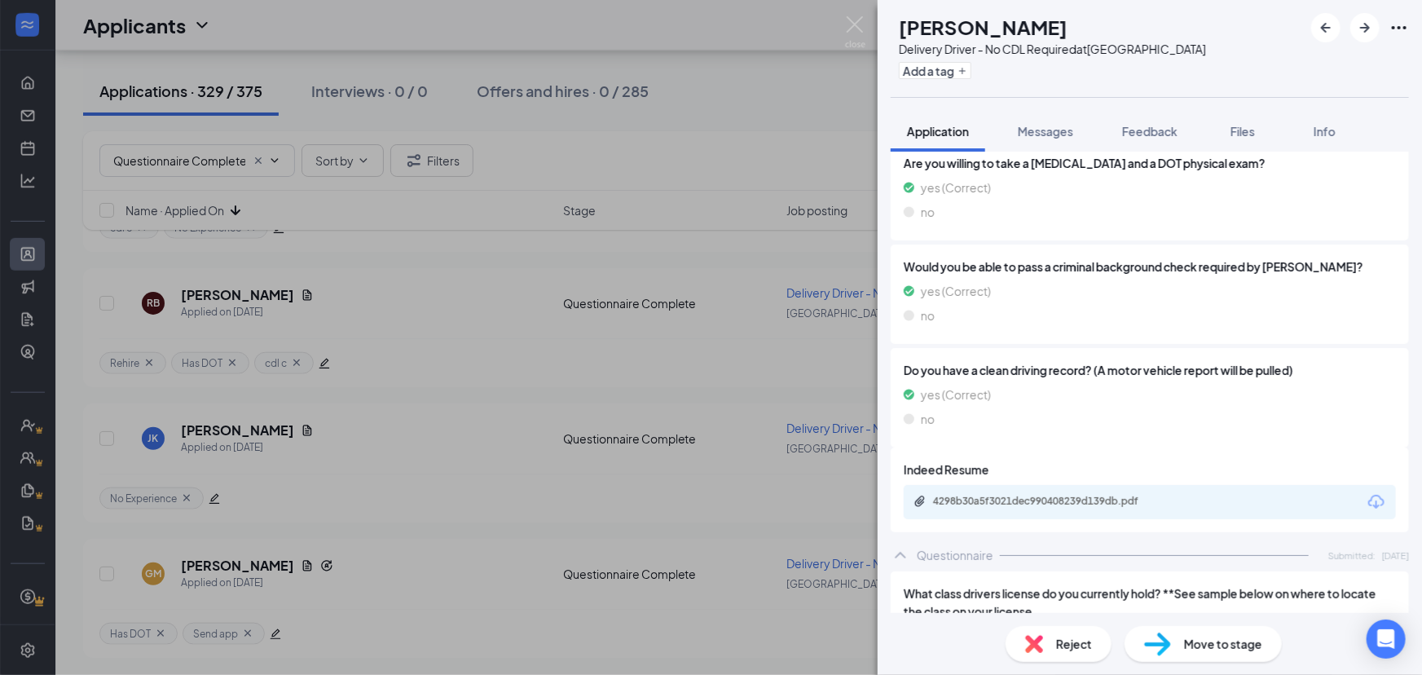
click at [1150, 498] on div "4298b30a5f3021dec990408239d139db.pdf" at bounding box center [1047, 501] width 228 height 13
click at [971, 73] on button "Add a tag" at bounding box center [935, 70] width 73 height 17
click at [1048, 65] on input "text" at bounding box center [990, 71] width 183 height 26
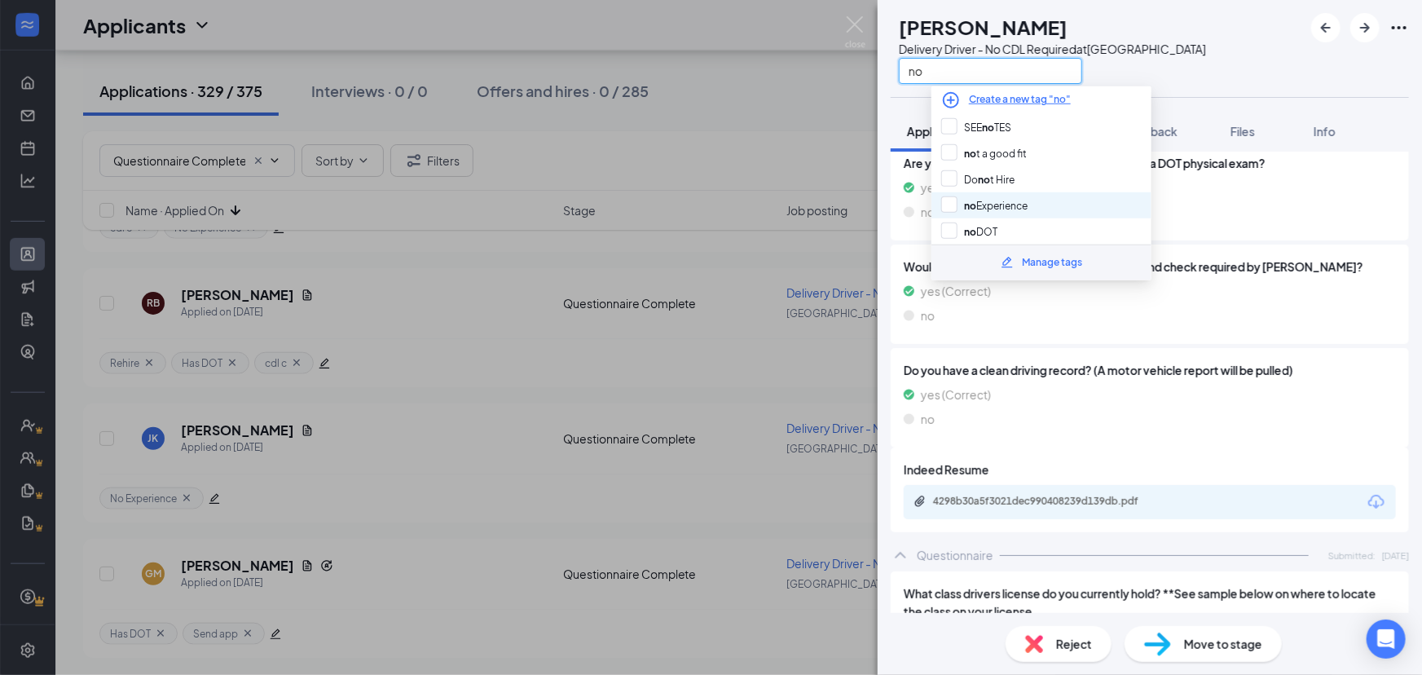
type input "no"
click at [1068, 200] on div "no Experience" at bounding box center [1041, 205] width 220 height 26
checkbox input "true"
click at [1283, 50] on div "RM Russell Mack Delivery Driver - No CDL Required at South Loop no" at bounding box center [1149, 48] width 544 height 97
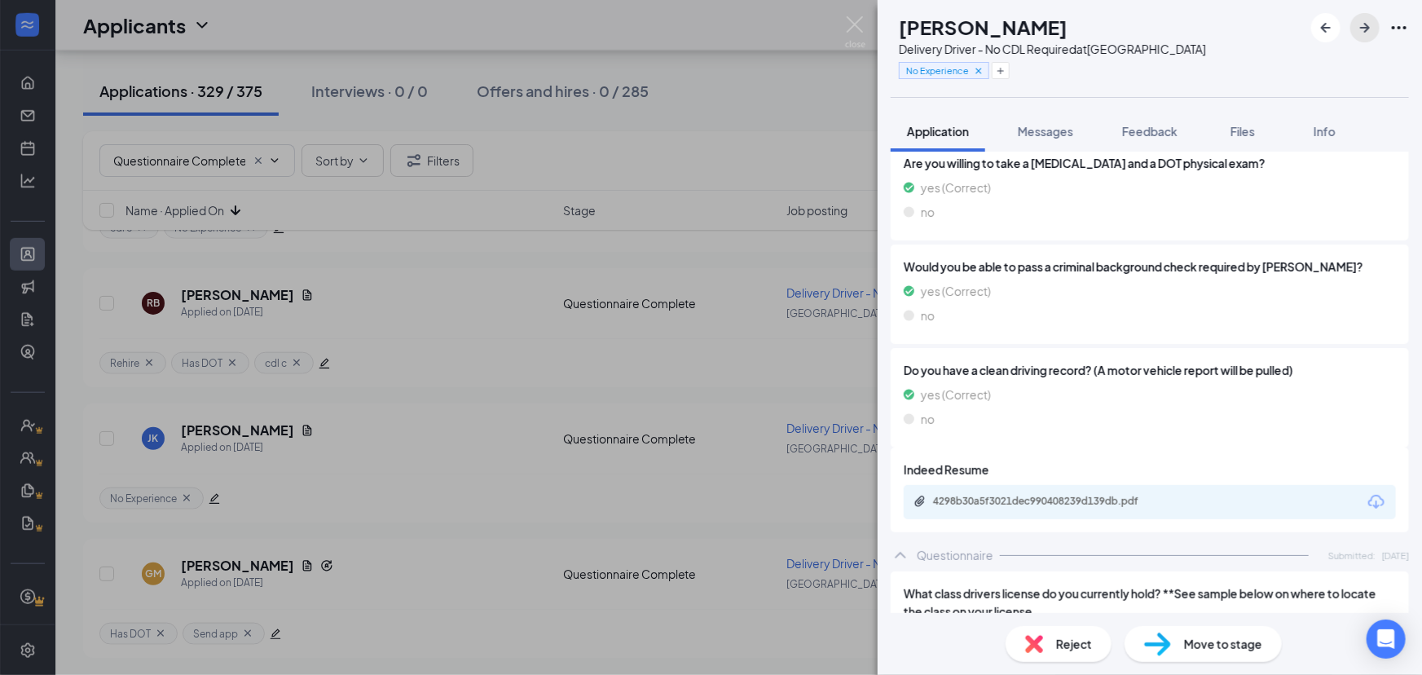
click at [1377, 32] on button "button" at bounding box center [1364, 27] width 29 height 29
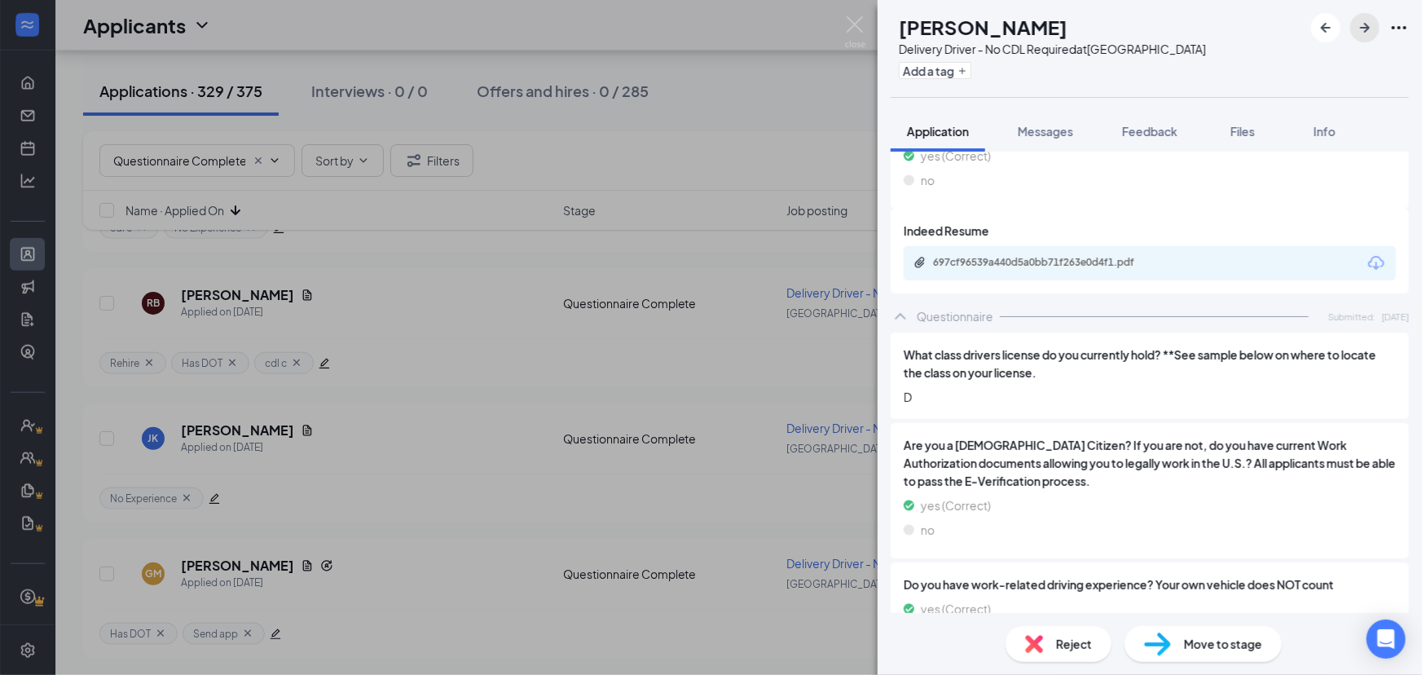
scroll to position [719, 0]
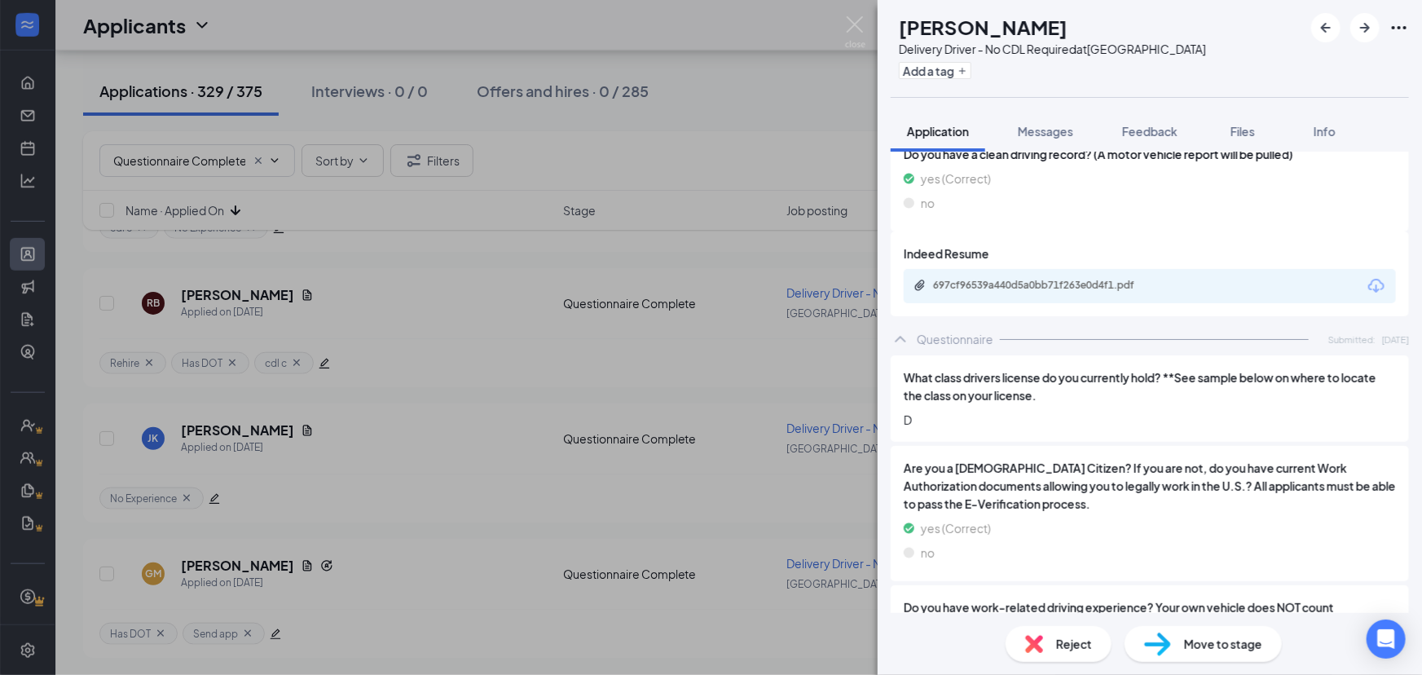
click at [1086, 279] on div "697cf96539a440d5a0bb71f263e0d4f1.pdf" at bounding box center [1047, 285] width 228 height 13
click at [971, 70] on button "Add a tag" at bounding box center [935, 70] width 73 height 17
click at [1055, 68] on input "text" at bounding box center [990, 71] width 183 height 26
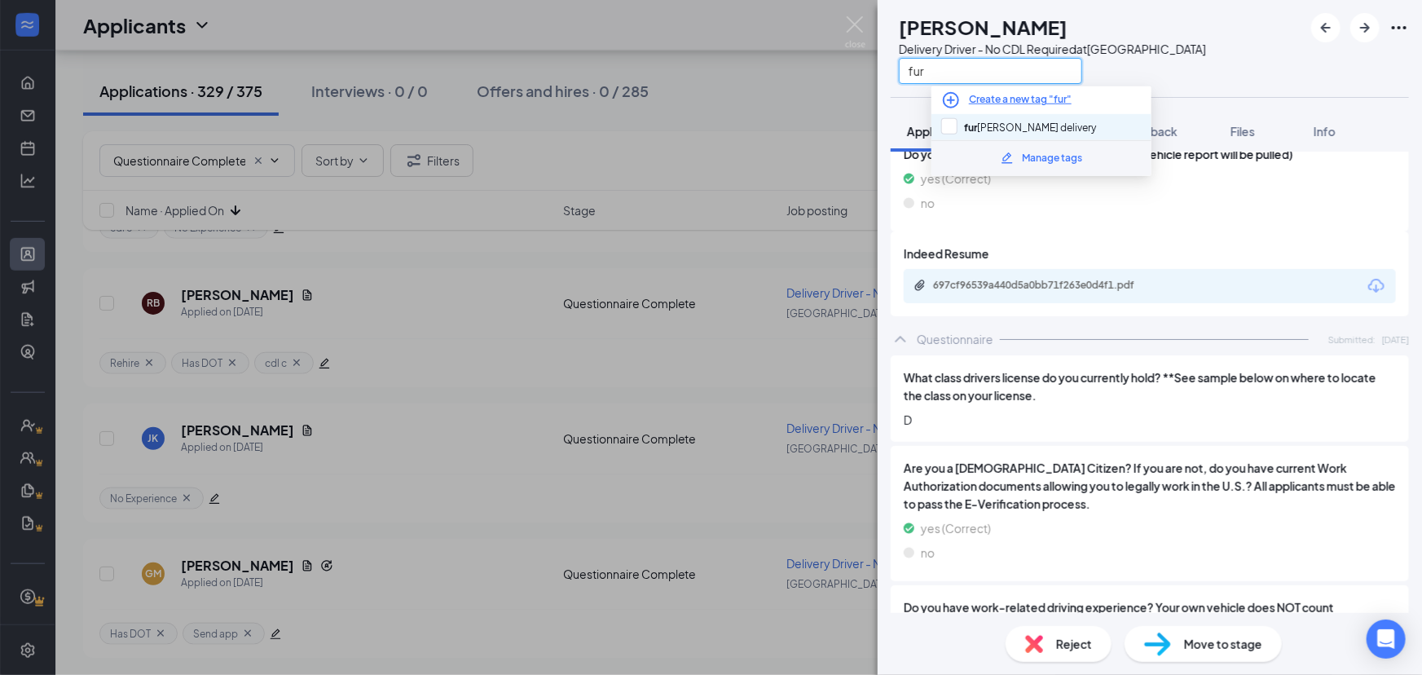
type input "fur"
click at [1071, 122] on div "fur niture delivery" at bounding box center [1041, 127] width 220 height 26
checkbox input "true"
click at [1229, 65] on div "CM Carlos Macias Delivery Driver - No CDL Required at South Loop fur" at bounding box center [1149, 48] width 544 height 97
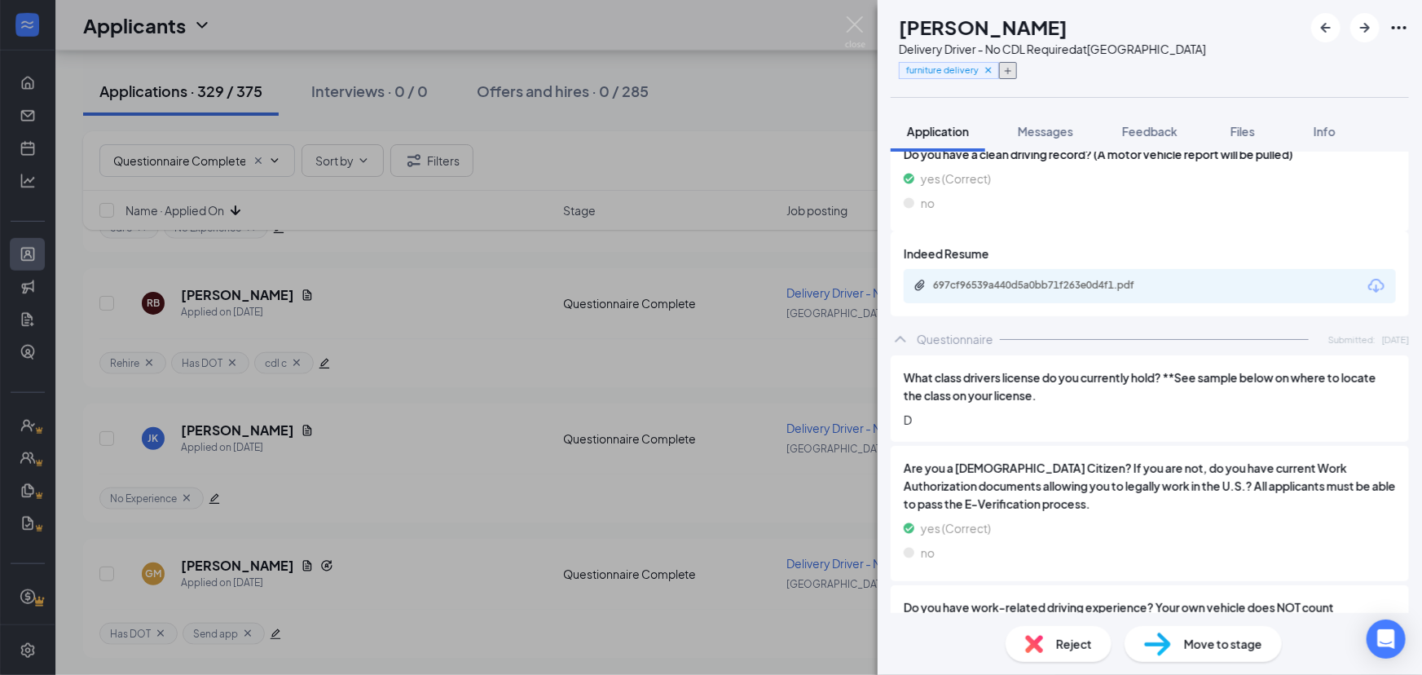
click at [1017, 71] on button "button" at bounding box center [1008, 70] width 18 height 17
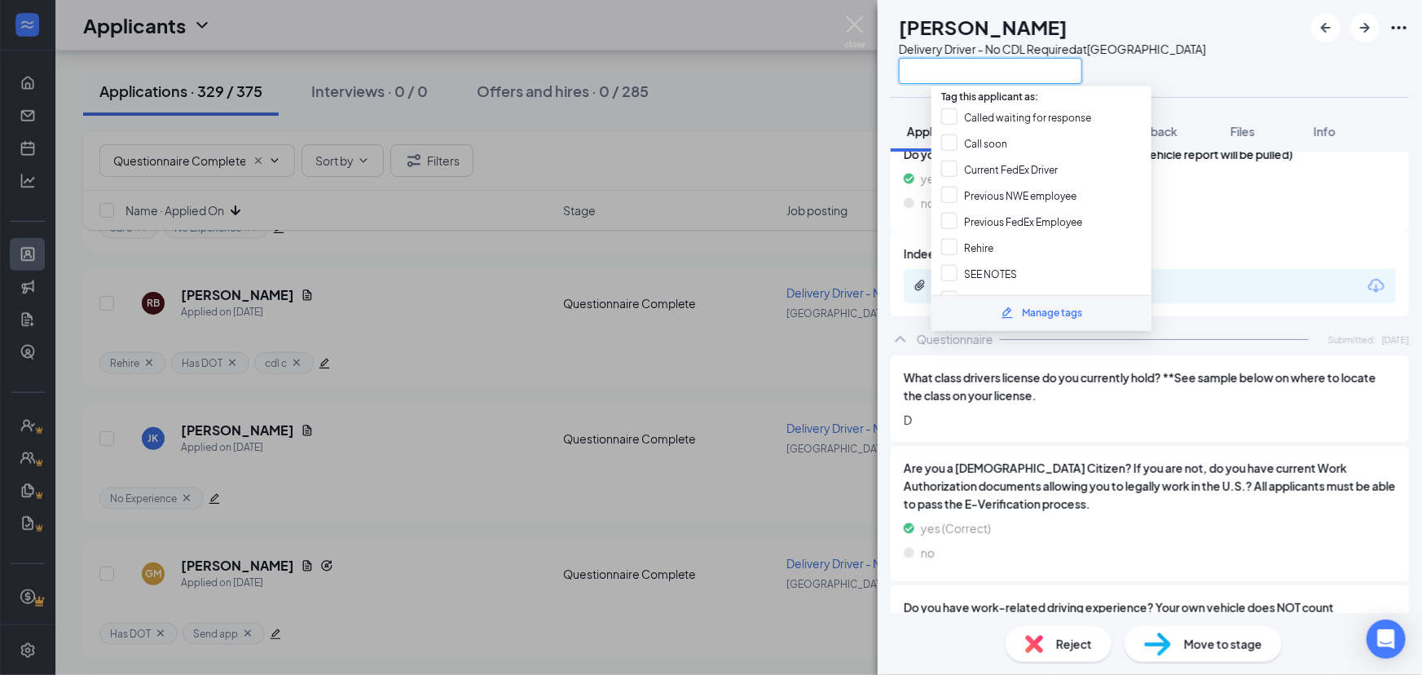
click at [1075, 68] on input "text" at bounding box center [990, 71] width 183 height 26
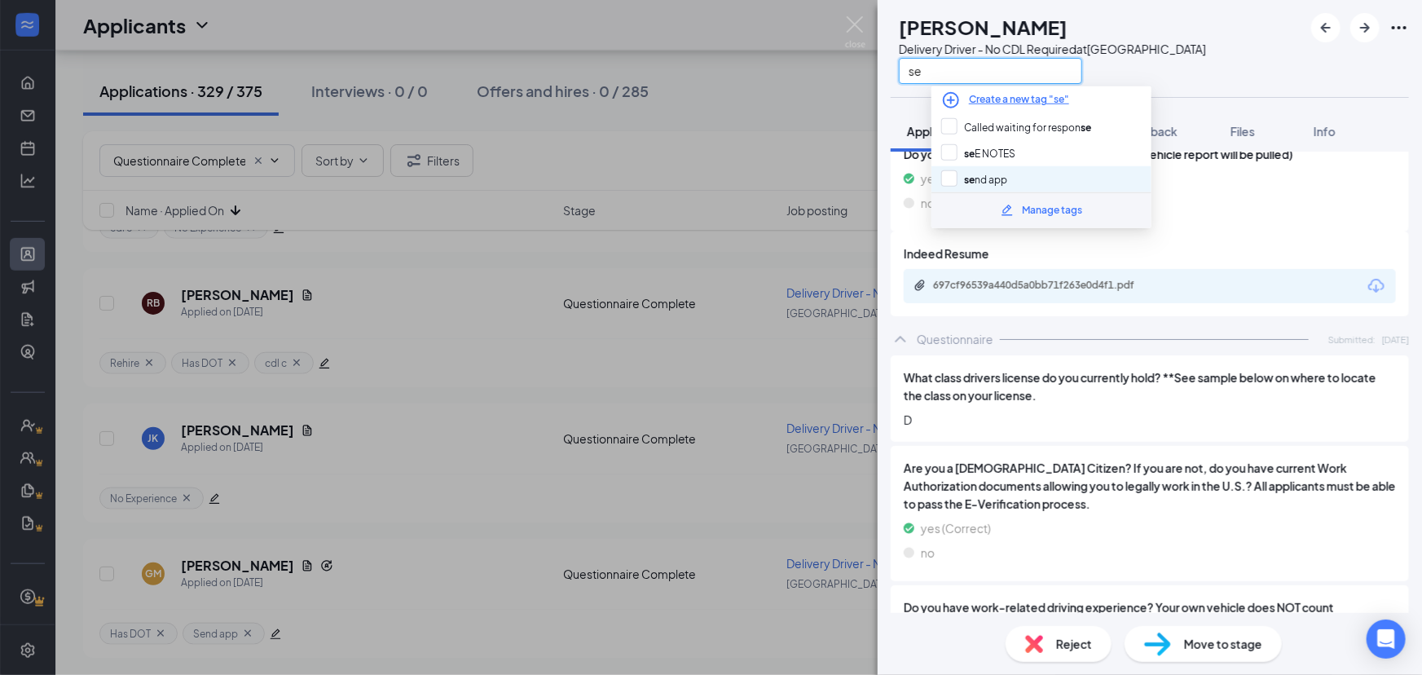
type input "se"
click at [1079, 174] on div "se nd app" at bounding box center [1041, 179] width 220 height 26
checkbox input "true"
click at [1269, 69] on div "CM Carlos Macias Delivery Driver - No CDL Required at South Loop se" at bounding box center [1149, 48] width 544 height 97
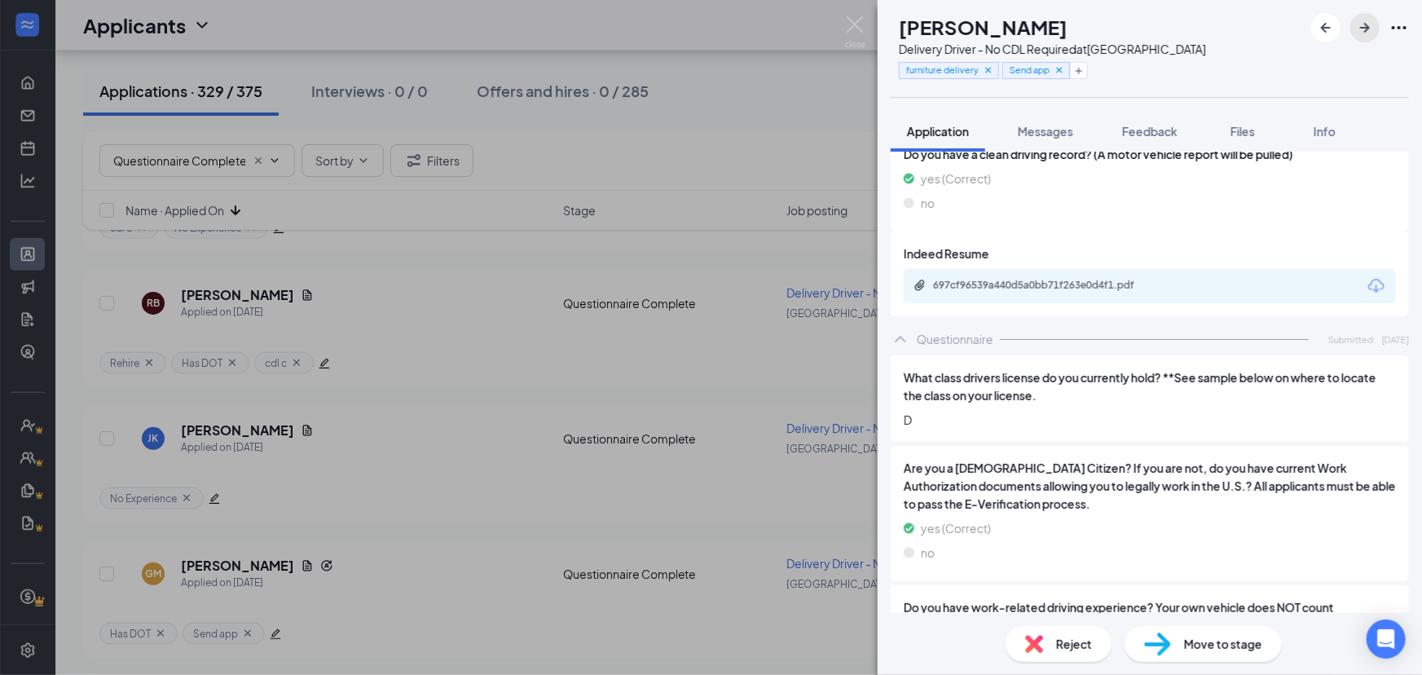
click at [1370, 32] on icon "ArrowRight" at bounding box center [1365, 28] width 20 height 20
